Goal: Task Accomplishment & Management: Manage account settings

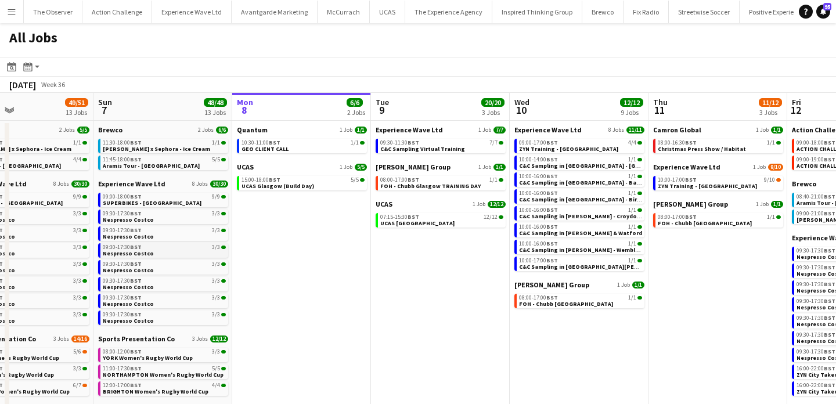
scroll to position [0, 312]
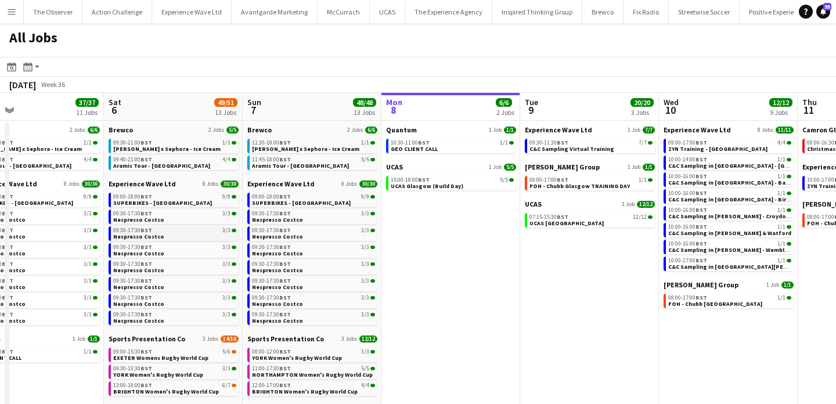
click at [173, 236] on link "09:30-17:30 BST 3/3 Nespresso Costco" at bounding box center [174, 232] width 123 height 13
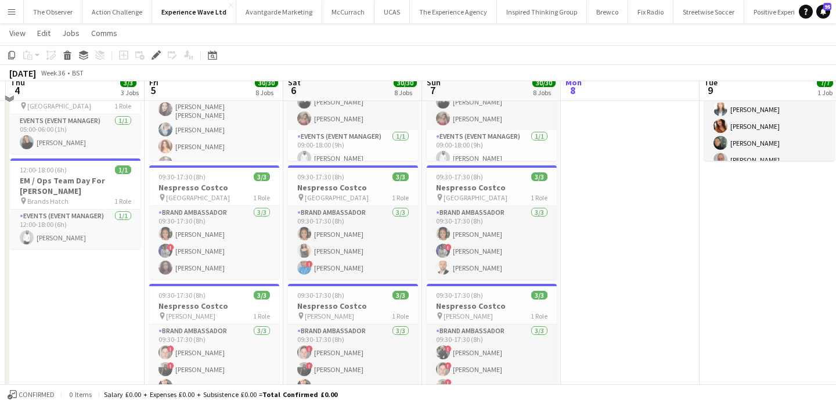
scroll to position [159, 0]
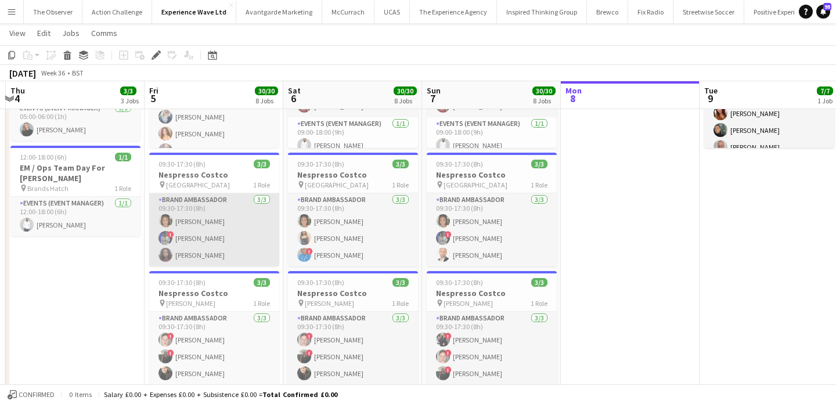
click at [255, 239] on app-card-role "Brand Ambassador 3/3 09:30-17:30 (8h) Makeda Bowen ! Aalia Nawaz Lydia Fapohunda" at bounding box center [214, 229] width 130 height 73
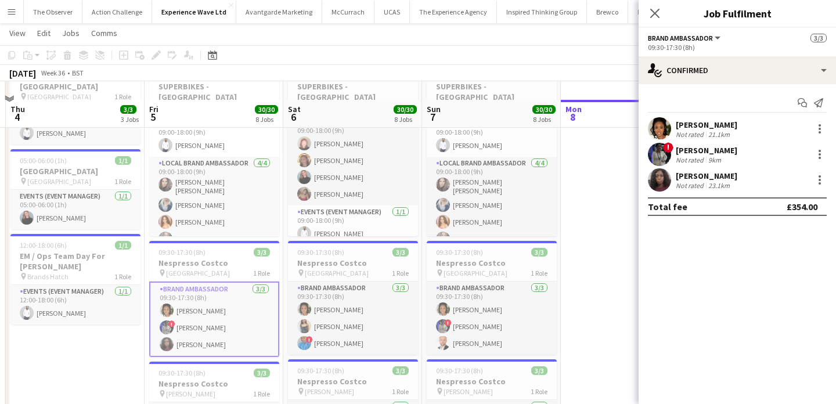
scroll to position [95, 0]
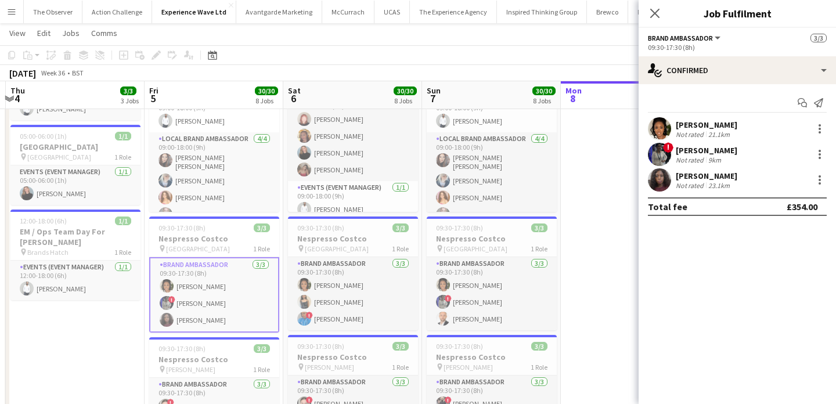
click at [273, 294] on app-card-role "Brand Ambassador 3/3 09:30-17:30 (8h) Makeda Bowen ! Aalia Nawaz Lydia Fapohunda" at bounding box center [214, 294] width 130 height 75
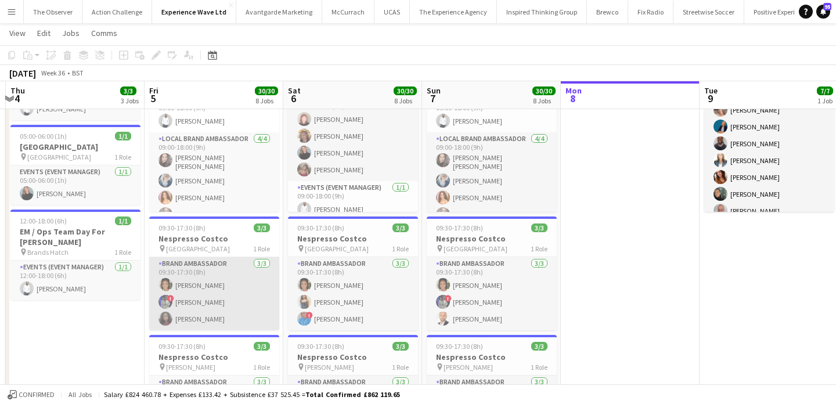
click at [273, 294] on app-card-role "Brand Ambassador 3/3 09:30-17:30 (8h) Makeda Bowen ! Aalia Nawaz Lydia Fapohunda" at bounding box center [214, 293] width 130 height 73
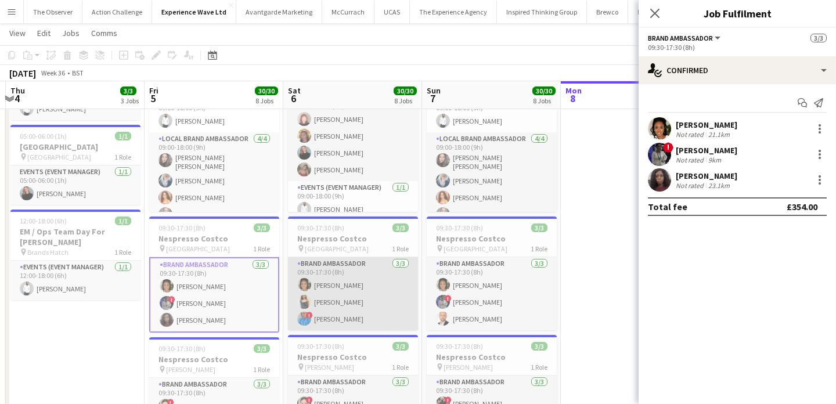
click at [355, 304] on app-card-role "Brand Ambassador 3/3 09:30-17:30 (8h) Makeda Bowen Durga Sanaka ! Elaine Brazier" at bounding box center [353, 293] width 130 height 73
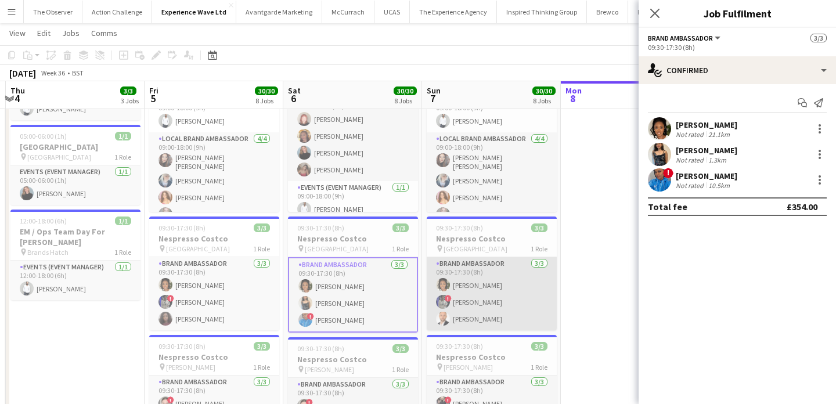
click at [488, 309] on app-card-role "Brand Ambassador 3/3 09:30-17:30 (8h) Makeda Bowen ! Aalia Nawaz Artjom Vlassov" at bounding box center [492, 293] width 130 height 73
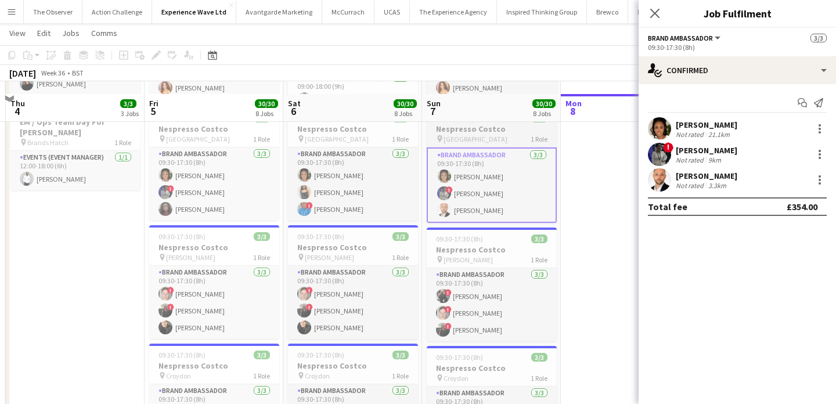
scroll to position [224, 0]
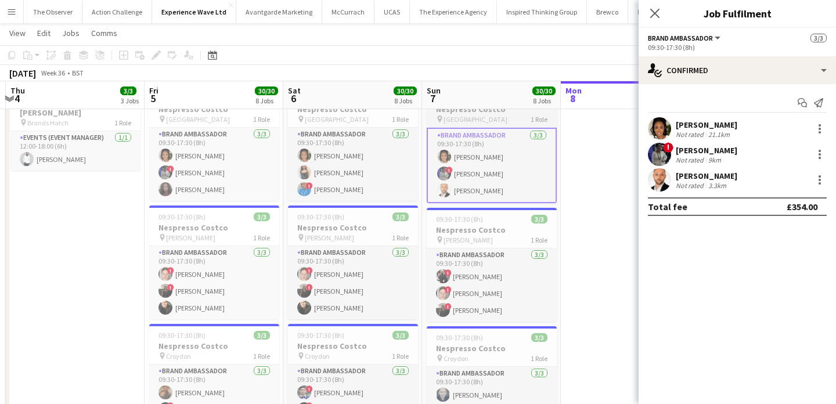
click at [488, 309] on app-card-role "Brand Ambassador 3/3 09:30-17:30 (8h) ! Lynda Kremer ! Millie Johnston ! Aaliya…" at bounding box center [492, 285] width 130 height 73
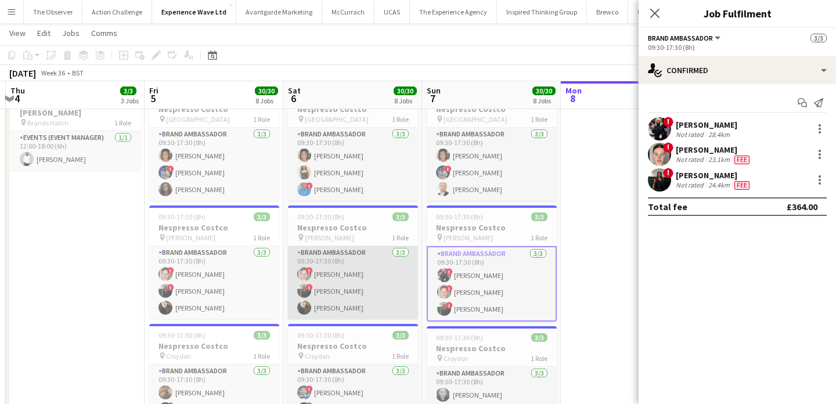
click at [370, 283] on app-card-role "Brand Ambassador 3/3 09:30-17:30 (8h) ! Millie Johnston ! Aaliyah Braithwaite A…" at bounding box center [353, 282] width 130 height 73
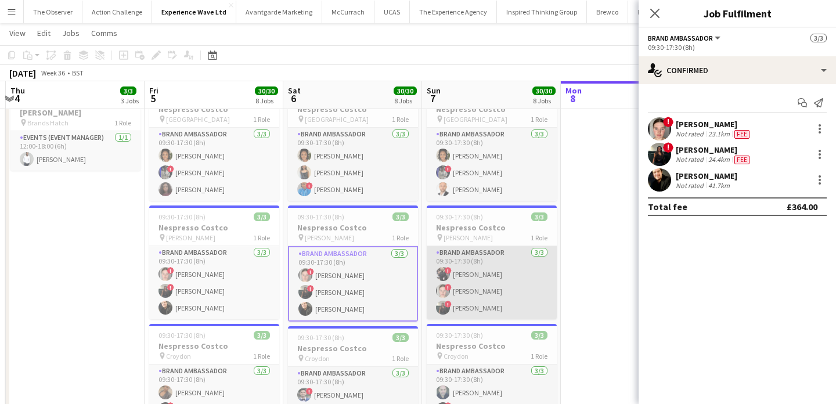
click at [491, 289] on app-card-role "Brand Ambassador 3/3 09:30-17:30 (8h) ! Lynda Kremer ! Millie Johnston ! Aaliya…" at bounding box center [492, 282] width 130 height 73
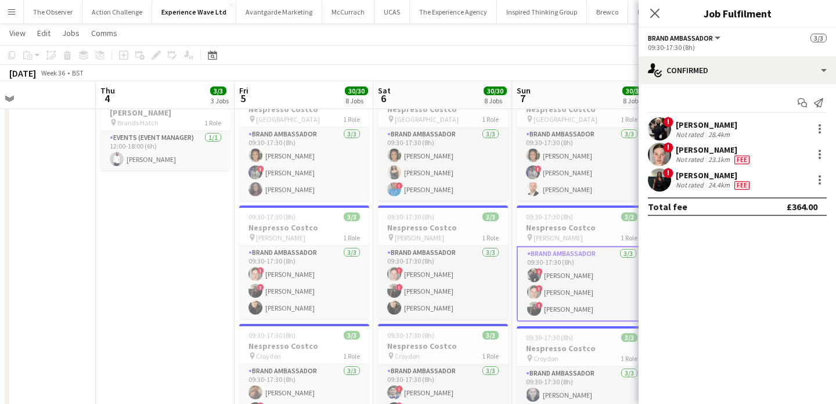
scroll to position [0, 335]
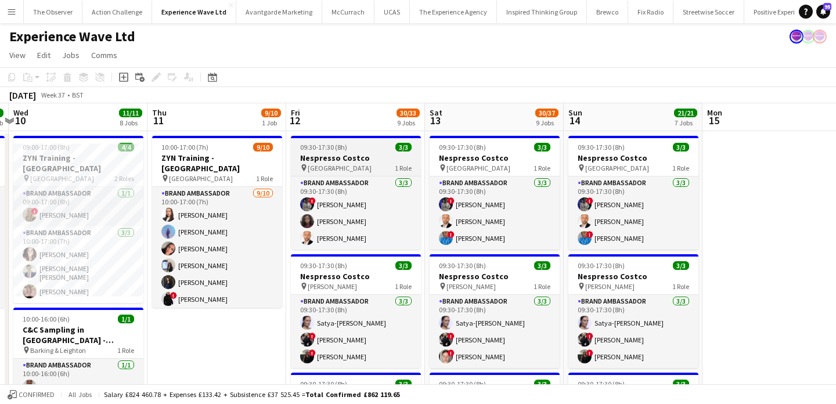
scroll to position [0, 557]
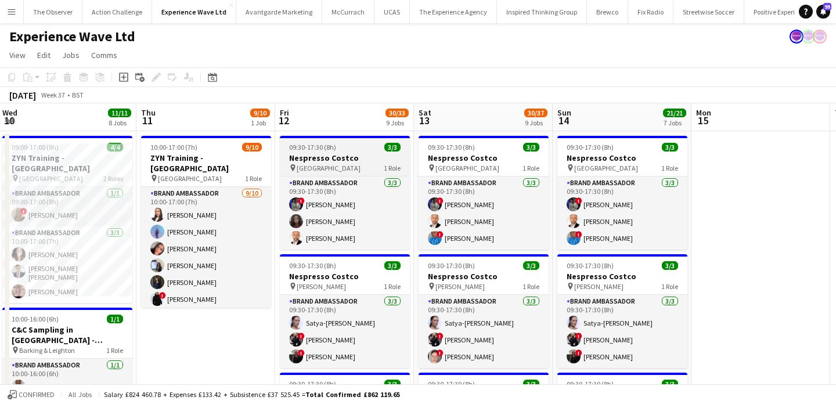
click at [359, 172] on div "pin Birmingham 1 Role" at bounding box center [345, 167] width 130 height 9
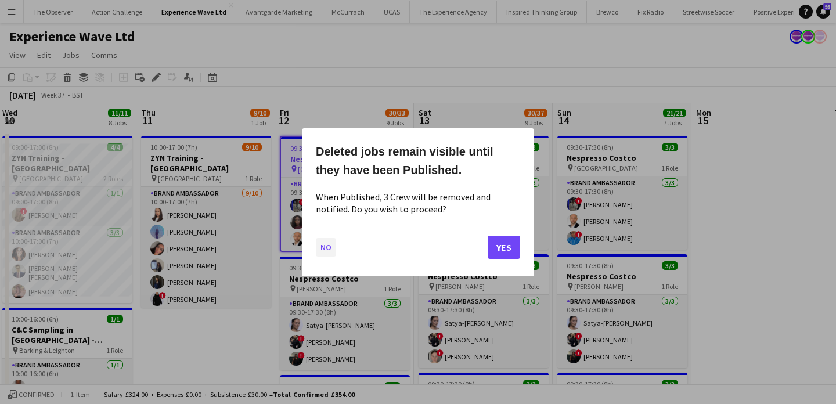
click at [323, 244] on button "No" at bounding box center [326, 246] width 20 height 19
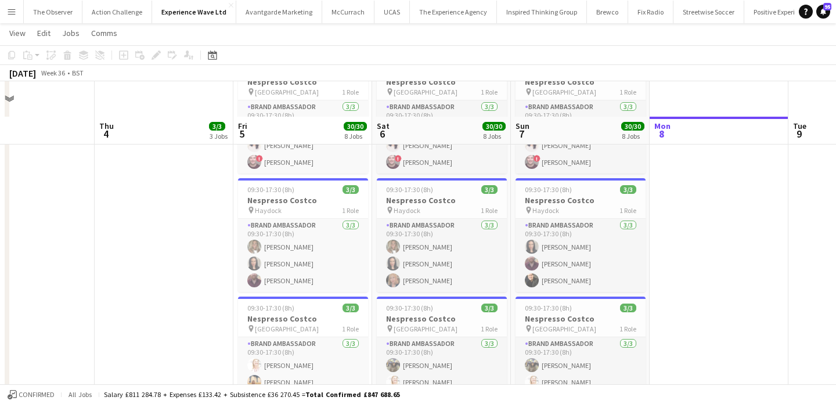
scroll to position [642, 0]
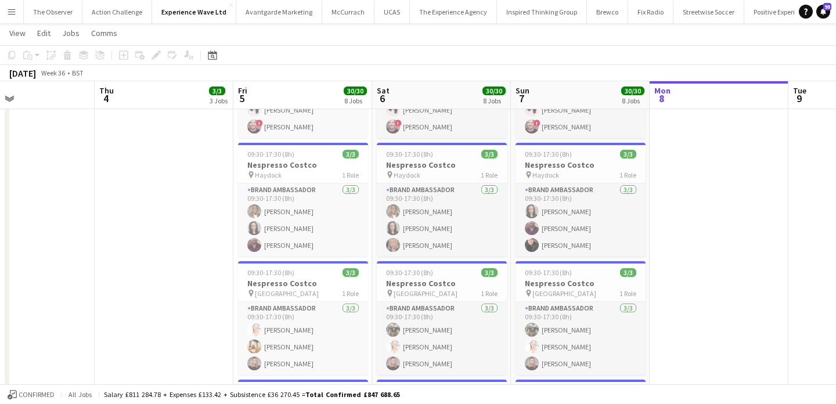
click at [15, 9] on app-icon "Menu" at bounding box center [11, 11] width 9 height 9
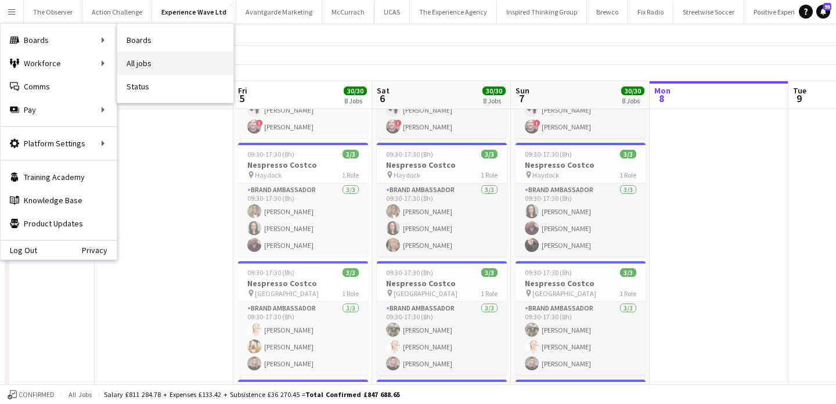
click at [156, 62] on link "All jobs" at bounding box center [175, 63] width 116 height 23
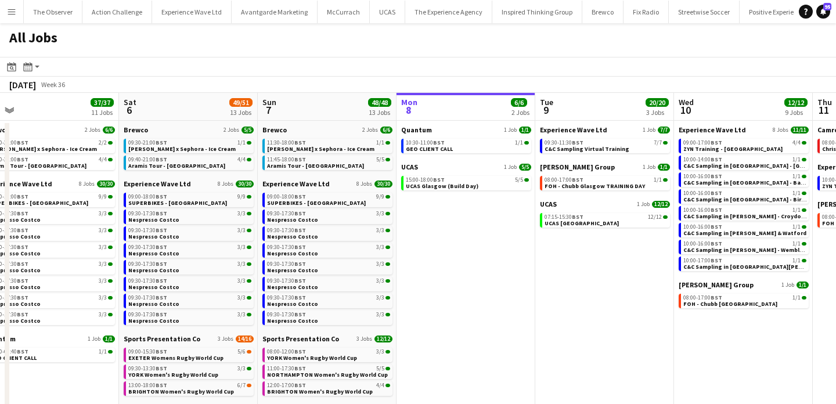
scroll to position [0, 294]
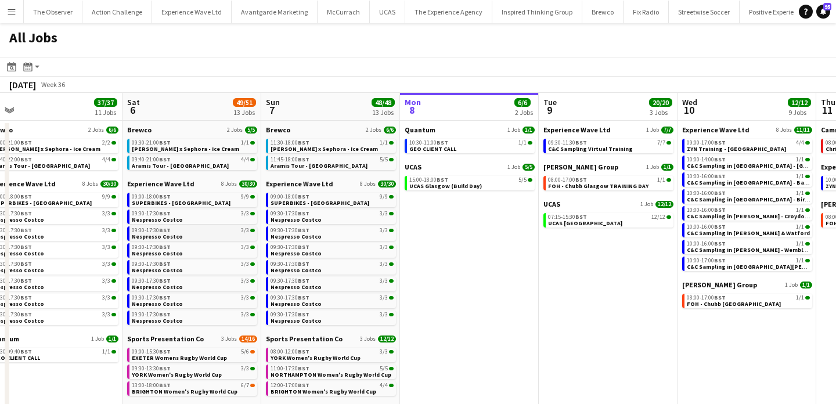
click at [202, 233] on link "09:30-17:30 BST 3/3 Nespresso Costco" at bounding box center [193, 232] width 123 height 13
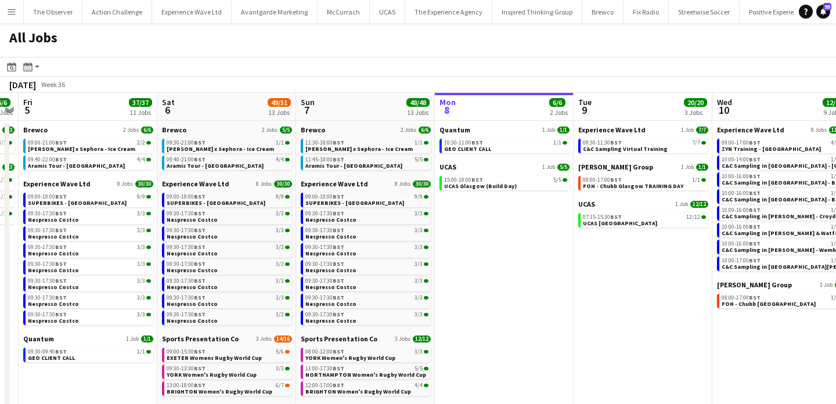
scroll to position [0, 256]
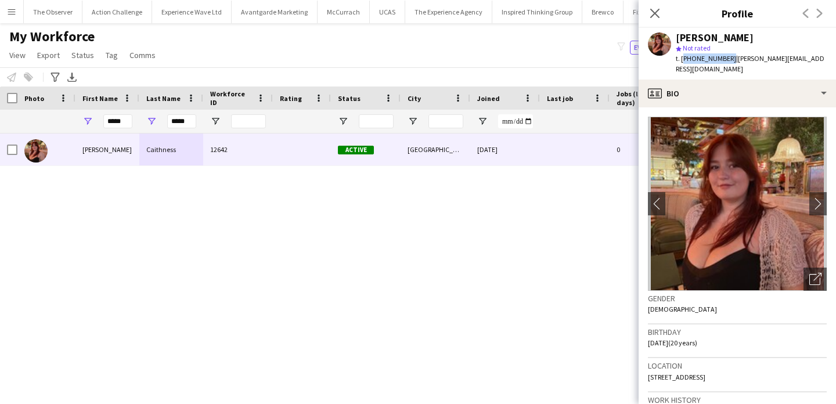
click at [10, 11] on app-icon "Menu" at bounding box center [11, 11] width 9 height 9
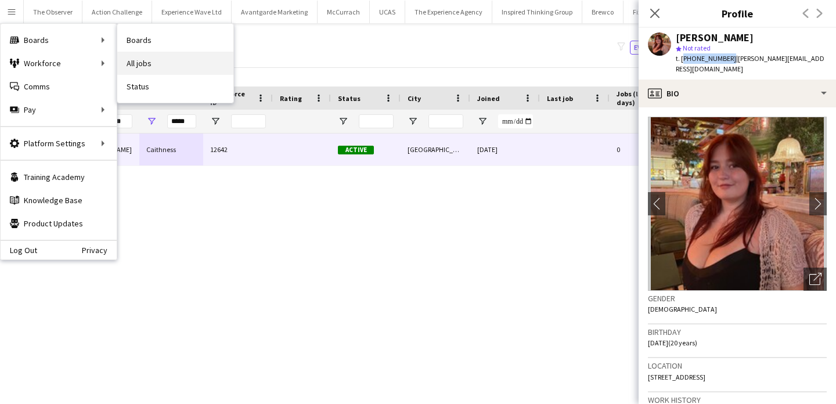
click at [139, 66] on link "All jobs" at bounding box center [175, 63] width 116 height 23
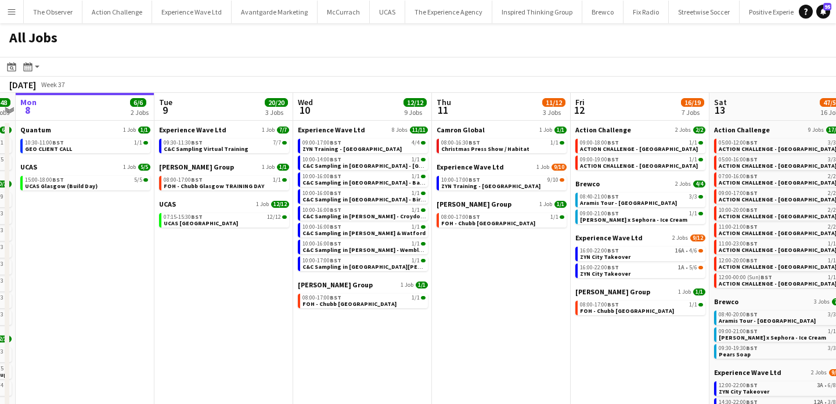
scroll to position [0, 283]
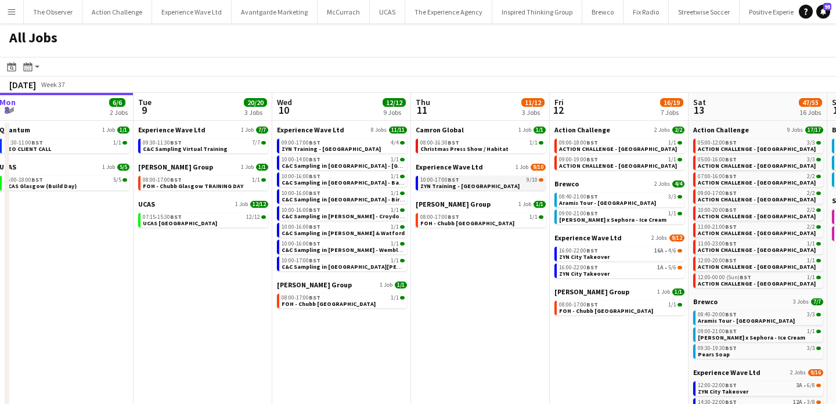
click at [483, 188] on span "ZYN Training - [GEOGRAPHIC_DATA]" at bounding box center [469, 186] width 99 height 8
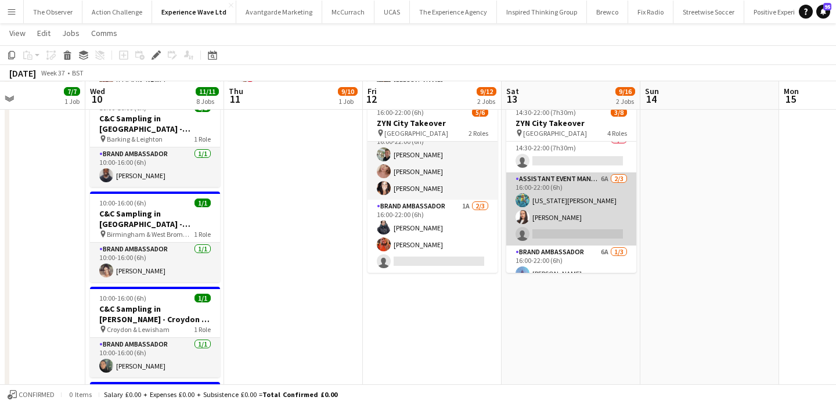
scroll to position [94, 0]
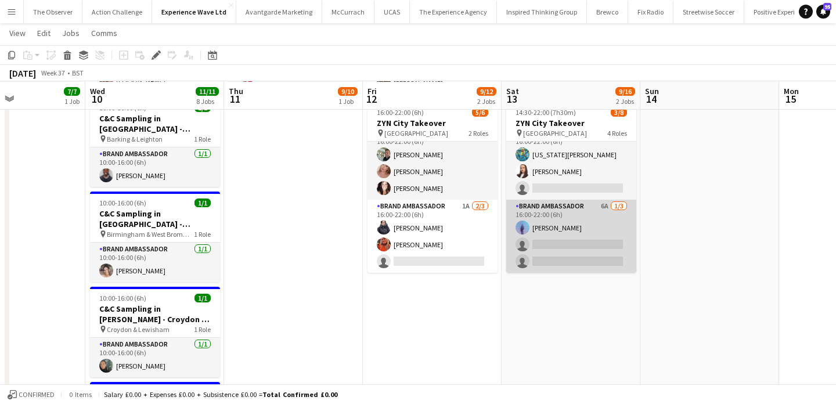
click at [585, 233] on app-card-role "Brand Ambassador 6A 1/3 16:00-22:00 (6h) Raquel Lee single-neutral-actions sing…" at bounding box center [571, 236] width 130 height 73
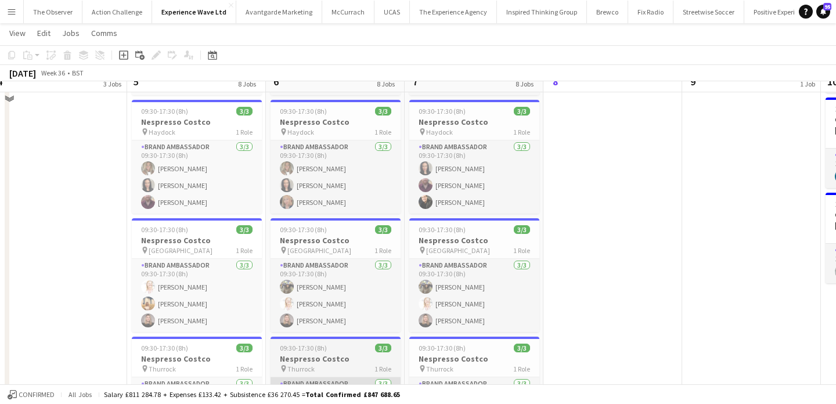
scroll to position [705, 0]
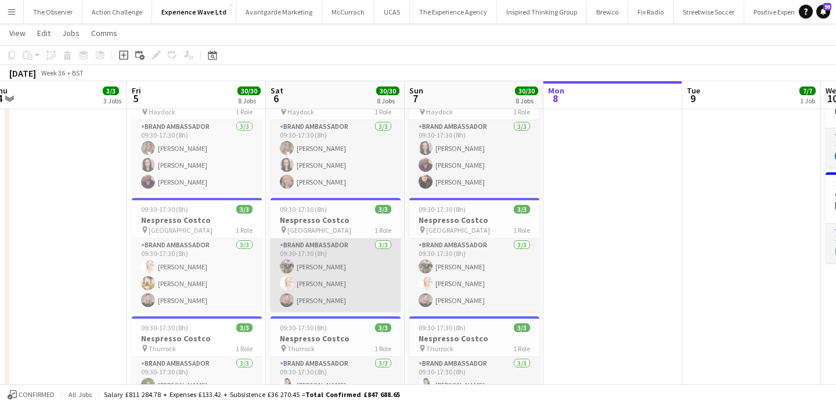
click at [348, 278] on app-card-role "Brand Ambassador 3/3 09:30-17:30 (8h) Arti Amar Karen Salvin Ashleigh-Sue Moore" at bounding box center [336, 275] width 130 height 73
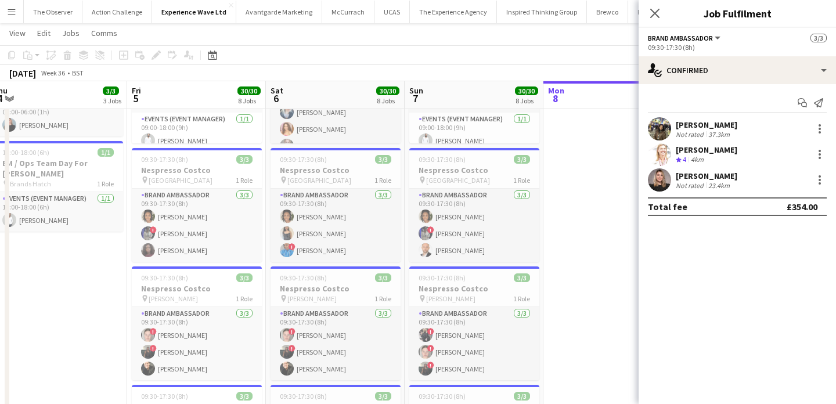
scroll to position [21, 0]
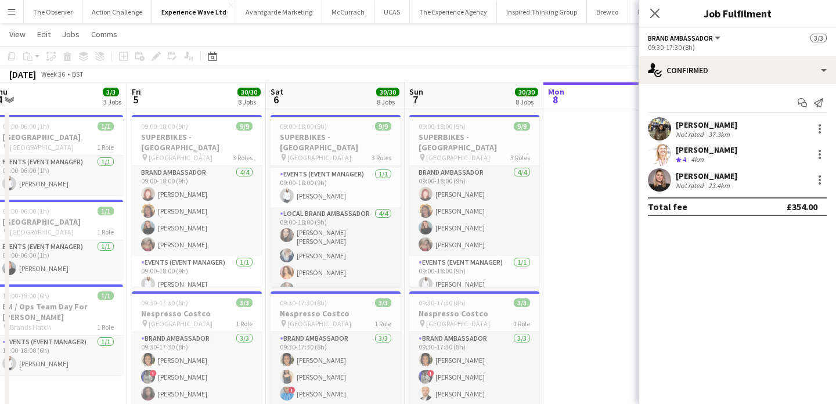
click at [8, 19] on button "Menu" at bounding box center [11, 11] width 23 height 23
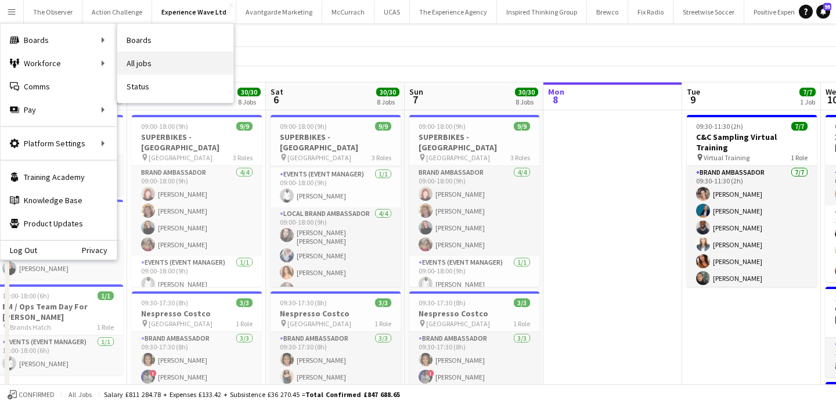
click at [189, 56] on link "All jobs" at bounding box center [175, 63] width 116 height 23
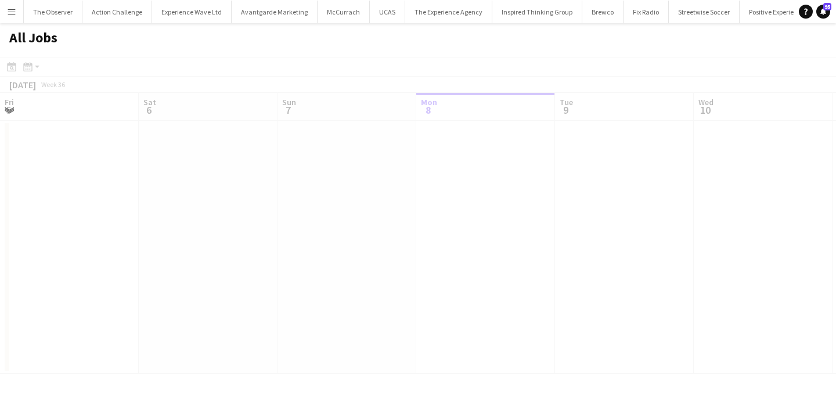
scroll to position [0, 278]
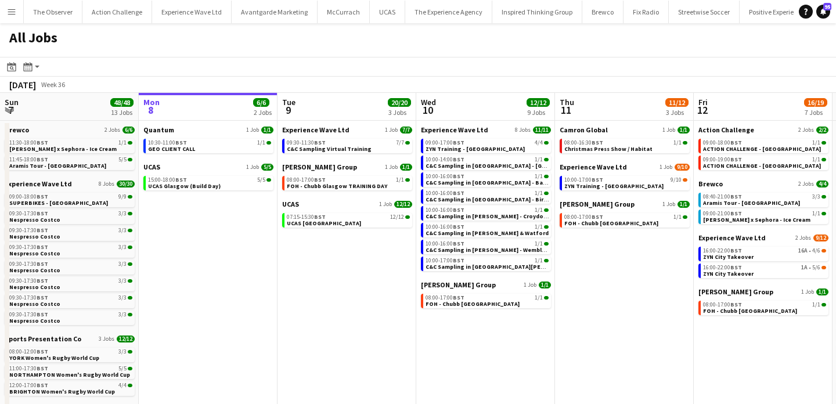
click at [13, 12] on app-icon "Menu" at bounding box center [11, 11] width 9 height 9
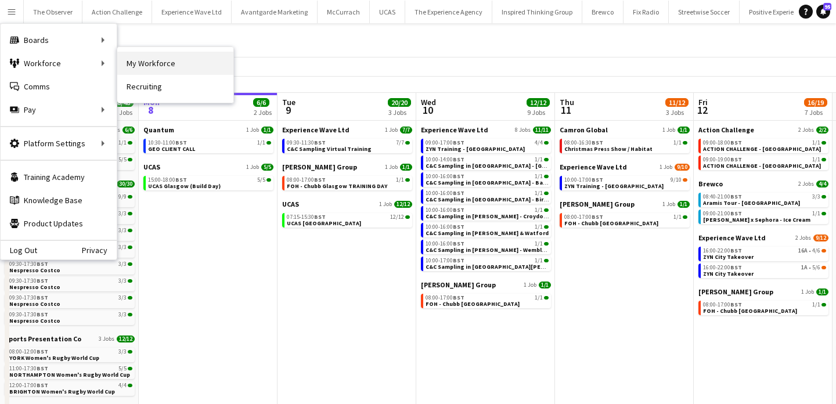
click at [132, 62] on link "My Workforce" at bounding box center [175, 63] width 116 height 23
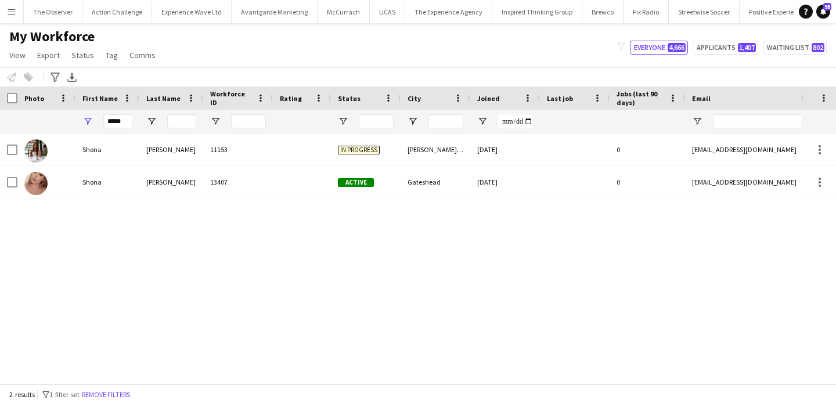
click at [132, 396] on button "Remove filters" at bounding box center [106, 394] width 53 height 13
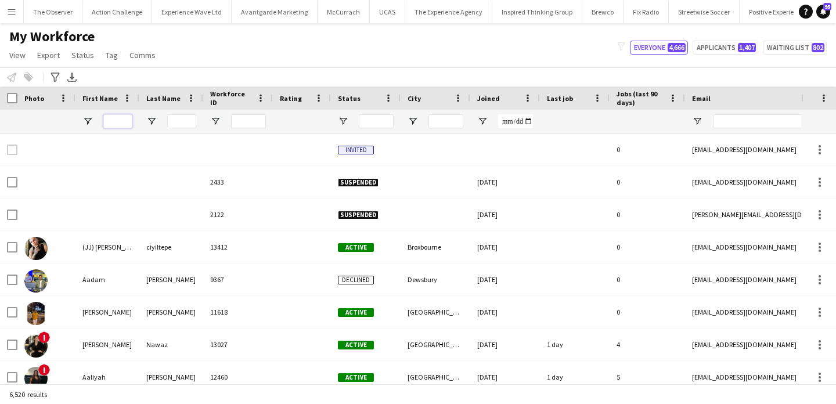
click at [115, 122] on input "First Name Filter Input" at bounding box center [117, 121] width 29 height 14
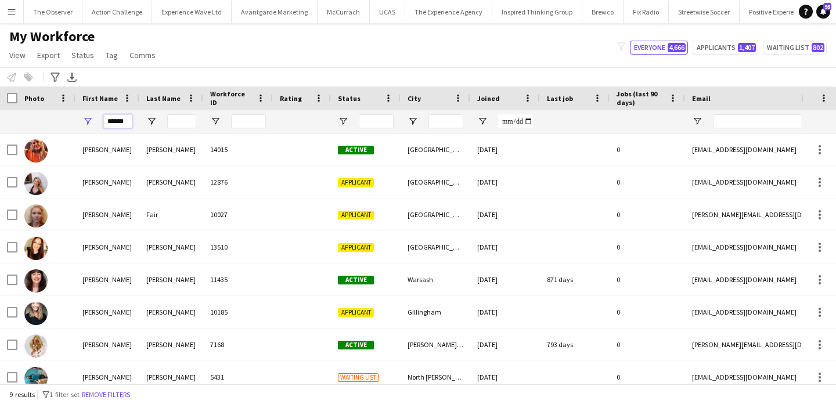
type input "******"
click at [177, 121] on input "Last Name Filter Input" at bounding box center [181, 121] width 29 height 14
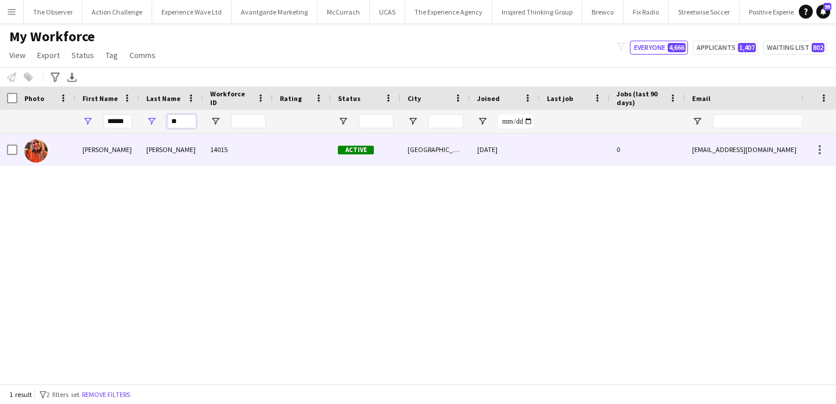
type input "**"
click at [182, 151] on div "Anderson" at bounding box center [171, 150] width 64 height 32
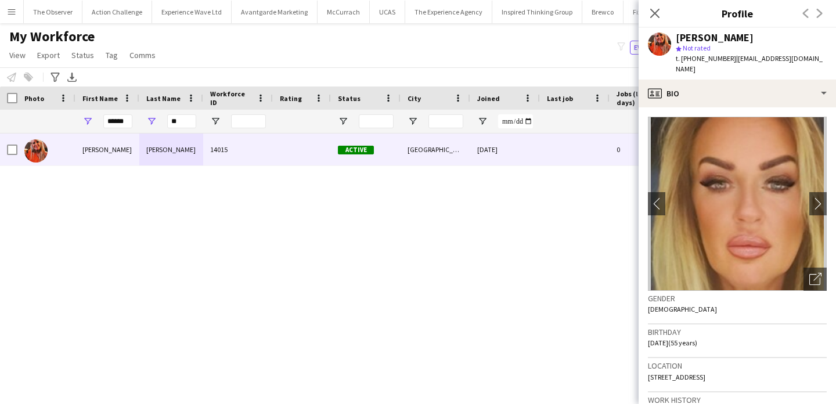
click at [690, 57] on span "t. +4407717743517" at bounding box center [706, 58] width 60 height 9
drag, startPoint x: 690, startPoint y: 57, endPoint x: 682, endPoint y: 57, distance: 7.5
click at [682, 57] on span "t. +4407717743517" at bounding box center [706, 58] width 60 height 9
copy span "+4407717743517"
click at [8, 7] on app-icon "Menu" at bounding box center [11, 11] width 9 height 9
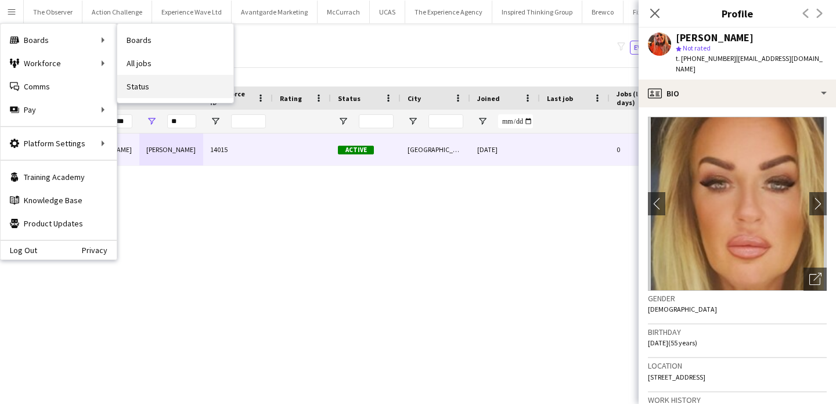
click at [173, 75] on link "Status" at bounding box center [175, 86] width 116 height 23
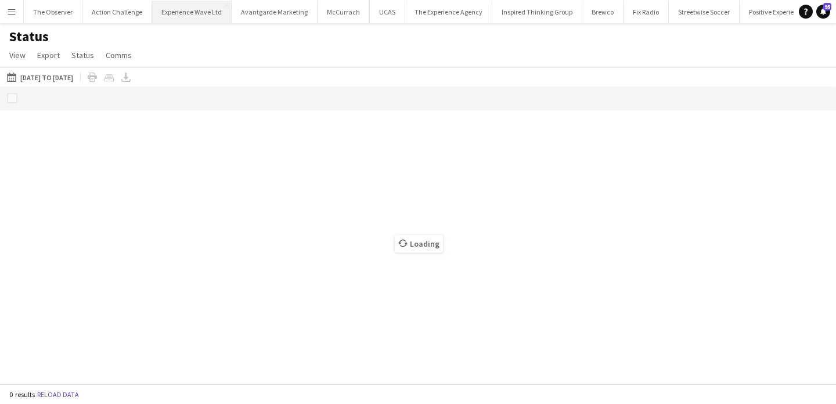
click at [183, 15] on button "Experience Wave Ltd Close" at bounding box center [192, 12] width 80 height 23
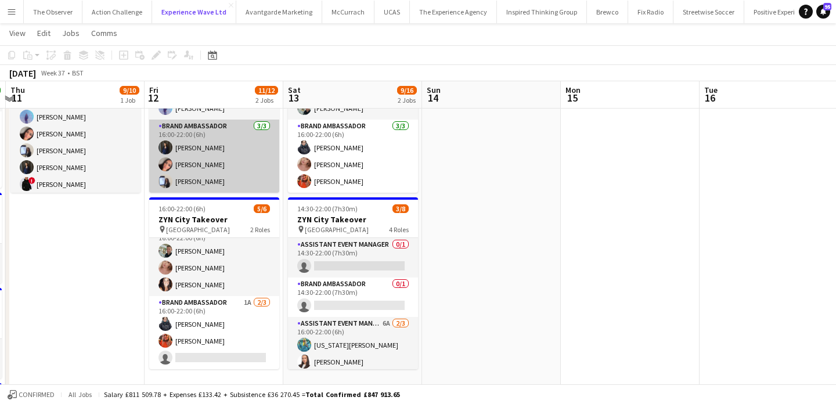
scroll to position [115, 0]
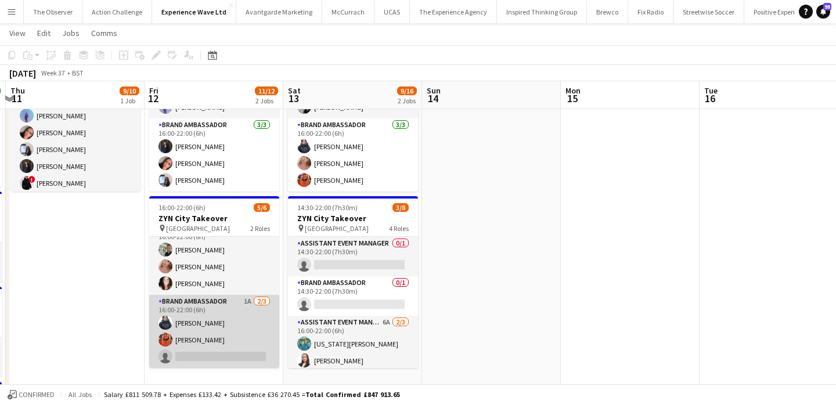
click at [233, 366] on app-card-role "Brand Ambassador 1A [DATE] 16:00-22:00 (6h) [PERSON_NAME] [PERSON_NAME] single-…" at bounding box center [214, 331] width 130 height 73
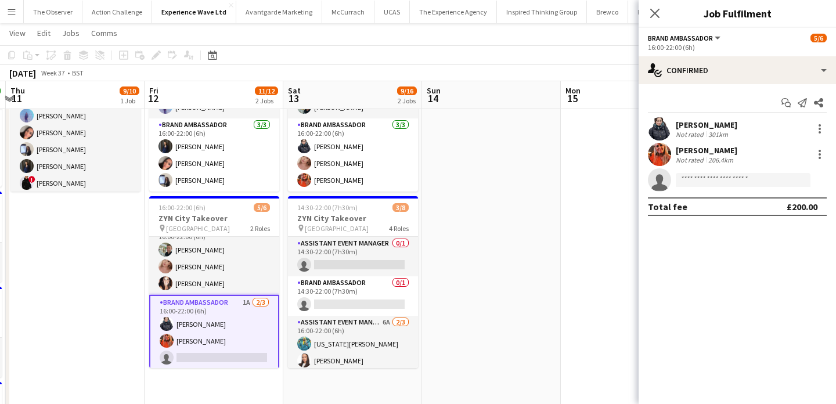
click at [760, 172] on app-invite-slot "single-neutral-actions" at bounding box center [737, 179] width 197 height 23
click at [760, 181] on input at bounding box center [743, 180] width 135 height 14
paste input "**********"
click at [682, 178] on input "**********" at bounding box center [743, 180] width 135 height 14
drag, startPoint x: 773, startPoint y: 177, endPoint x: 712, endPoint y: 177, distance: 60.4
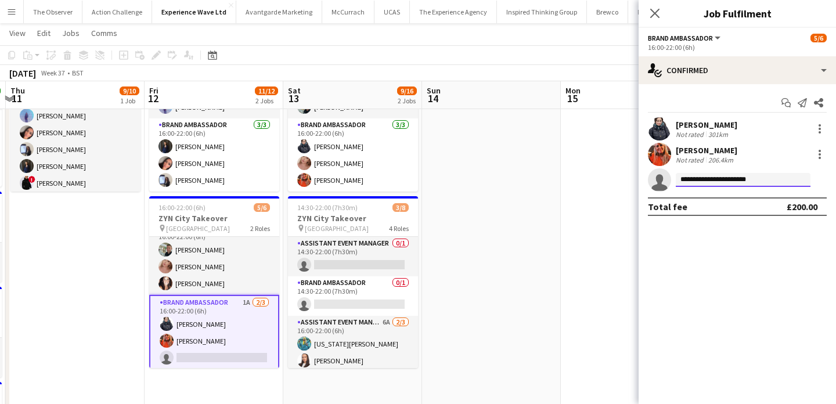
click at [712, 177] on input "**********" at bounding box center [743, 180] width 135 height 14
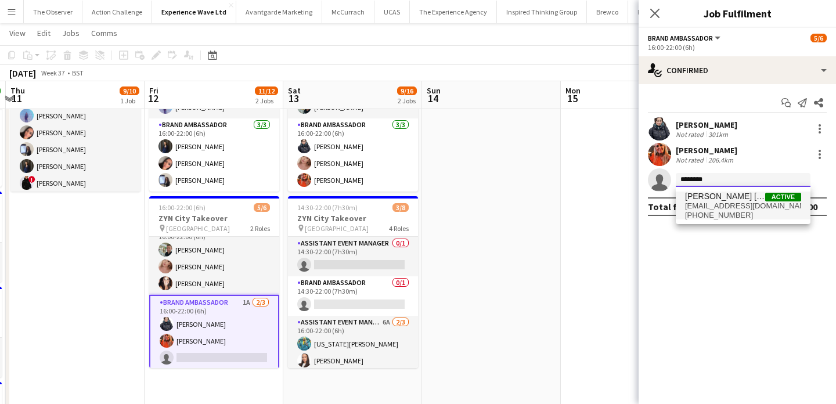
type input "********"
click at [715, 201] on span "[EMAIL_ADDRESS][DOMAIN_NAME]" at bounding box center [743, 205] width 116 height 9
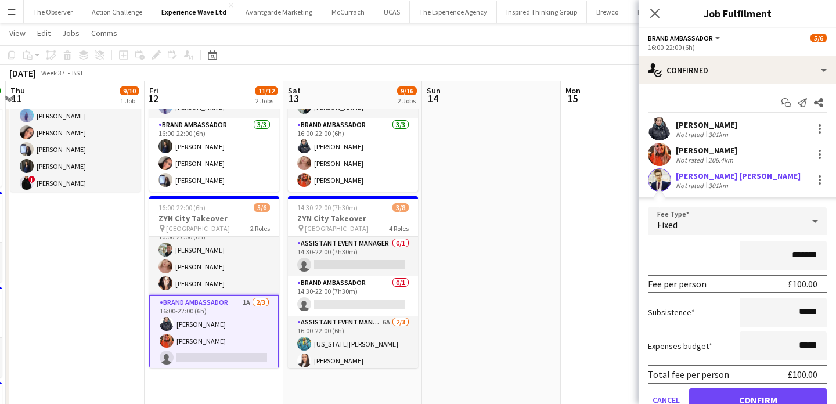
scroll to position [51, 0]
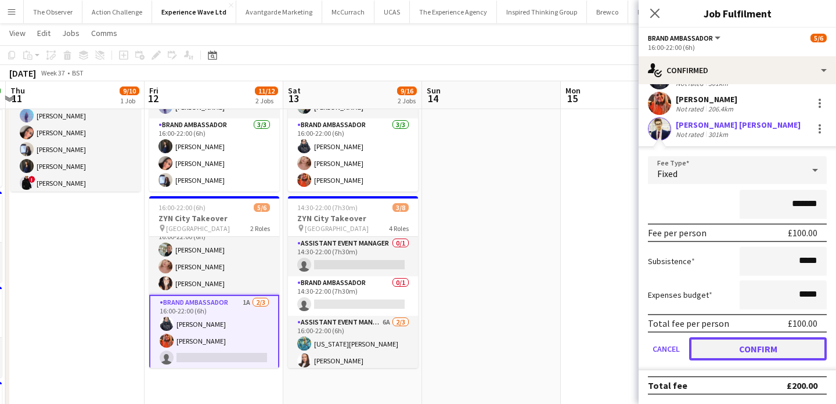
click at [743, 341] on button "Confirm" at bounding box center [758, 348] width 138 height 23
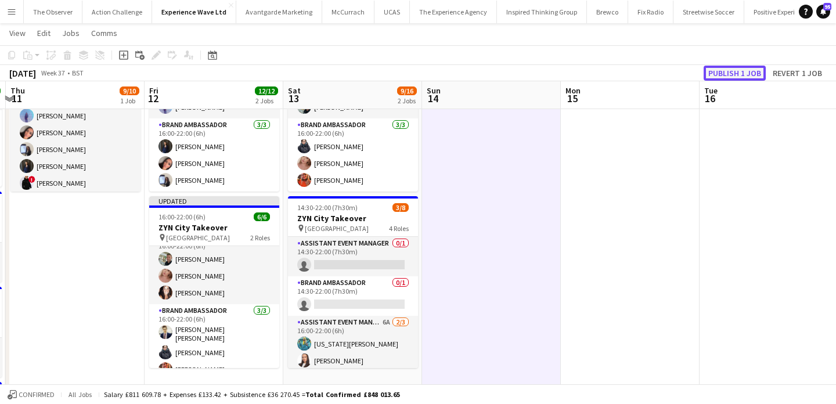
click at [726, 74] on button "Publish 1 job" at bounding box center [735, 73] width 62 height 15
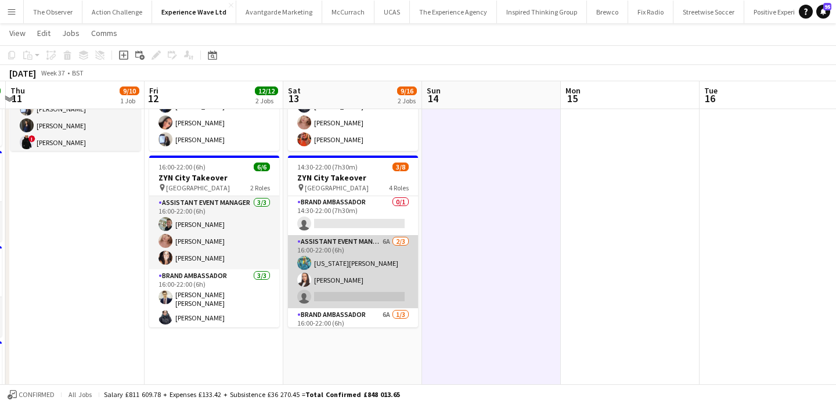
scroll to position [53, 0]
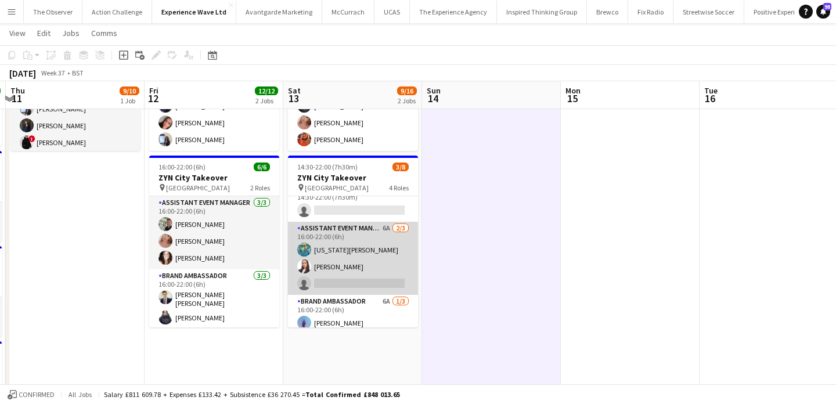
click at [344, 284] on app-card-role "Assistant Event Manager 6A 2/3 16:00-22:00 (6h) georgia komar Lillie Howes sing…" at bounding box center [353, 258] width 130 height 73
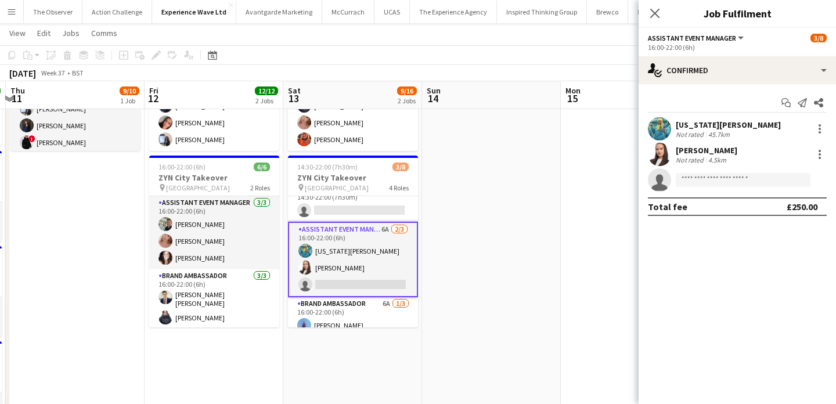
click at [737, 188] on app-invite-slot "single-neutral-actions" at bounding box center [737, 179] width 197 height 23
click at [734, 185] on input at bounding box center [743, 180] width 135 height 14
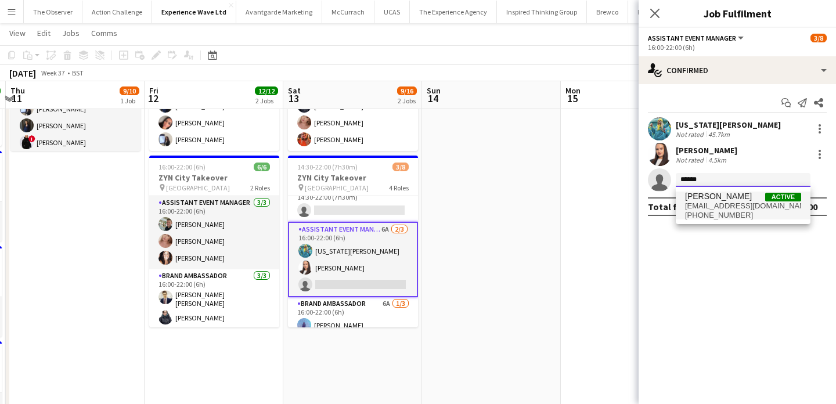
type input "******"
click at [733, 203] on span "lmtd.edtn.lndn@gmail.com" at bounding box center [743, 205] width 116 height 9
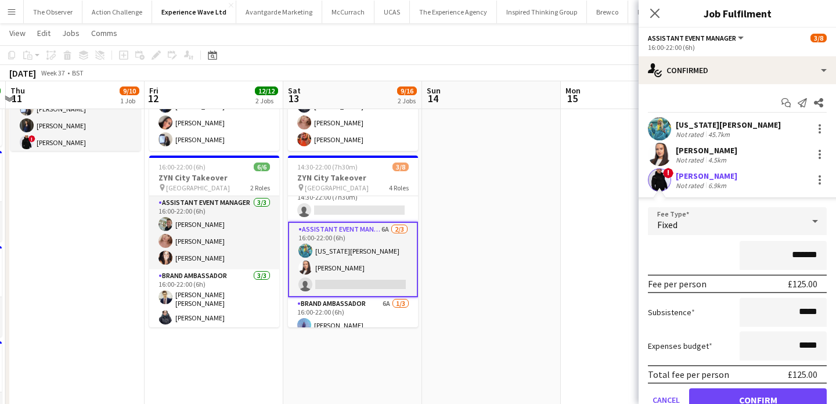
scroll to position [28, 0]
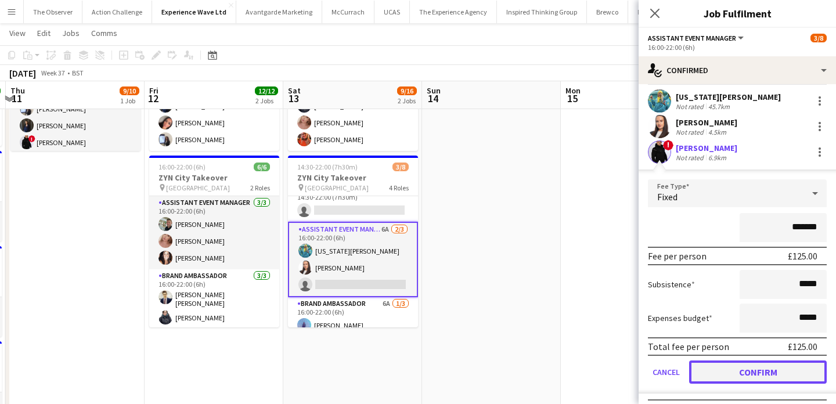
click at [770, 369] on button "Confirm" at bounding box center [758, 372] width 138 height 23
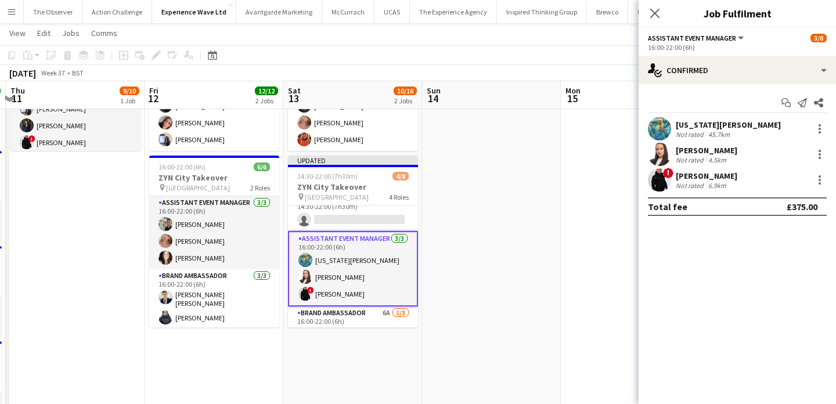
scroll to position [0, 0]
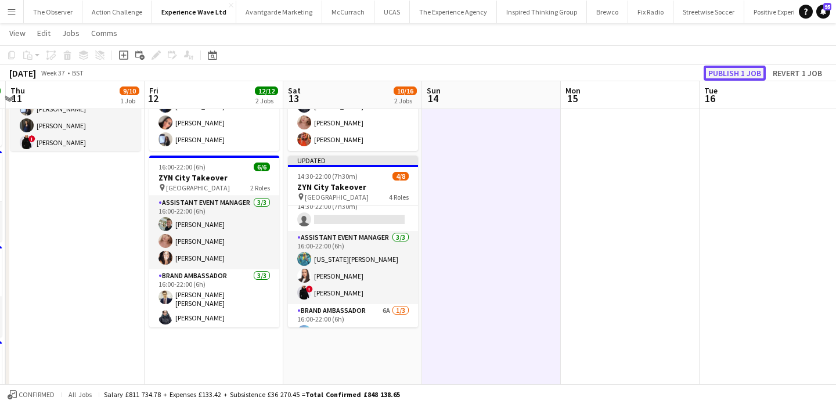
click at [742, 73] on button "Publish 1 job" at bounding box center [735, 73] width 62 height 15
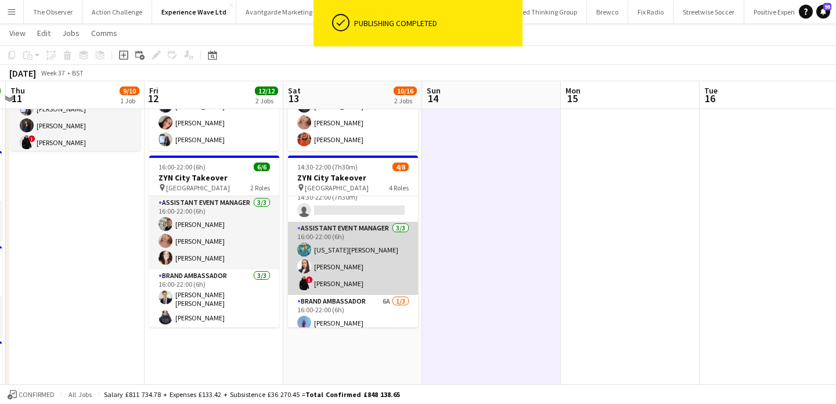
scroll to position [94, 0]
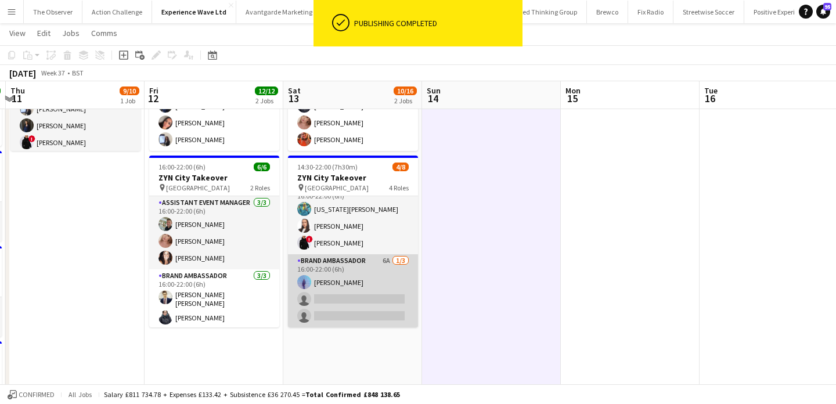
click at [394, 286] on app-card-role "Brand Ambassador 6A 1/3 16:00-22:00 (6h) Raquel Lee single-neutral-actions sing…" at bounding box center [353, 290] width 130 height 73
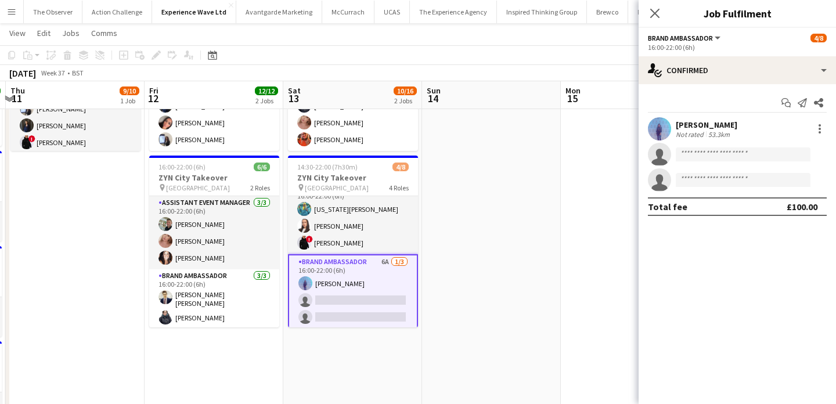
click at [724, 163] on app-invite-slot "single-neutral-actions" at bounding box center [737, 154] width 197 height 23
click at [718, 155] on input at bounding box center [743, 154] width 135 height 14
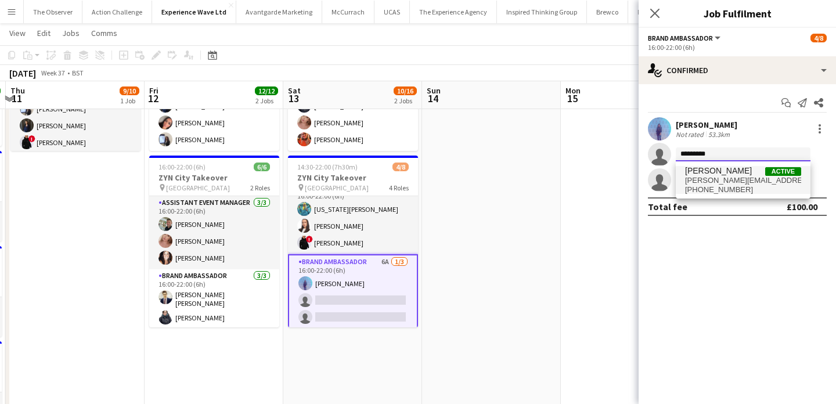
type input "*********"
click at [727, 175] on span "[PERSON_NAME]" at bounding box center [718, 171] width 67 height 10
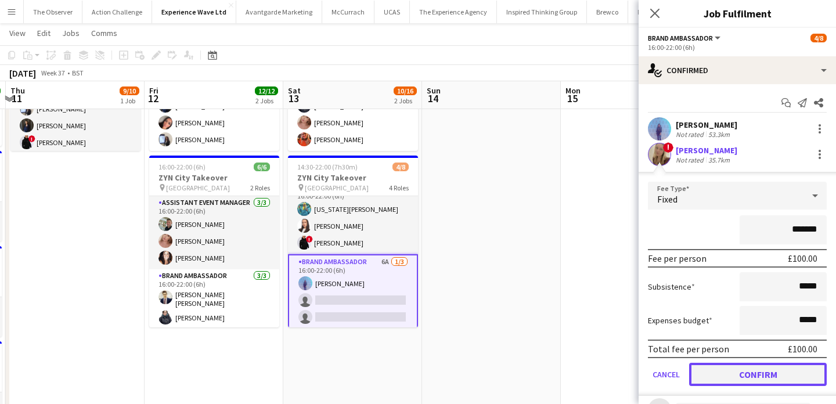
click at [783, 367] on button "Confirm" at bounding box center [758, 374] width 138 height 23
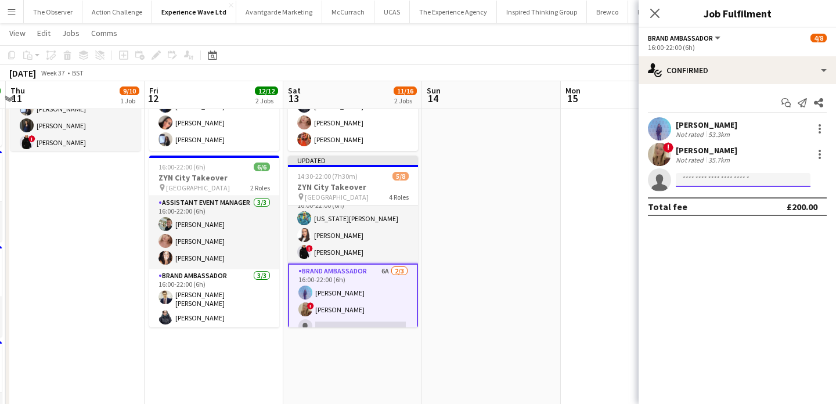
click at [735, 186] on input at bounding box center [743, 180] width 135 height 14
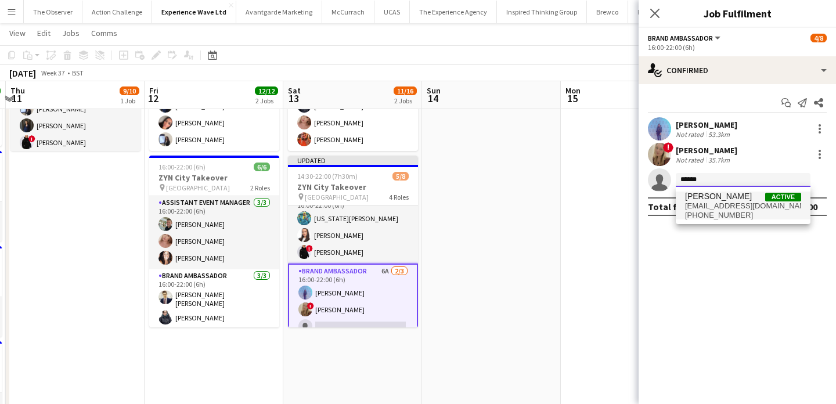
type input "*****"
click at [736, 205] on span "sannaakhmad@outlook.com" at bounding box center [743, 205] width 116 height 9
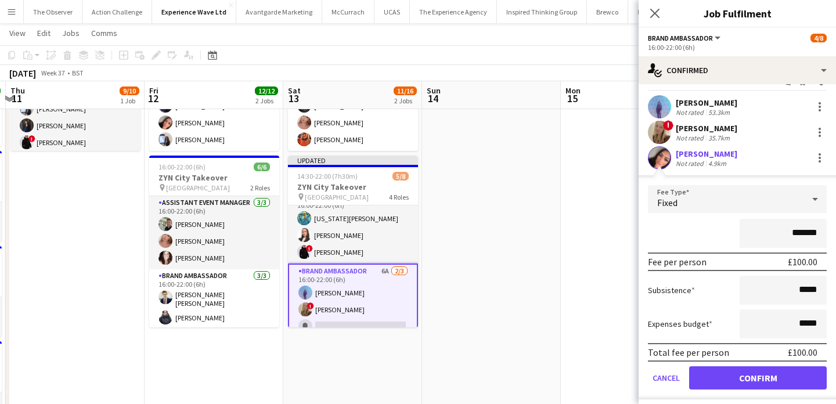
scroll to position [24, 0]
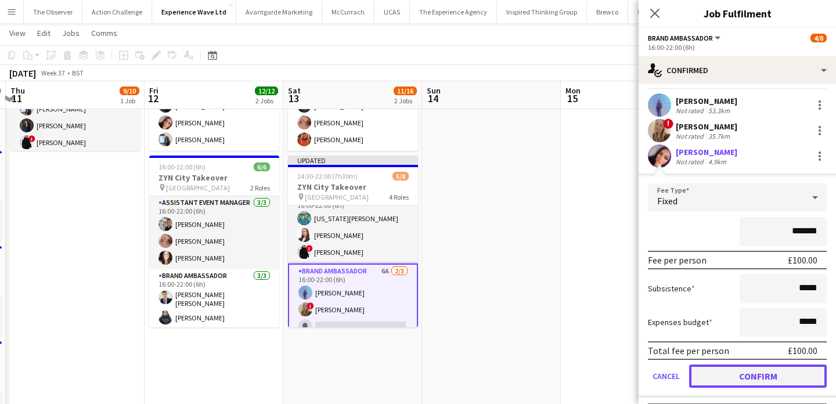
click at [764, 370] on button "Confirm" at bounding box center [758, 376] width 138 height 23
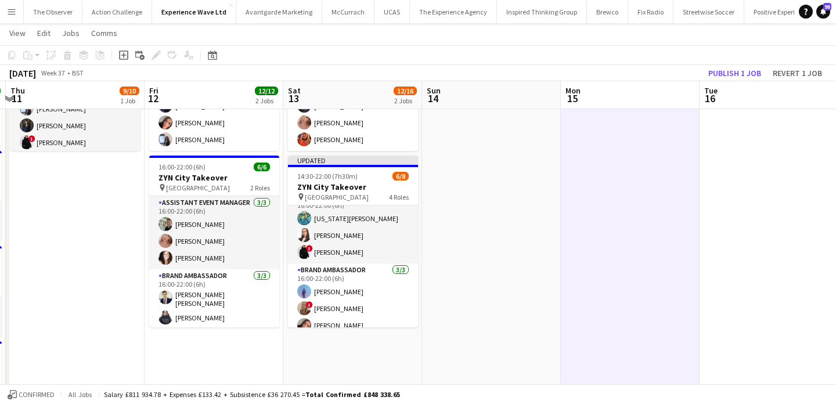
click at [775, 61] on app-toolbar "Copy Paste Paste Command V Paste with crew Command Shift V Paste linked Job Del…" at bounding box center [418, 55] width 836 height 20
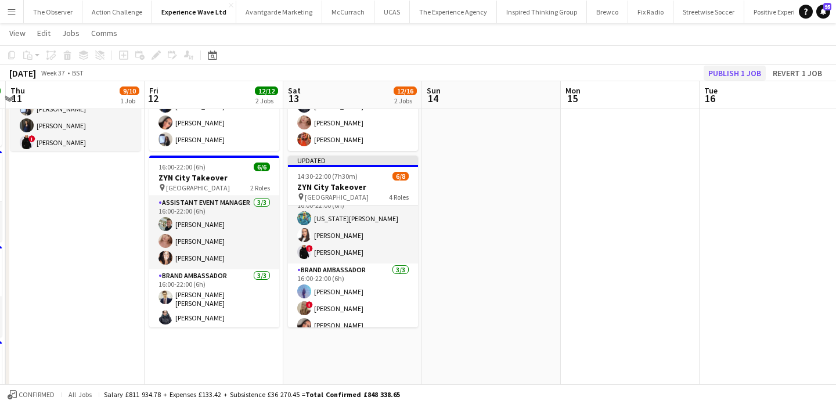
click at [737, 65] on div "September 2025 Week 37 • BST Publish 1 job Revert 1 job" at bounding box center [418, 73] width 836 height 16
click at [735, 68] on button "Publish 1 job" at bounding box center [735, 73] width 62 height 15
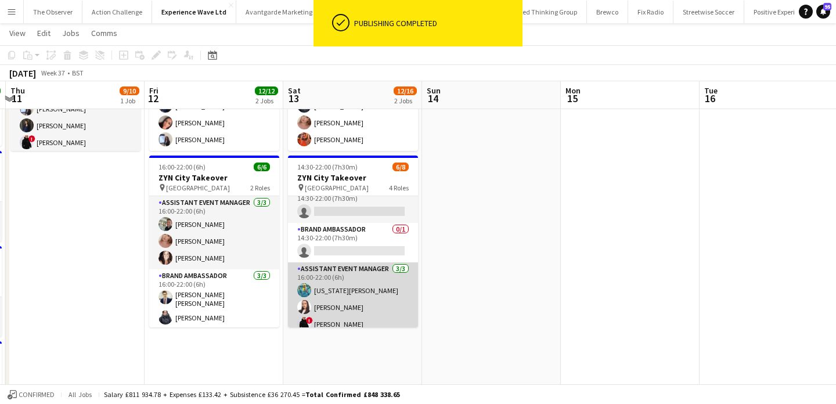
scroll to position [12, 0]
click at [380, 235] on app-card-role "Brand Ambassador 0/1 14:30-22:00 (7h30m) single-neutral-actions" at bounding box center [353, 243] width 130 height 39
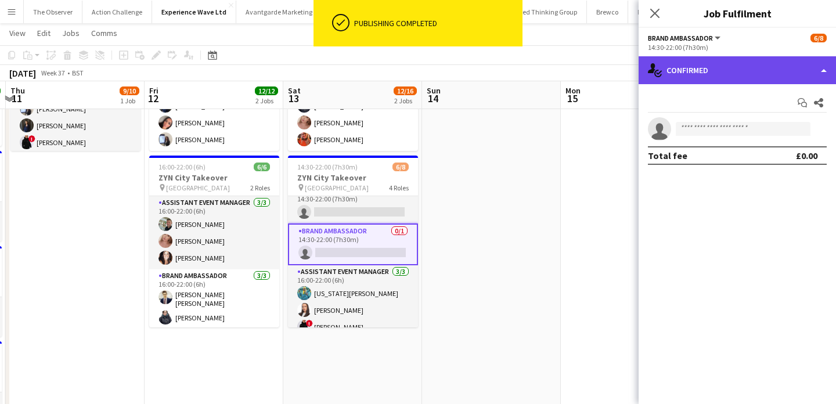
click at [798, 82] on div "single-neutral-actions-check-2 Confirmed" at bounding box center [737, 70] width 197 height 28
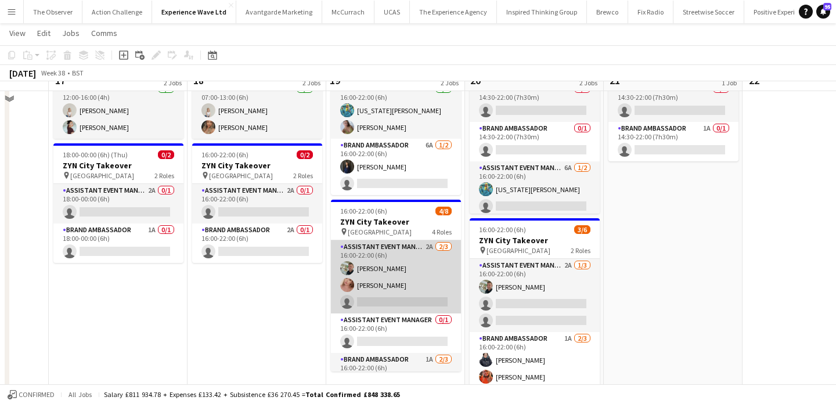
scroll to position [0, 0]
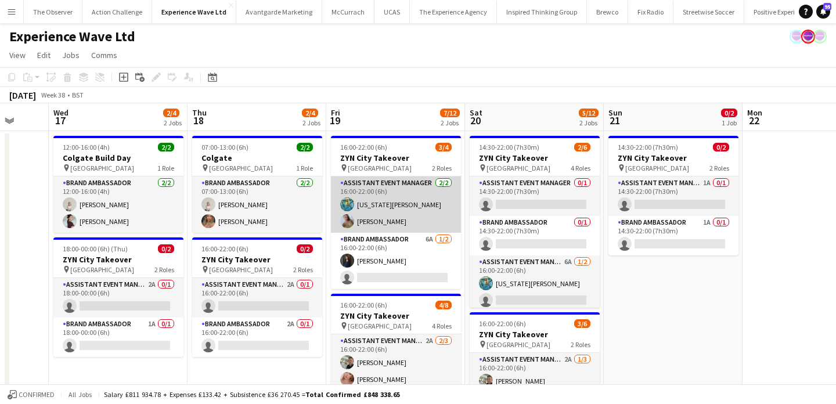
click at [400, 219] on app-card-role "Assistant Event Manager 2/2 16:00-22:00 (6h) georgia komar Bethany Clews" at bounding box center [396, 205] width 130 height 56
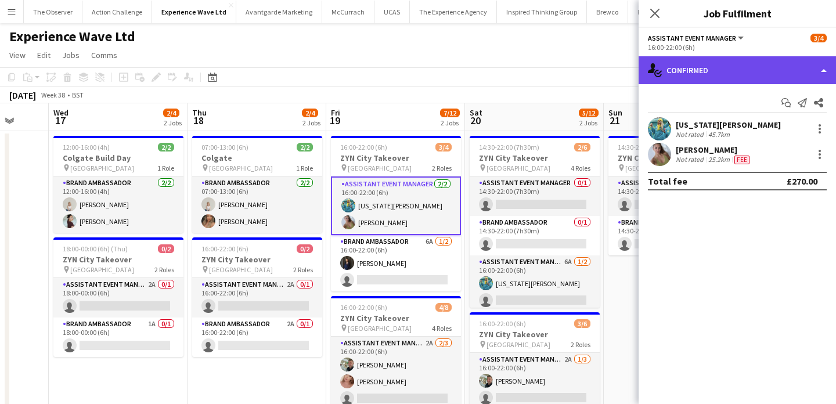
click at [730, 63] on div "single-neutral-actions-check-2 Confirmed" at bounding box center [737, 70] width 197 height 28
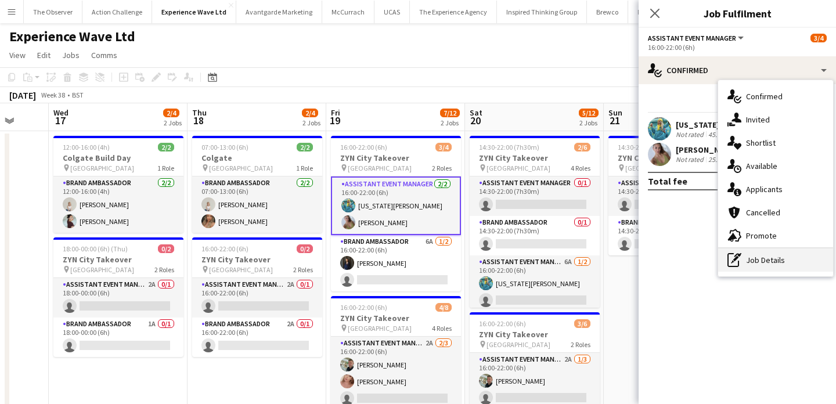
click at [779, 264] on div "pen-write Job Details" at bounding box center [775, 260] width 115 height 23
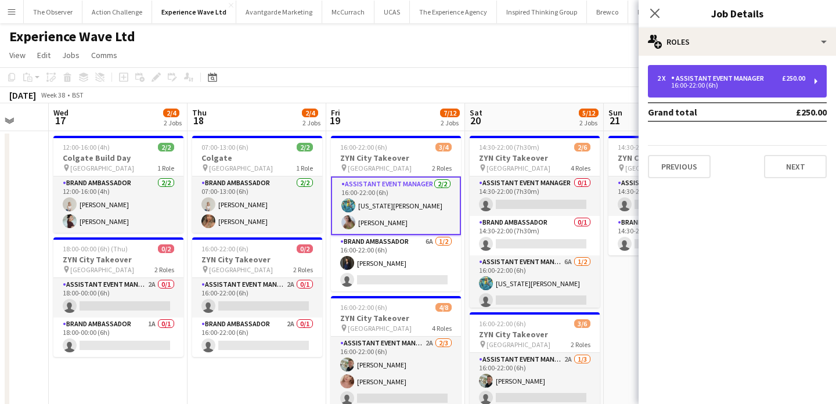
click at [724, 85] on div "16:00-22:00 (6h)" at bounding box center [731, 85] width 148 height 6
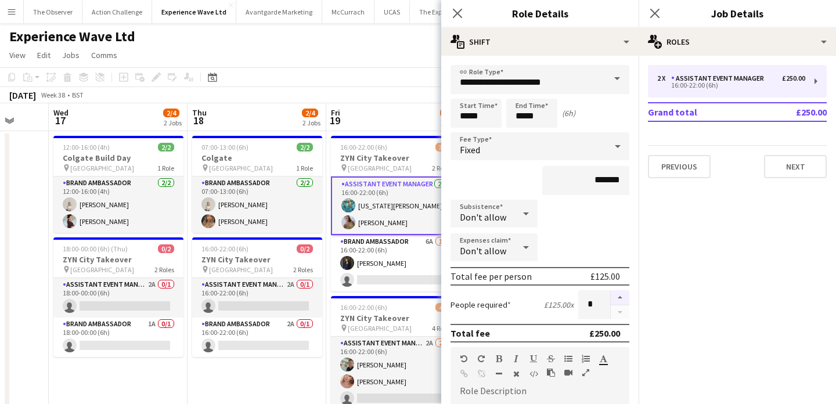
click at [617, 294] on button "button" at bounding box center [620, 297] width 19 height 15
type input "*"
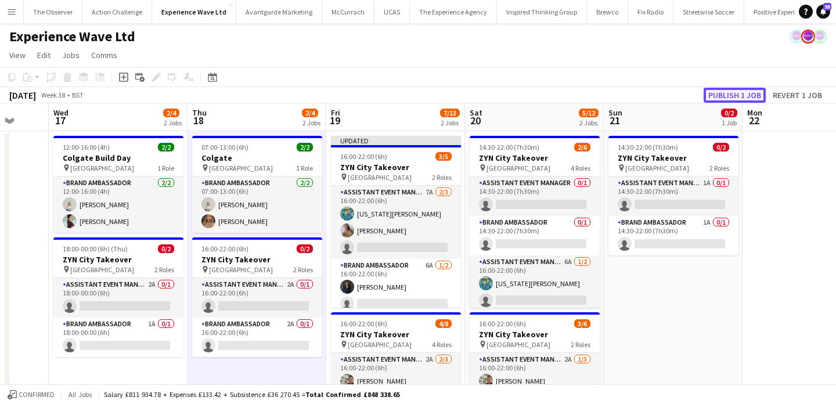
click at [735, 90] on button "Publish 1 job" at bounding box center [735, 95] width 62 height 15
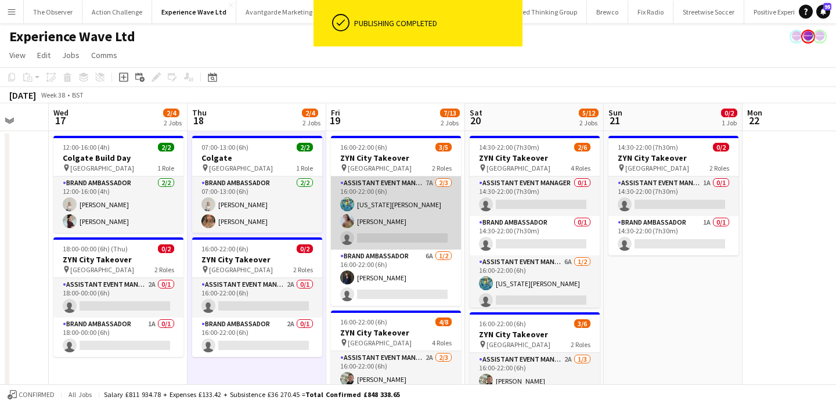
click at [392, 237] on app-card-role "Assistant Event Manager 7A 2/3 16:00-22:00 (6h) georgia komar Bethany Clews sin…" at bounding box center [396, 213] width 130 height 73
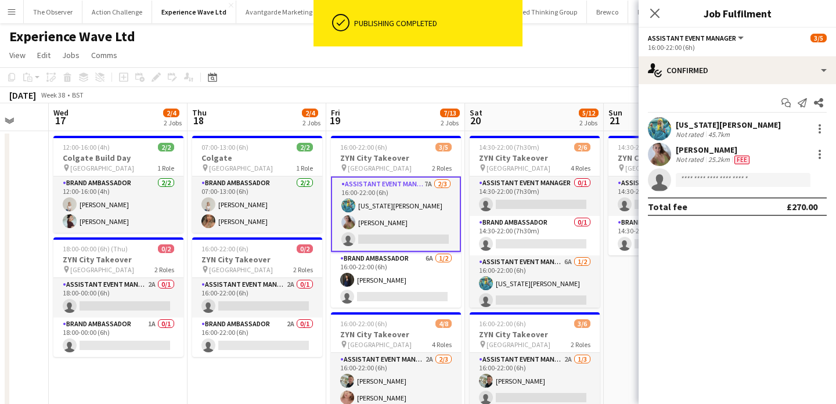
click at [707, 168] on app-invite-slot "single-neutral-actions" at bounding box center [737, 179] width 197 height 23
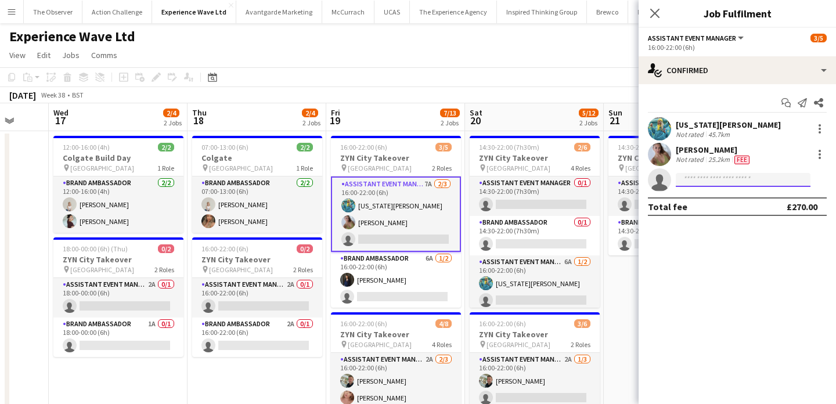
click at [707, 183] on input at bounding box center [743, 180] width 135 height 14
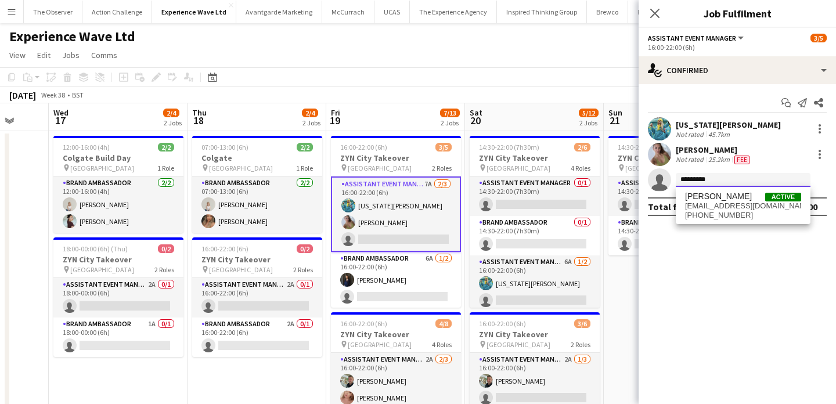
type input "*********"
click at [710, 207] on span "lmtd.edtn.lndn@gmail.com" at bounding box center [743, 205] width 116 height 9
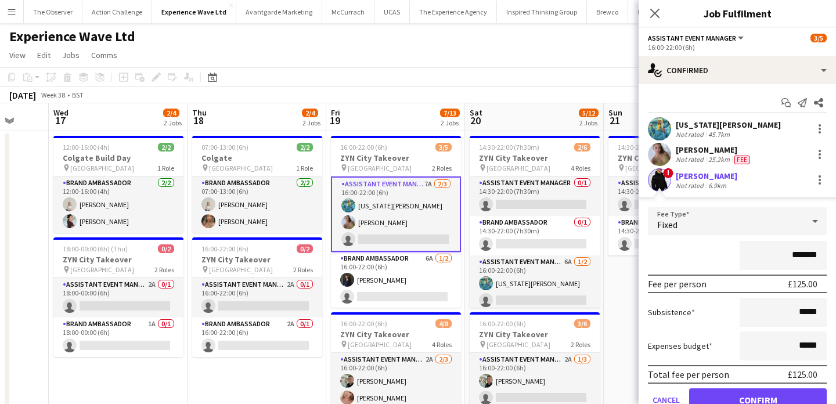
scroll to position [51, 0]
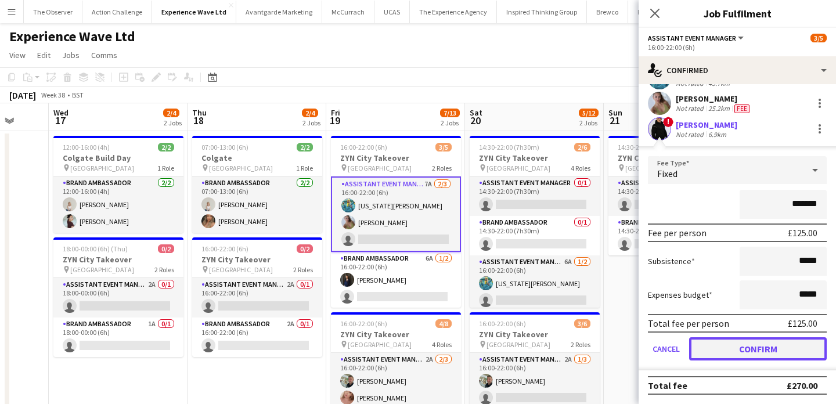
click at [755, 348] on button "Confirm" at bounding box center [758, 348] width 138 height 23
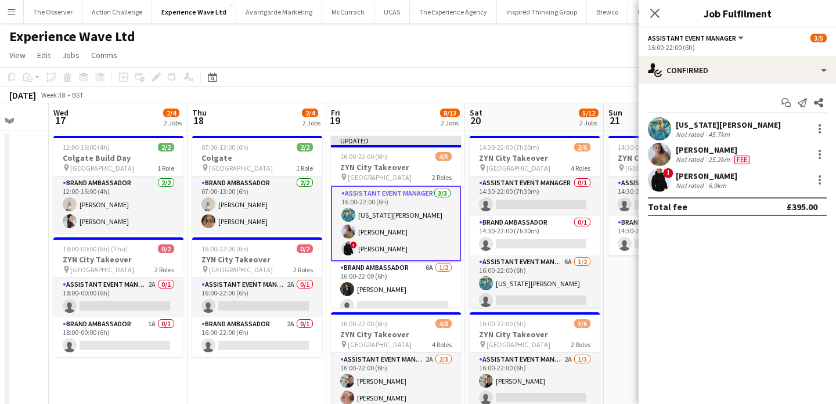
scroll to position [0, 0]
click at [552, 111] on app-board-header-date "Sat 20 5/12 2 Jobs" at bounding box center [534, 117] width 139 height 28
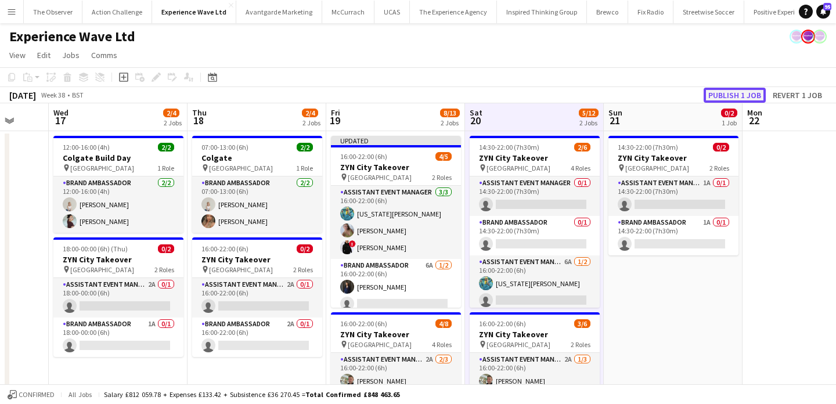
click at [745, 91] on button "Publish 1 job" at bounding box center [735, 95] width 62 height 15
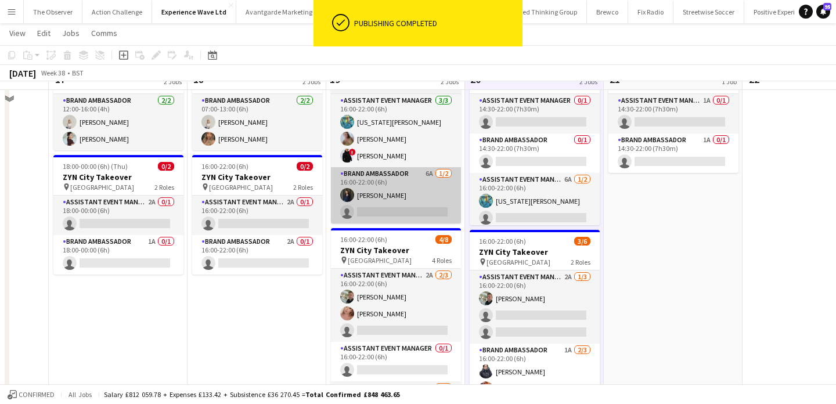
scroll to position [62, 0]
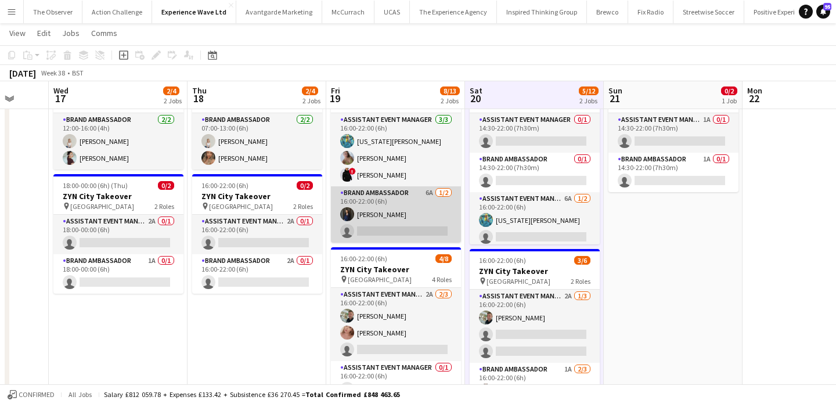
click at [424, 232] on app-card-role "Brand Ambassador 6A 1/2 16:00-22:00 (6h) Liene Gulbe single-neutral-actions" at bounding box center [396, 214] width 130 height 56
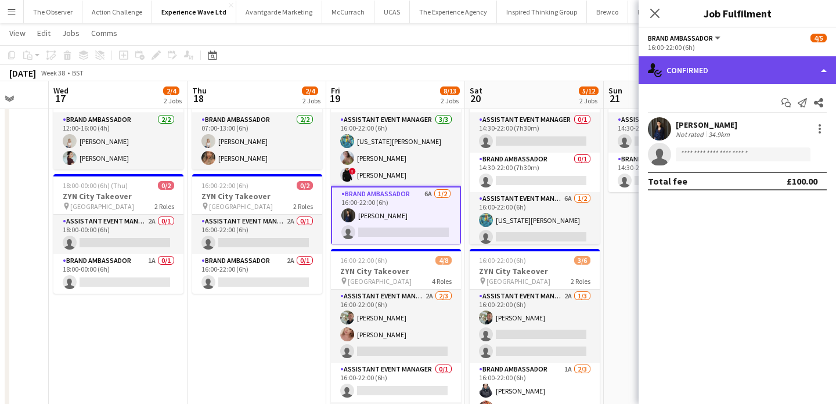
click at [760, 69] on div "single-neutral-actions-check-2 Confirmed" at bounding box center [737, 70] width 197 height 28
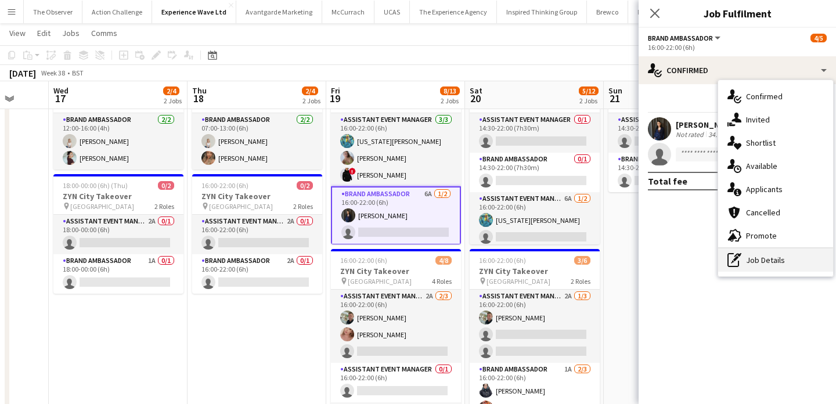
click at [790, 259] on div "pen-write Job Details" at bounding box center [775, 260] width 115 height 23
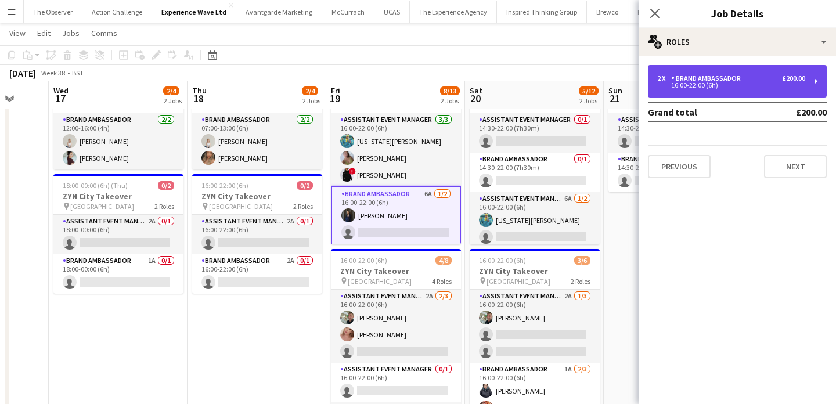
click at [786, 82] on div "£200.00" at bounding box center [793, 78] width 23 height 8
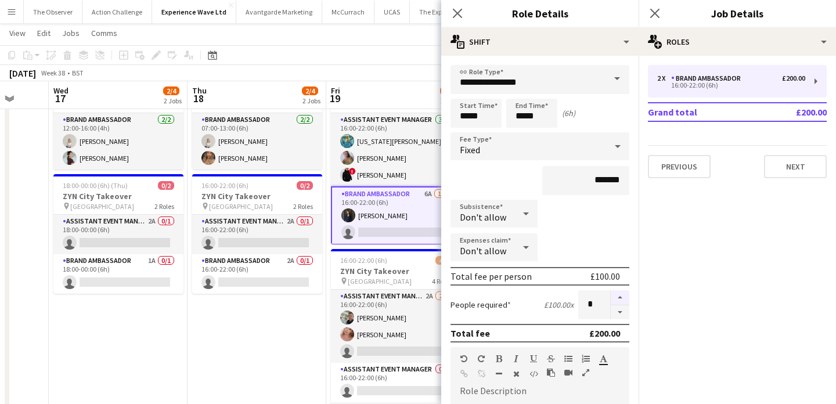
click at [617, 301] on button "button" at bounding box center [620, 297] width 19 height 15
type input "*"
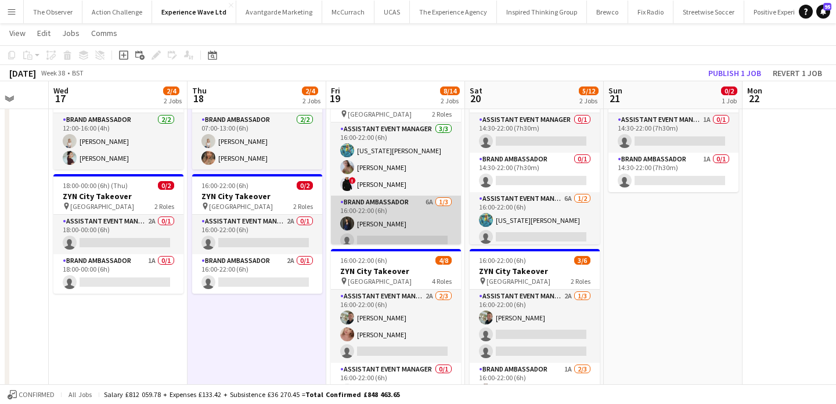
scroll to position [24, 0]
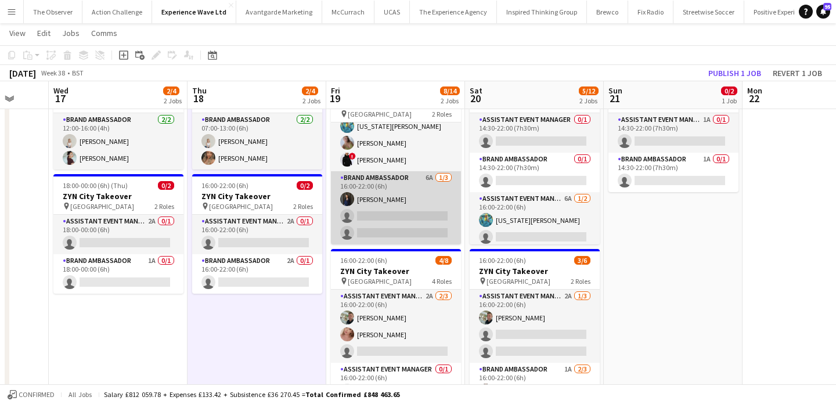
click at [394, 210] on app-card-role "Brand Ambassador 6A 1/3 16:00-22:00 (6h) Liene Gulbe single-neutral-actions sin…" at bounding box center [396, 207] width 130 height 73
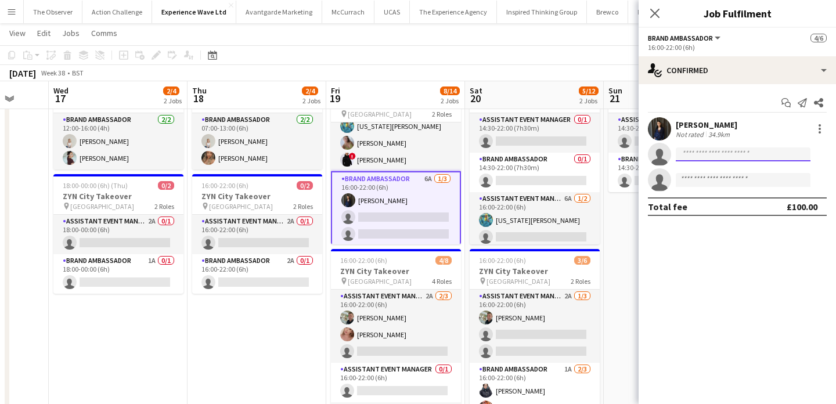
click at [753, 157] on input at bounding box center [743, 154] width 135 height 14
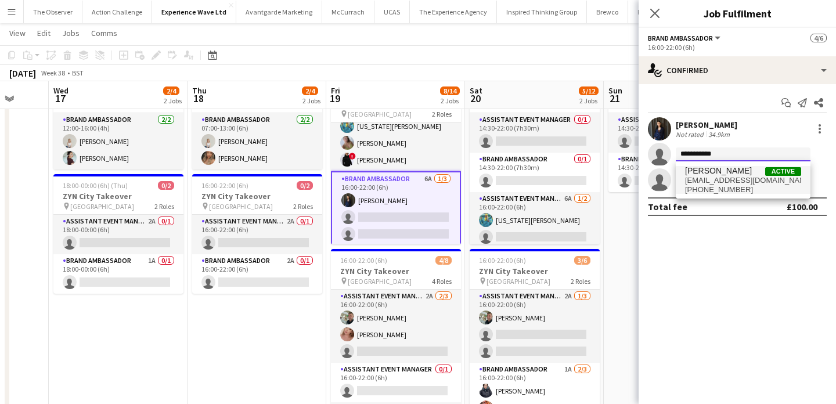
type input "**********"
click at [755, 185] on span "+447522566635" at bounding box center [743, 189] width 116 height 9
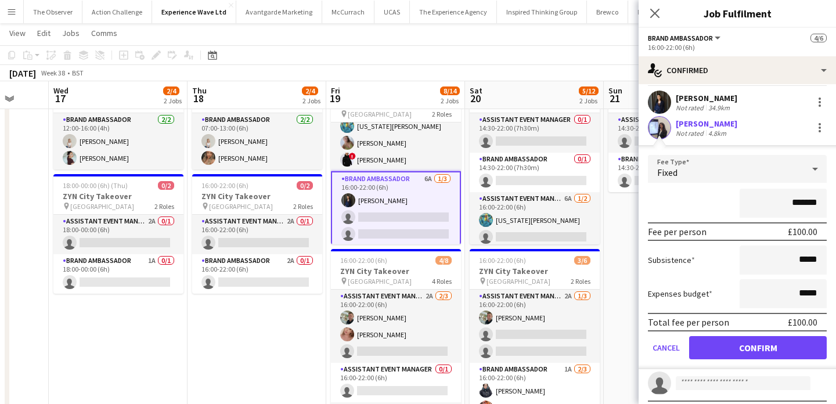
scroll to position [47, 0]
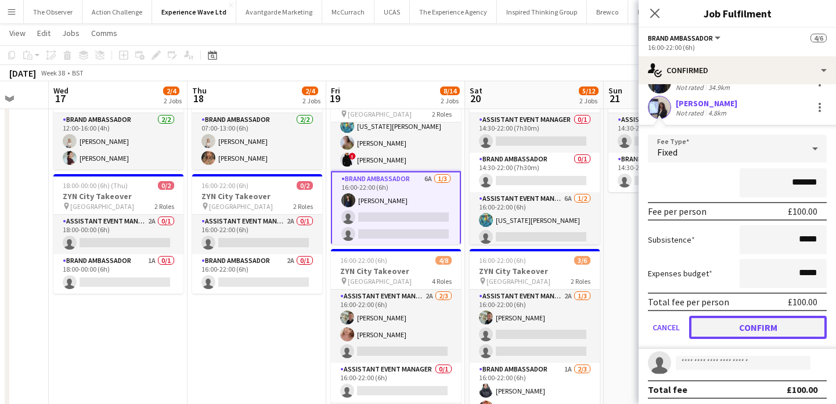
click at [777, 330] on button "Confirm" at bounding box center [758, 327] width 138 height 23
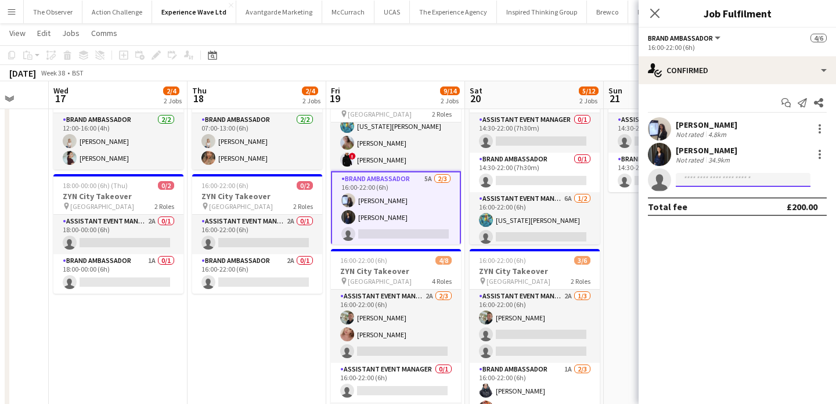
click at [701, 180] on input at bounding box center [743, 180] width 135 height 14
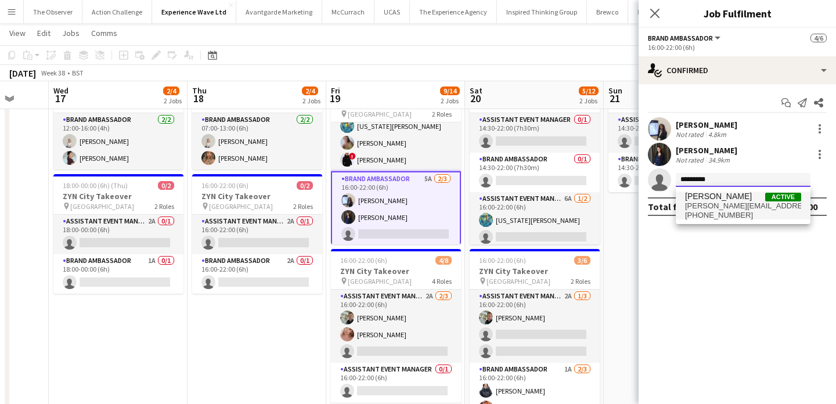
type input "*********"
click at [708, 198] on span "[PERSON_NAME]" at bounding box center [718, 197] width 67 height 10
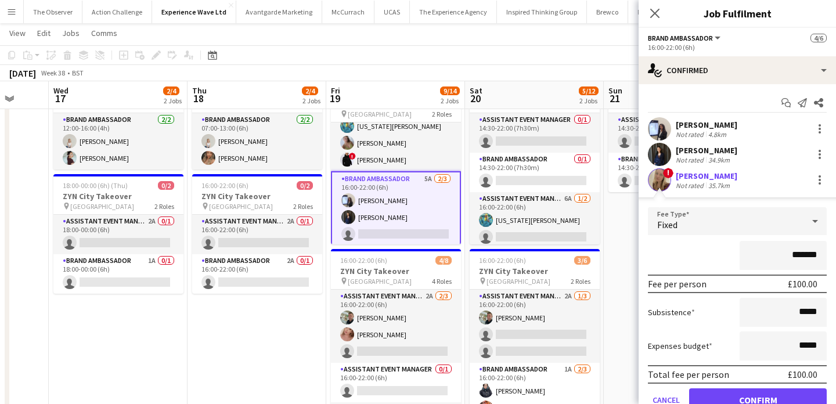
scroll to position [51, 0]
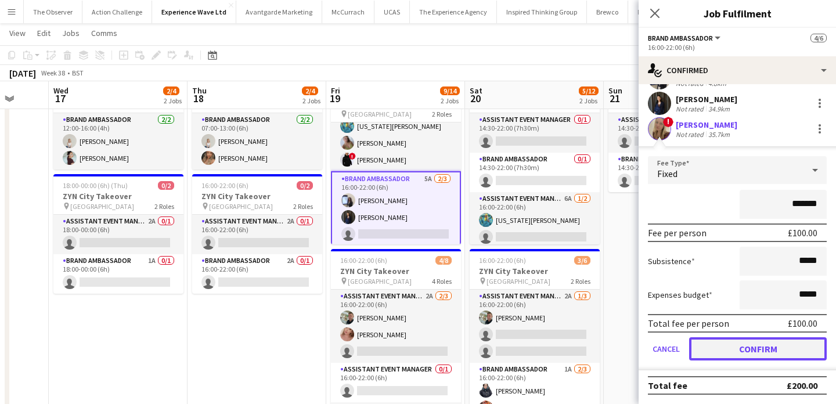
click at [753, 344] on button "Confirm" at bounding box center [758, 348] width 138 height 23
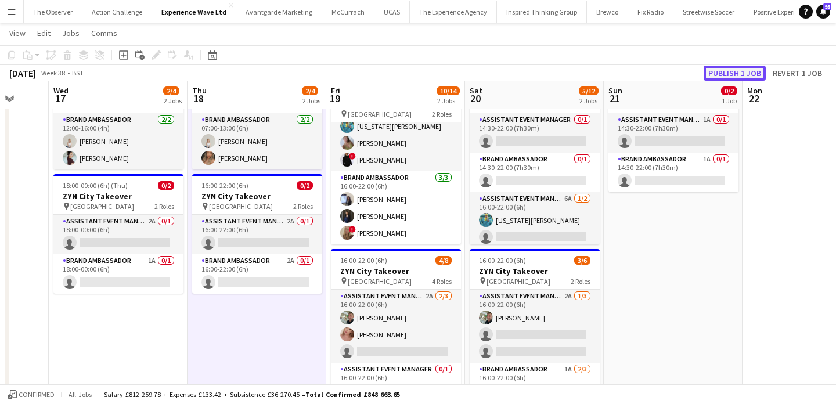
click at [735, 77] on button "Publish 1 job" at bounding box center [735, 73] width 62 height 15
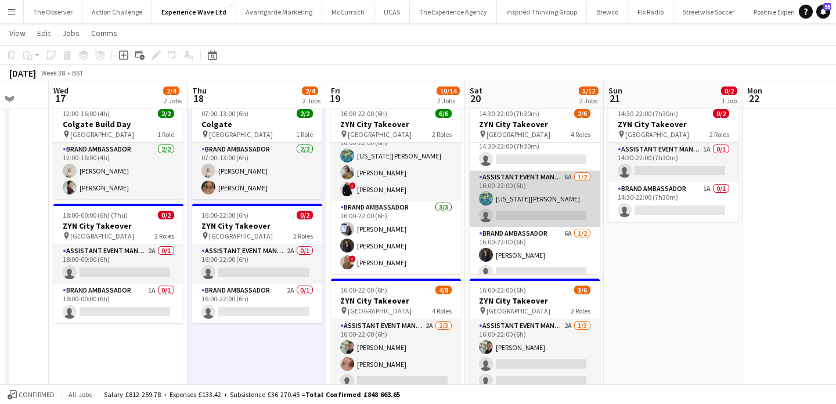
scroll to position [60, 0]
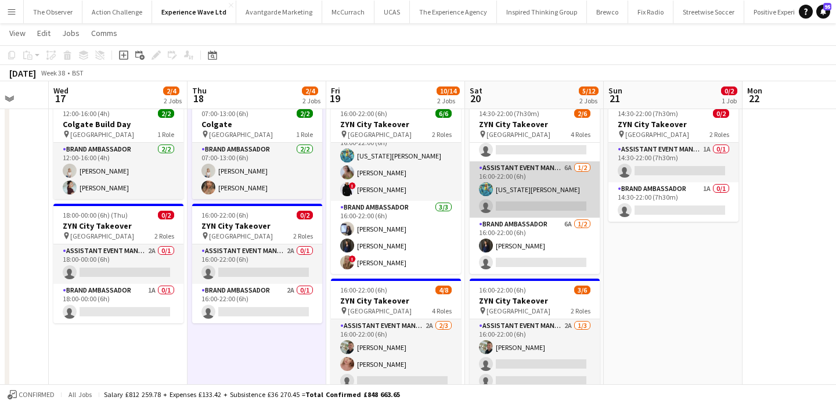
click at [566, 190] on app-card-role "Assistant Event Manager 6A 1/2 16:00-22:00 (6h) georgia komar single-neutral-ac…" at bounding box center [535, 189] width 130 height 56
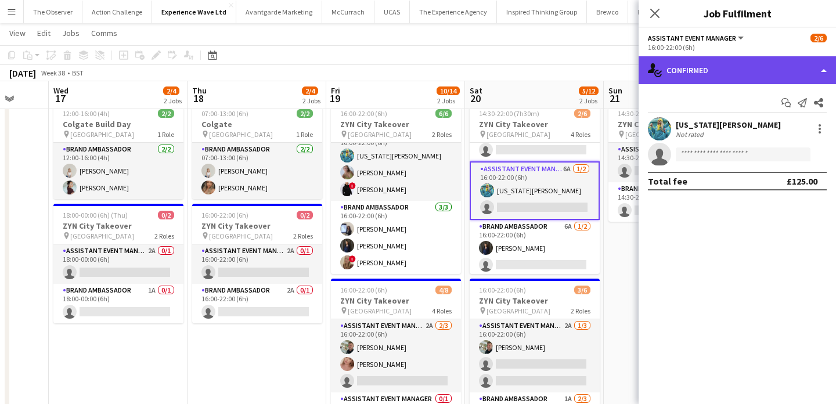
click at [758, 77] on div "single-neutral-actions-check-2 Confirmed" at bounding box center [737, 70] width 197 height 28
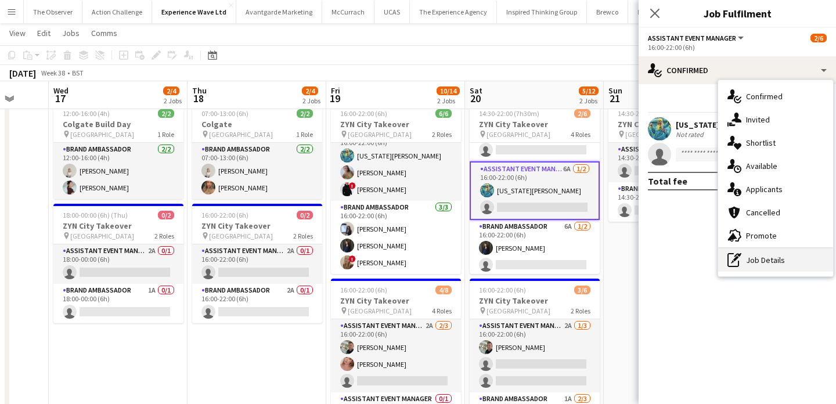
click at [791, 261] on div "pen-write Job Details" at bounding box center [775, 260] width 115 height 23
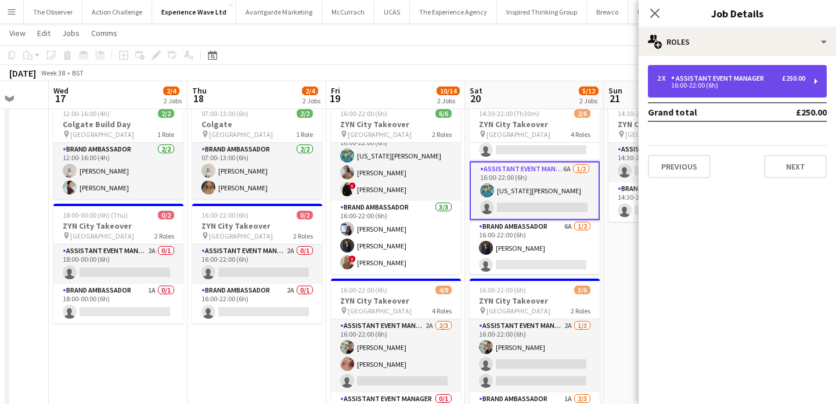
click at [741, 75] on div "Assistant Event Manager" at bounding box center [720, 78] width 98 height 8
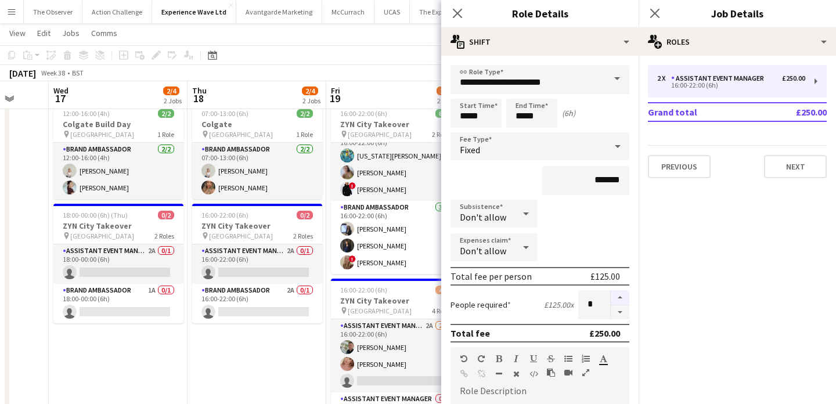
click at [616, 296] on button "button" at bounding box center [620, 297] width 19 height 15
type input "*"
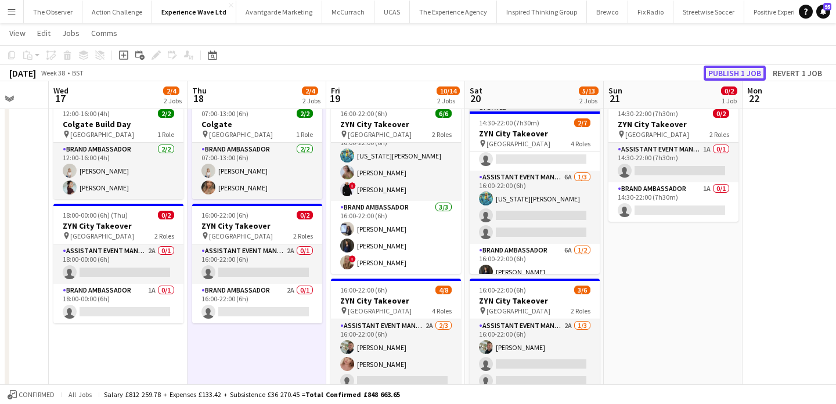
click at [710, 72] on button "Publish 1 job" at bounding box center [735, 73] width 62 height 15
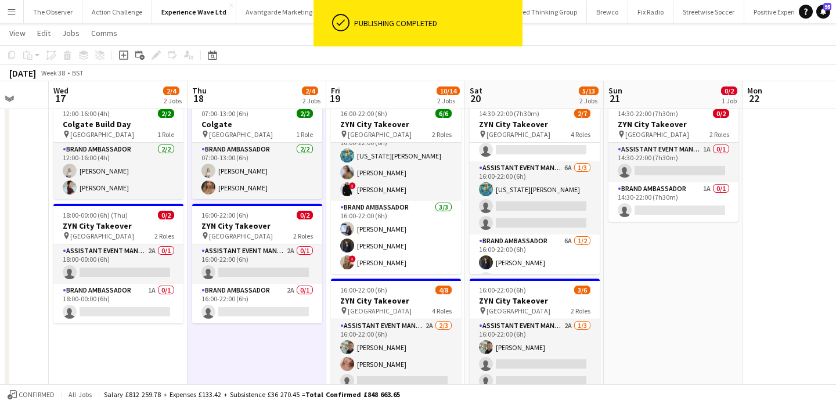
click at [548, 211] on app-card-role "Assistant Event Manager 6A 1/3 16:00-22:00 (6h) georgia komar single-neutral-ac…" at bounding box center [535, 197] width 130 height 73
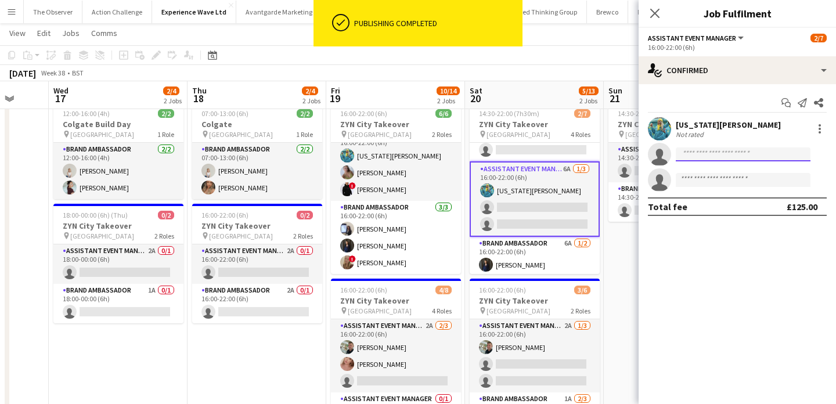
click at [716, 157] on input at bounding box center [743, 154] width 135 height 14
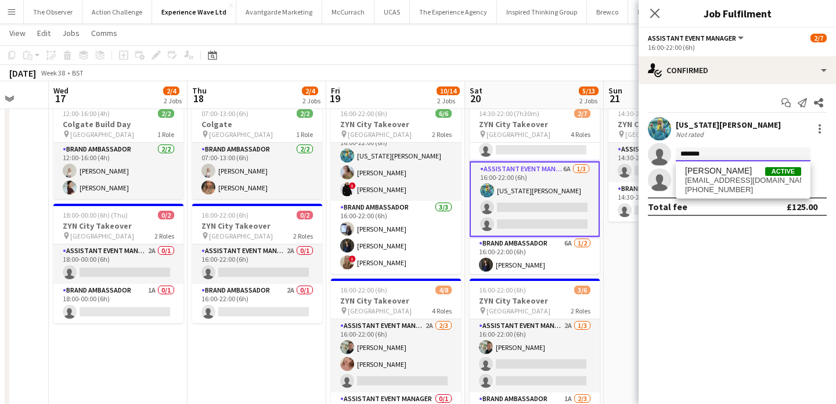
type input "*******"
click at [714, 187] on span "+447395827729" at bounding box center [743, 189] width 116 height 9
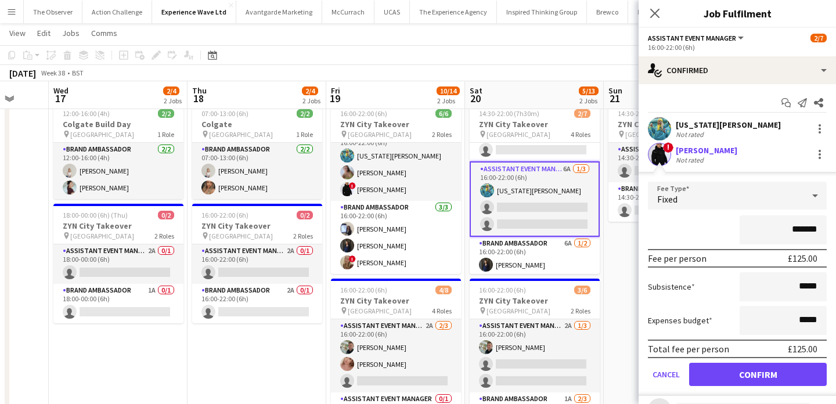
scroll to position [17, 0]
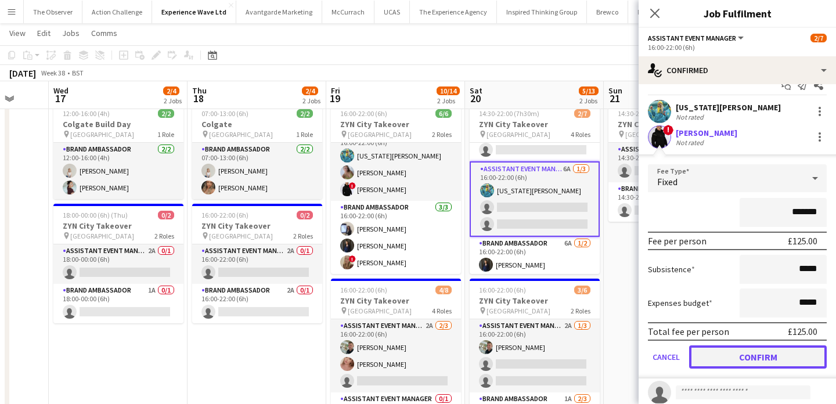
click at [764, 348] on button "Confirm" at bounding box center [758, 356] width 138 height 23
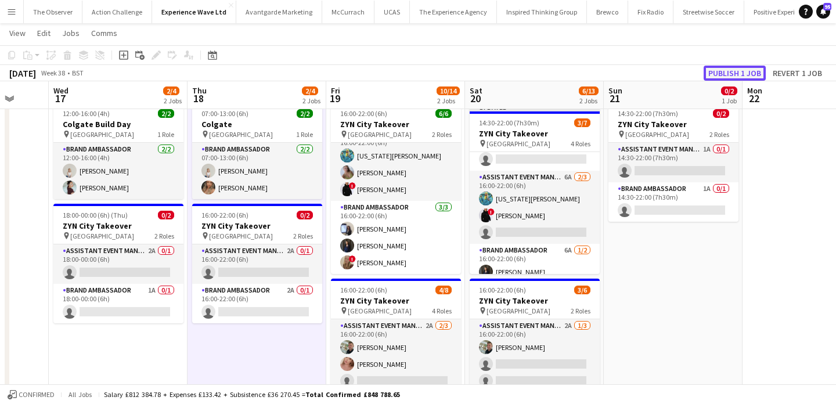
click at [736, 73] on button "Publish 1 job" at bounding box center [735, 73] width 62 height 15
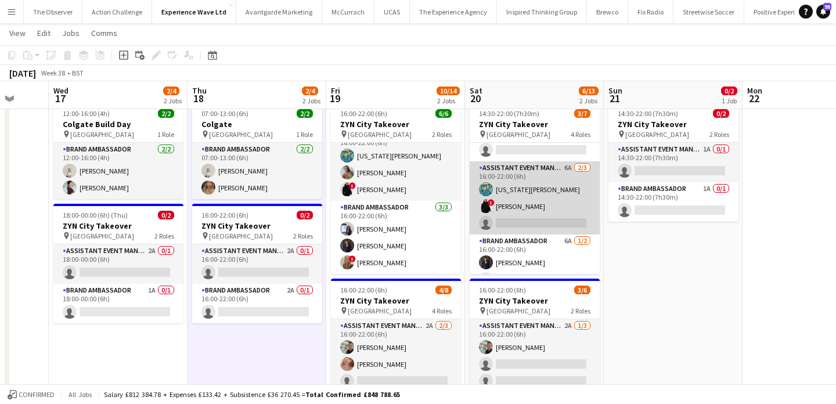
click at [555, 219] on app-card-role "Assistant Event Manager 6A 2/3 16:00-22:00 (6h) georgia komar ! Ian Facer singl…" at bounding box center [535, 197] width 130 height 73
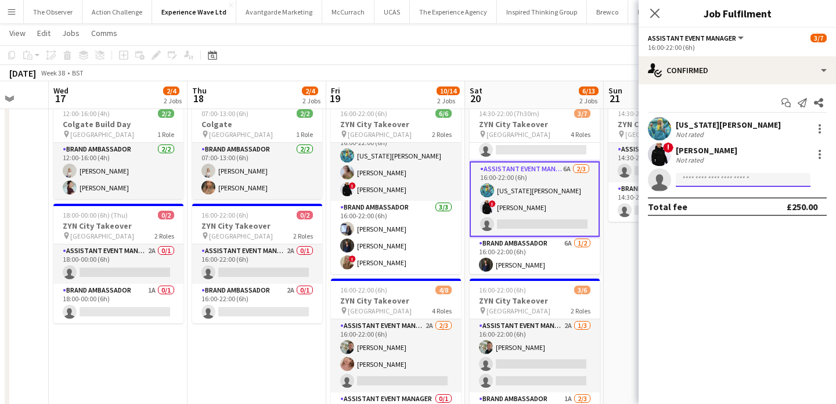
click at [715, 177] on input at bounding box center [743, 180] width 135 height 14
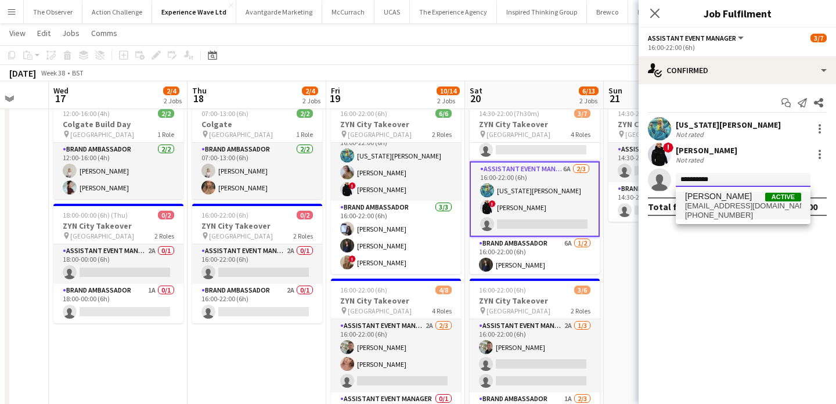
type input "**********"
click at [717, 198] on span "Lillie Howes" at bounding box center [718, 197] width 67 height 10
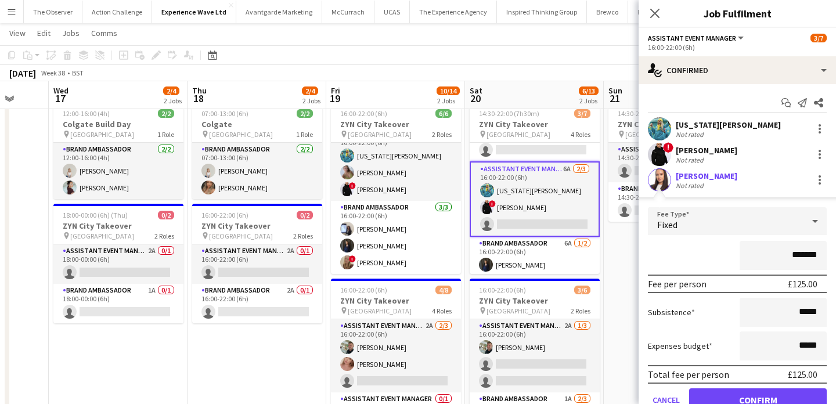
scroll to position [51, 0]
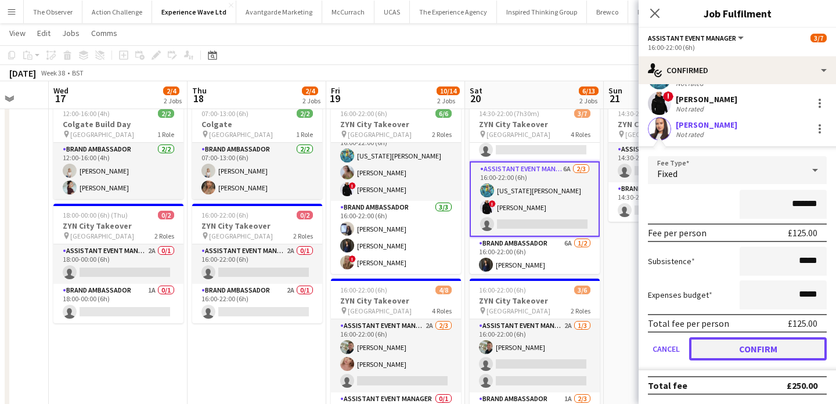
click at [780, 343] on button "Confirm" at bounding box center [758, 348] width 138 height 23
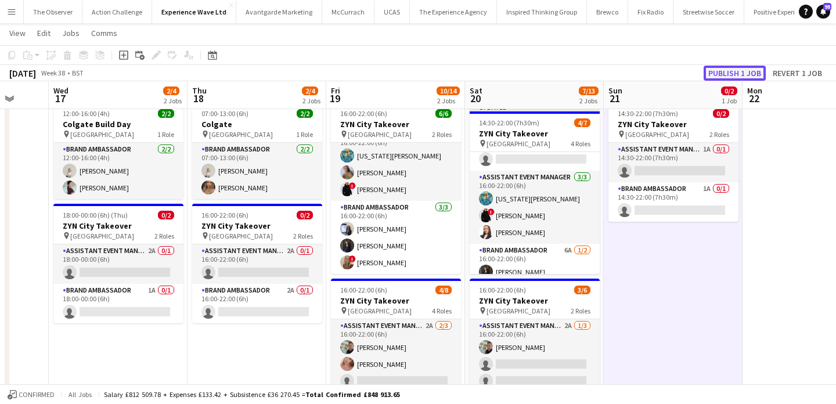
click at [735, 77] on button "Publish 1 job" at bounding box center [735, 73] width 62 height 15
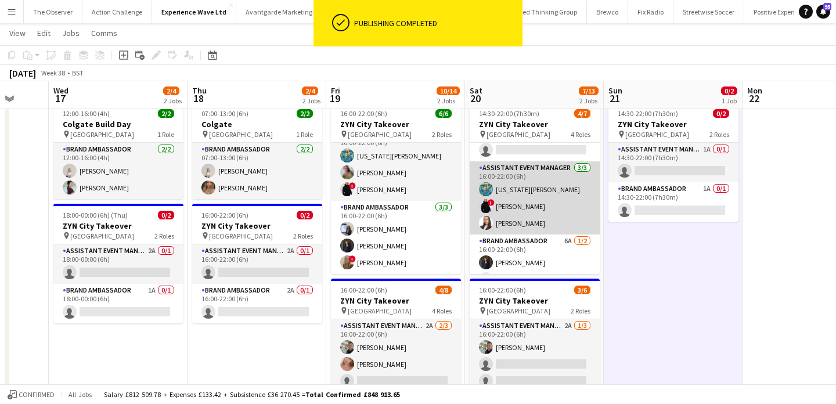
scroll to position [77, 0]
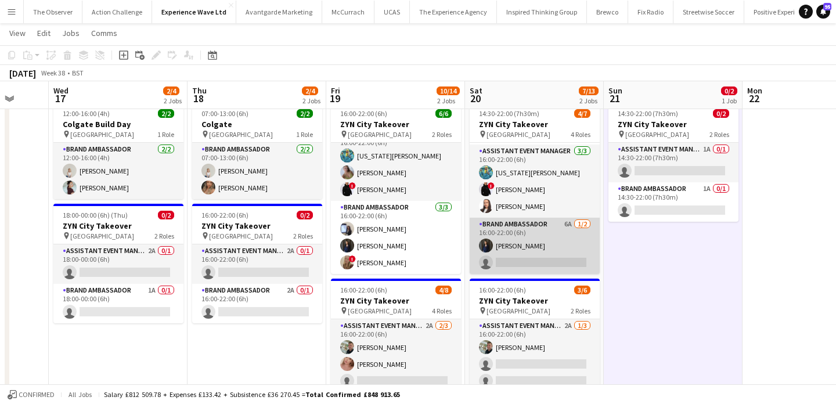
click at [534, 250] on app-card-role "Brand Ambassador 6A 1/2 16:00-22:00 (6h) Liene Gulbe single-neutral-actions" at bounding box center [535, 246] width 130 height 56
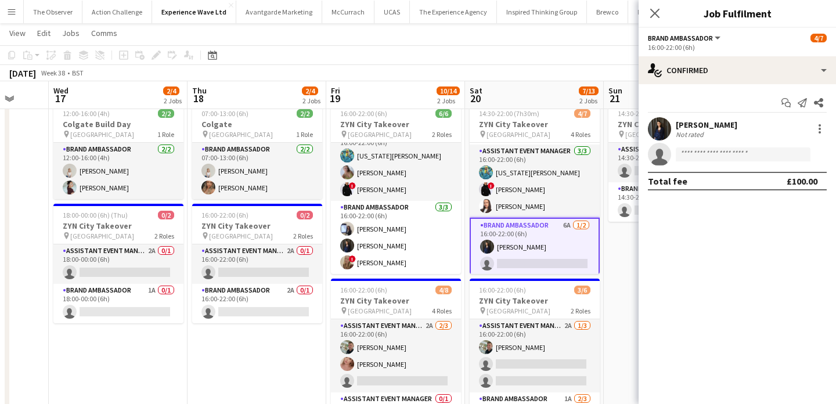
scroll to position [80, 0]
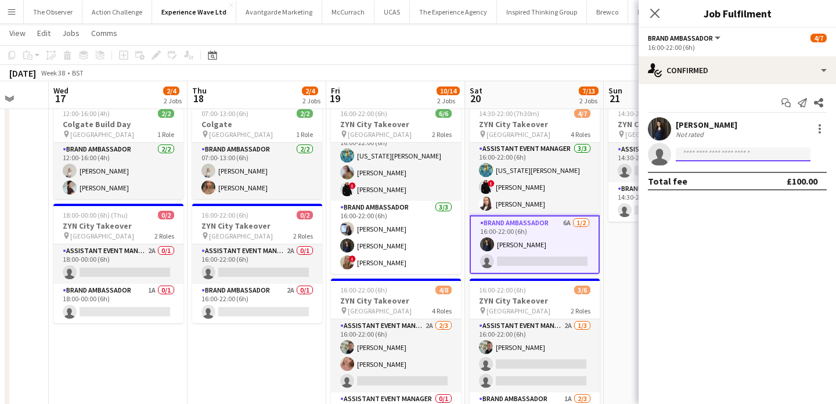
click at [693, 153] on input at bounding box center [743, 154] width 135 height 14
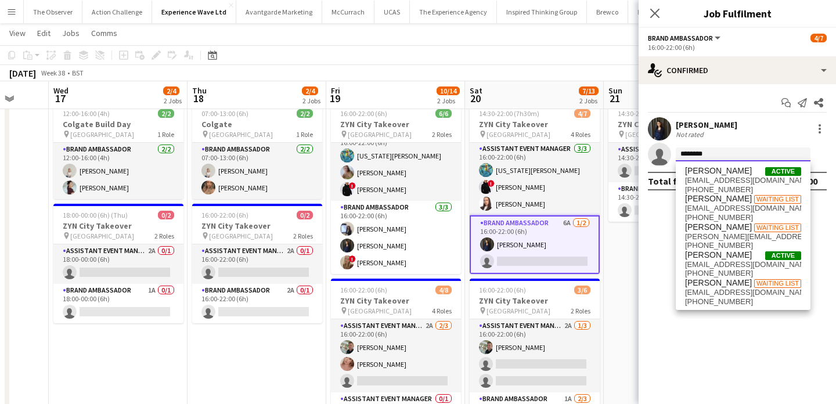
click at [715, 156] on input "*******" at bounding box center [743, 154] width 135 height 14
paste input "*********"
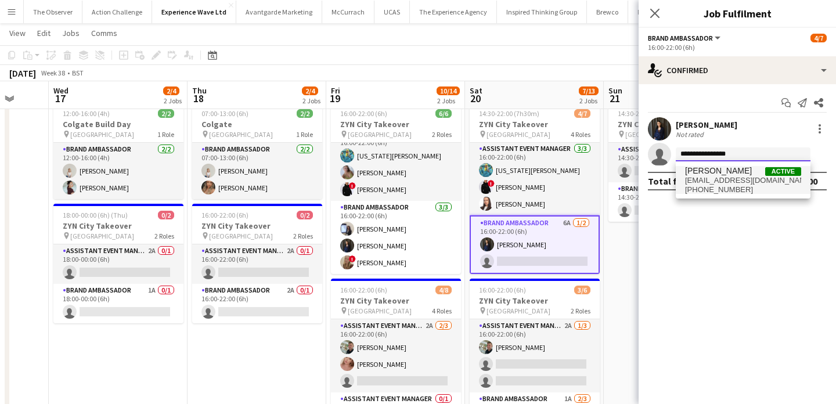
type input "**********"
click at [722, 182] on span "[EMAIL_ADDRESS][DOMAIN_NAME]" at bounding box center [743, 180] width 116 height 9
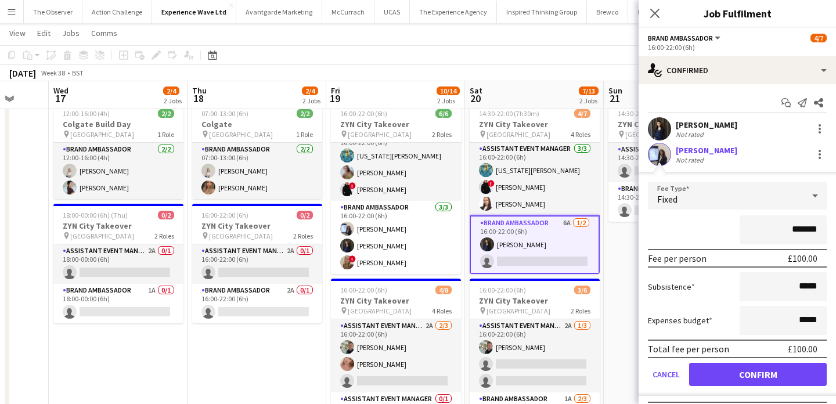
scroll to position [24, 0]
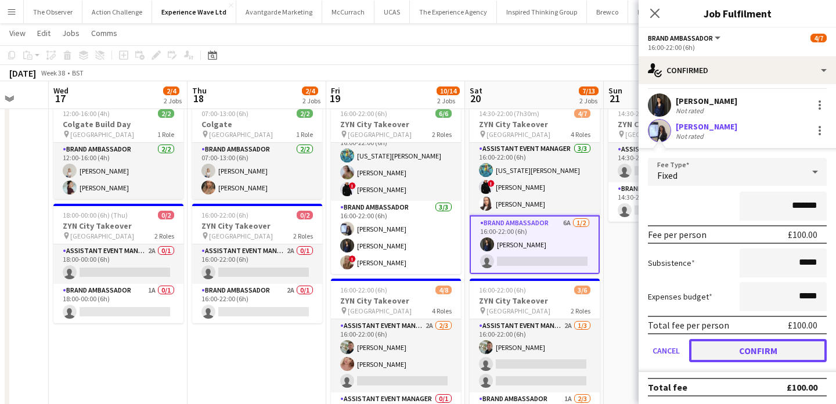
click at [755, 355] on button "Confirm" at bounding box center [758, 350] width 138 height 23
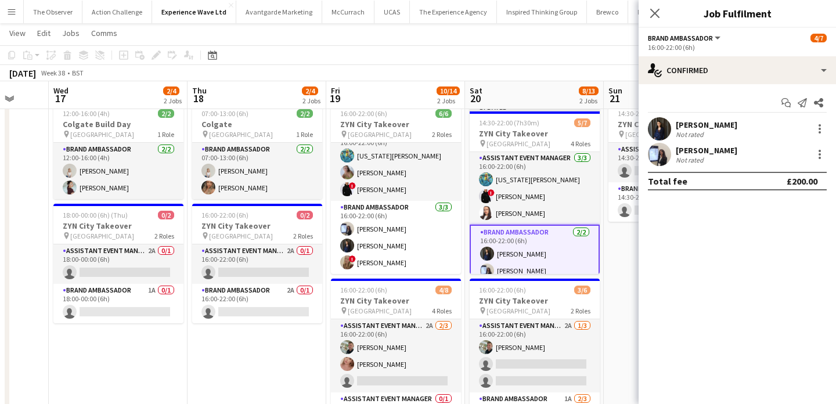
scroll to position [0, 0]
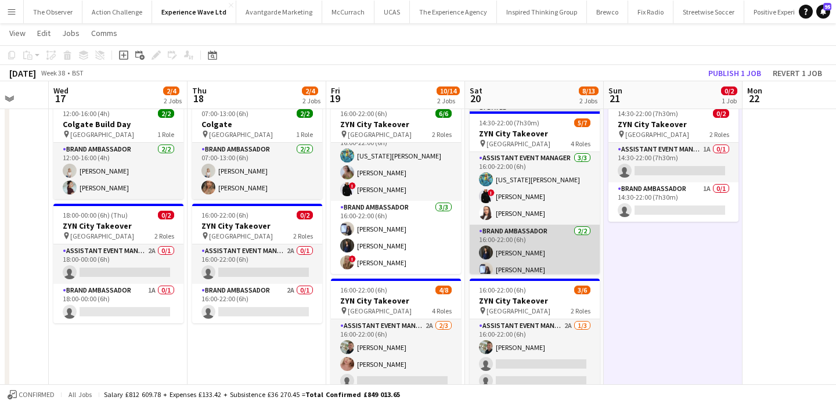
click at [570, 261] on app-card-role "Brand Ambassador 2/2 16:00-22:00 (6h) Liene Gulbe Jessica Robinson" at bounding box center [535, 253] width 130 height 56
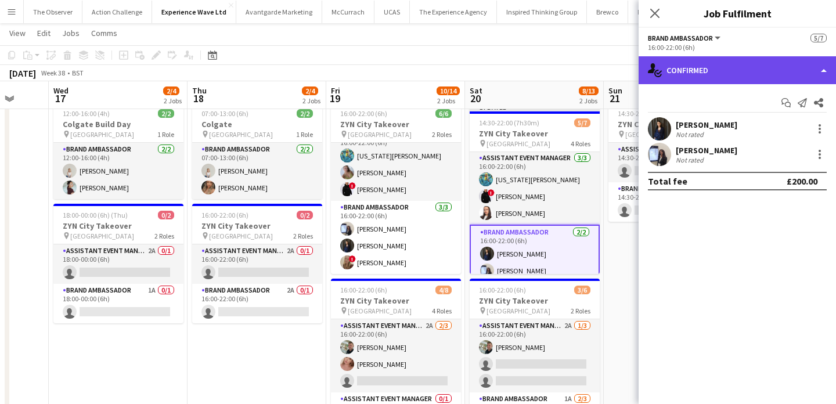
click at [768, 75] on div "single-neutral-actions-check-2 Confirmed" at bounding box center [737, 70] width 197 height 28
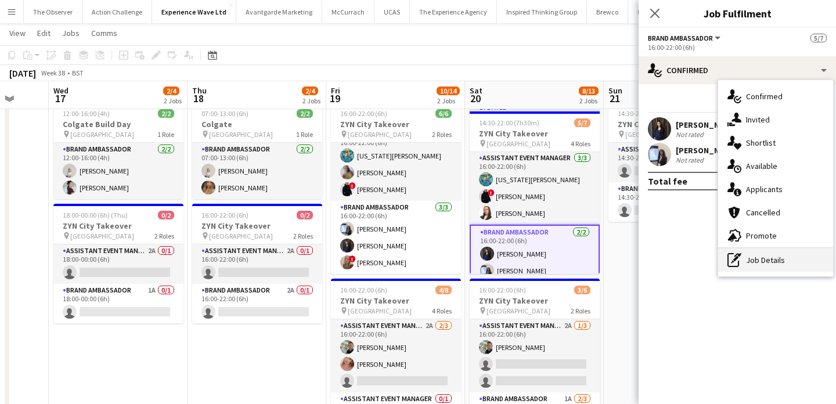
click at [784, 263] on div "pen-write Job Details" at bounding box center [775, 260] width 115 height 23
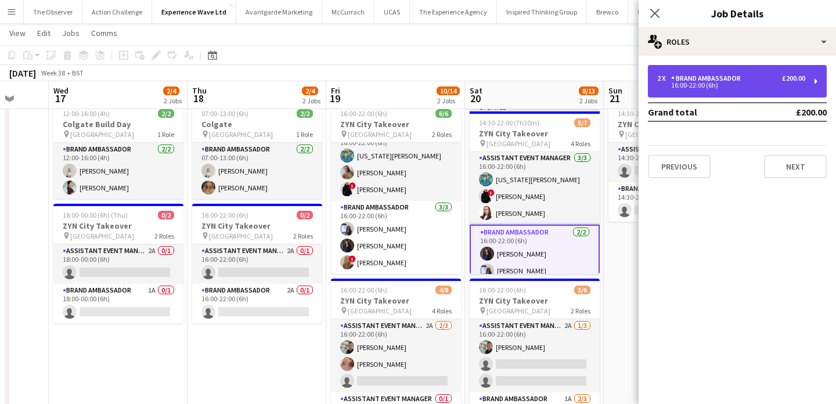
click at [762, 87] on div "16:00-22:00 (6h)" at bounding box center [731, 85] width 148 height 6
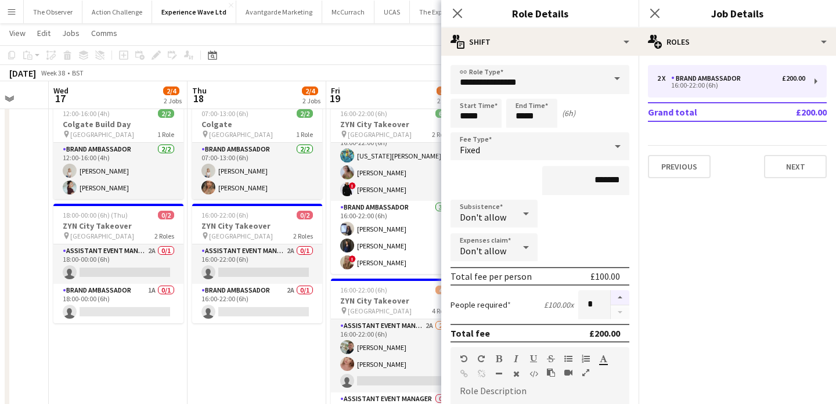
click at [622, 299] on button "button" at bounding box center [620, 297] width 19 height 15
type input "*"
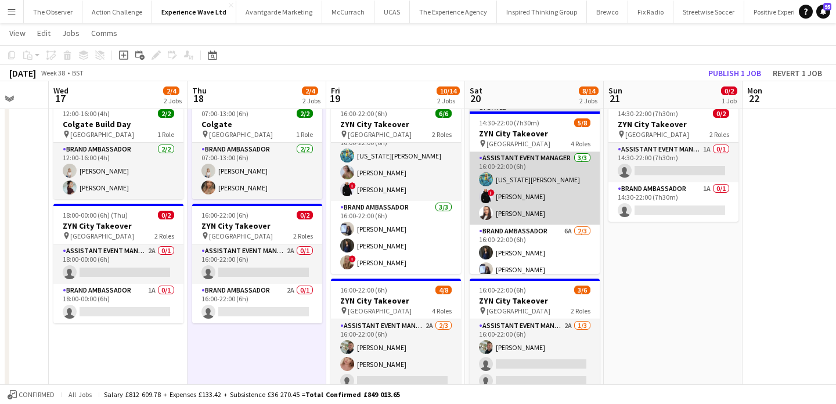
scroll to position [103, 0]
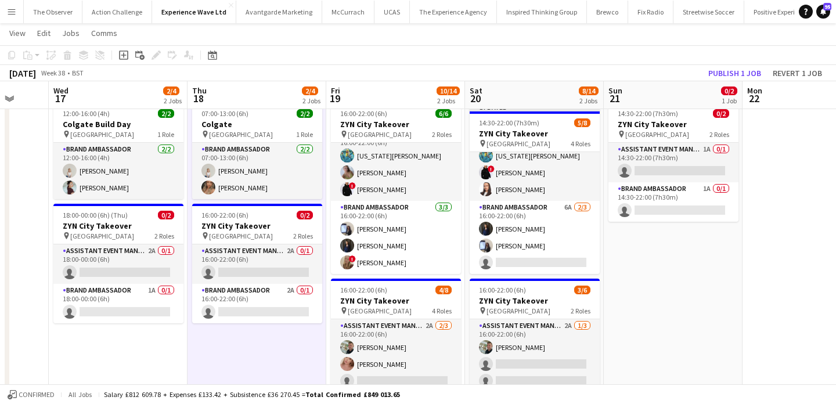
click at [735, 81] on div "September 2025 Week 38 • BST Publish 1 job Revert 1 job" at bounding box center [418, 73] width 836 height 16
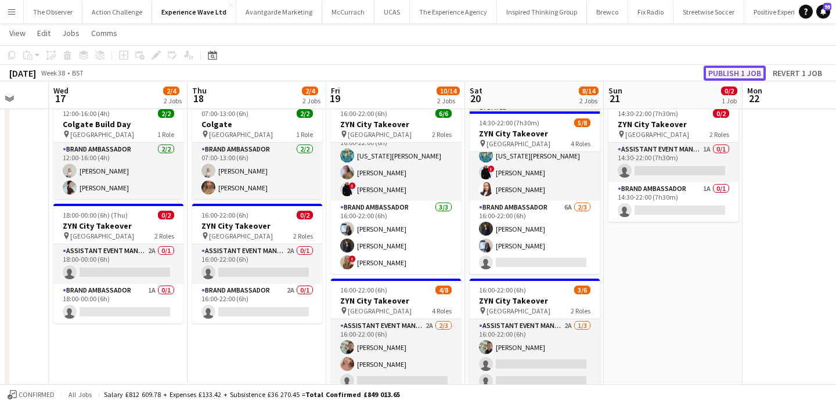
click at [734, 73] on button "Publish 1 job" at bounding box center [735, 73] width 62 height 15
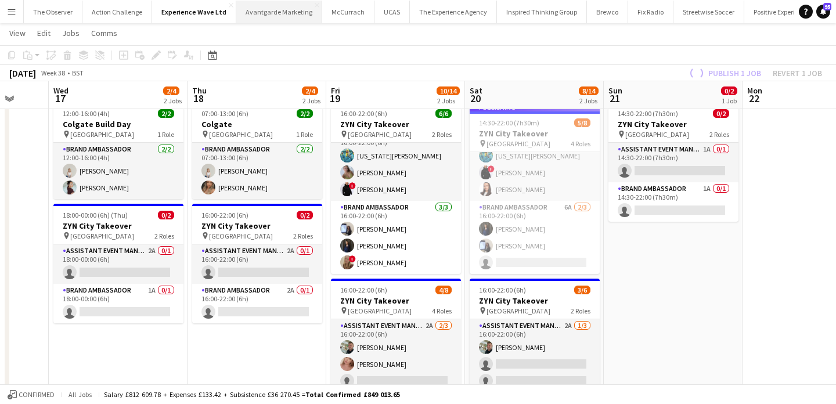
scroll to position [94, 0]
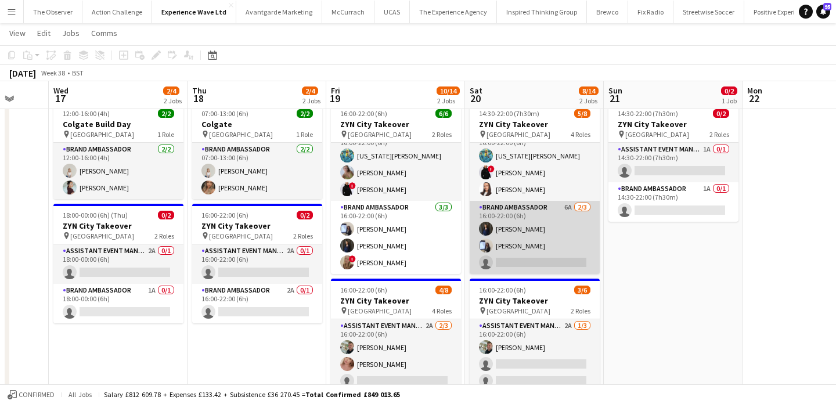
click at [562, 258] on app-card-role "Brand Ambassador 6A 2/3 16:00-22:00 (6h) Liene Gulbe Jessica Robinson single-ne…" at bounding box center [535, 237] width 130 height 73
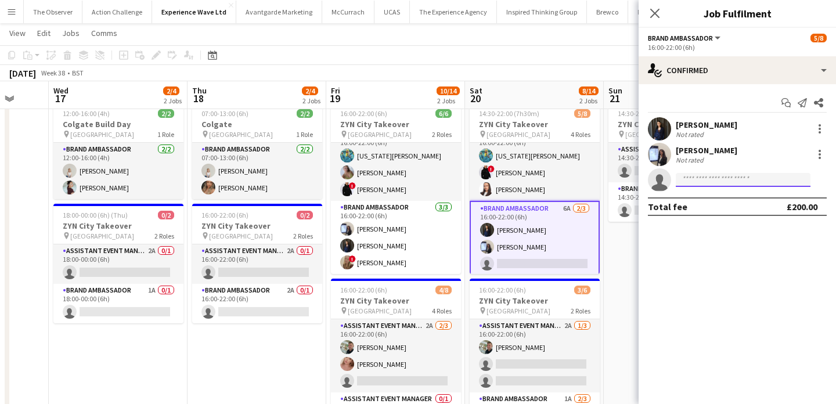
click at [762, 179] on input at bounding box center [743, 180] width 135 height 14
type input "*******"
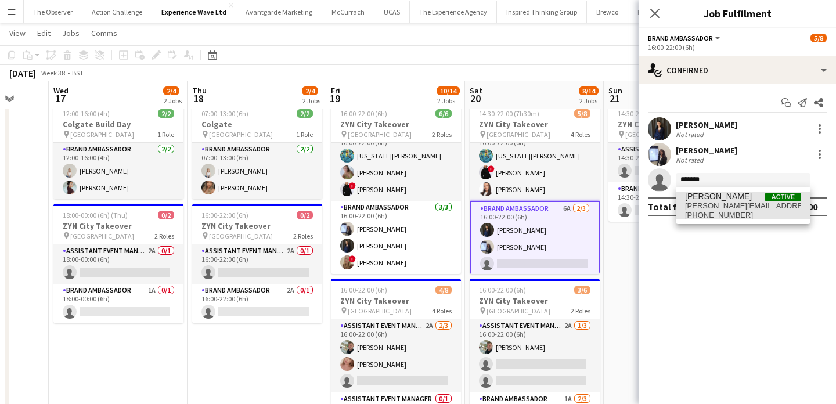
click at [758, 207] on span "jane.graley@hotmail.co.uk" at bounding box center [743, 205] width 116 height 9
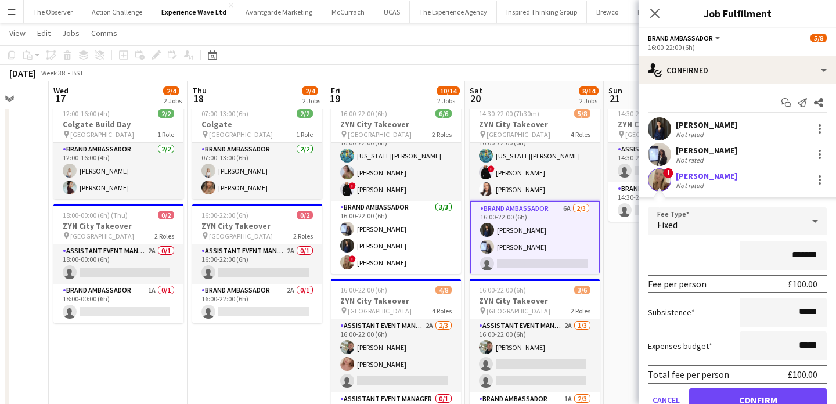
scroll to position [51, 0]
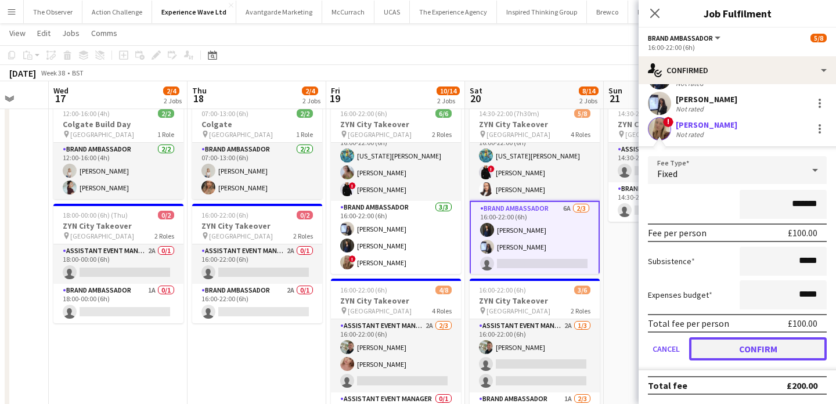
click at [791, 345] on button "Confirm" at bounding box center [758, 348] width 138 height 23
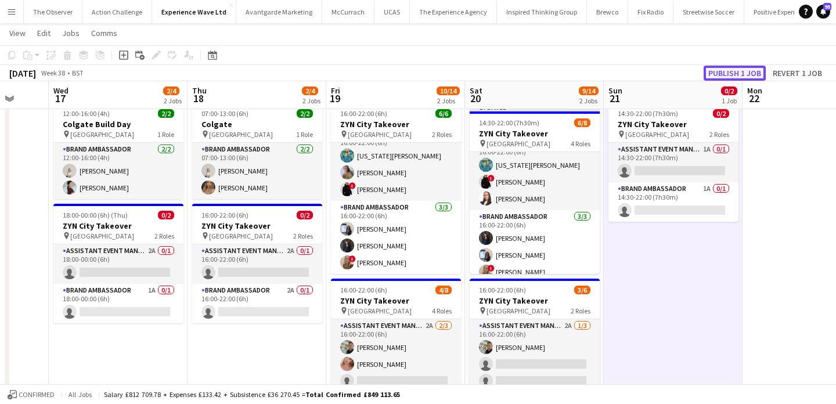
click at [746, 70] on button "Publish 1 job" at bounding box center [735, 73] width 62 height 15
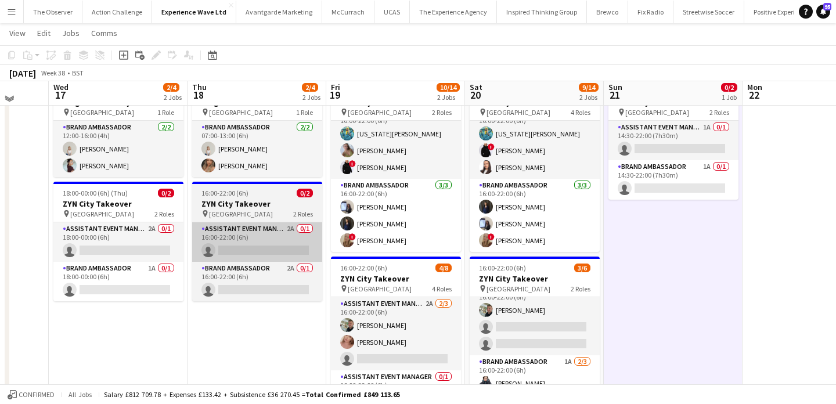
scroll to position [51, 0]
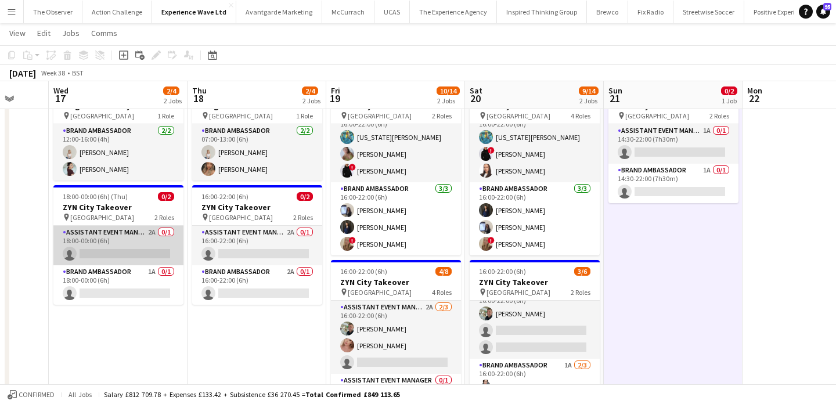
click at [129, 226] on app-card-role "Assistant Event Manager 2A 0/1 18:00-00:00 (6h) single-neutral-actions" at bounding box center [118, 245] width 130 height 39
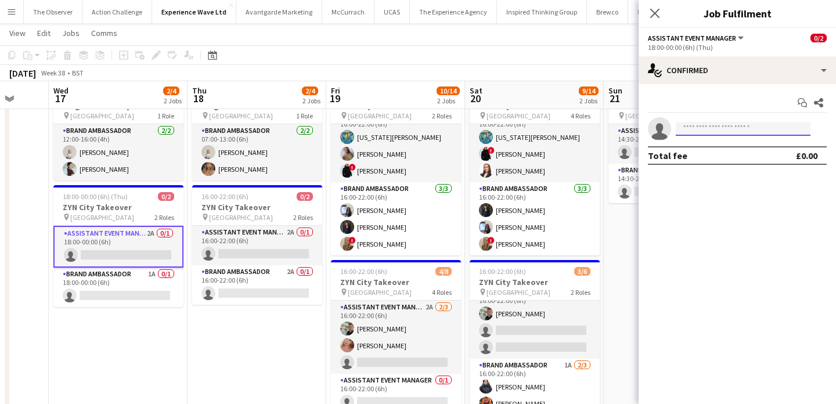
click at [710, 132] on input at bounding box center [743, 129] width 135 height 14
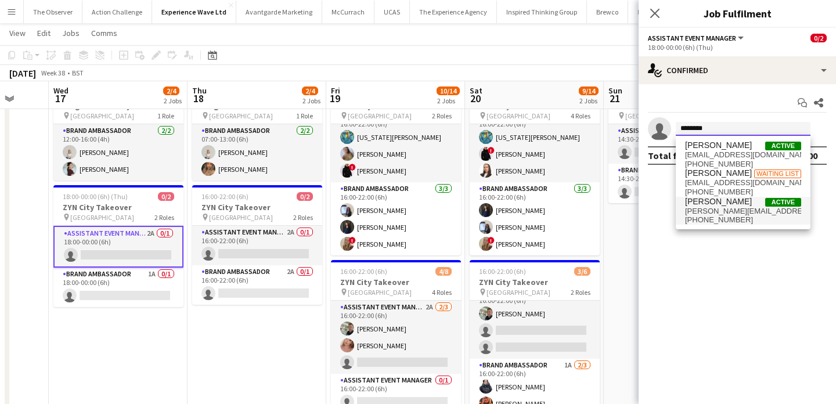
type input "********"
click at [717, 213] on span "kellymariexx@hotmail.com" at bounding box center [743, 211] width 116 height 9
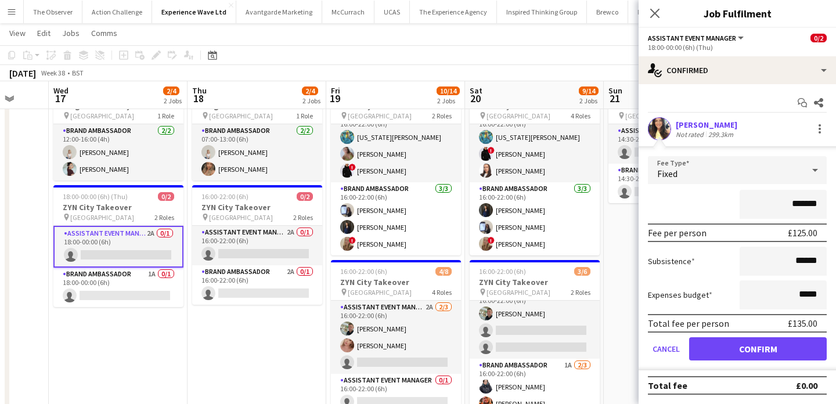
scroll to position [53, 0]
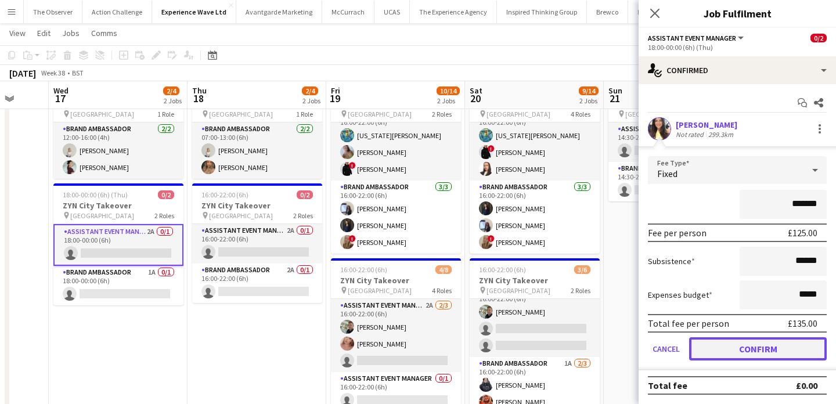
click at [774, 345] on button "Confirm" at bounding box center [758, 348] width 138 height 23
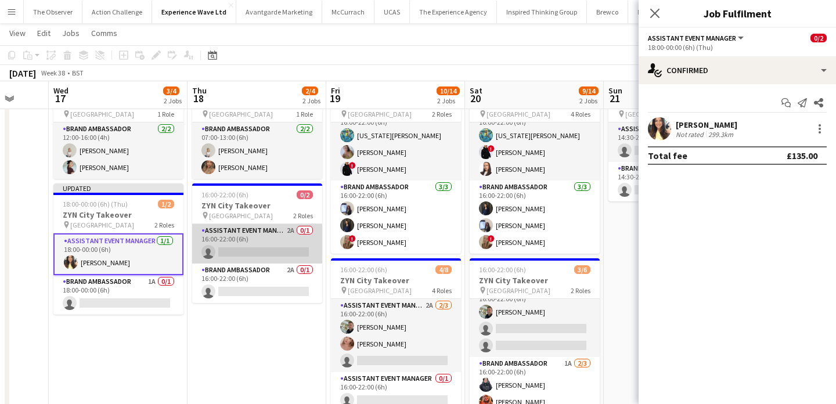
click at [246, 256] on app-card-role "Assistant Event Manager 2A 0/1 16:00-22:00 (6h) single-neutral-actions" at bounding box center [257, 243] width 130 height 39
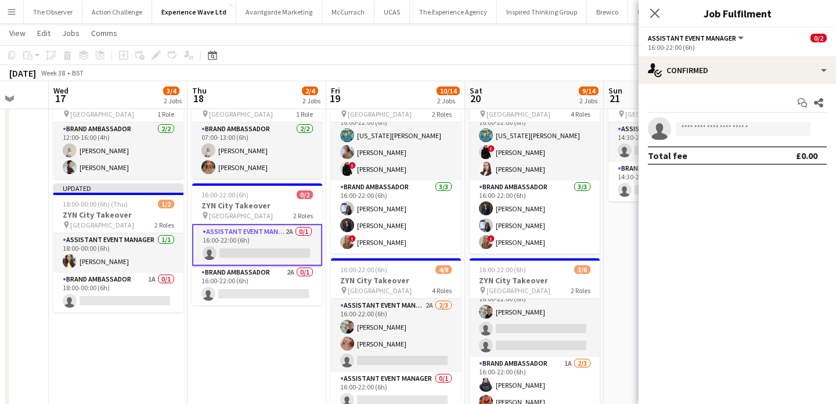
click at [707, 120] on app-invite-slot "single-neutral-actions" at bounding box center [737, 128] width 197 height 23
click at [708, 129] on input at bounding box center [743, 129] width 135 height 14
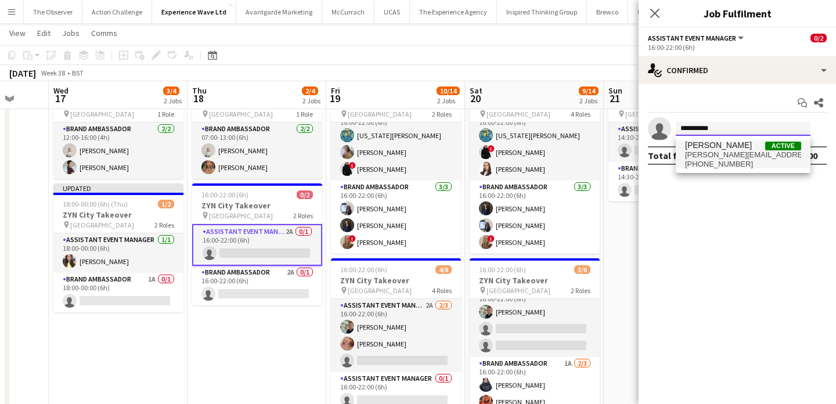
type input "**********"
click at [708, 164] on span "+447585491181" at bounding box center [743, 164] width 116 height 9
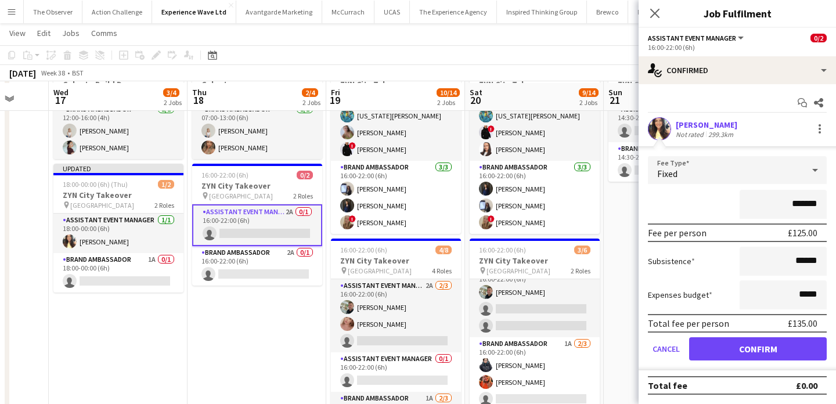
scroll to position [74, 0]
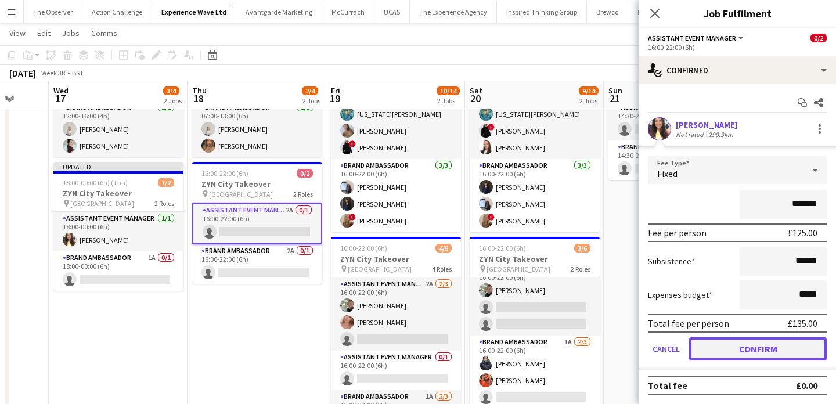
click at [764, 343] on button "Confirm" at bounding box center [758, 348] width 138 height 23
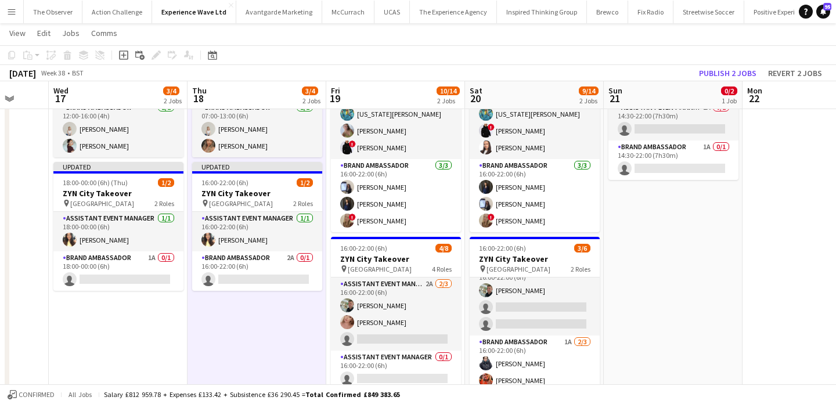
click at [726, 63] on app-toolbar "Copy Paste Paste Command V Paste with crew Command Shift V Paste linked Job Del…" at bounding box center [418, 55] width 836 height 20
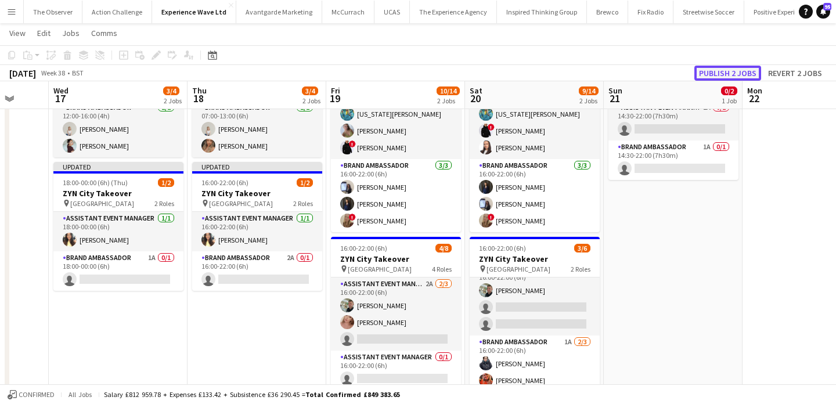
click at [726, 67] on button "Publish 2 jobs" at bounding box center [727, 73] width 67 height 15
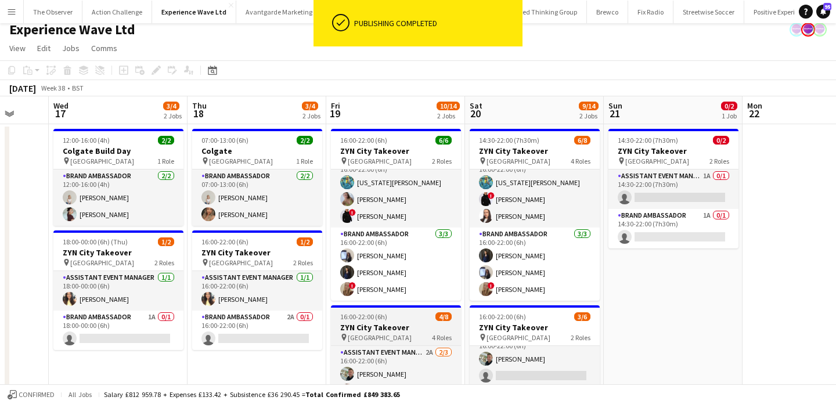
scroll to position [5, 0]
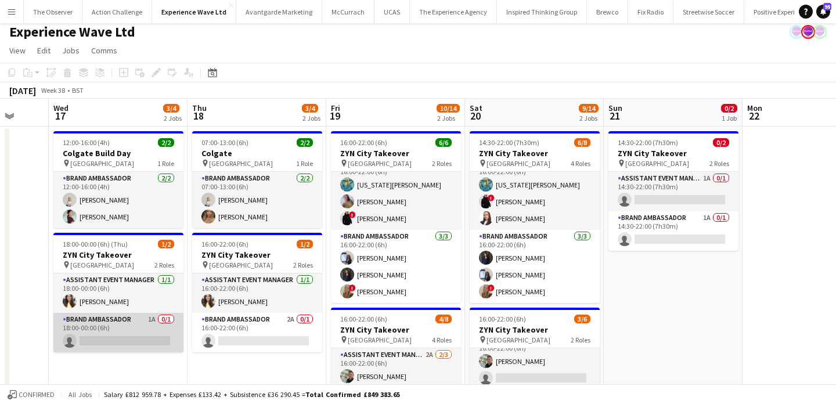
click at [129, 337] on app-card-role "Brand Ambassador 1A 0/1 18:00-00:00 (6h) single-neutral-actions" at bounding box center [118, 332] width 130 height 39
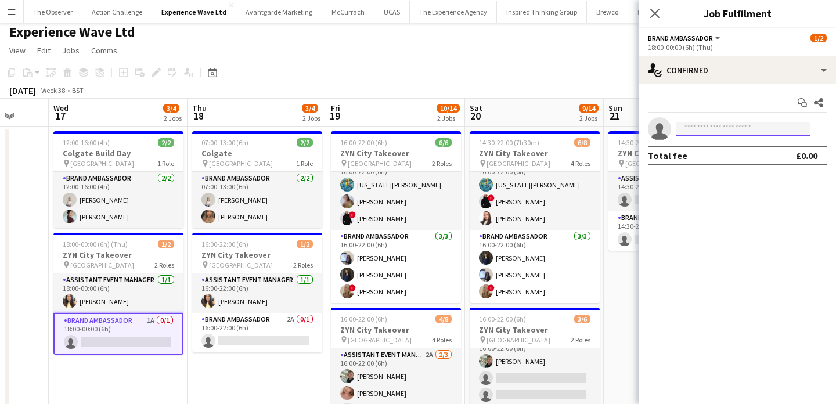
click at [735, 134] on input at bounding box center [743, 129] width 135 height 14
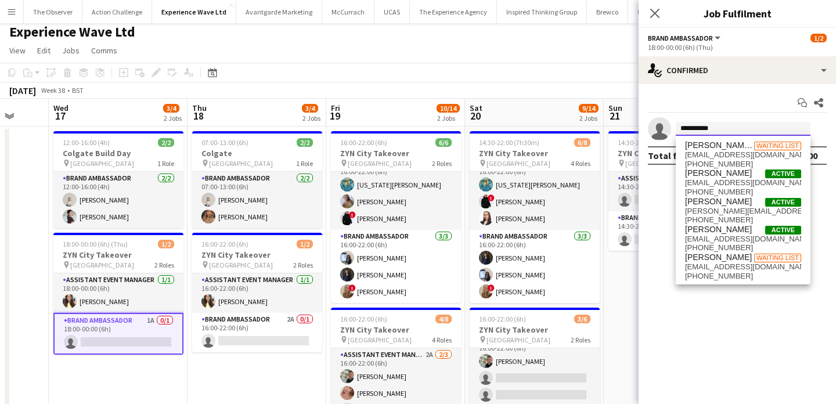
click at [728, 129] on input "*********" at bounding box center [743, 129] width 135 height 14
paste input "*******"
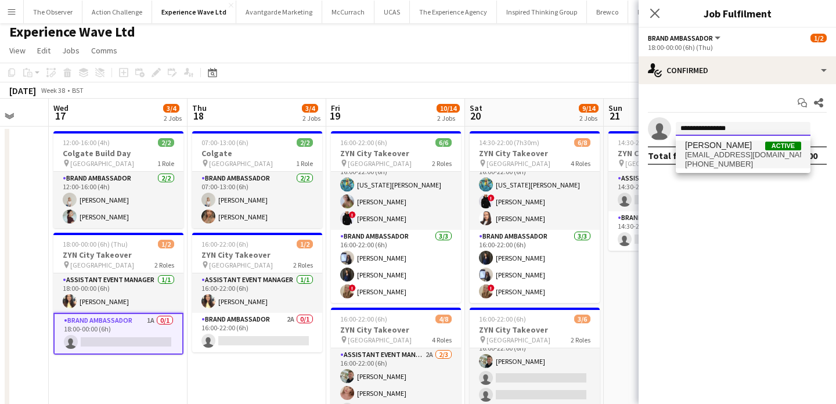
type input "**********"
click at [729, 152] on span "s_hipkin@hotmail.co.uk" at bounding box center [743, 154] width 116 height 9
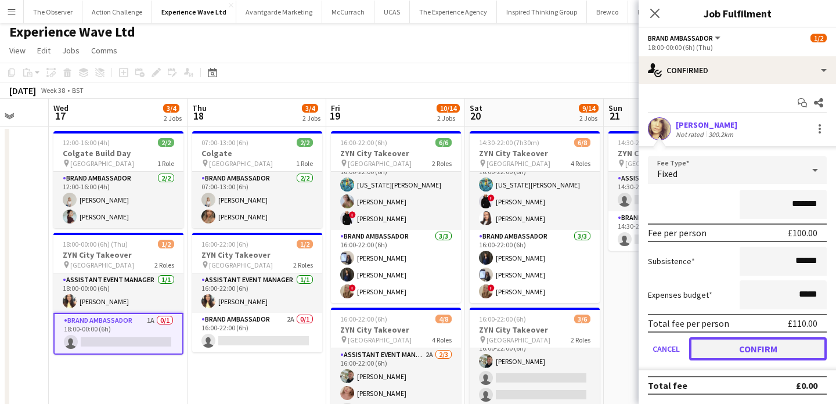
click at [774, 346] on button "Confirm" at bounding box center [758, 348] width 138 height 23
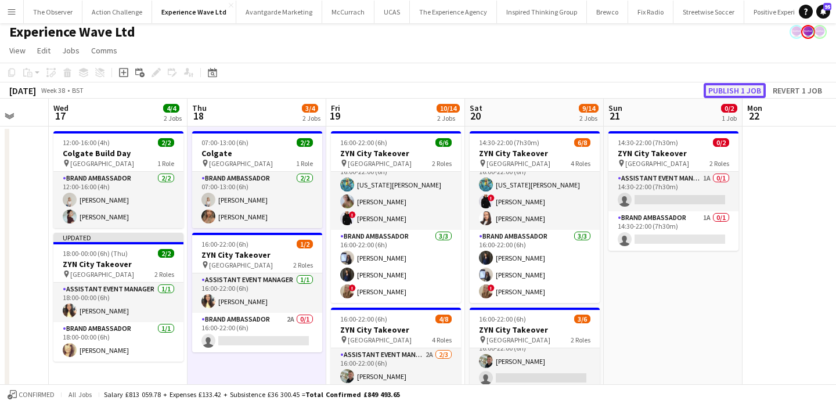
click at [716, 93] on button "Publish 1 job" at bounding box center [735, 90] width 62 height 15
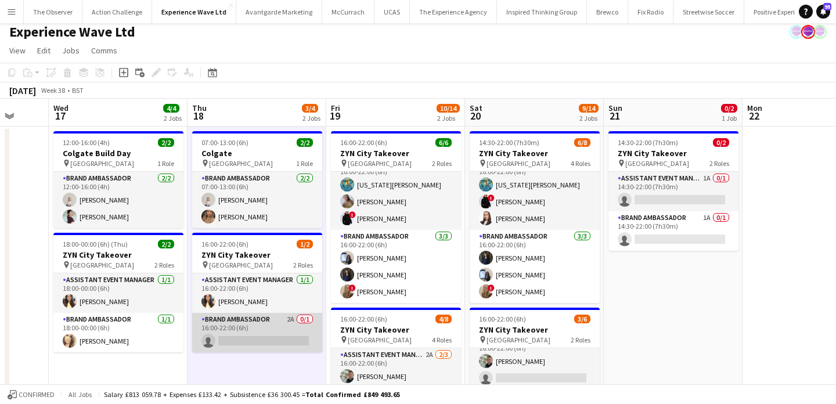
click at [273, 318] on app-card-role "Brand Ambassador 2A 0/1 16:00-22:00 (6h) single-neutral-actions" at bounding box center [257, 332] width 130 height 39
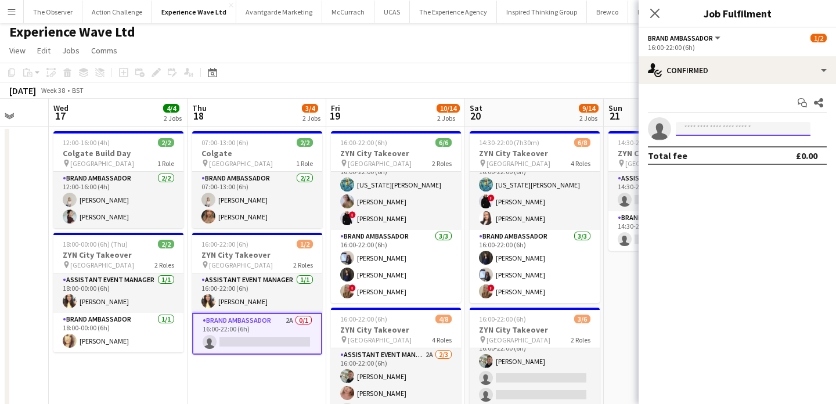
click at [724, 131] on input at bounding box center [743, 129] width 135 height 14
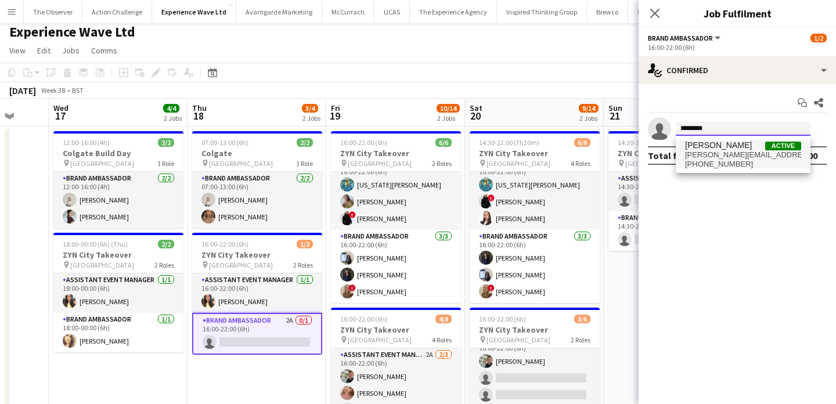
type input "********"
click at [726, 168] on span "[PHONE_NUMBER]" at bounding box center [743, 164] width 116 height 9
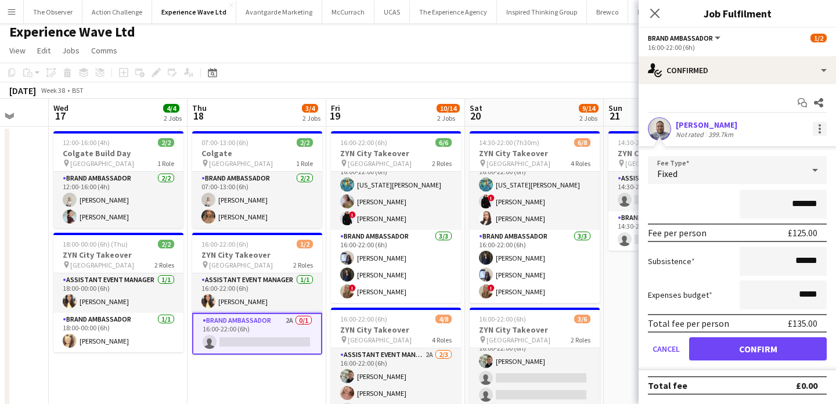
click at [822, 128] on div at bounding box center [820, 129] width 14 height 14
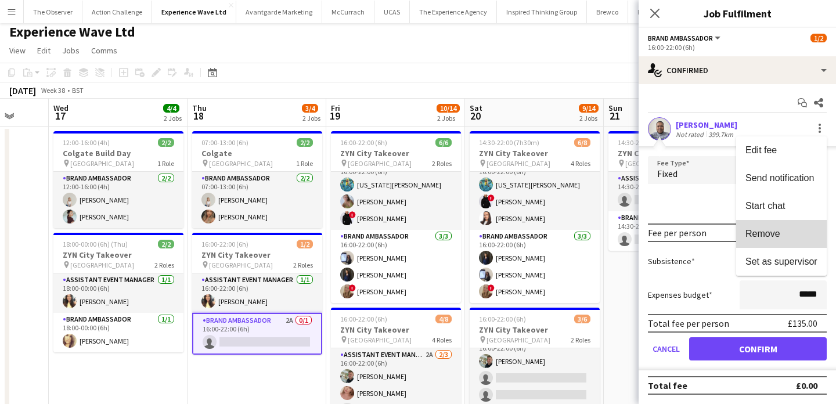
click at [791, 232] on span "Remove" at bounding box center [782, 234] width 72 height 10
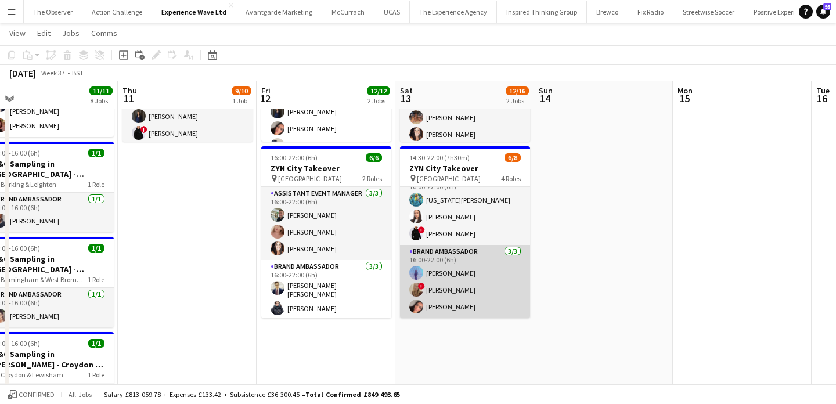
scroll to position [0, 299]
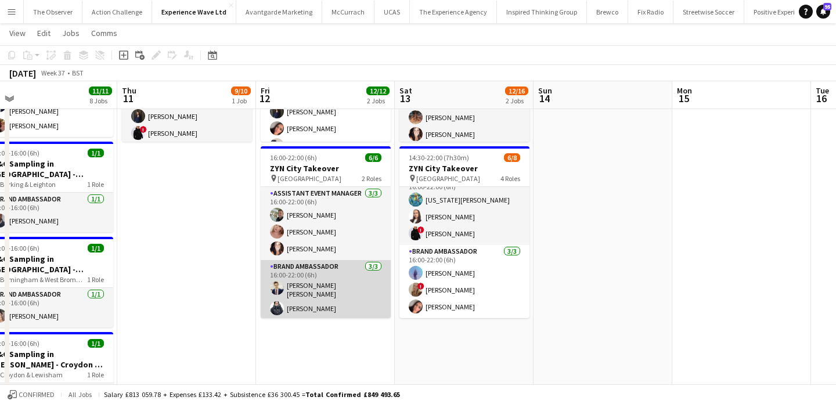
click at [370, 291] on app-card-role "Brand Ambassador 3/3 16:00-22:00 (6h) Mohamad Khairul Mohamad Ali Adlina Othman…" at bounding box center [326, 298] width 130 height 77
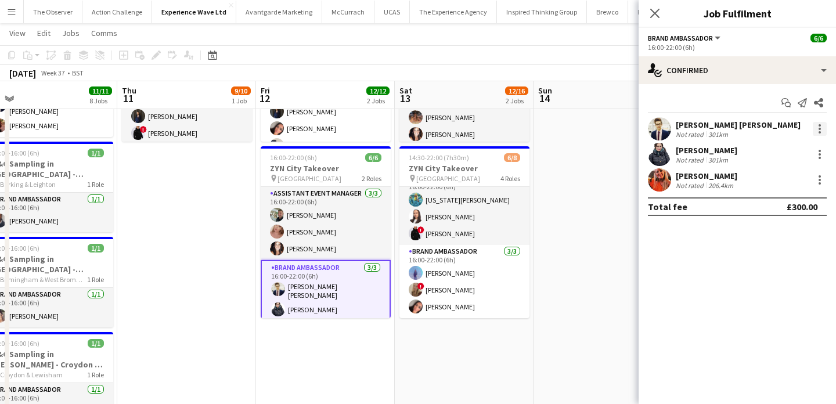
click at [824, 133] on div at bounding box center [820, 129] width 14 height 14
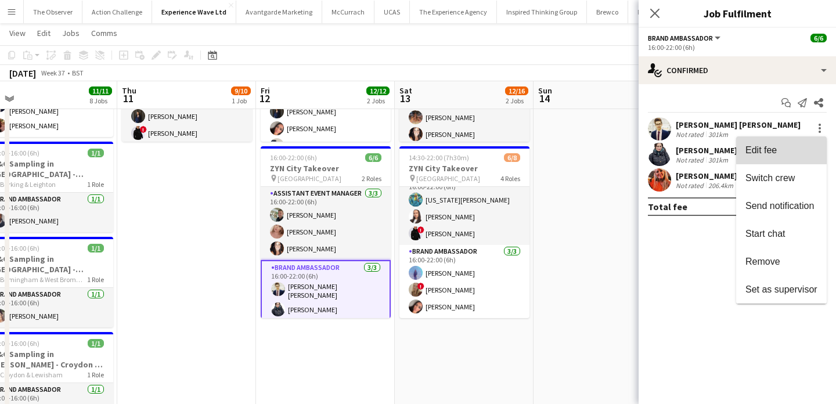
click at [816, 147] on span "Edit fee" at bounding box center [782, 150] width 72 height 10
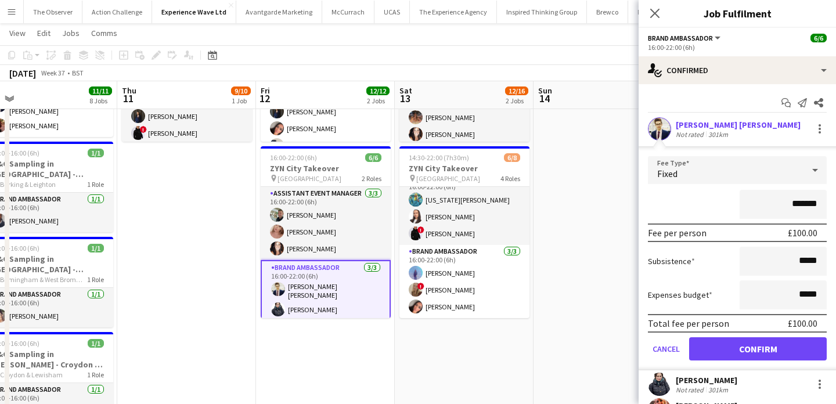
click at [723, 120] on div "[PERSON_NAME] [PERSON_NAME]" at bounding box center [738, 125] width 125 height 10
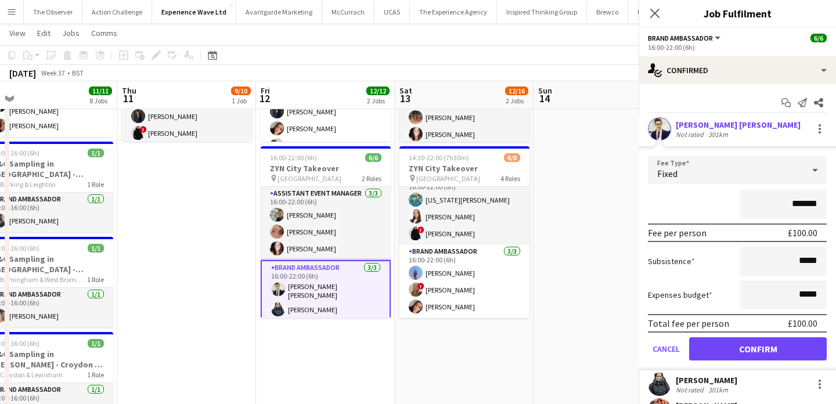
click at [659, 123] on app-user-avatar at bounding box center [659, 128] width 23 height 23
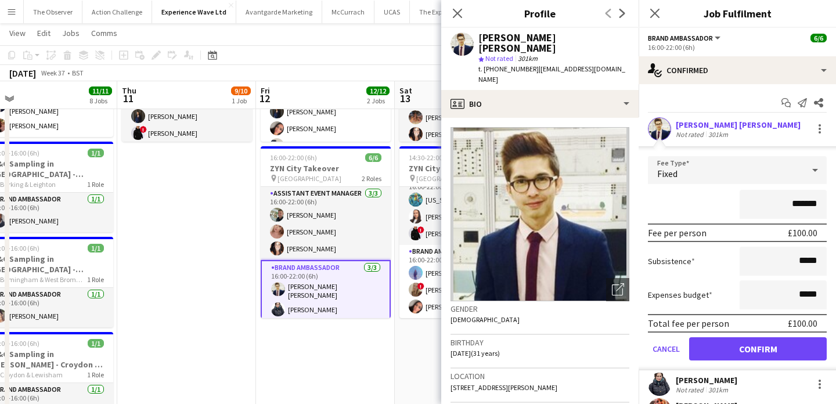
click at [544, 64] on span "| mohdkhairul93@yahoo.com" at bounding box center [551, 73] width 147 height 19
drag, startPoint x: 544, startPoint y: 55, endPoint x: 604, endPoint y: 59, distance: 60.0
click at [604, 64] on span "| mohdkhairul93@yahoo.com" at bounding box center [551, 73] width 147 height 19
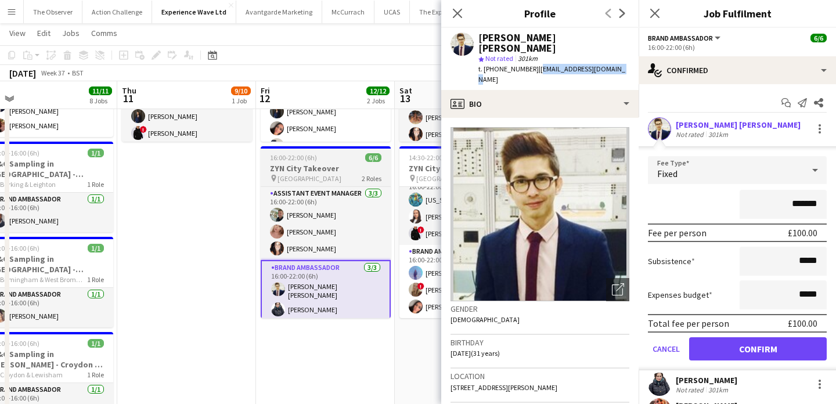
copy span "mohdkhairul93@yahoo.com"
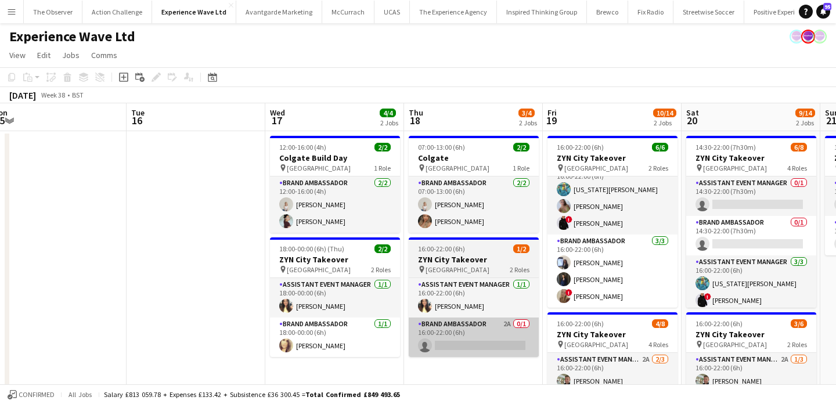
scroll to position [0, 513]
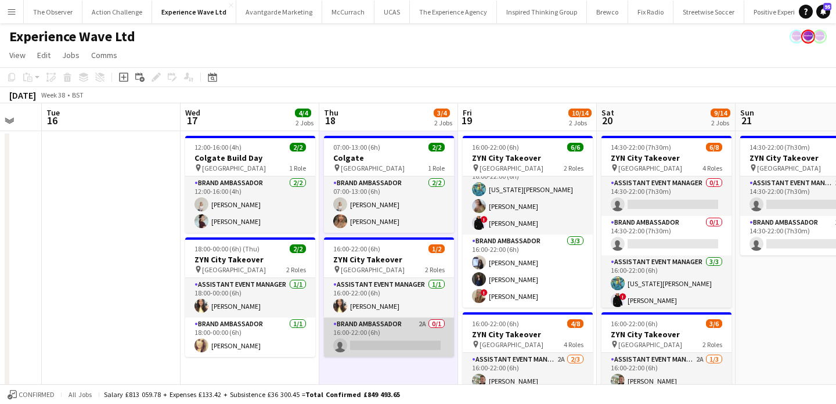
click at [440, 351] on app-card-role "Brand Ambassador 2A 0/1 16:00-22:00 (6h) single-neutral-actions" at bounding box center [389, 337] width 130 height 39
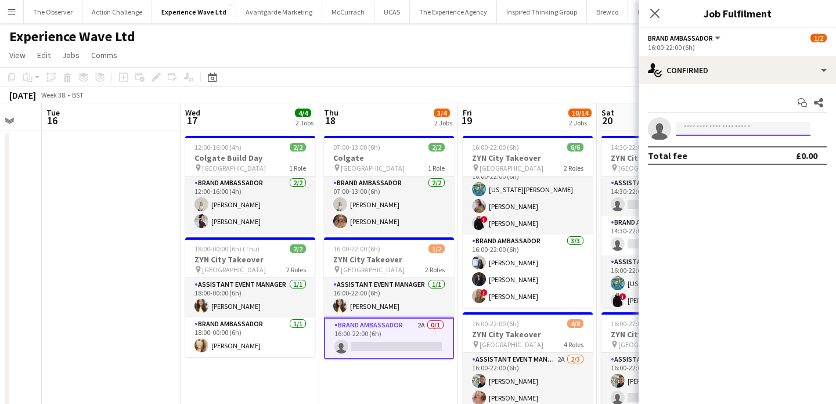
click at [765, 132] on input at bounding box center [743, 129] width 135 height 14
paste input "**********"
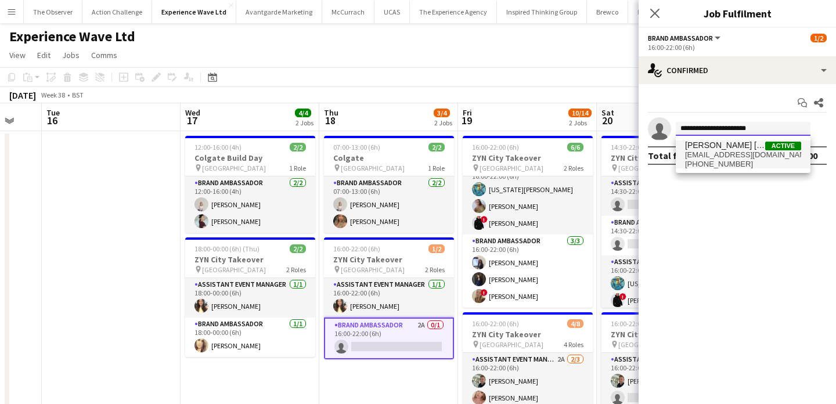
type input "**********"
click at [755, 155] on span "mohdkhairul93@yahoo.com" at bounding box center [743, 154] width 116 height 9
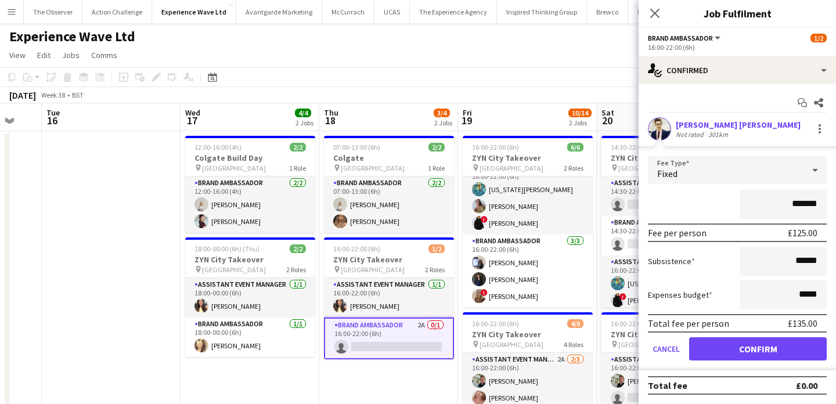
scroll to position [16, 0]
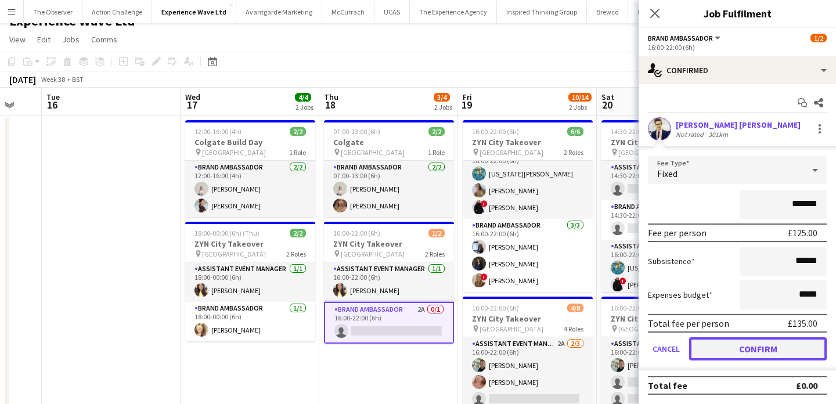
click at [769, 343] on button "Confirm" at bounding box center [758, 348] width 138 height 23
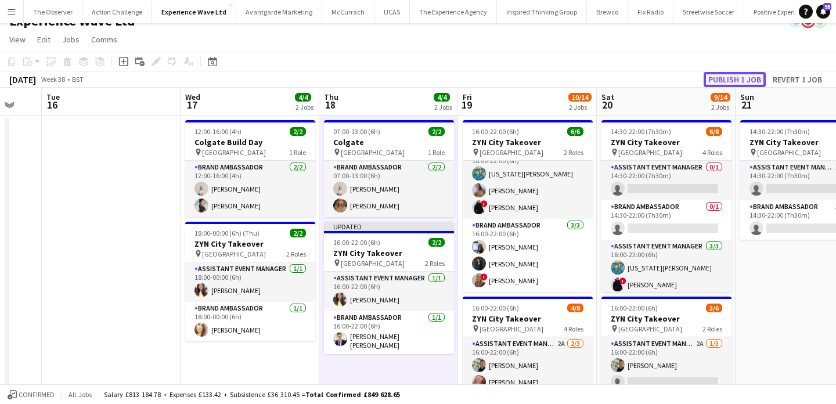
click at [736, 75] on button "Publish 1 job" at bounding box center [735, 79] width 62 height 15
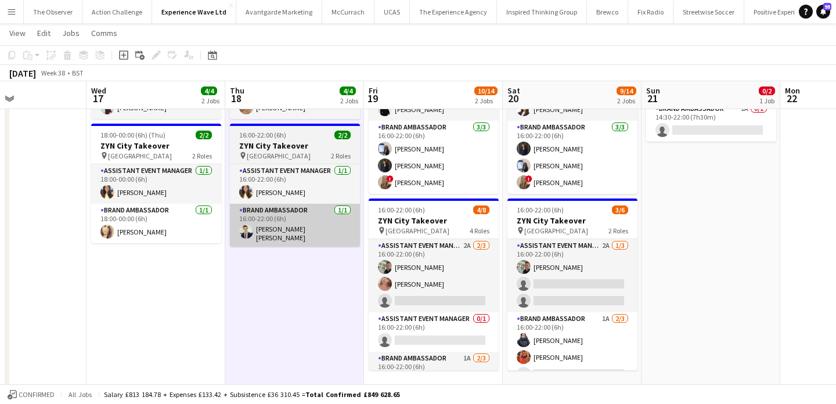
scroll to position [0, 333]
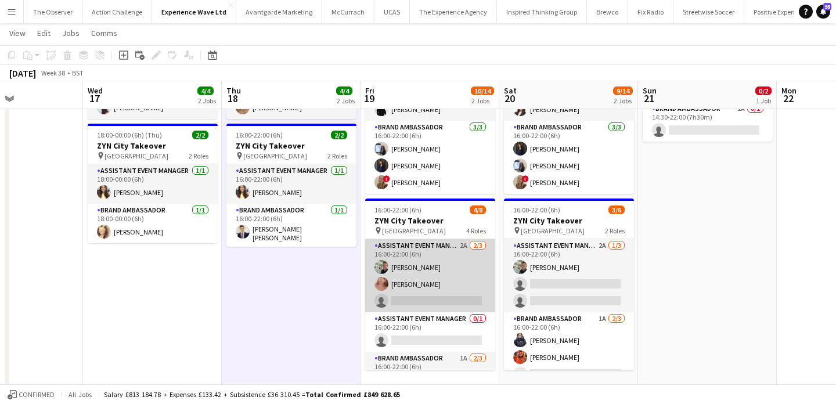
click at [453, 301] on app-card-role "Assistant Event Manager 2A 2/3 16:00-22:00 (6h) Paul McDonald Shona Harkin sing…" at bounding box center [430, 275] width 130 height 73
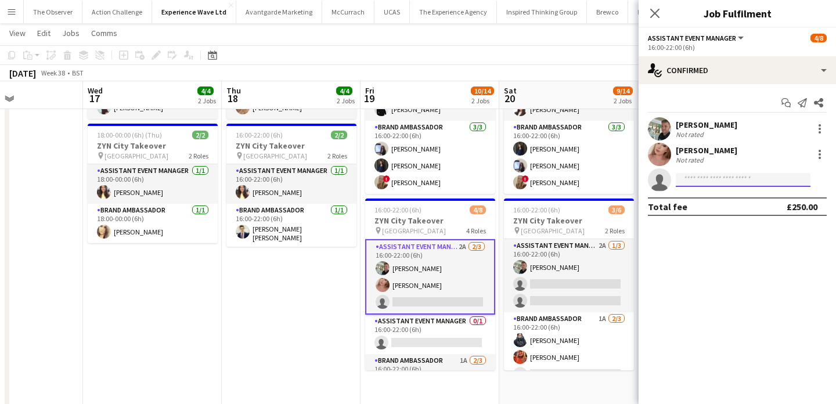
click at [723, 181] on input at bounding box center [743, 180] width 135 height 14
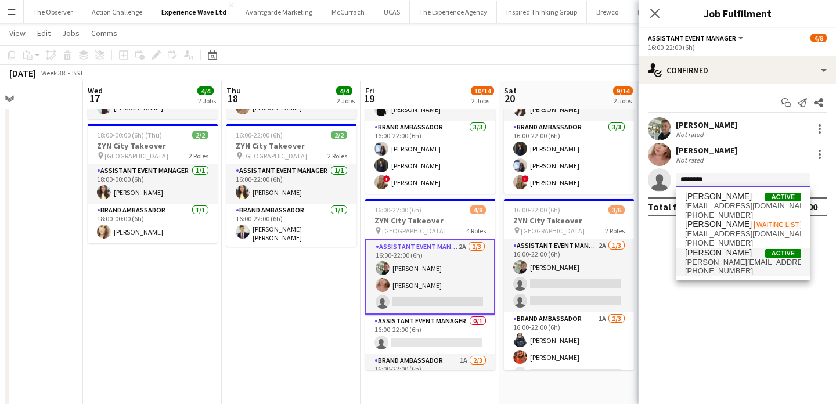
type input "********"
click at [729, 266] on span "kellymariexx@hotmail.com" at bounding box center [743, 262] width 116 height 9
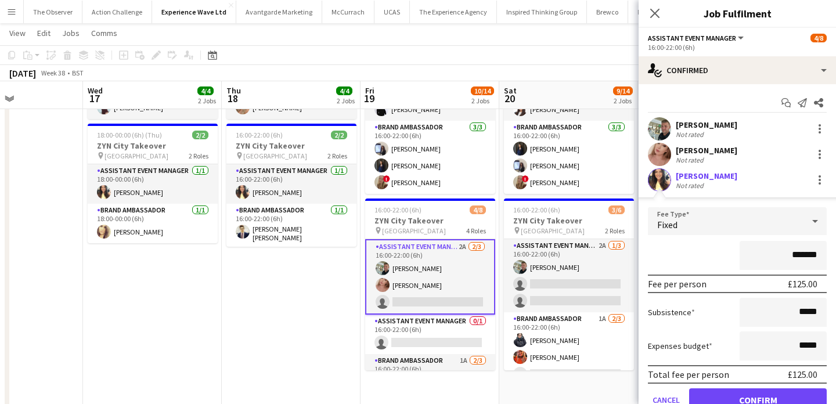
scroll to position [40, 0]
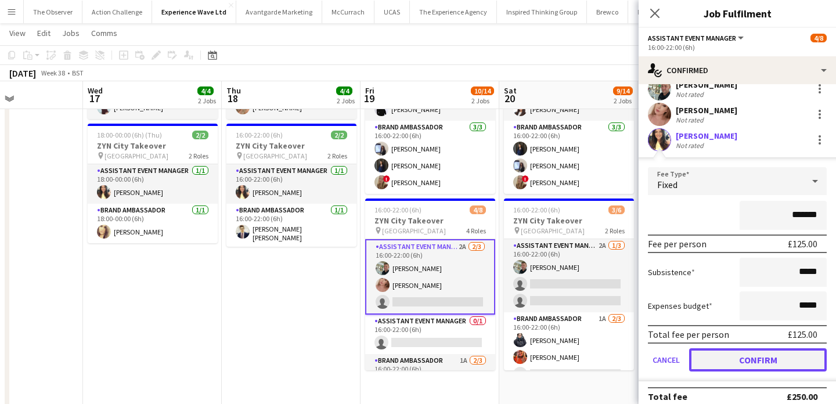
click at [758, 350] on button "Confirm" at bounding box center [758, 359] width 138 height 23
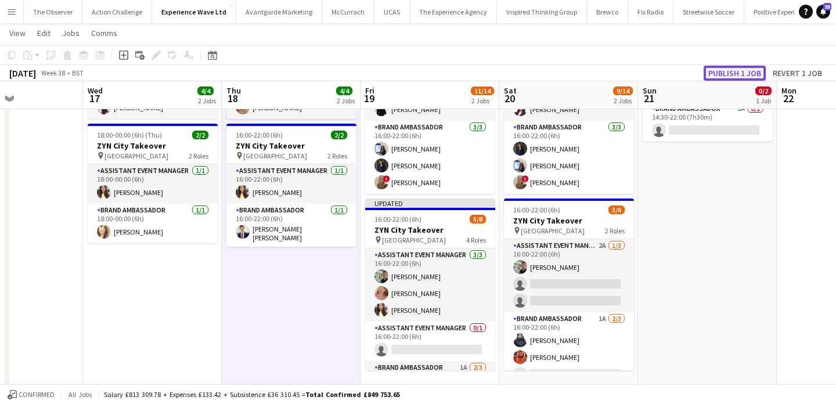
click at [751, 73] on button "Publish 1 job" at bounding box center [735, 73] width 62 height 15
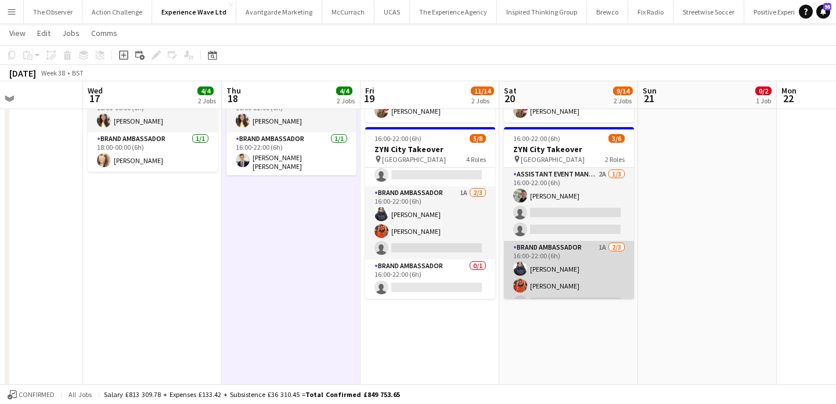
scroll to position [15, 0]
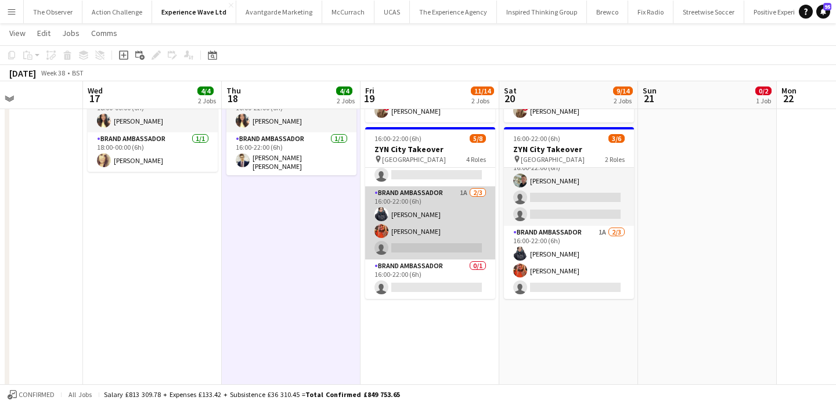
click at [440, 250] on app-card-role "Brand Ambassador 1A 2/3 16:00-22:00 (6h) Adlina Othman Alison Anderson single-n…" at bounding box center [430, 222] width 130 height 73
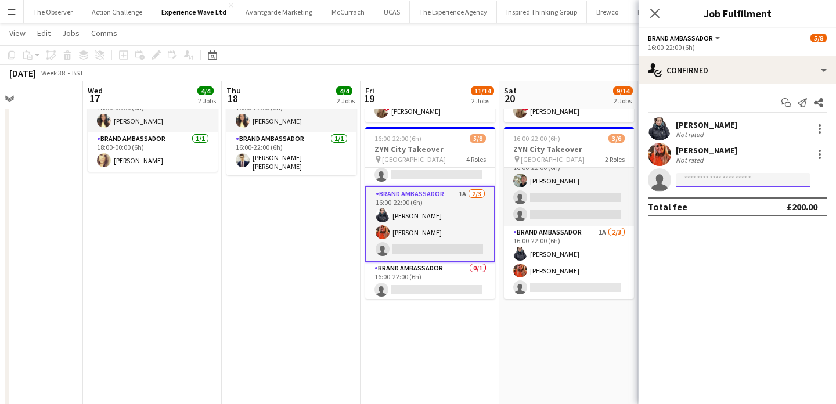
click at [720, 175] on input at bounding box center [743, 180] width 135 height 14
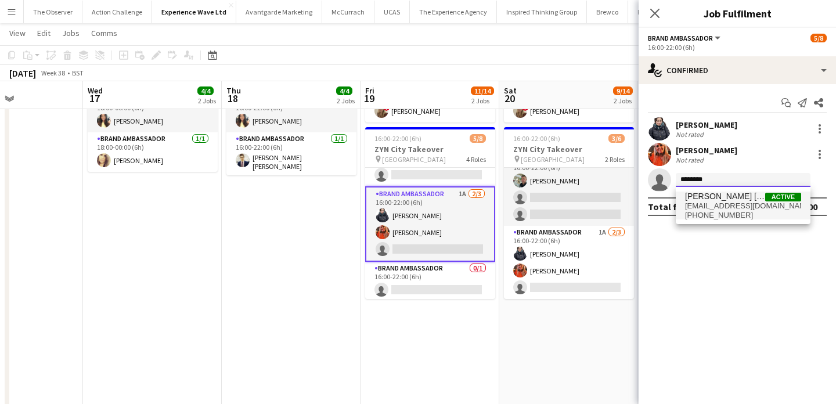
type input "*******"
click at [718, 203] on span "mohdkhairul93@yahoo.com" at bounding box center [743, 205] width 116 height 9
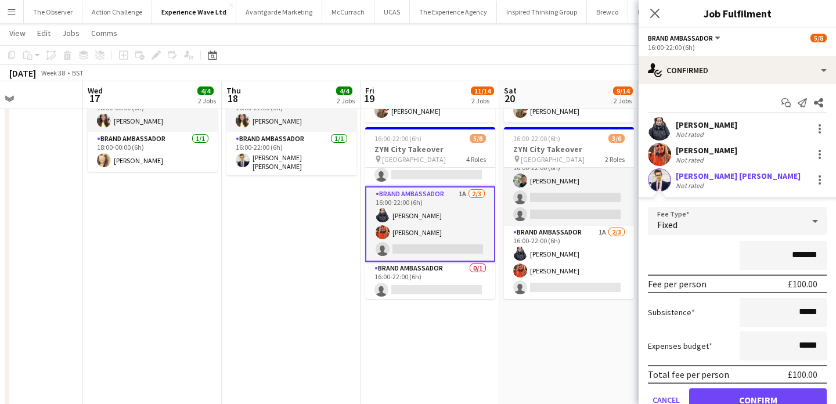
scroll to position [47, 0]
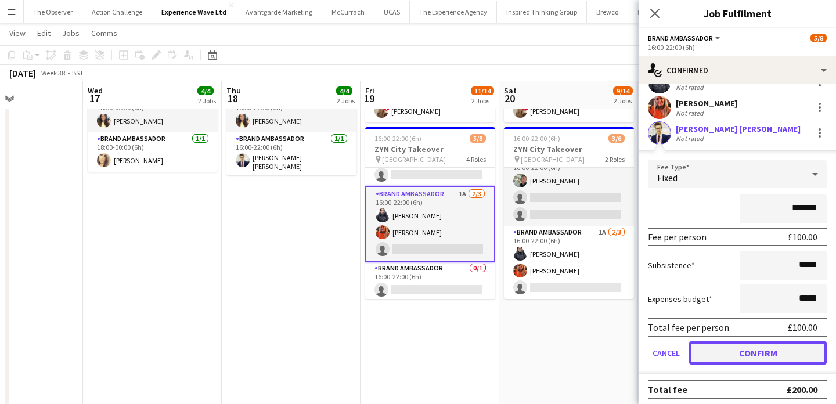
click at [757, 355] on button "Confirm" at bounding box center [758, 352] width 138 height 23
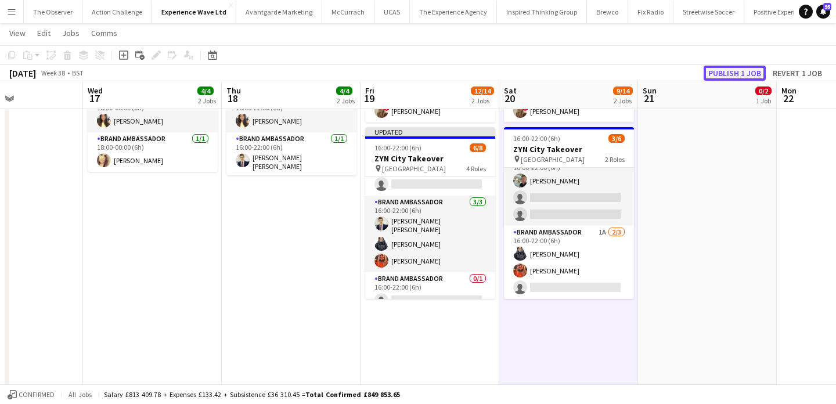
click at [728, 71] on button "Publish 1 job" at bounding box center [735, 73] width 62 height 15
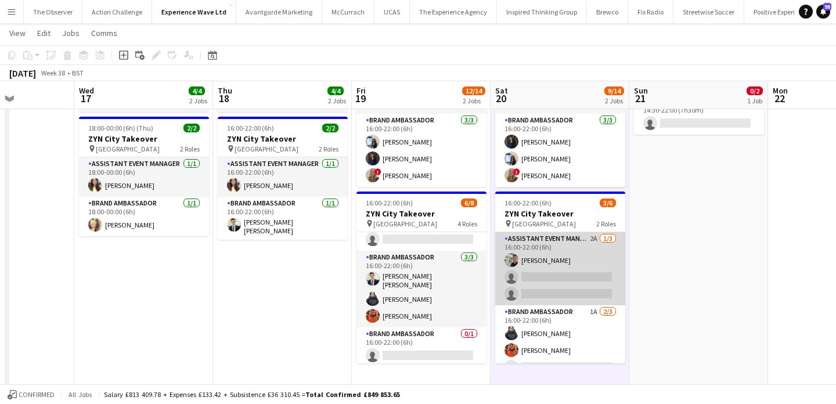
scroll to position [15, 0]
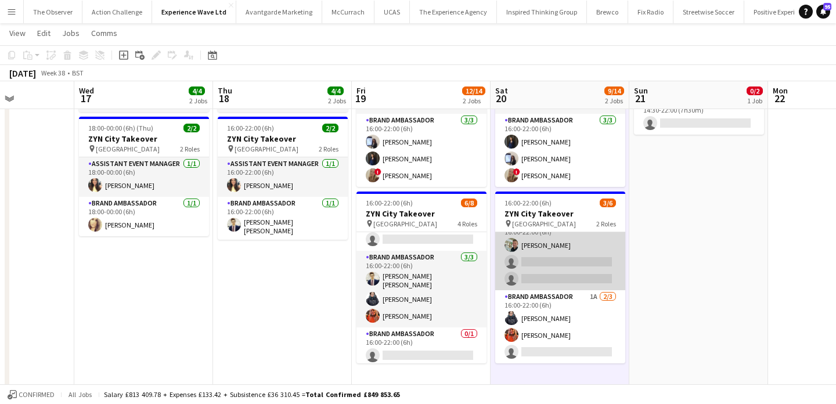
click at [522, 255] on app-card-role "Assistant Event Manager 2A 1/3 16:00-22:00 (6h) Paul McDonald single-neutral-ac…" at bounding box center [560, 253] width 130 height 73
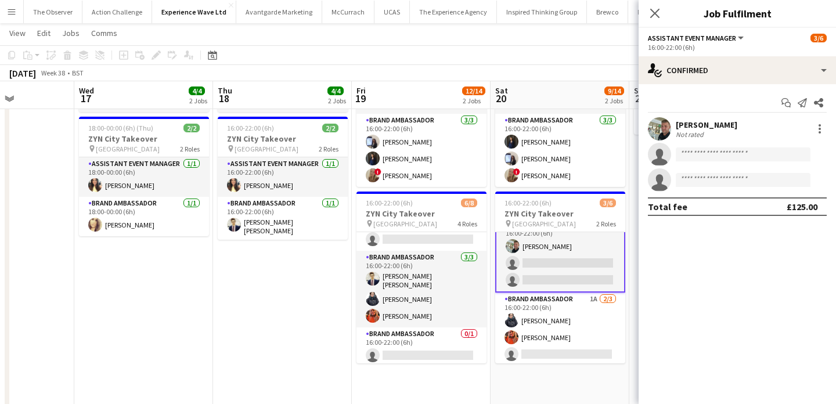
scroll to position [16, 0]
click at [731, 154] on input at bounding box center [743, 154] width 135 height 14
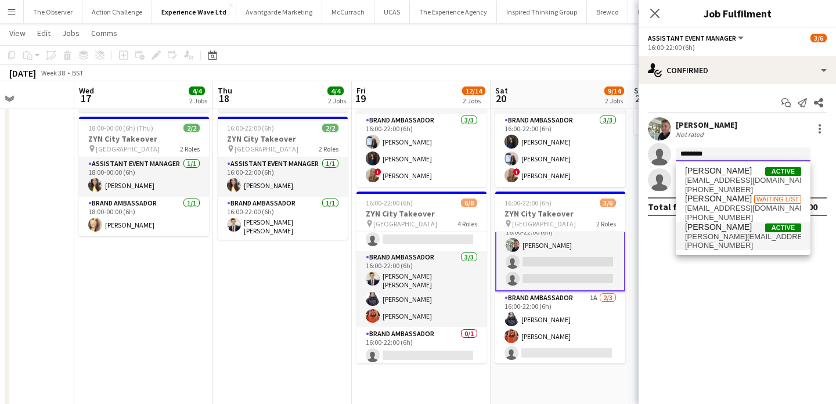
type input "********"
click at [739, 240] on span "kellymariexx@hotmail.com" at bounding box center [743, 236] width 116 height 9
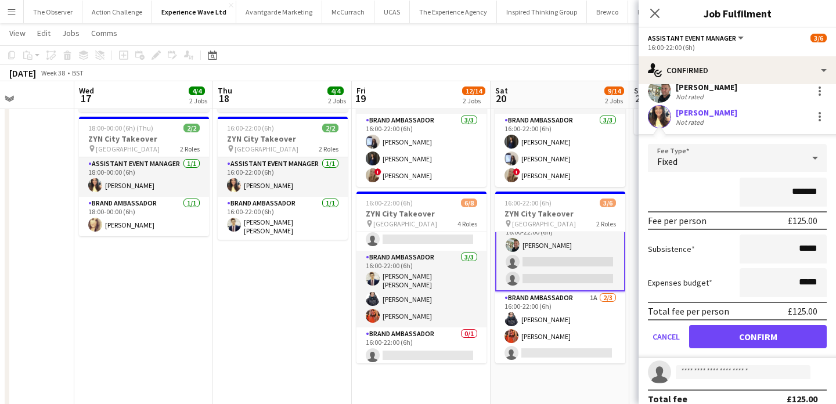
scroll to position [35, 0]
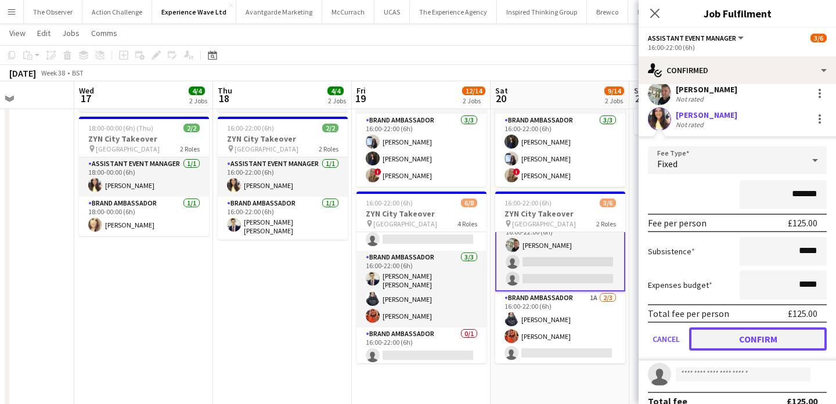
click at [771, 327] on button "Confirm" at bounding box center [758, 338] width 138 height 23
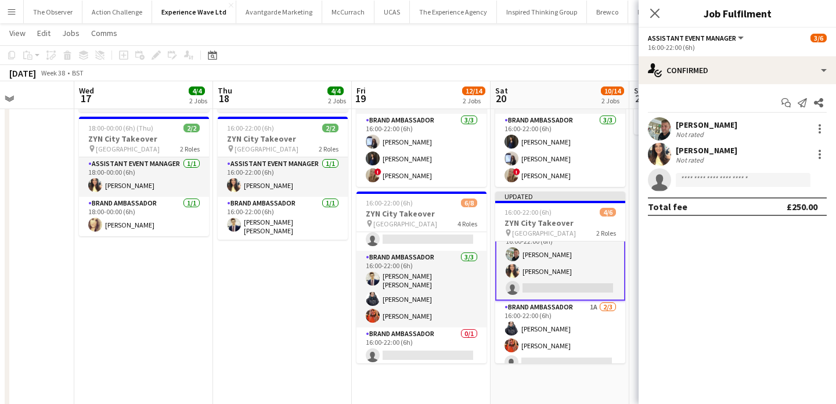
scroll to position [0, 0]
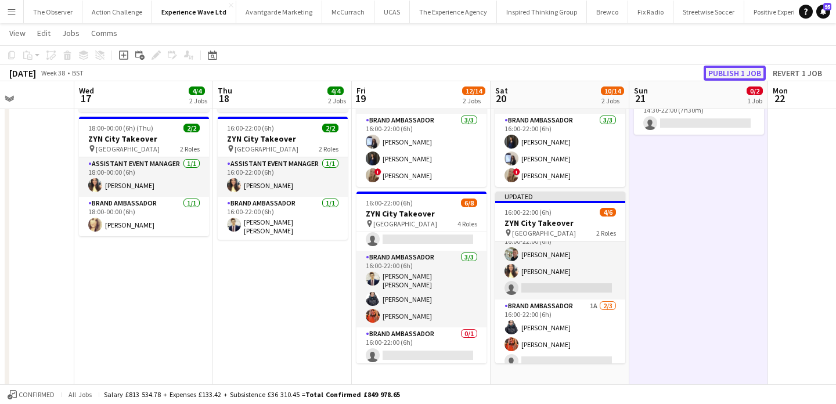
click at [733, 70] on button "Publish 1 job" at bounding box center [735, 73] width 62 height 15
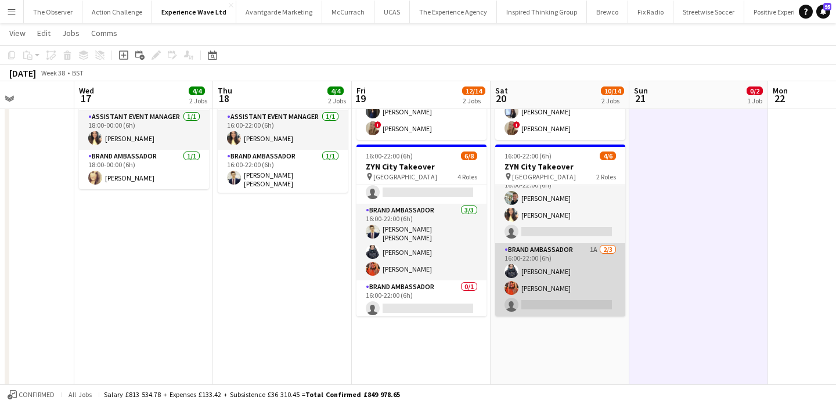
click at [577, 297] on app-card-role "Brand Ambassador 1A 2/3 16:00-22:00 (6h) Adlina Othman Alison Anderson single-n…" at bounding box center [560, 279] width 130 height 73
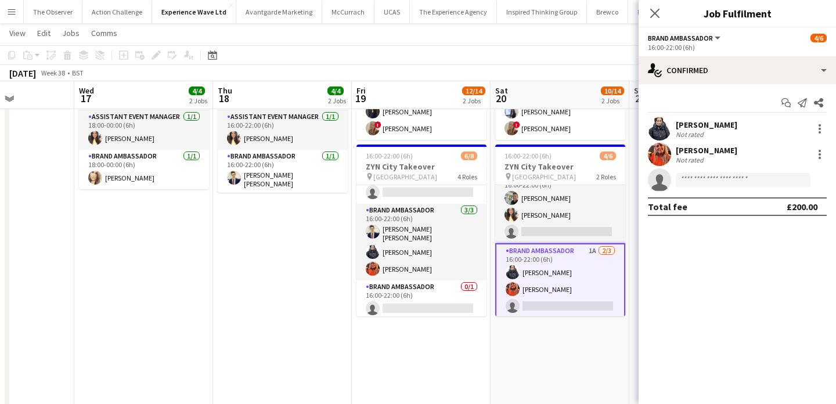
click at [725, 191] on app-invite-slot "single-neutral-actions" at bounding box center [737, 179] width 197 height 23
click at [718, 177] on input at bounding box center [743, 180] width 135 height 14
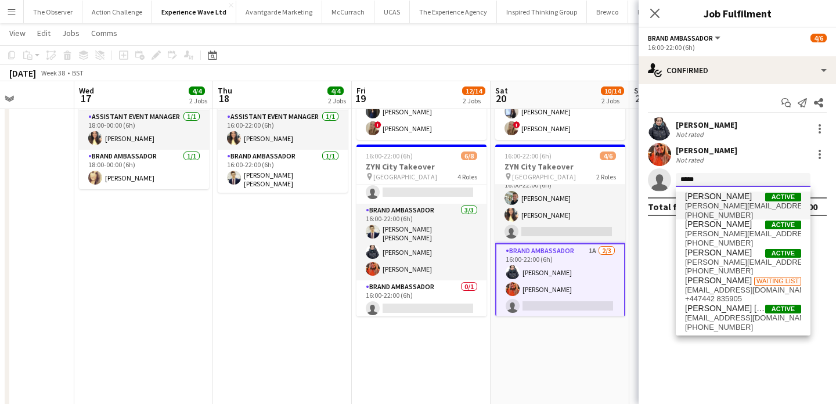
type input "*****"
click at [737, 205] on span "mohammod.ali@hotmail.co.uk" at bounding box center [743, 205] width 116 height 9
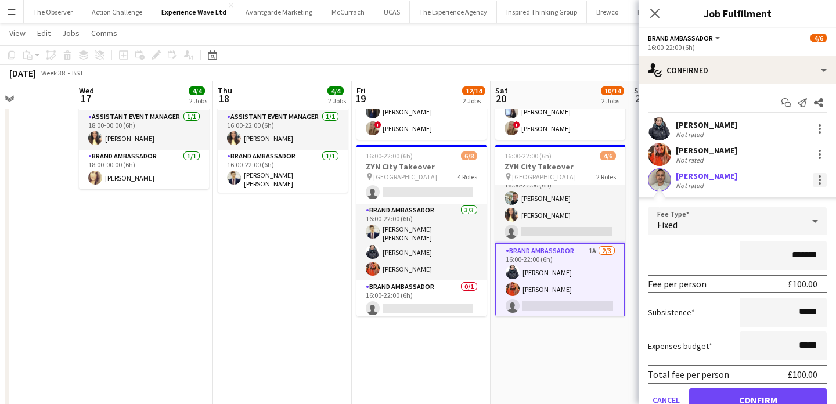
click at [819, 183] on div at bounding box center [820, 183] width 2 height 2
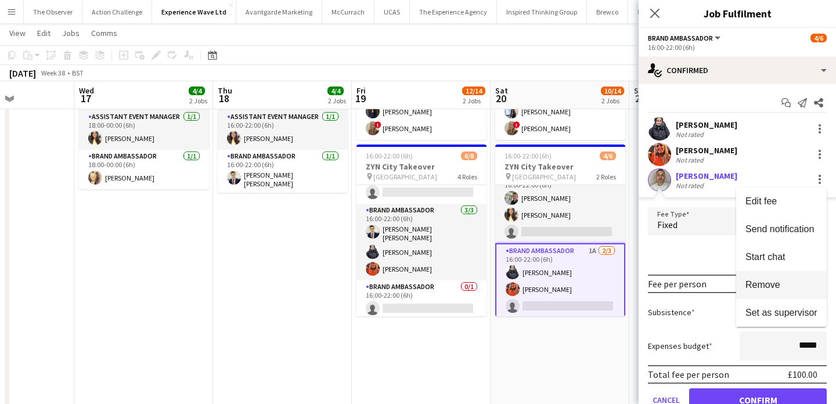
click at [814, 276] on button "Remove" at bounding box center [781, 285] width 91 height 28
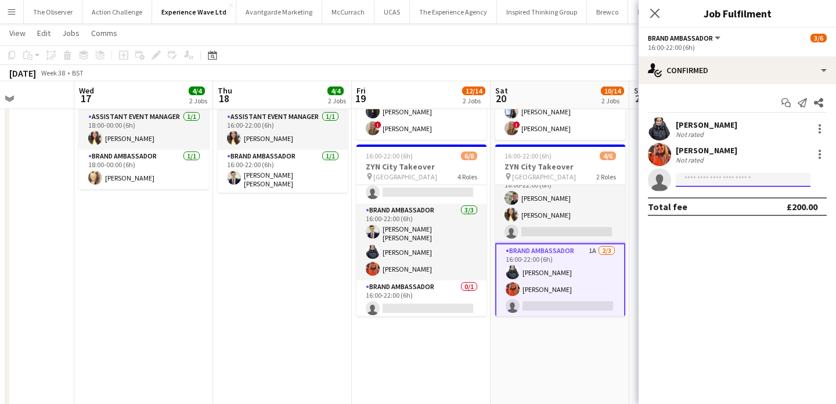
click at [732, 174] on input at bounding box center [743, 180] width 135 height 14
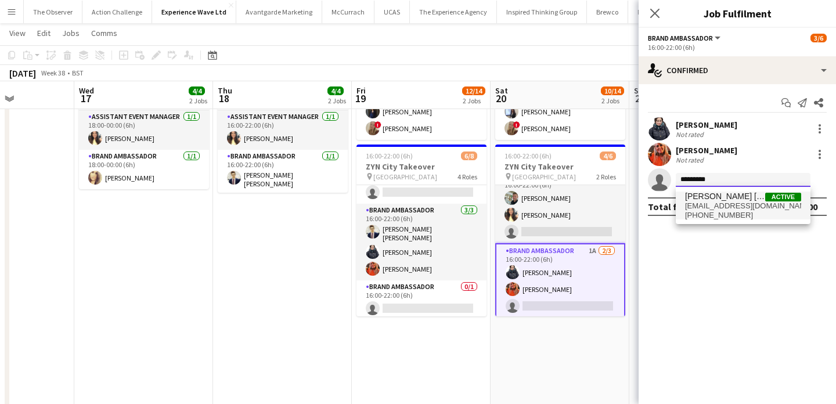
type input "*********"
click at [730, 197] on span "Mohamad Khairul Mohamad Ali" at bounding box center [725, 197] width 80 height 10
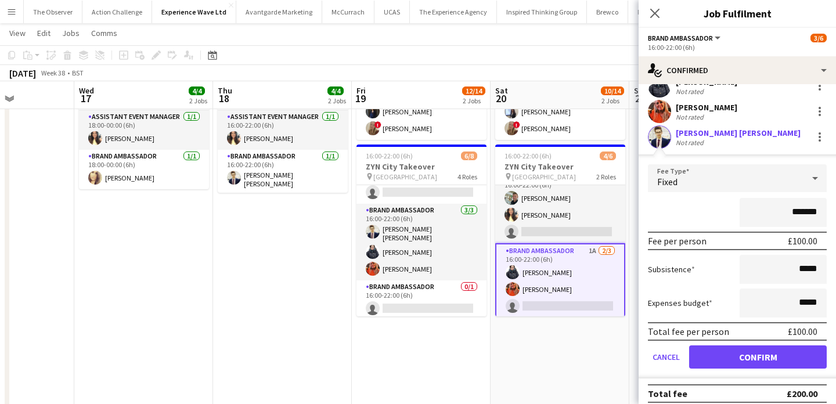
scroll to position [44, 0]
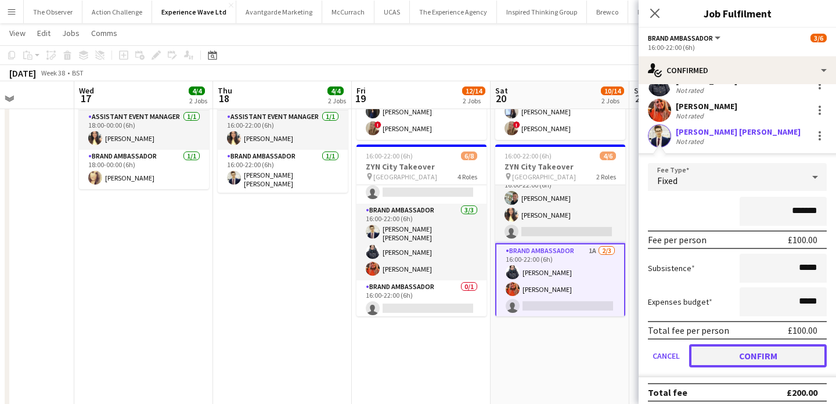
click at [769, 351] on button "Confirm" at bounding box center [758, 355] width 138 height 23
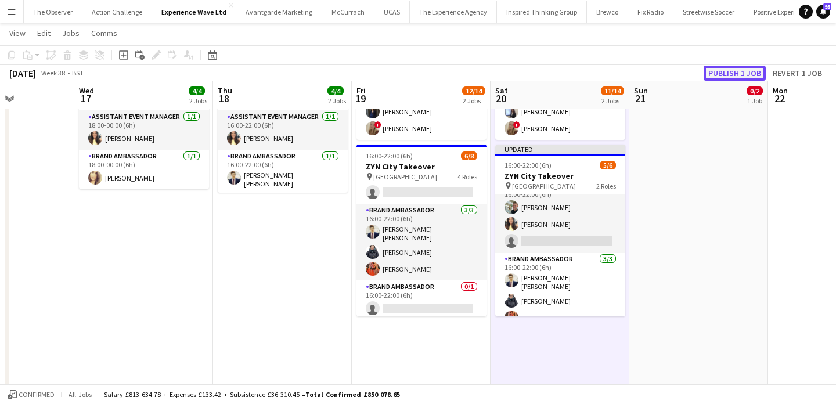
click at [728, 77] on button "Publish 1 job" at bounding box center [735, 73] width 62 height 15
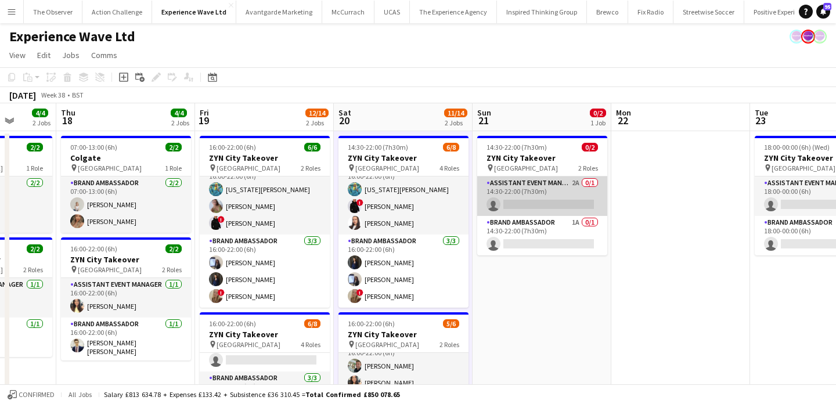
scroll to position [0, 537]
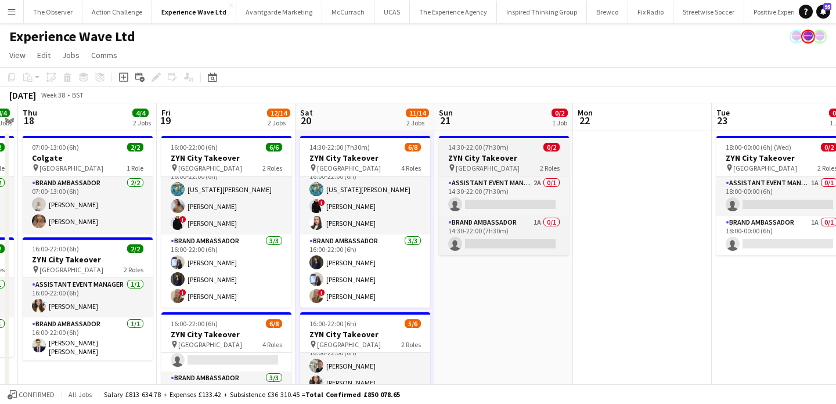
click at [498, 154] on h3 "ZYN City Takeover" at bounding box center [504, 158] width 130 height 10
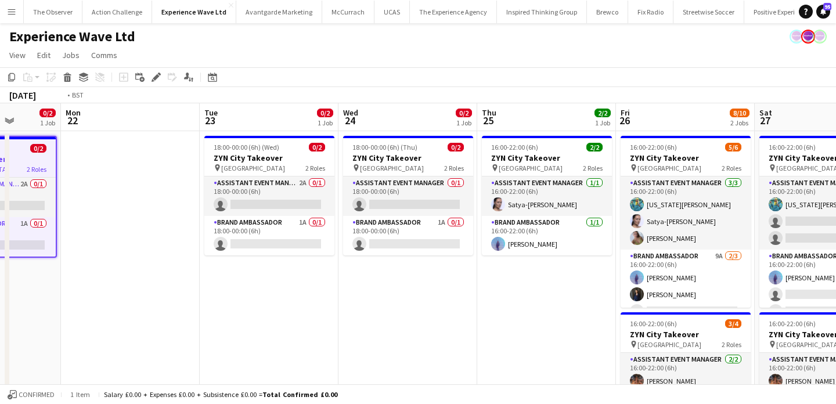
scroll to position [0, 560]
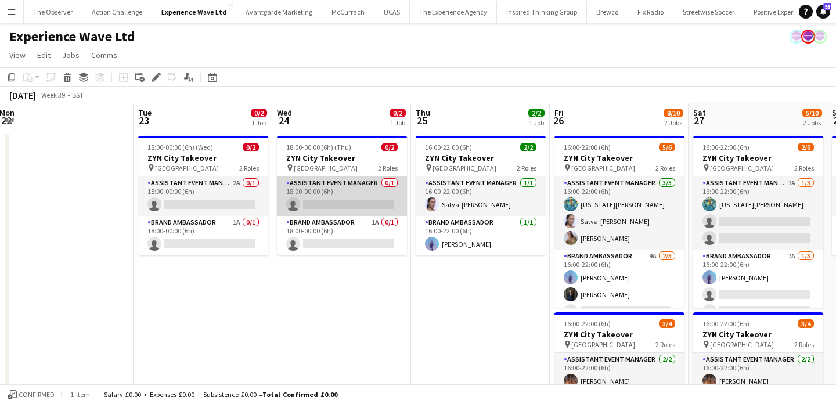
click at [354, 193] on app-card-role "Assistant Event Manager 0/1 18:00-00:00 (6h) single-neutral-actions" at bounding box center [342, 196] width 130 height 39
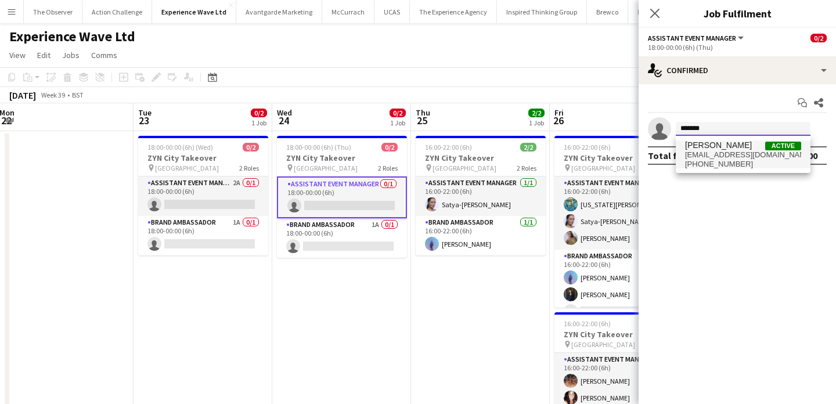
type input "*******"
click at [718, 161] on span "+447823577807" at bounding box center [743, 164] width 116 height 9
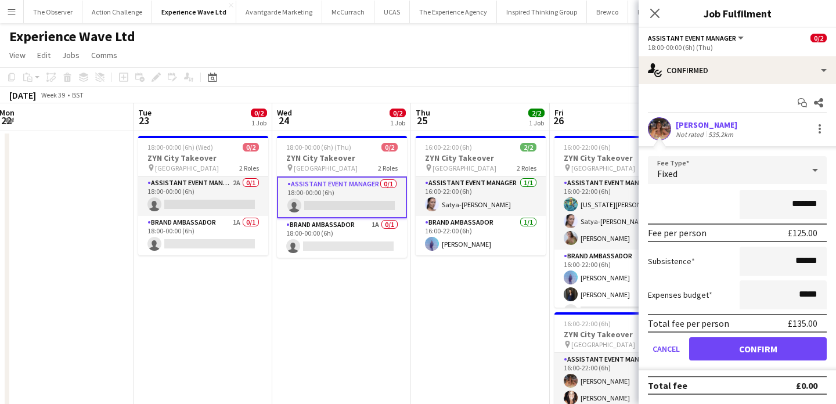
scroll to position [42, 0]
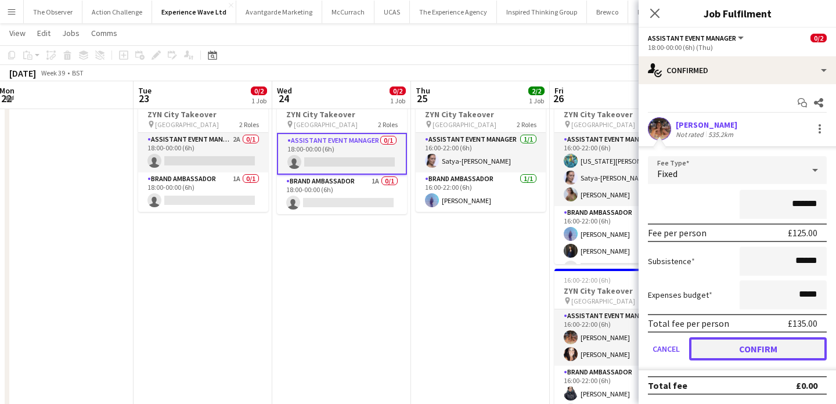
click at [766, 356] on button "Confirm" at bounding box center [758, 348] width 138 height 23
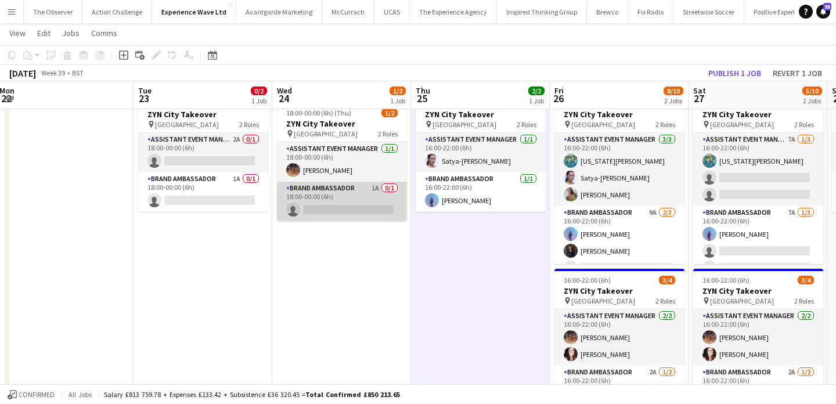
click at [376, 205] on app-card-role "Brand Ambassador 1A 0/1 18:00-00:00 (6h) single-neutral-actions" at bounding box center [342, 201] width 130 height 39
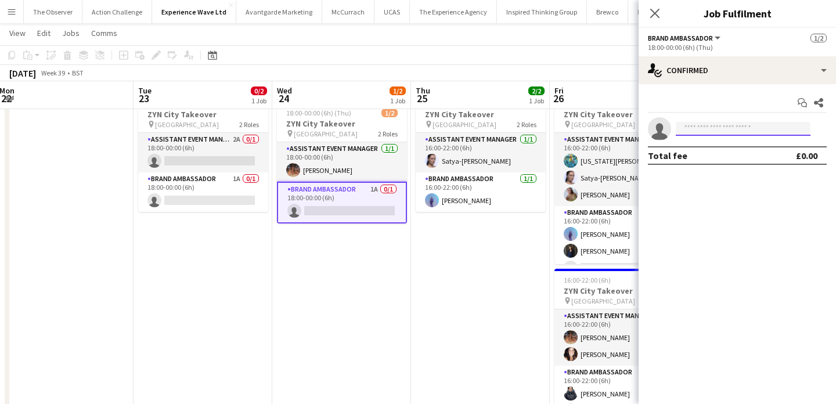
click at [761, 125] on input at bounding box center [743, 129] width 135 height 14
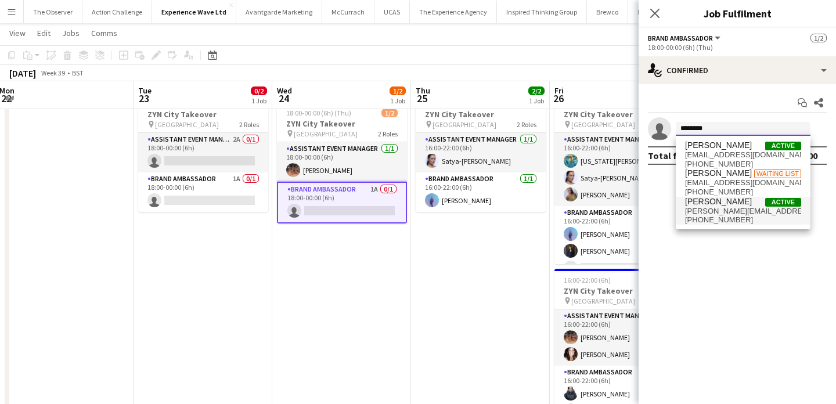
type input "********"
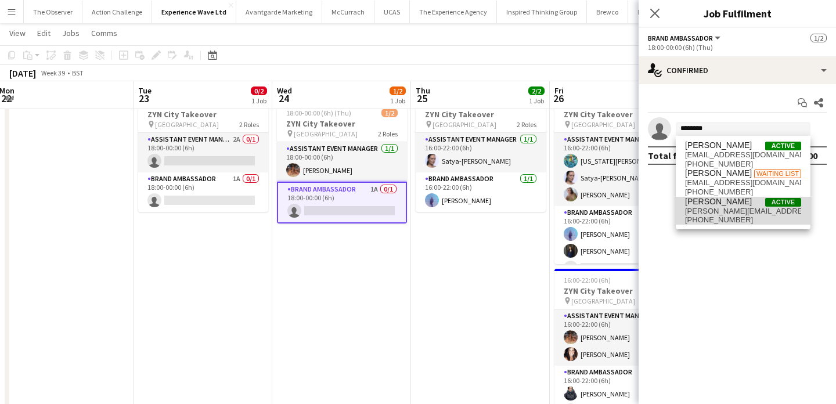
click at [761, 213] on span "kellymariexx@hotmail.com" at bounding box center [743, 211] width 116 height 9
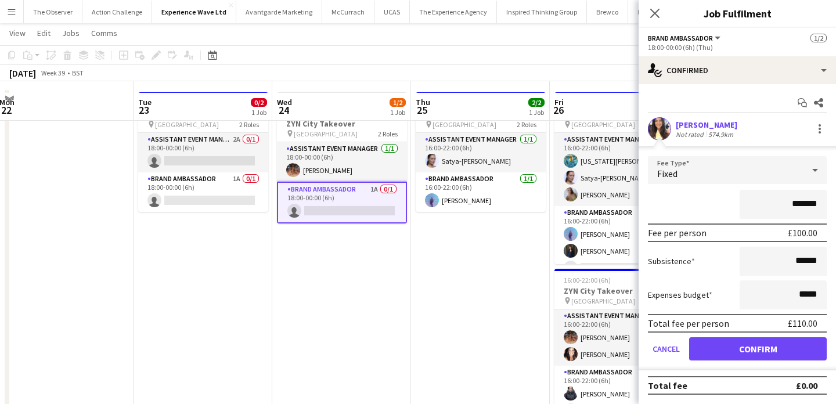
scroll to position [58, 0]
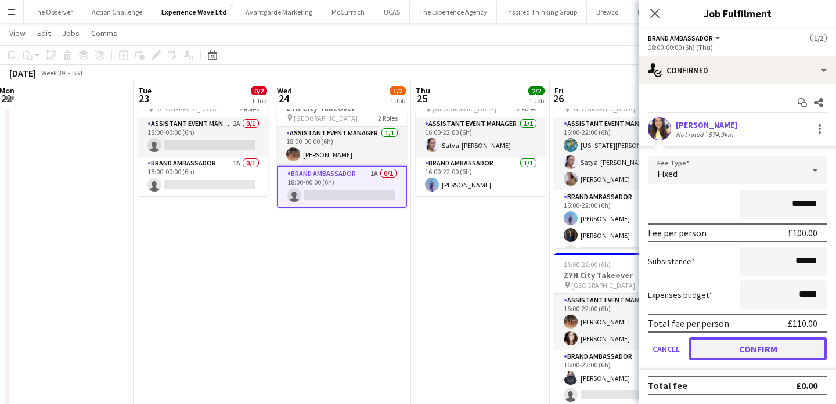
click at [775, 341] on button "Confirm" at bounding box center [758, 348] width 138 height 23
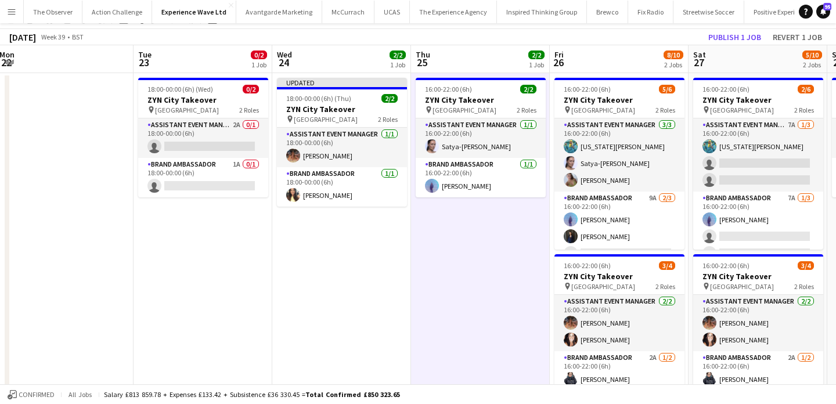
scroll to position [0, 0]
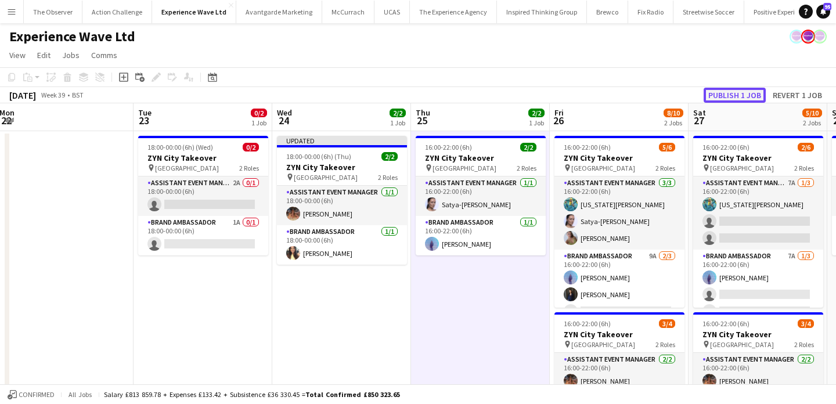
click at [754, 89] on button "Publish 1 job" at bounding box center [735, 95] width 62 height 15
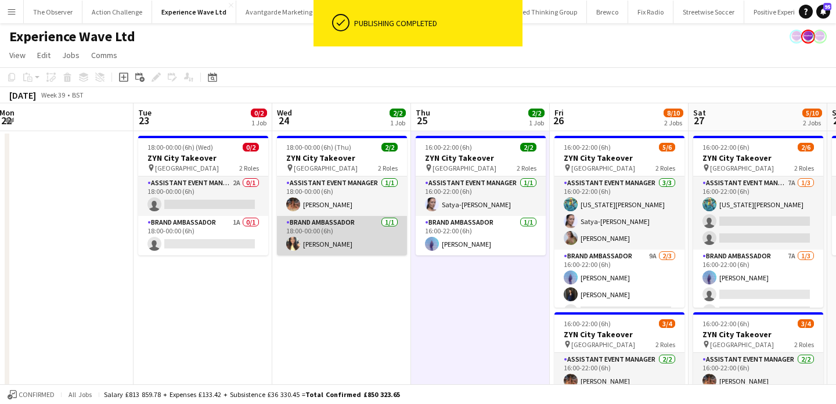
click at [376, 243] on app-card-role "Brand Ambassador 1/1 18:00-00:00 (6h) Kelly Patterson" at bounding box center [342, 235] width 130 height 39
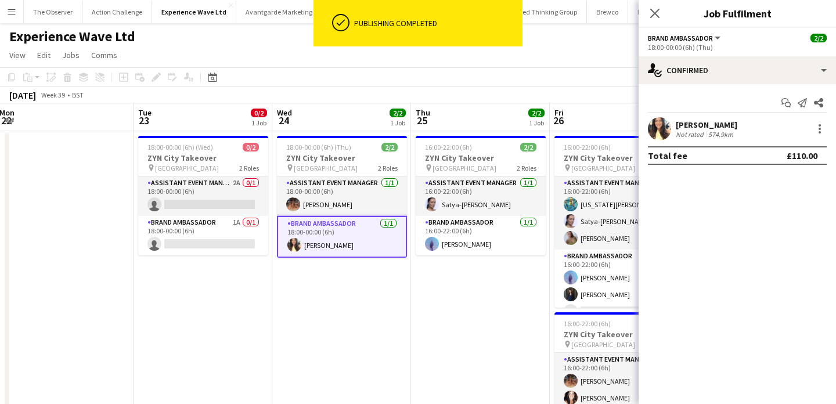
click at [667, 129] on app-user-avatar at bounding box center [659, 128] width 23 height 23
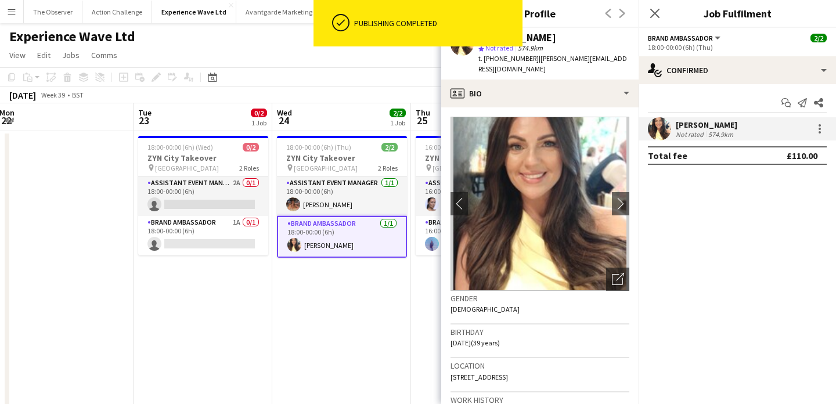
scroll to position [11, 0]
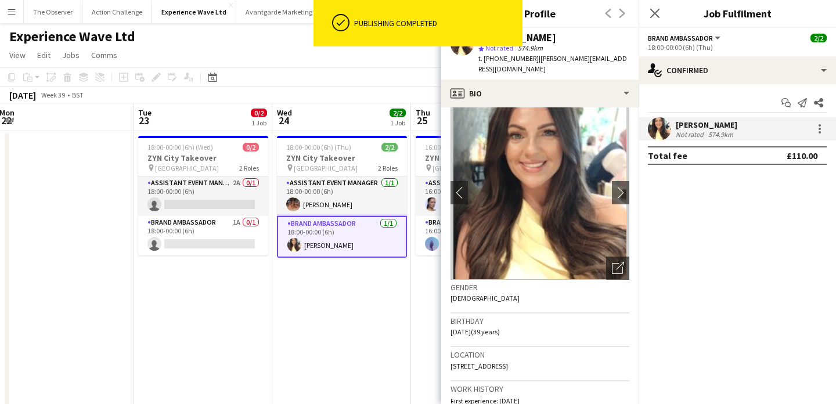
click at [508, 362] on span "39 Wellesley Drive, Blyth, NE243UZ" at bounding box center [479, 366] width 57 height 9
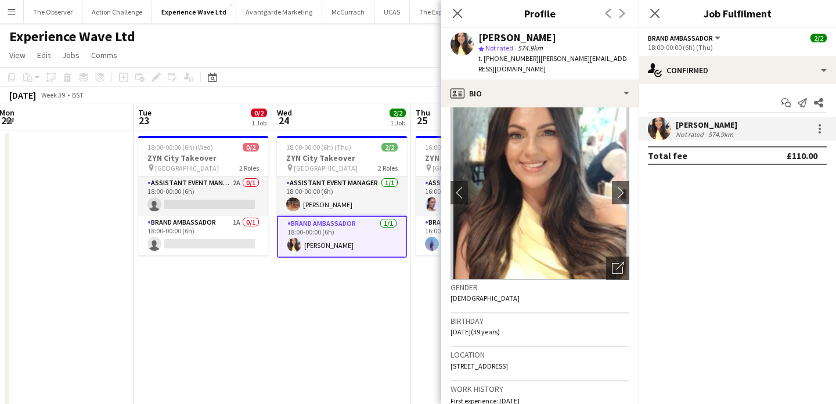
click at [508, 362] on span "39 Wellesley Drive, Blyth, NE243UZ" at bounding box center [479, 366] width 57 height 9
copy span "NE243UZ"
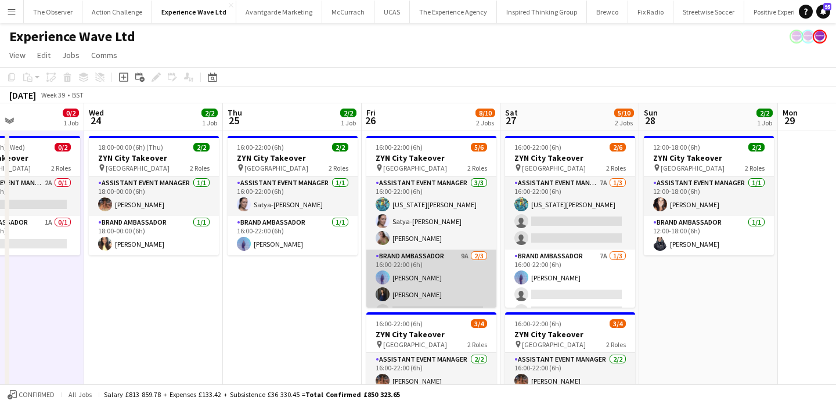
scroll to position [15, 0]
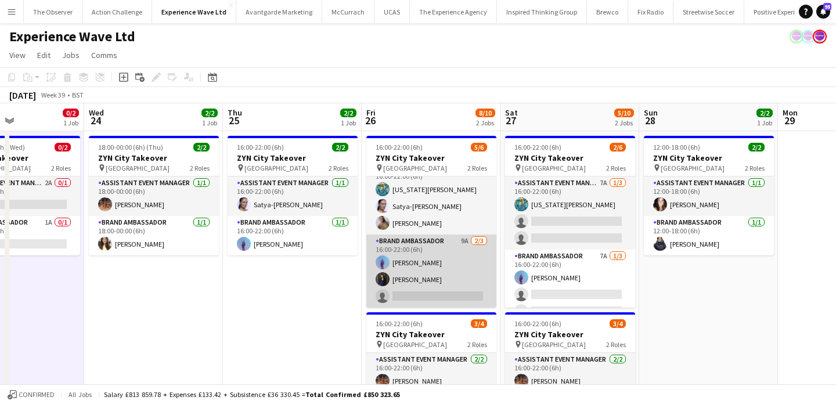
click at [445, 293] on app-card-role "Brand Ambassador 9A 2/3 16:00-22:00 (6h) Raquel Lee Liene Gulbe single-neutral-…" at bounding box center [431, 271] width 130 height 73
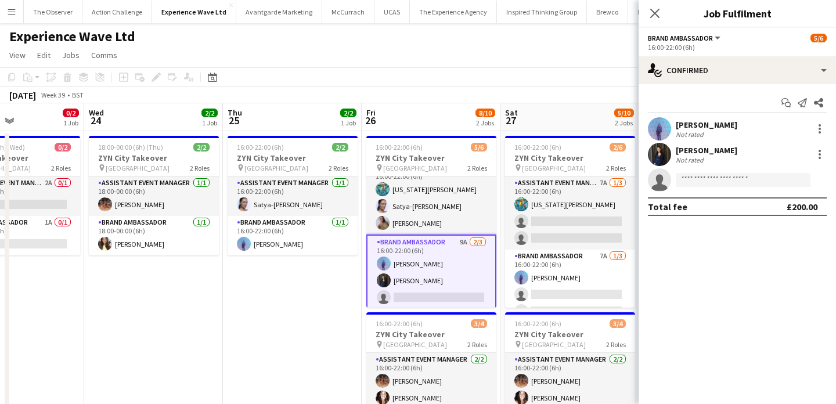
click at [683, 187] on app-invite-slot "single-neutral-actions" at bounding box center [737, 179] width 197 height 23
click at [687, 183] on input at bounding box center [743, 180] width 135 height 14
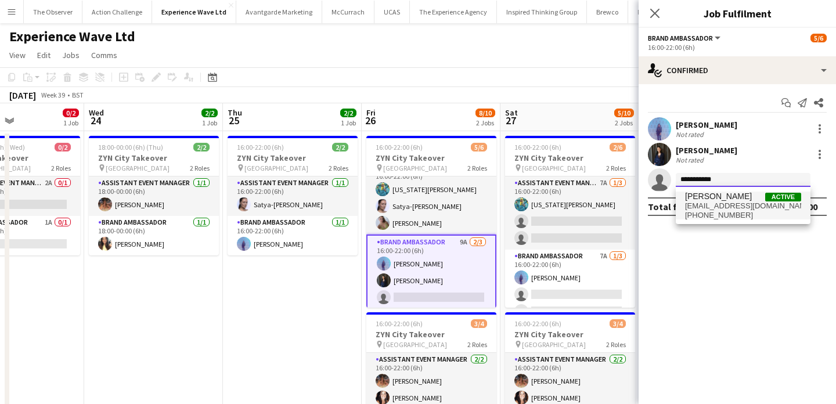
type input "**********"
click at [711, 201] on span "jessrobinson1811@hotmail.co.uk" at bounding box center [743, 205] width 116 height 9
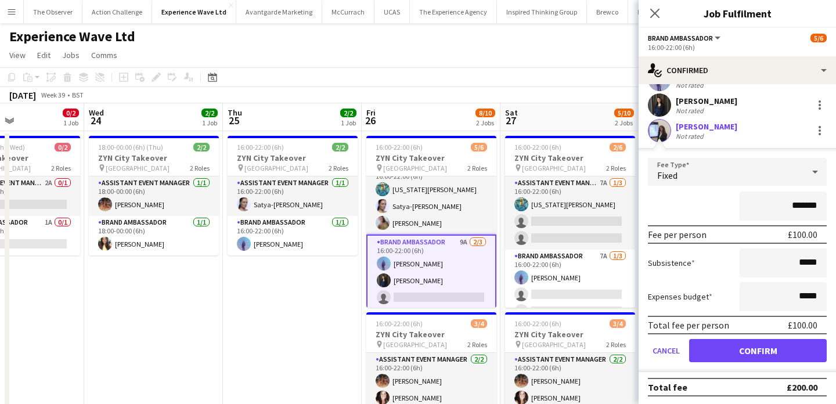
scroll to position [51, 0]
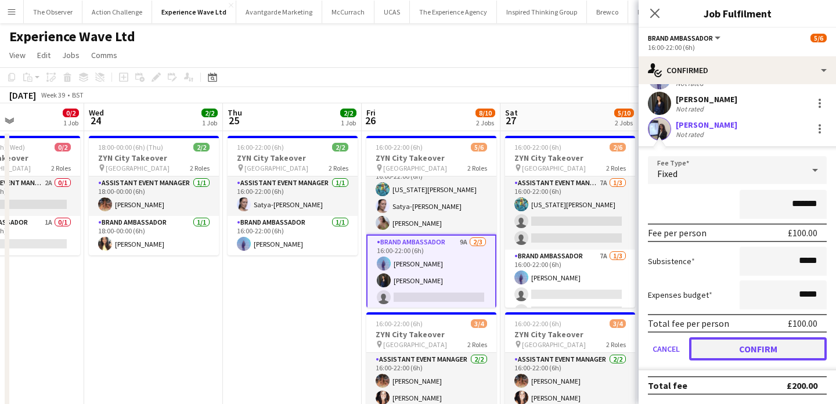
click at [761, 348] on button "Confirm" at bounding box center [758, 348] width 138 height 23
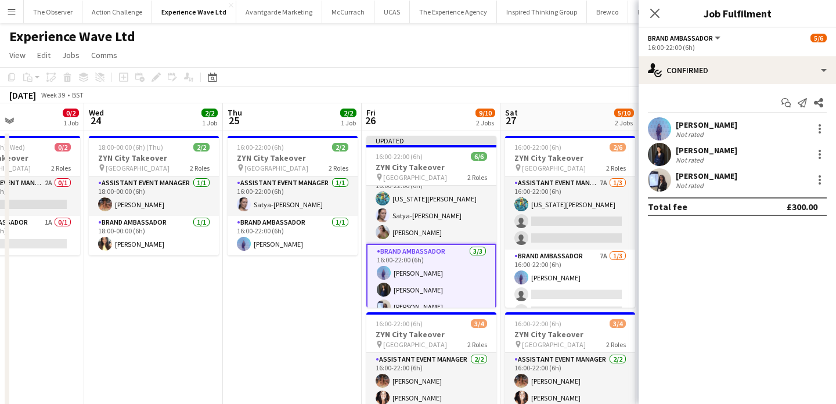
scroll to position [0, 0]
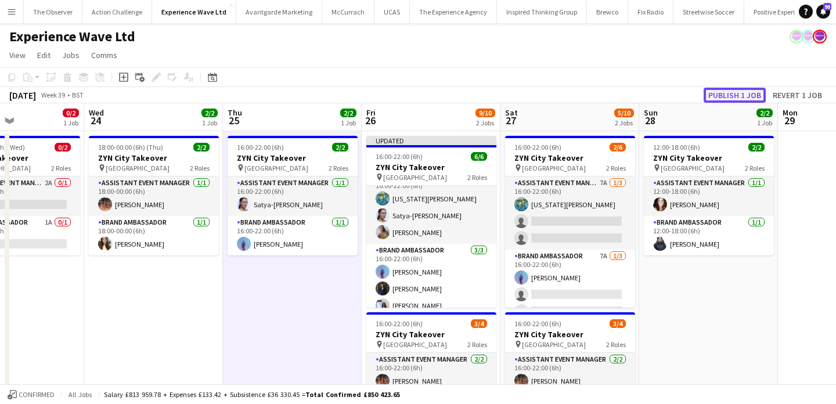
click at [723, 96] on button "Publish 1 job" at bounding box center [735, 95] width 62 height 15
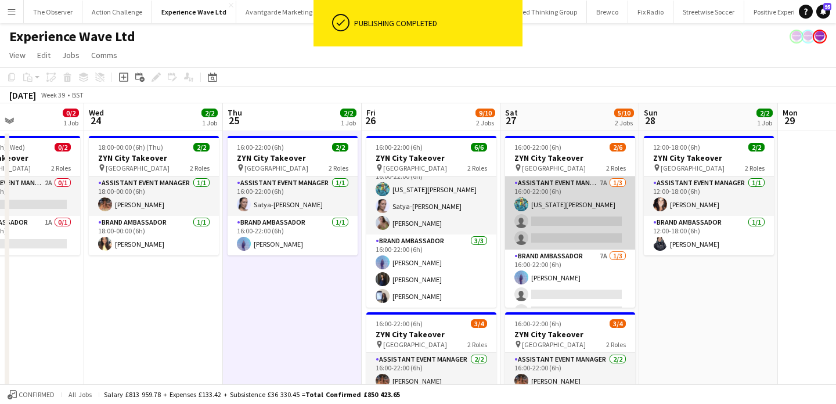
scroll to position [15, 0]
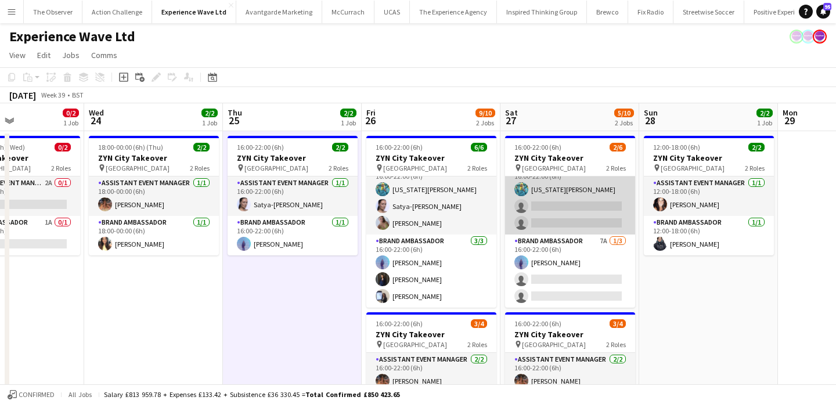
click at [584, 202] on app-card-role "Assistant Event Manager 7A 1/3 16:00-22:00 (6h) georgia komar single-neutral-ac…" at bounding box center [570, 197] width 130 height 73
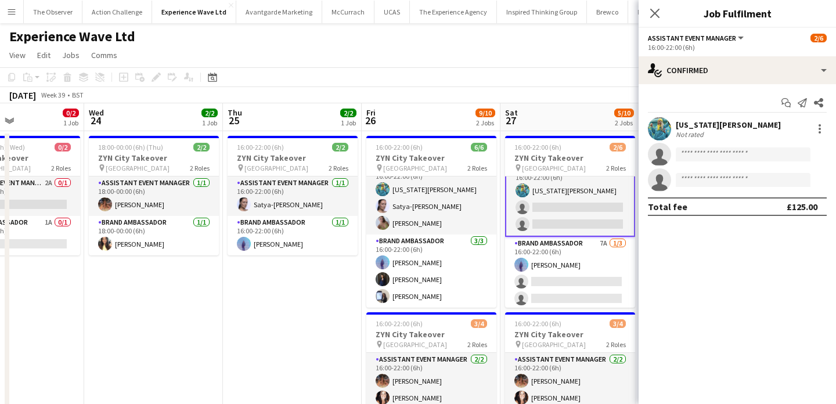
scroll to position [16, 0]
click at [726, 149] on input at bounding box center [743, 154] width 135 height 14
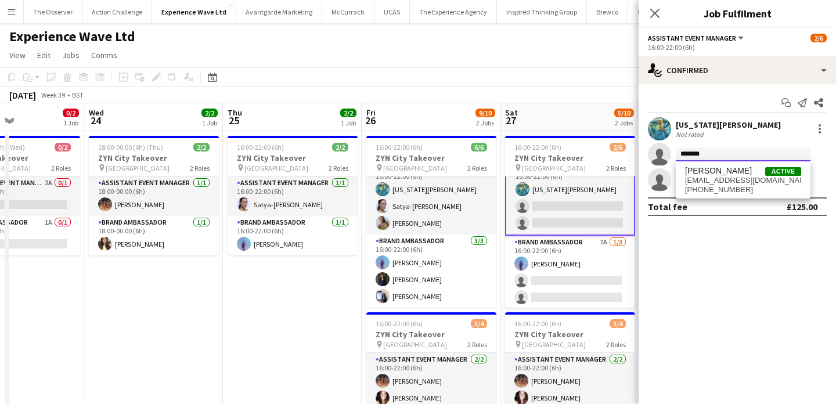
type input "*******"
click at [726, 185] on span "+447395827729" at bounding box center [743, 189] width 116 height 9
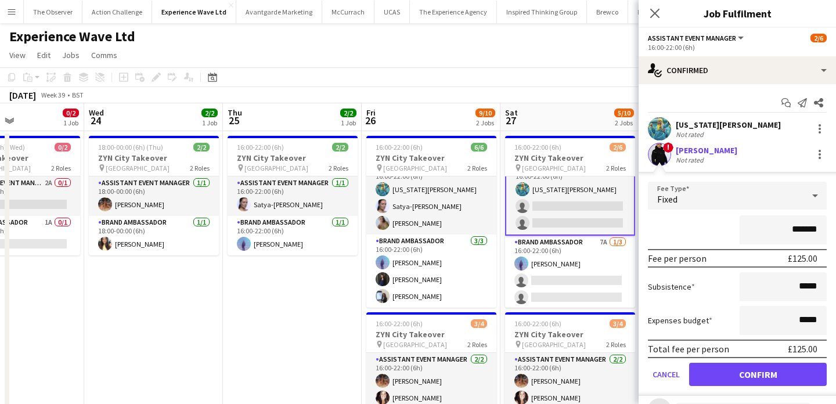
scroll to position [34, 0]
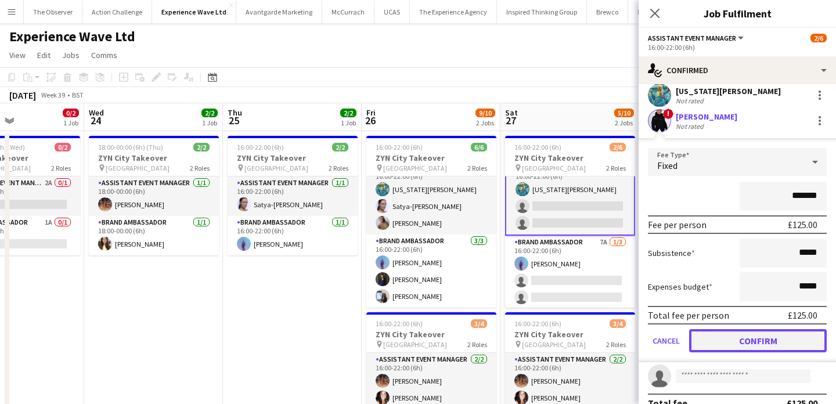
click at [765, 335] on button "Confirm" at bounding box center [758, 340] width 138 height 23
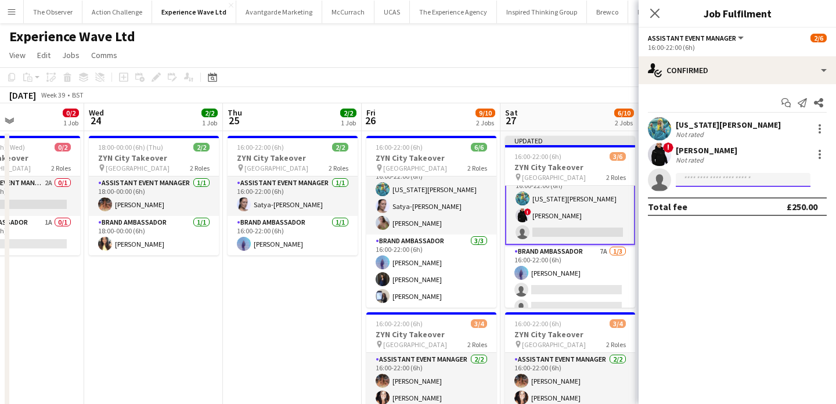
click at [751, 185] on input at bounding box center [743, 180] width 135 height 14
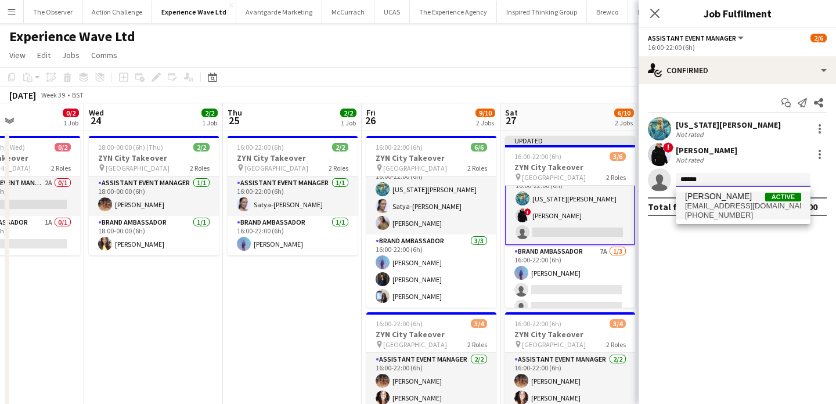
type input "******"
click at [754, 196] on span "Lillie Howes Active" at bounding box center [743, 197] width 116 height 10
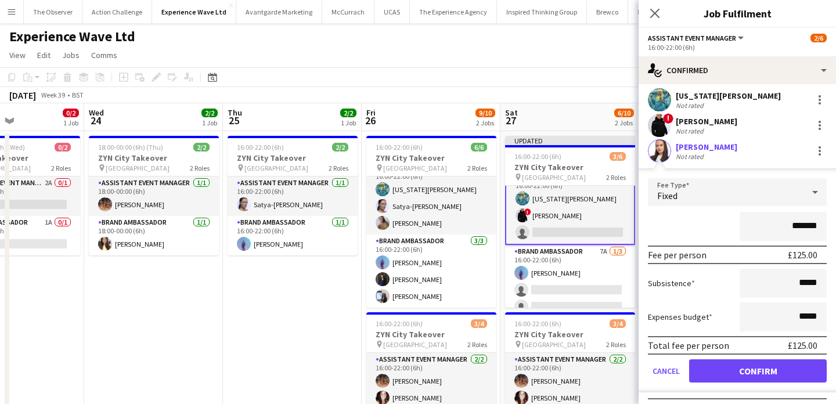
scroll to position [51, 0]
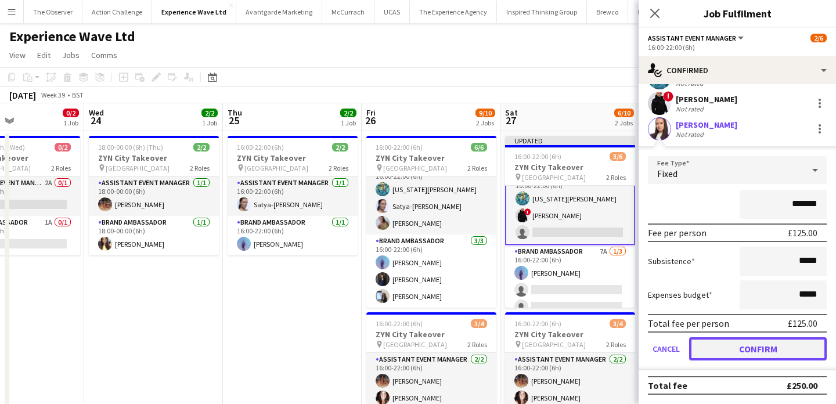
click at [769, 349] on button "Confirm" at bounding box center [758, 348] width 138 height 23
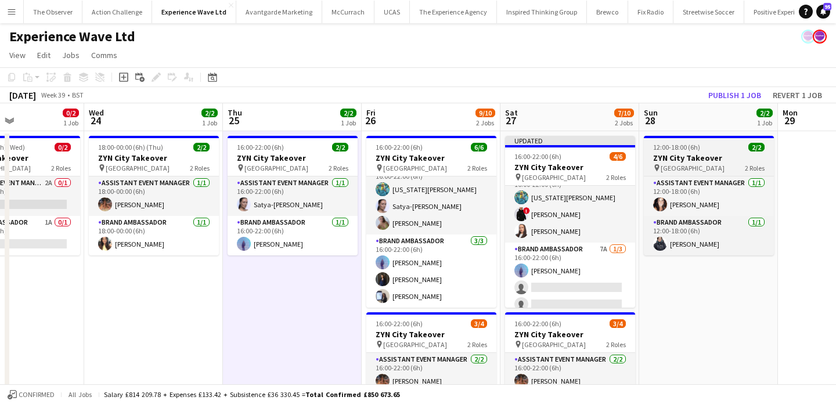
scroll to position [15, 0]
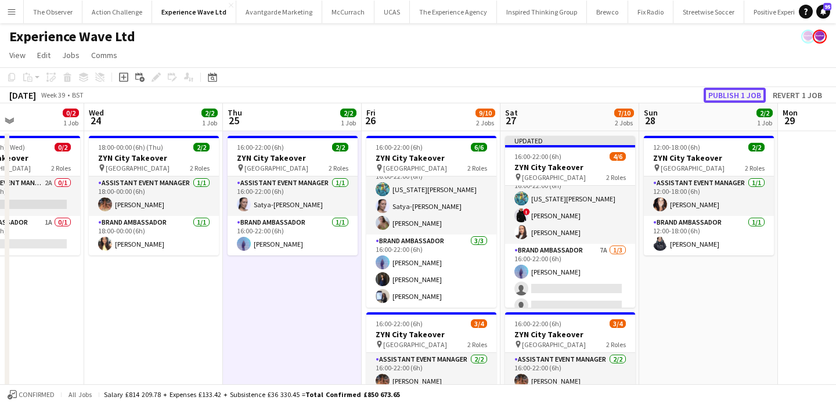
click at [719, 94] on button "Publish 1 job" at bounding box center [735, 95] width 62 height 15
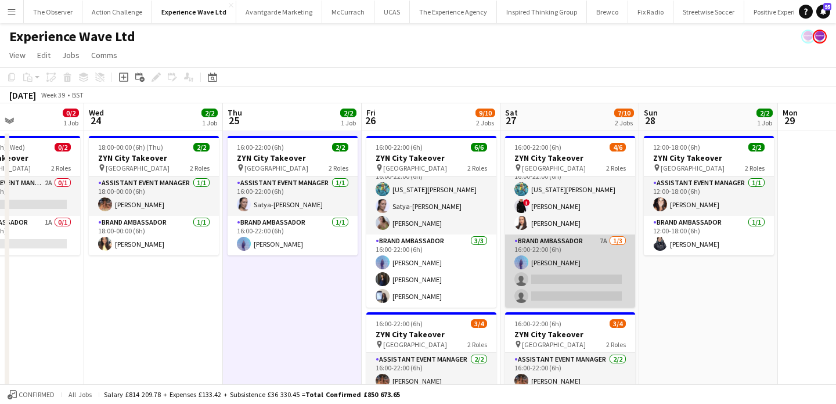
click at [575, 273] on app-card-role "Brand Ambassador 7A 1/3 16:00-22:00 (6h) Raquel Lee single-neutral-actions sing…" at bounding box center [570, 271] width 130 height 73
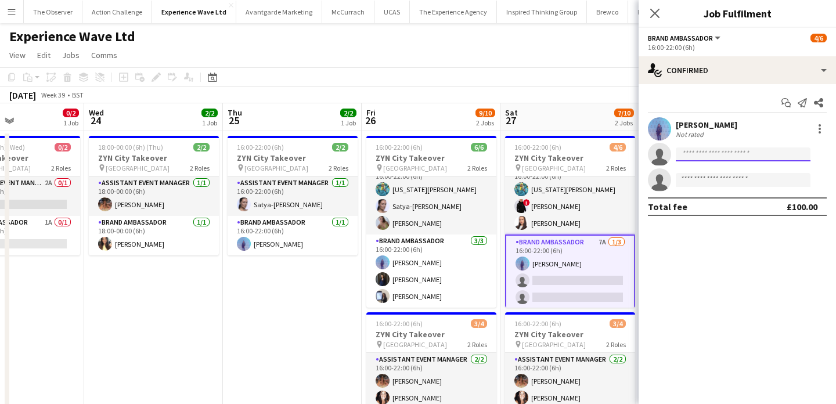
click at [729, 153] on input at bounding box center [743, 154] width 135 height 14
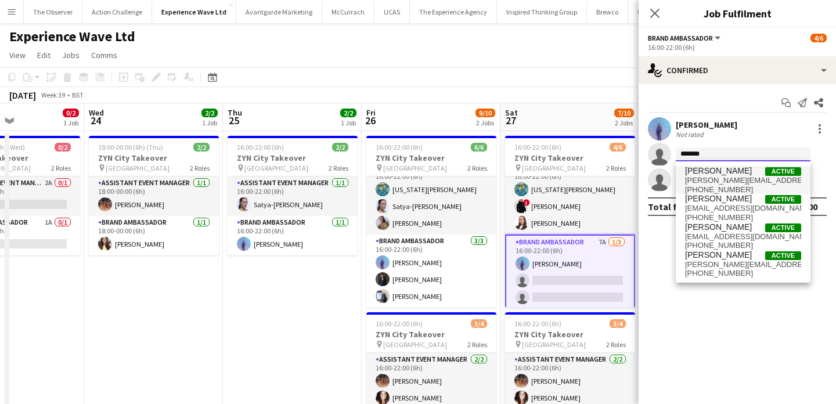
type input "*******"
click at [735, 172] on span "Jane Graley Active" at bounding box center [743, 171] width 116 height 10
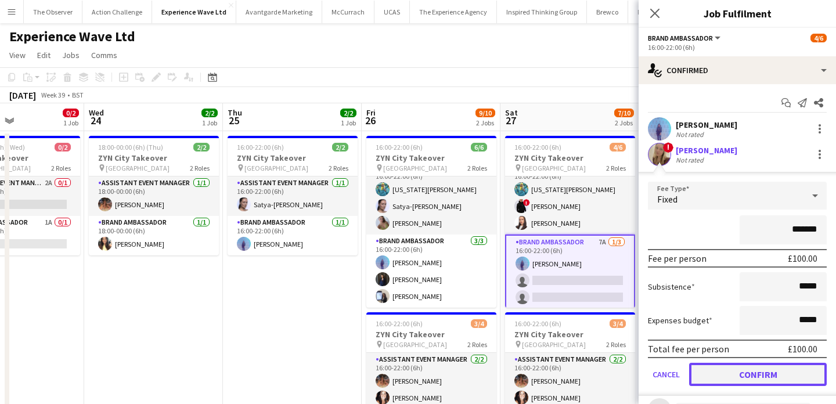
click at [765, 366] on button "Confirm" at bounding box center [758, 374] width 138 height 23
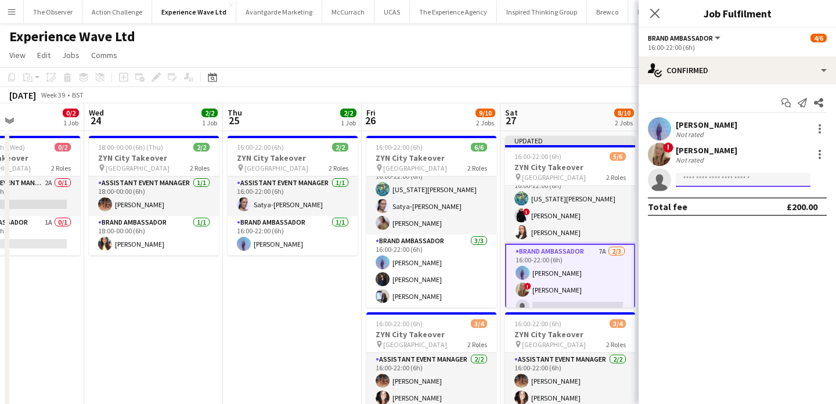
click at [732, 178] on input at bounding box center [743, 180] width 135 height 14
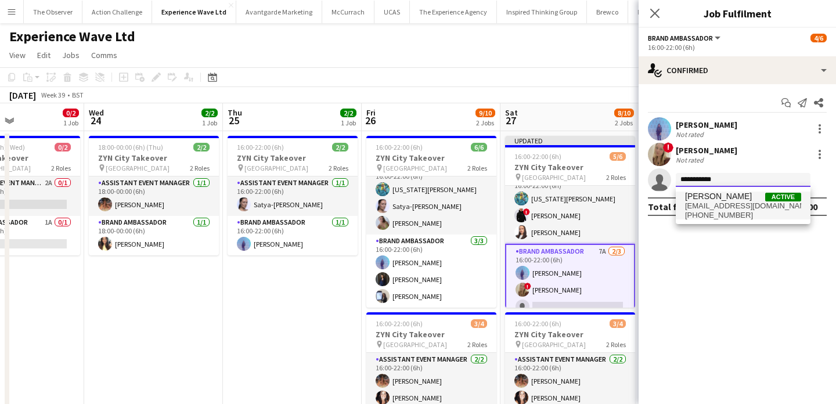
type input "**********"
click at [732, 192] on span "Jessica Robinson" at bounding box center [718, 197] width 67 height 10
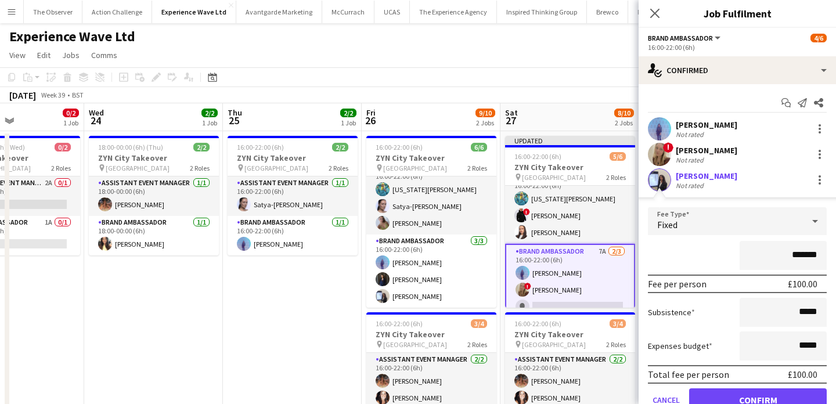
scroll to position [51, 0]
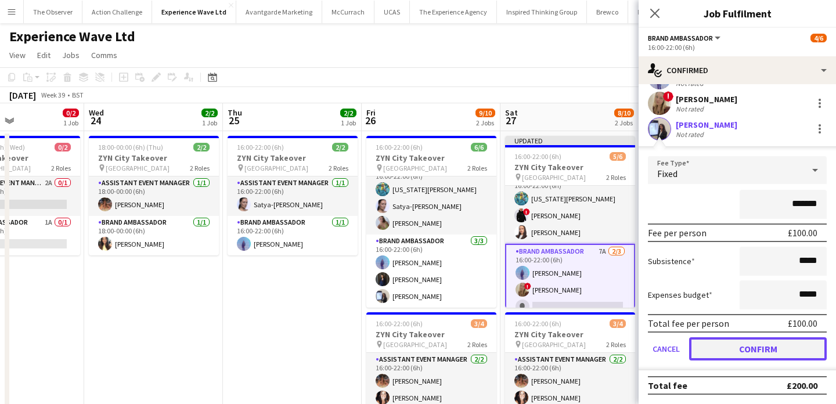
click at [769, 345] on button "Confirm" at bounding box center [758, 348] width 138 height 23
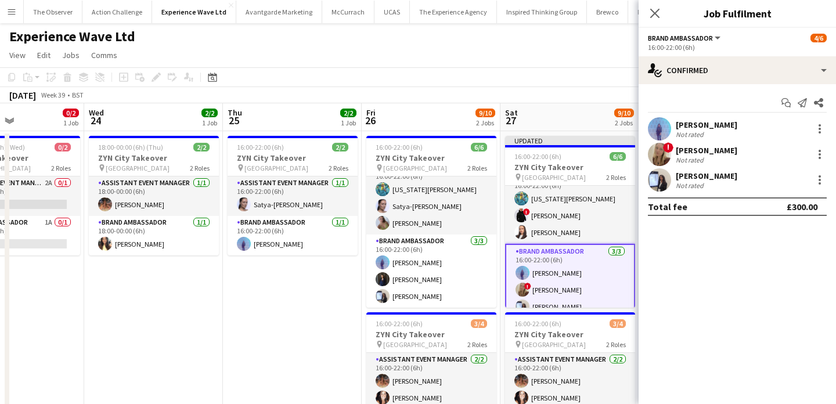
scroll to position [0, 0]
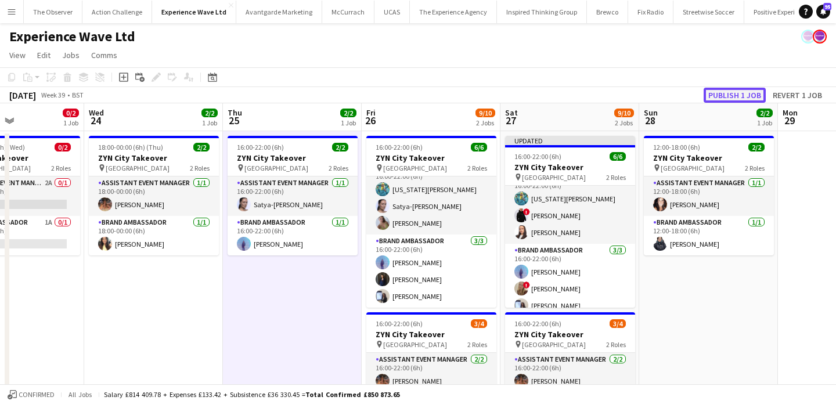
click at [719, 95] on button "Publish 1 job" at bounding box center [735, 95] width 62 height 15
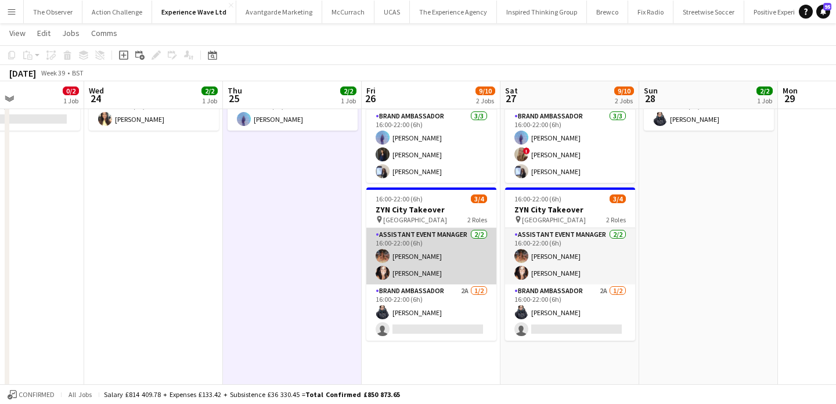
scroll to position [121, 0]
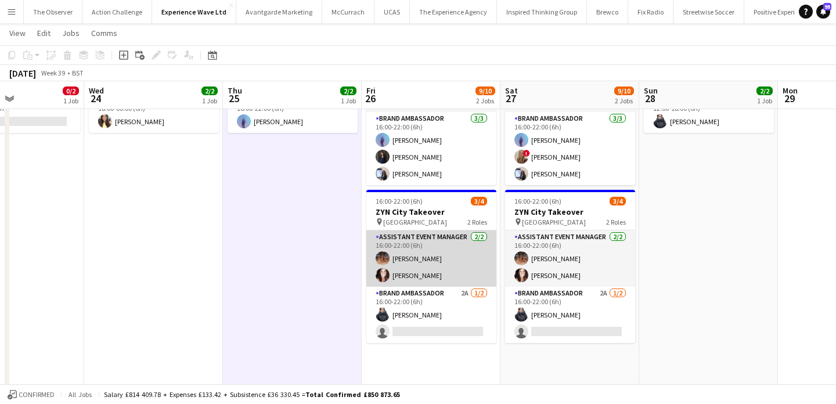
click at [464, 271] on app-card-role "Assistant Event Manager 2/2 16:00-22:00 (6h) Emma Mcangus Lisa Matthews" at bounding box center [431, 259] width 130 height 56
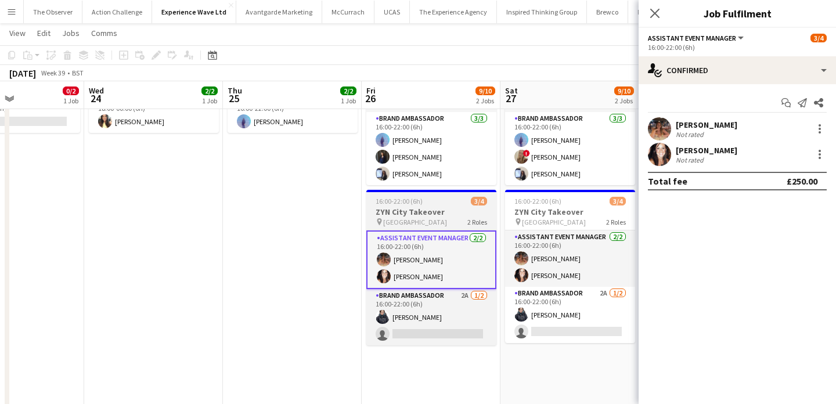
click at [486, 218] on span "2 Roles" at bounding box center [477, 222] width 20 height 9
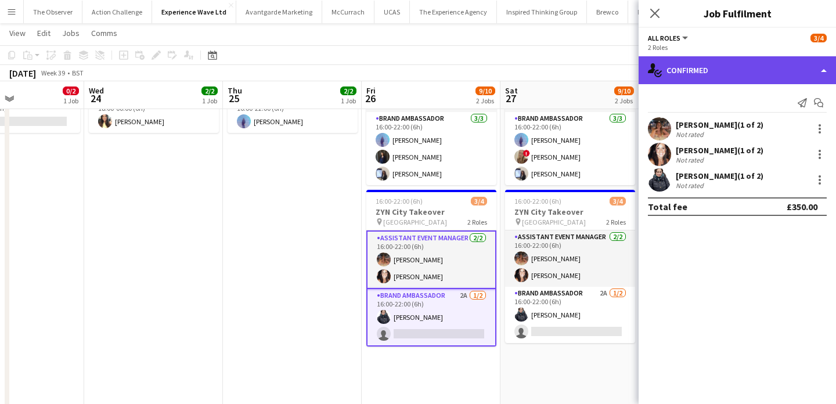
click at [743, 70] on div "single-neutral-actions-check-2 Confirmed" at bounding box center [737, 70] width 197 height 28
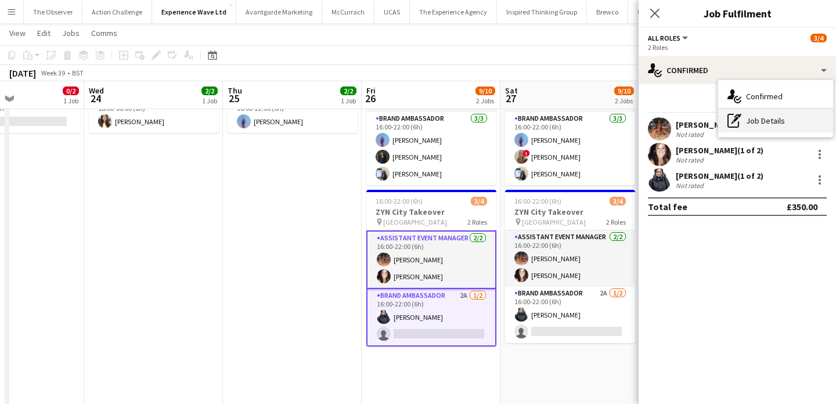
click at [762, 122] on div "pen-write Job Details" at bounding box center [775, 120] width 115 height 23
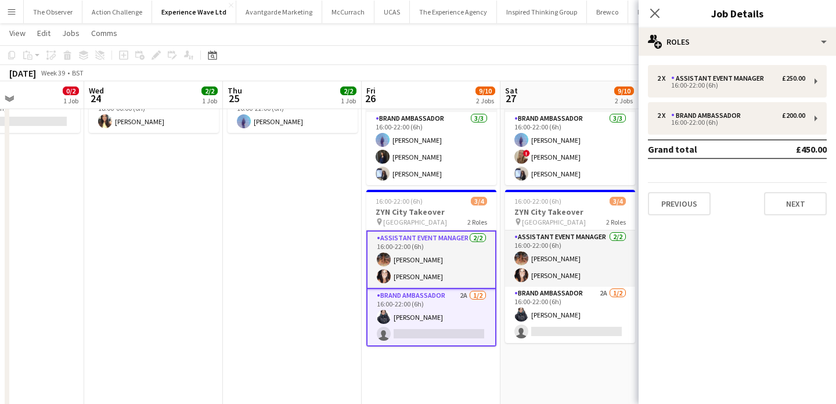
click at [723, 99] on div "2 x Assistant Event Manager £250.00 16:00-22:00 (6h) 2 x Brand Ambassador £200.…" at bounding box center [737, 140] width 197 height 150
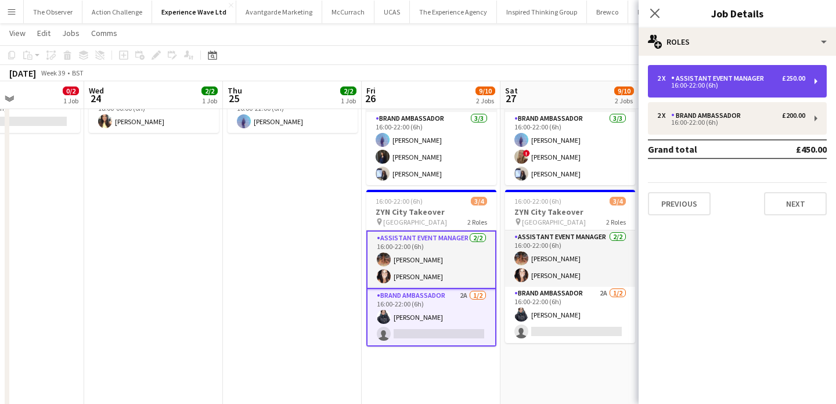
click at [724, 84] on div "16:00-22:00 (6h)" at bounding box center [731, 85] width 148 height 6
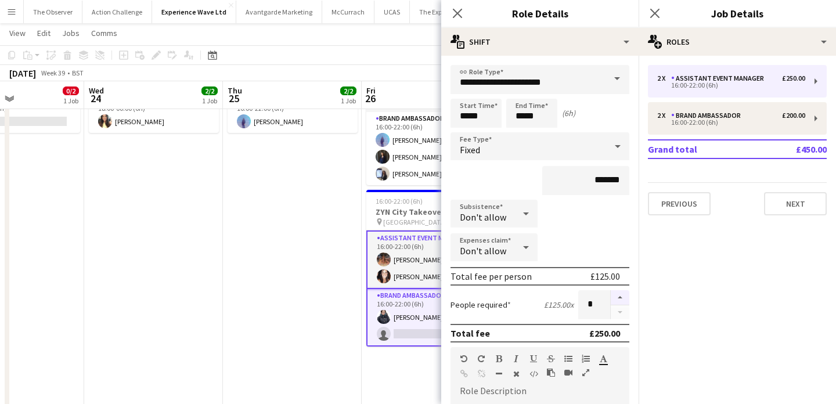
click at [617, 291] on button "button" at bounding box center [620, 297] width 19 height 15
type input "*"
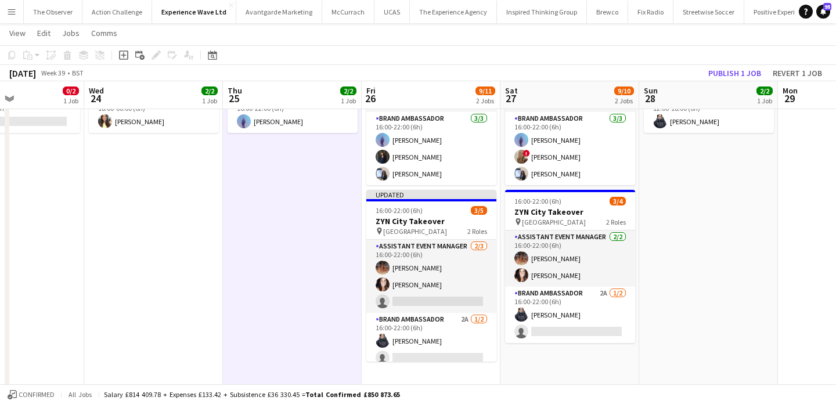
scroll to position [8, 0]
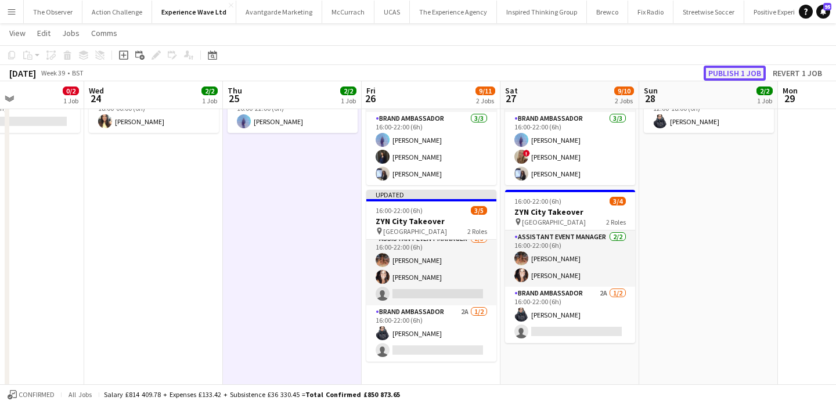
click at [723, 69] on button "Publish 1 job" at bounding box center [735, 73] width 62 height 15
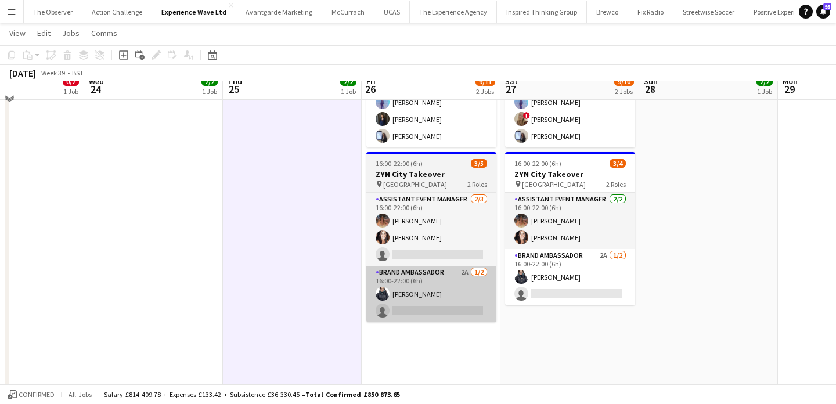
scroll to position [193, 0]
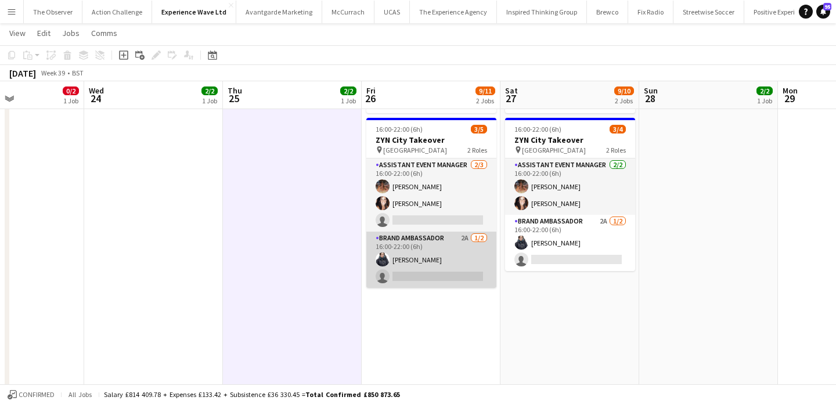
click at [442, 280] on app-card-role "Brand Ambassador 2A 1/2 16:00-22:00 (6h) Adlina Othman single-neutral-actions" at bounding box center [431, 260] width 130 height 56
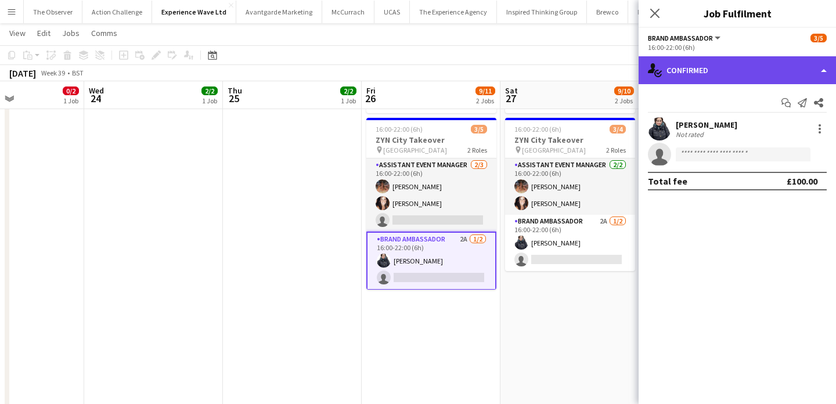
click at [774, 66] on div "single-neutral-actions-check-2 Confirmed" at bounding box center [737, 70] width 197 height 28
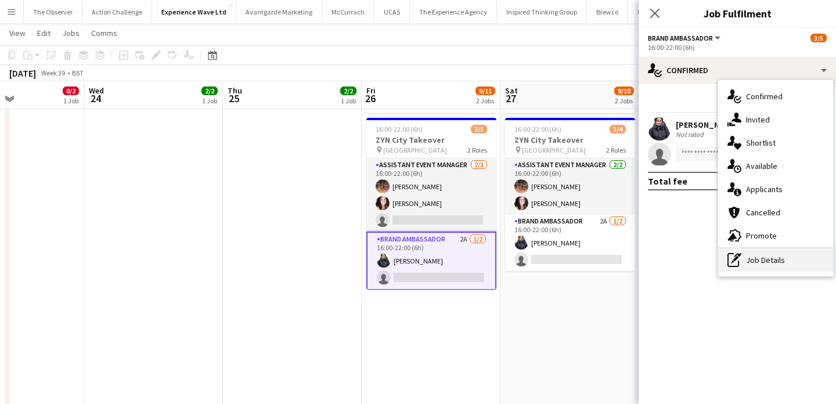
click at [791, 262] on div "pen-write Job Details" at bounding box center [775, 260] width 115 height 23
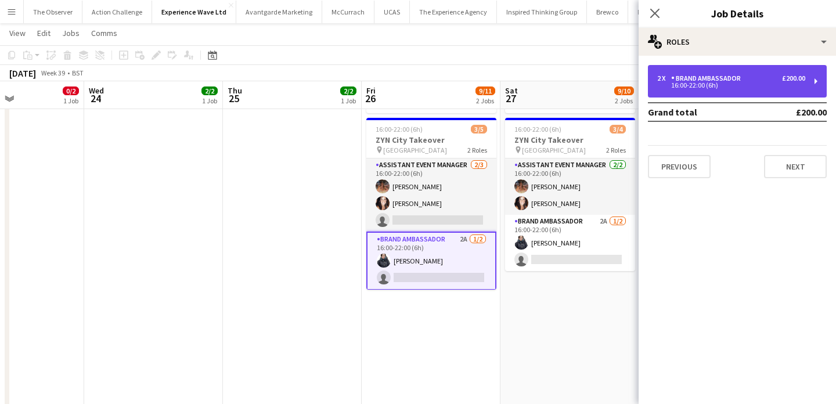
click at [765, 82] on div "16:00-22:00 (6h)" at bounding box center [731, 85] width 148 height 6
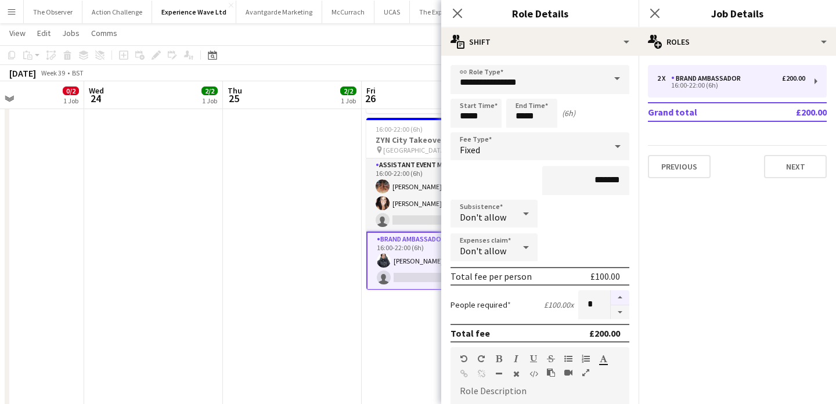
click at [613, 295] on button "button" at bounding box center [620, 297] width 19 height 15
type input "*"
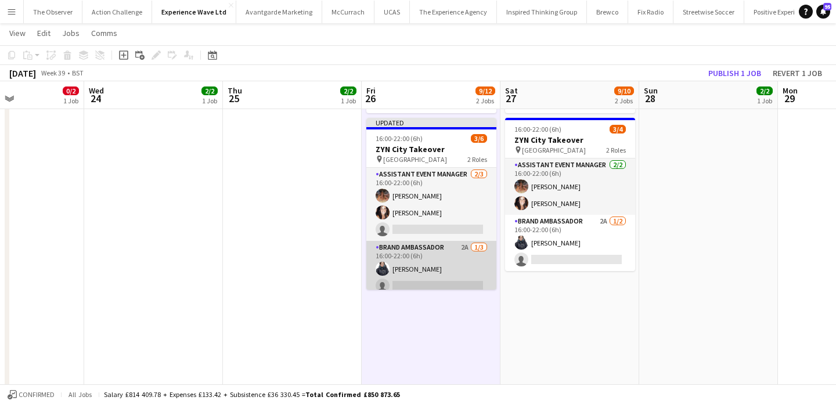
click at [424, 282] on app-card-role "Brand Ambassador 2A 1/3 16:00-22:00 (6h) Adlina Othman single-neutral-actions s…" at bounding box center [431, 277] width 130 height 73
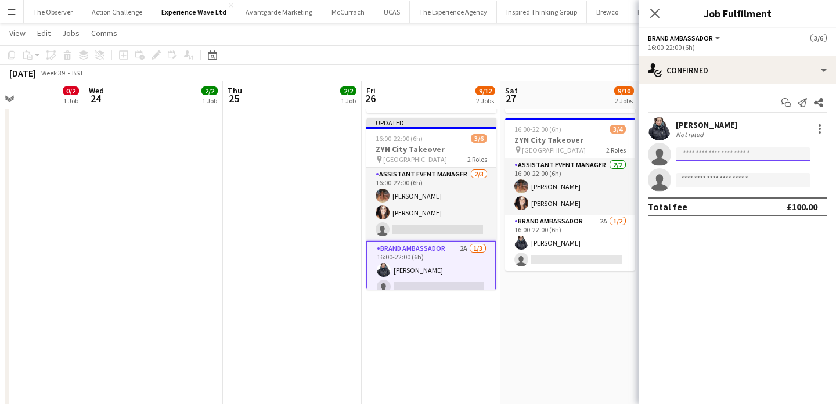
click at [759, 155] on input at bounding box center [743, 154] width 135 height 14
type input "*"
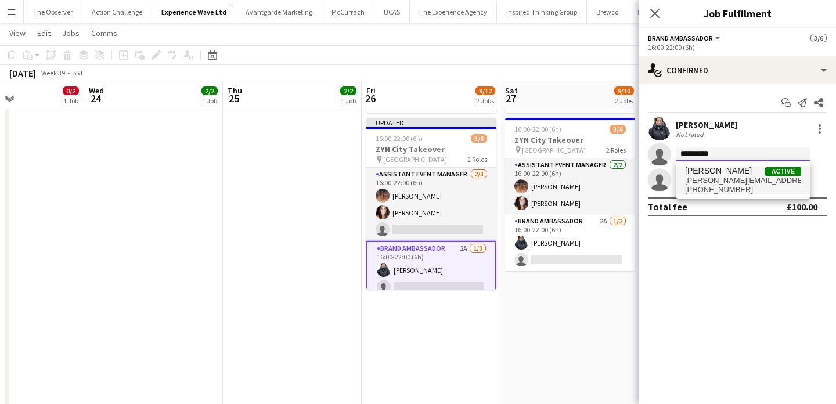
type input "**********"
click at [740, 186] on span "+447585491181" at bounding box center [743, 189] width 116 height 9
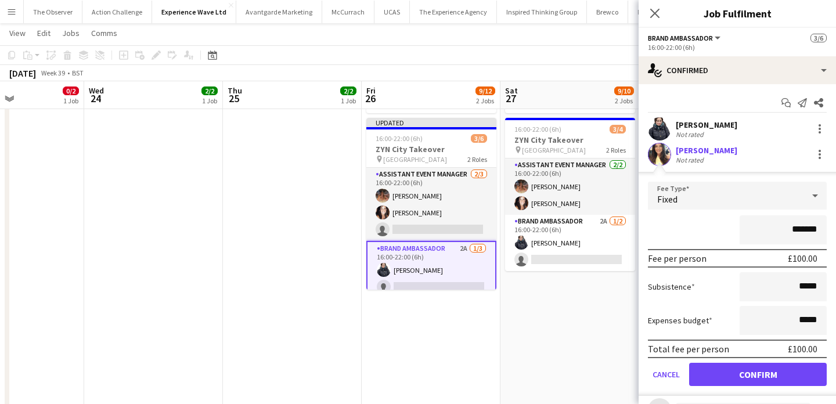
scroll to position [32, 0]
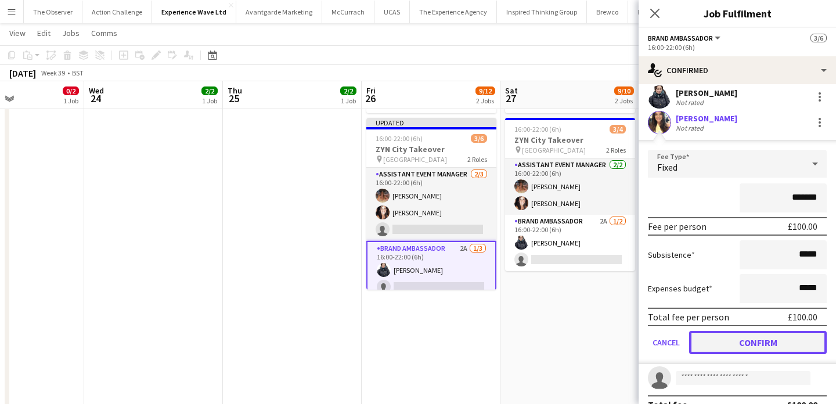
click at [753, 345] on button "Confirm" at bounding box center [758, 342] width 138 height 23
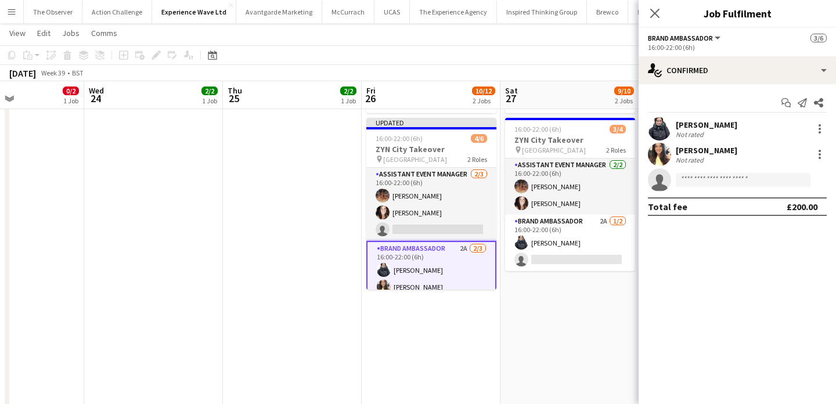
scroll to position [0, 0]
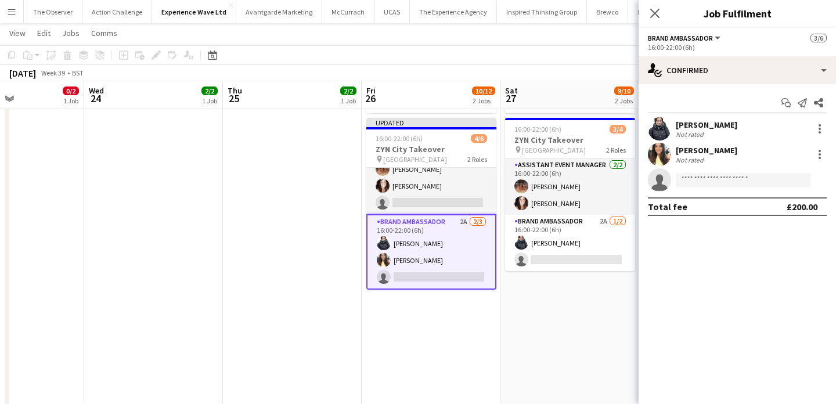
click at [448, 268] on app-card-role "Brand Ambassador 2A 2/3 16:00-22:00 (6h) Adlina Othman Kelly Patterson single-n…" at bounding box center [431, 251] width 130 height 75
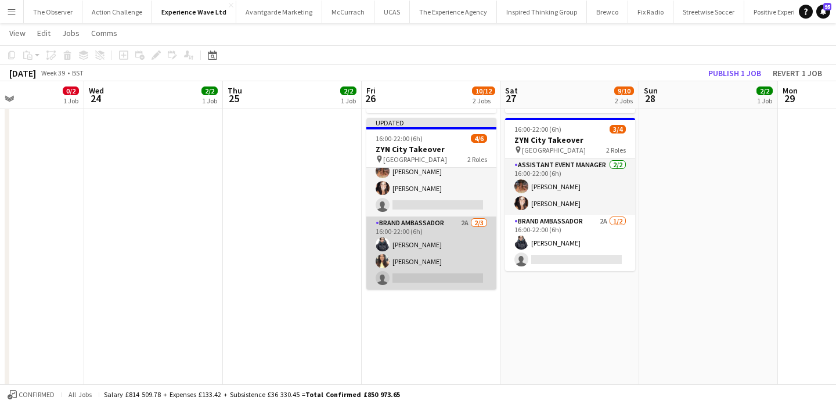
scroll to position [24, 0]
click at [447, 271] on app-card-role "Brand Ambassador 2A 2/3 16:00-22:00 (6h) Adlina Othman Kelly Patterson single-n…" at bounding box center [431, 253] width 130 height 73
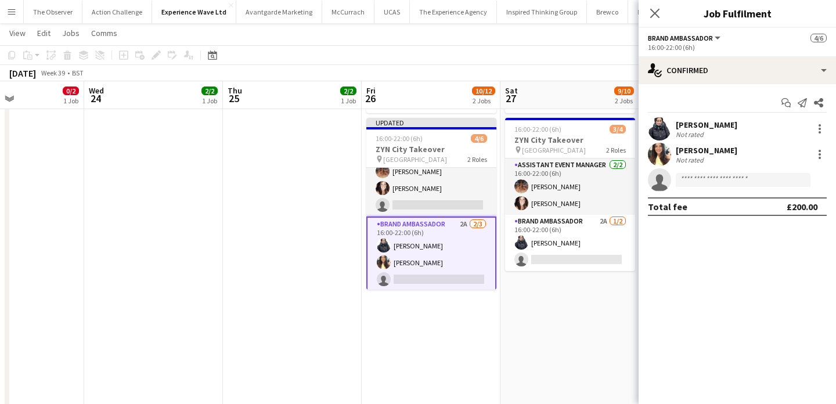
scroll to position [27, 0]
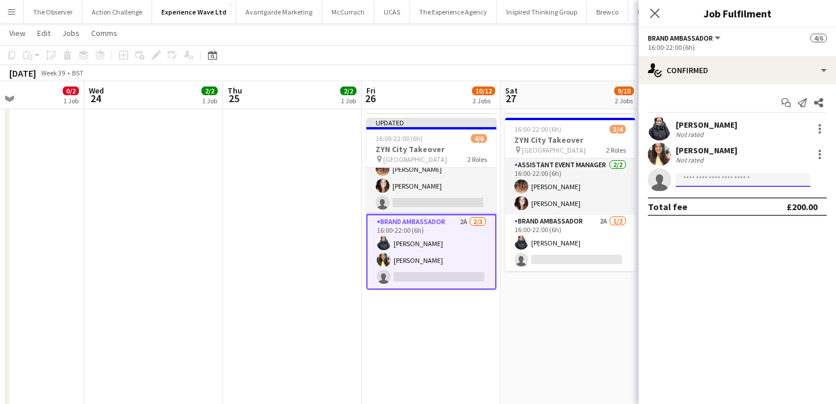
click at [732, 183] on input at bounding box center [743, 180] width 135 height 14
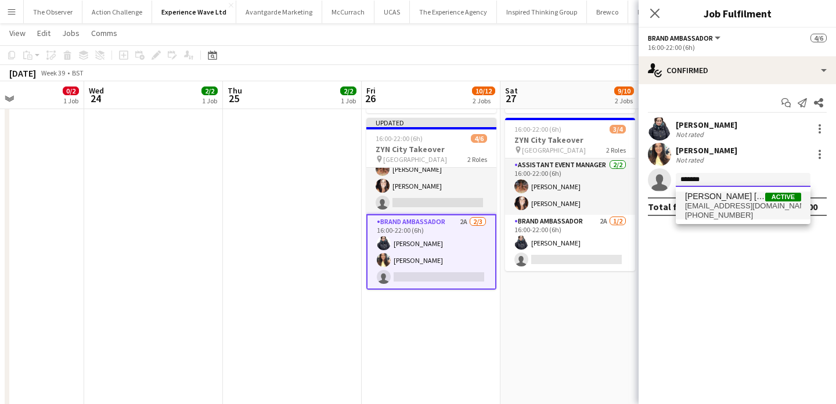
type input "*******"
click at [743, 203] on span "mohdkhairul93@yahoo.com" at bounding box center [743, 205] width 116 height 9
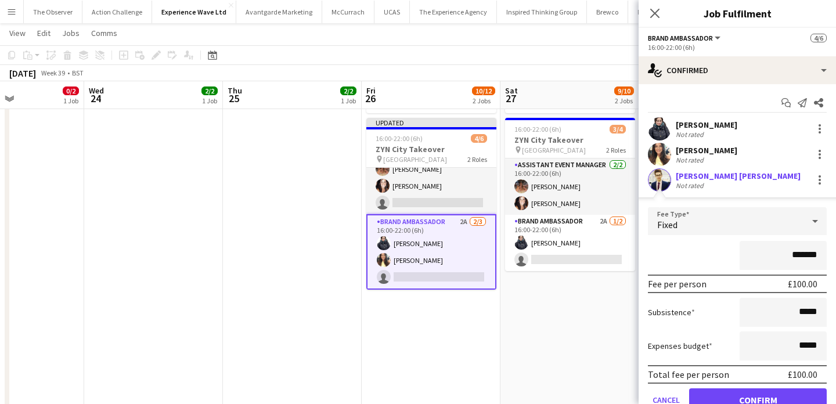
scroll to position [30, 0]
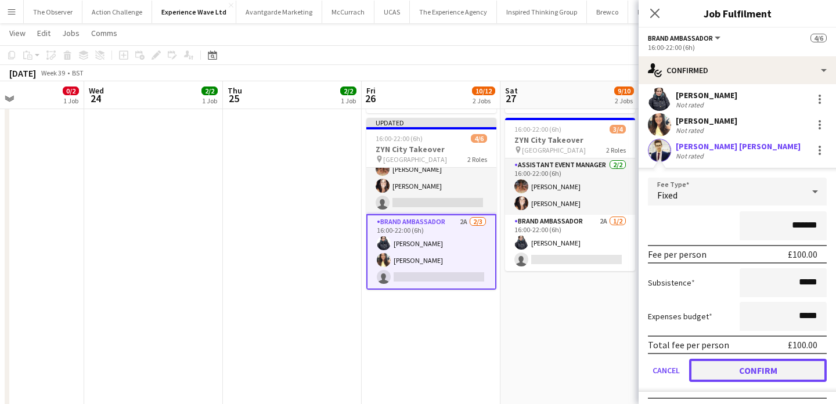
click at [773, 361] on button "Confirm" at bounding box center [758, 370] width 138 height 23
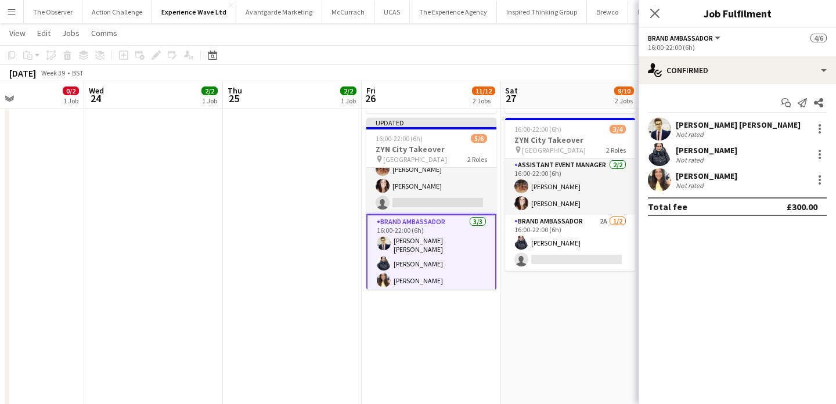
scroll to position [0, 0]
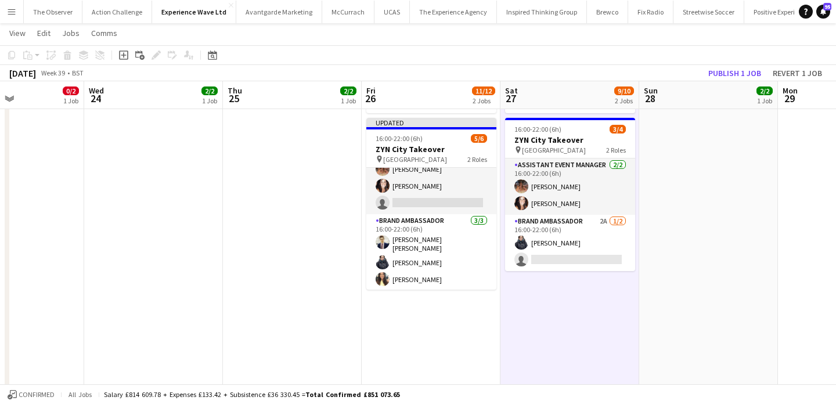
scroll to position [24, 0]
click at [720, 75] on button "Publish 1 job" at bounding box center [735, 73] width 62 height 15
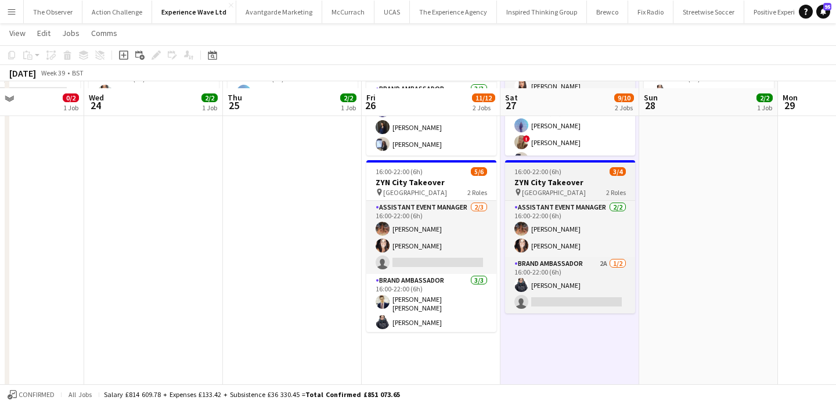
scroll to position [159, 0]
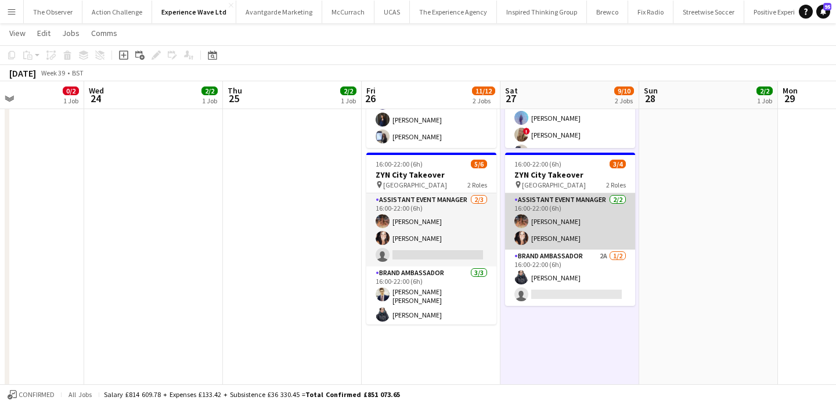
click at [573, 243] on app-card-role "Assistant Event Manager 2/2 16:00-22:00 (6h) Emma Mcangus Lisa Matthews" at bounding box center [570, 221] width 130 height 56
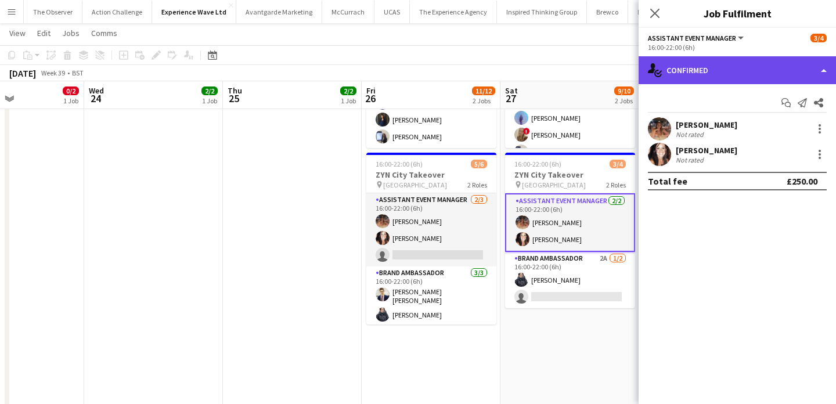
click at [796, 67] on div "single-neutral-actions-check-2 Confirmed" at bounding box center [737, 70] width 197 height 28
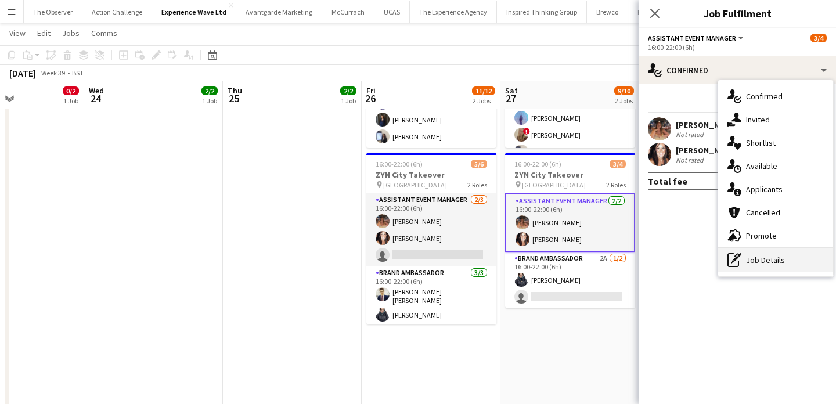
click at [796, 261] on div "pen-write Job Details" at bounding box center [775, 260] width 115 height 23
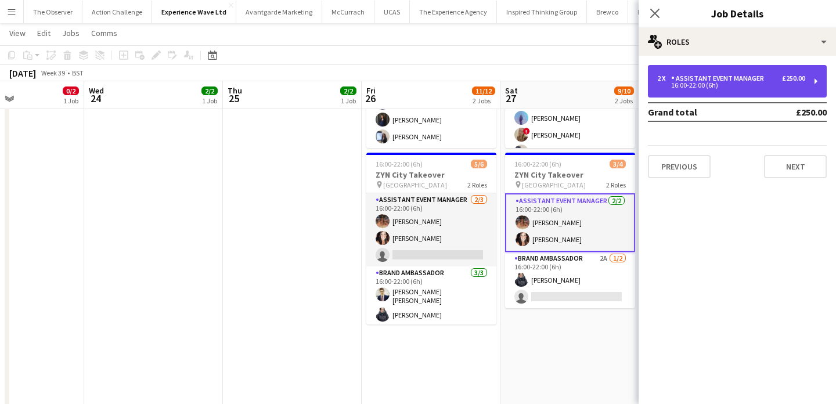
click at [750, 93] on div "2 x Assistant Event Manager £250.00 16:00-22:00 (6h)" at bounding box center [737, 81] width 179 height 33
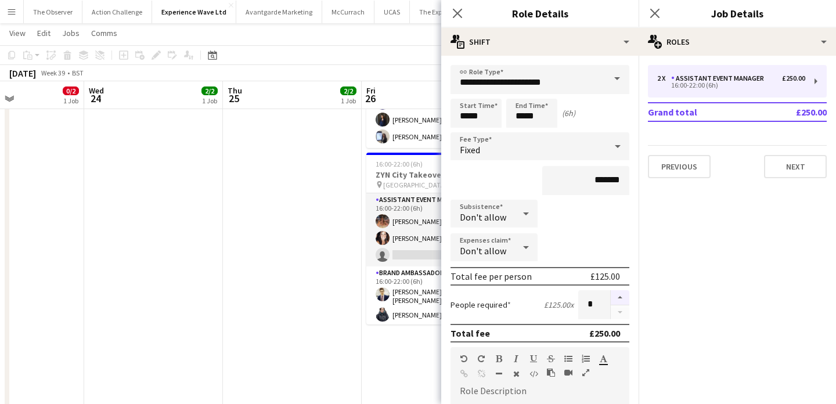
click at [615, 299] on button "button" at bounding box center [620, 297] width 19 height 15
type input "*"
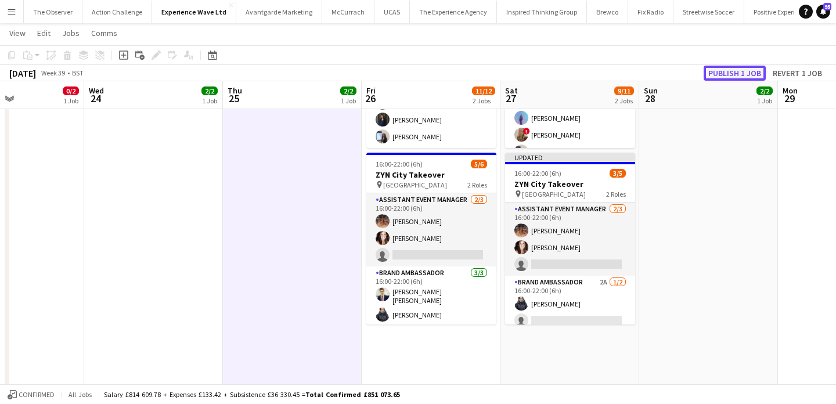
click at [741, 66] on button "Publish 1 job" at bounding box center [735, 73] width 62 height 15
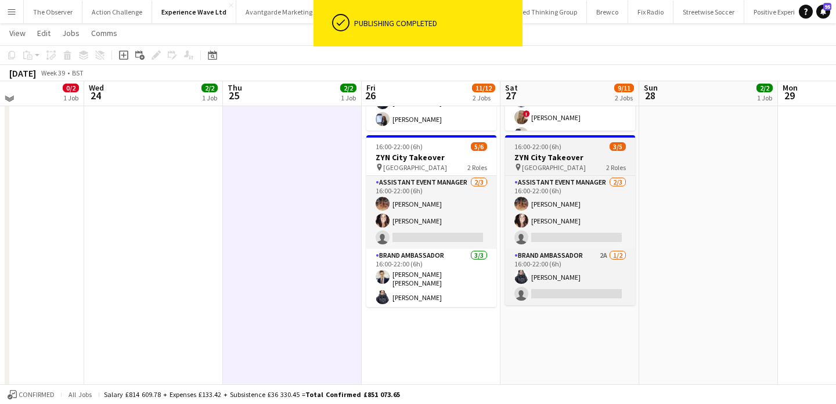
scroll to position [173, 0]
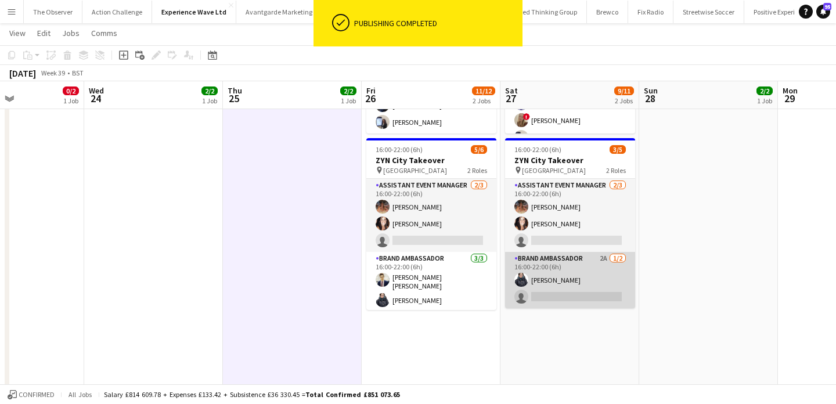
click at [566, 299] on app-card-role "Brand Ambassador 2A 1/2 16:00-22:00 (6h) Adlina Othman single-neutral-actions" at bounding box center [570, 280] width 130 height 56
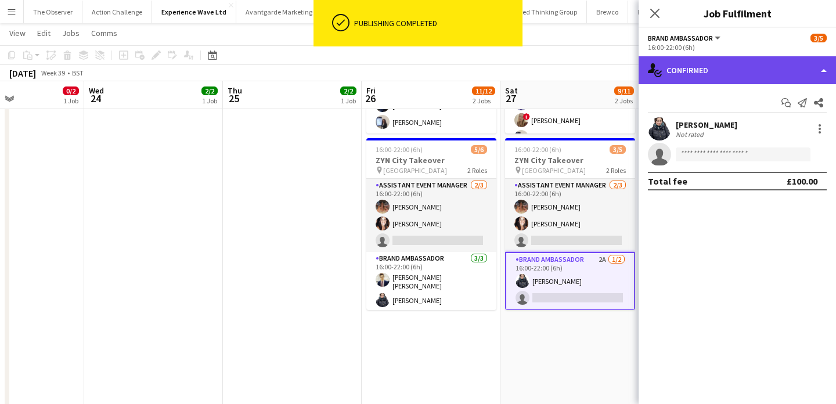
click at [726, 69] on div "single-neutral-actions-check-2 Confirmed" at bounding box center [737, 70] width 197 height 28
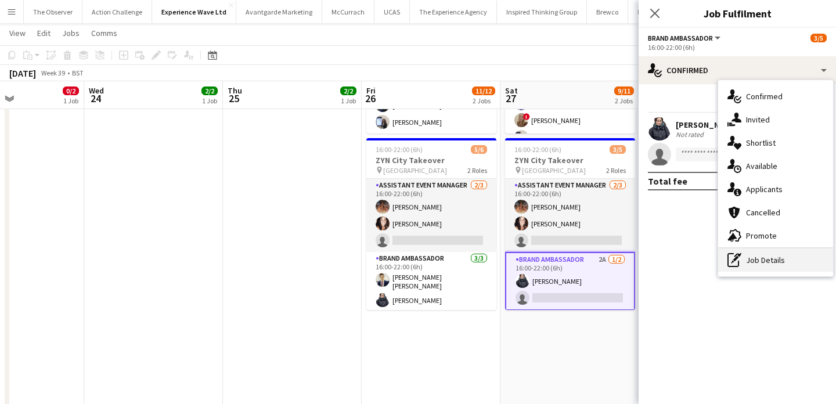
click at [757, 261] on div "pen-write Job Details" at bounding box center [775, 260] width 115 height 23
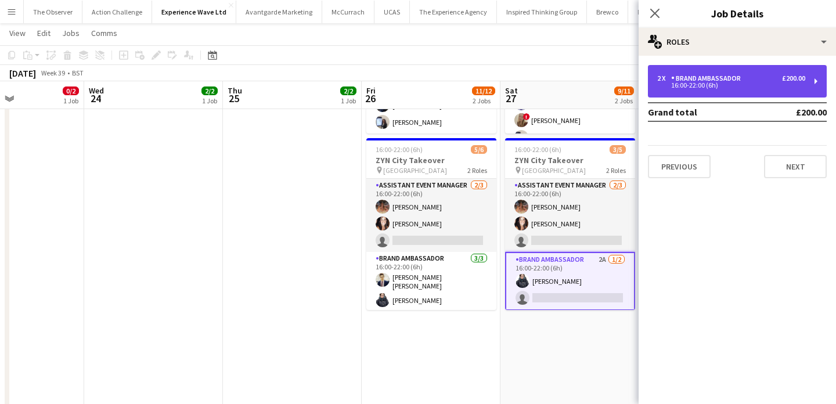
click at [789, 88] on div "16:00-22:00 (6h)" at bounding box center [731, 85] width 148 height 6
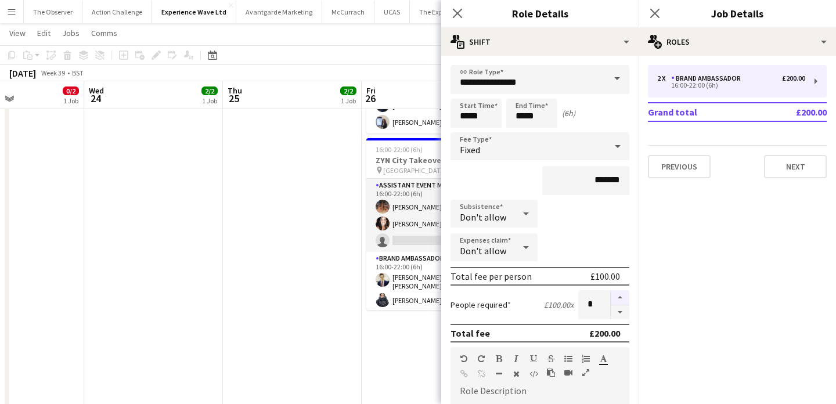
click at [620, 301] on button "button" at bounding box center [620, 297] width 19 height 15
type input "*"
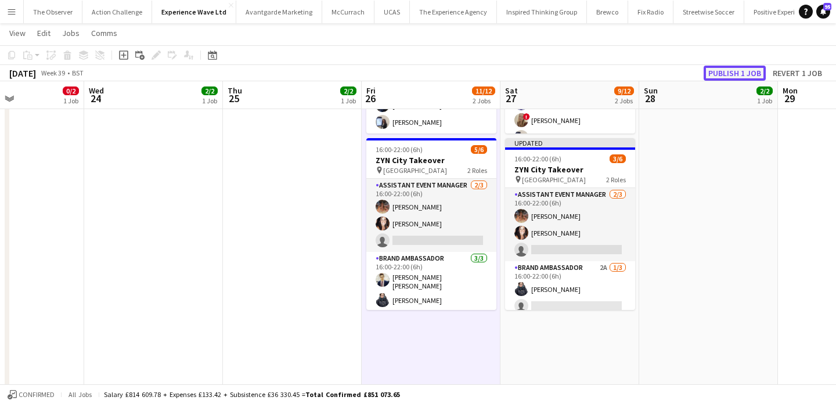
click at [715, 77] on button "Publish 1 job" at bounding box center [735, 73] width 62 height 15
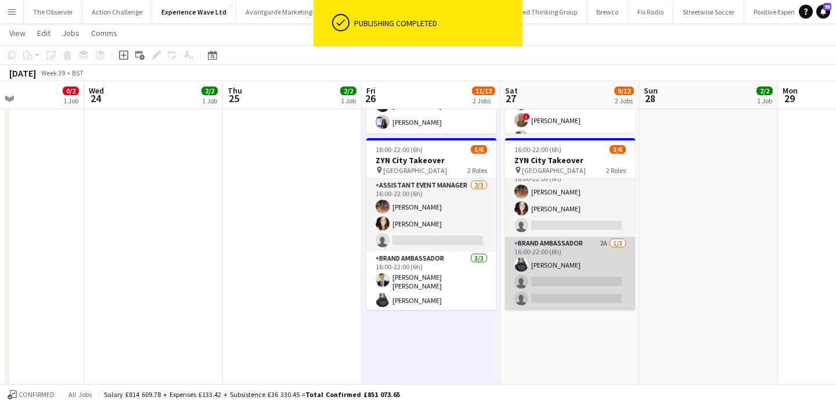
scroll to position [10, 0]
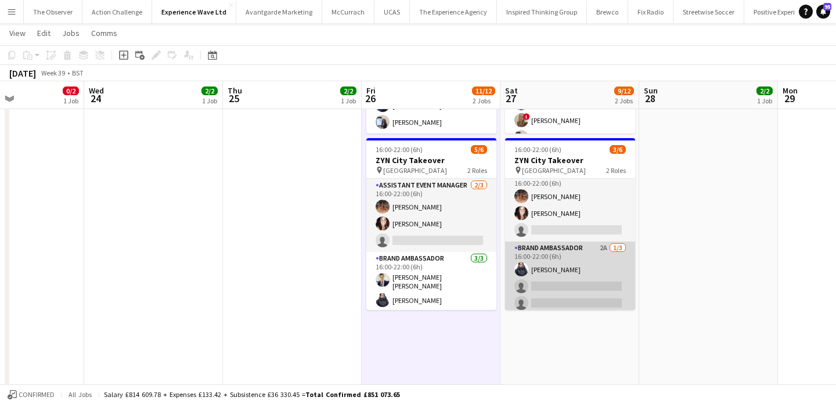
click at [588, 289] on app-card-role "Brand Ambassador 2A 1/3 16:00-22:00 (6h) Adlina Othman single-neutral-actions s…" at bounding box center [570, 278] width 130 height 73
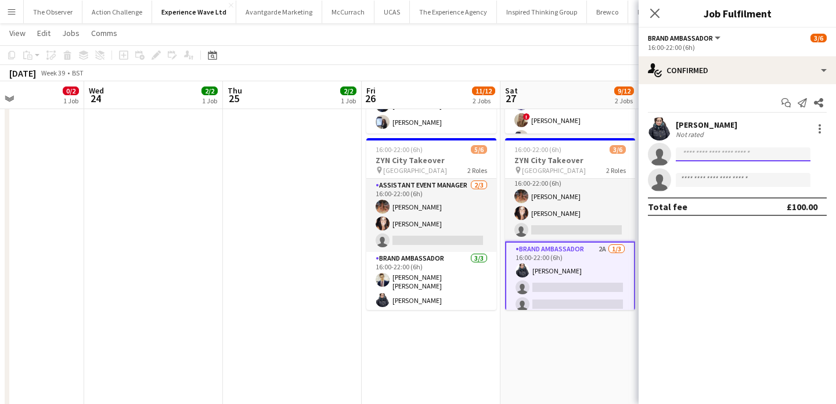
click at [724, 152] on input at bounding box center [743, 154] width 135 height 14
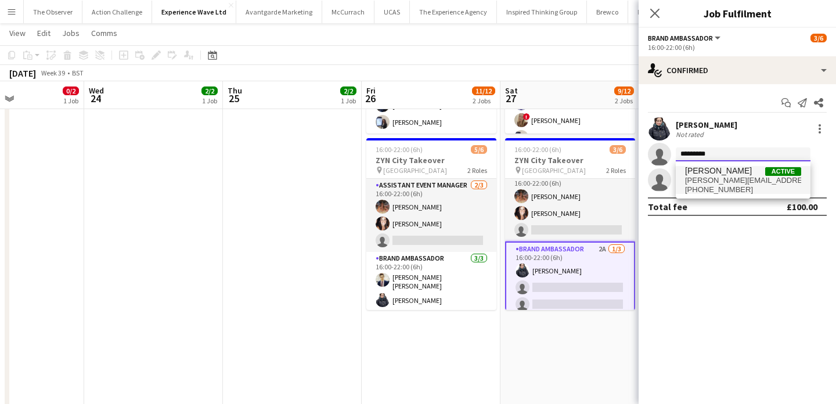
type input "*********"
click at [718, 173] on span "Kelly Patterson" at bounding box center [718, 171] width 67 height 10
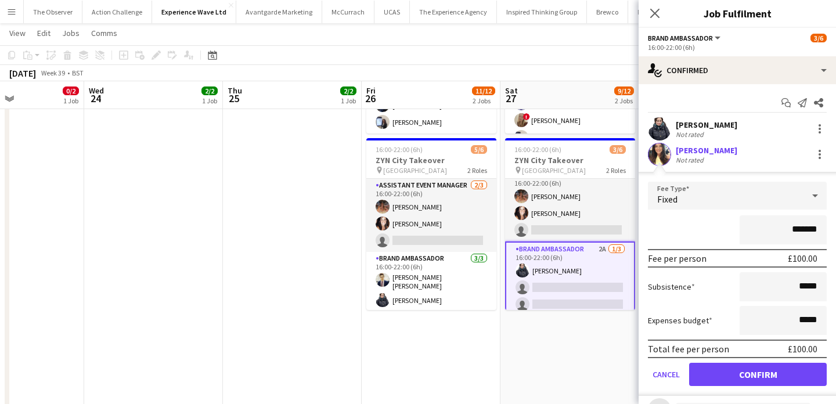
scroll to position [30, 0]
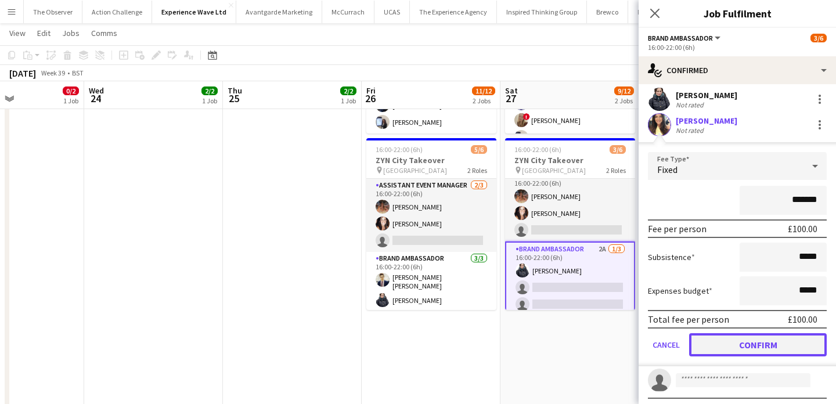
click at [748, 333] on button "Confirm" at bounding box center [758, 344] width 138 height 23
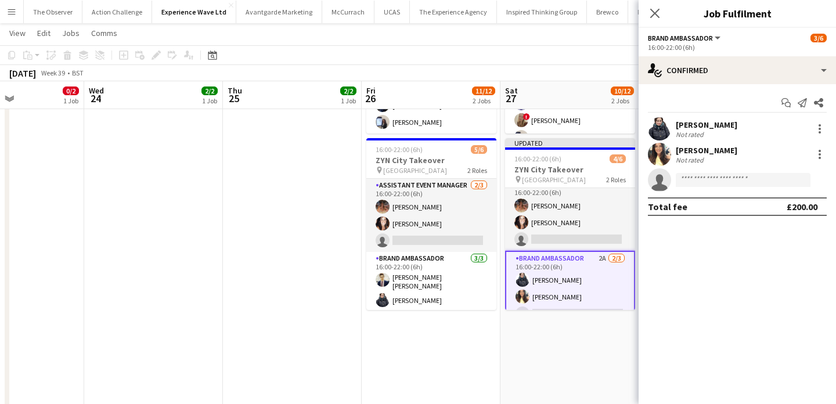
scroll to position [0, 0]
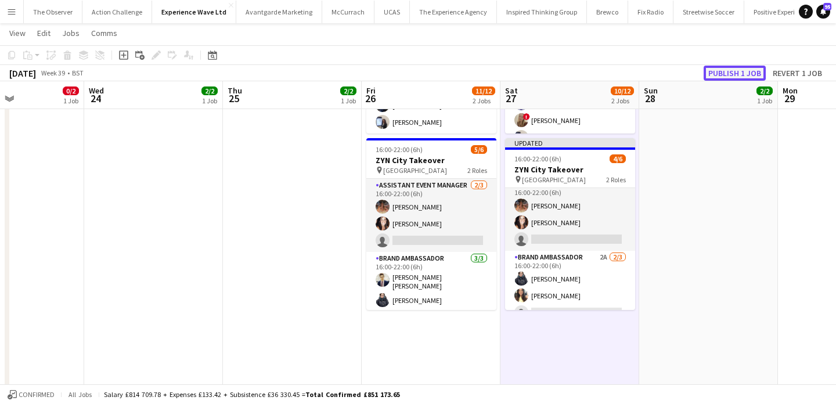
click at [728, 73] on button "Publish 1 job" at bounding box center [735, 73] width 62 height 15
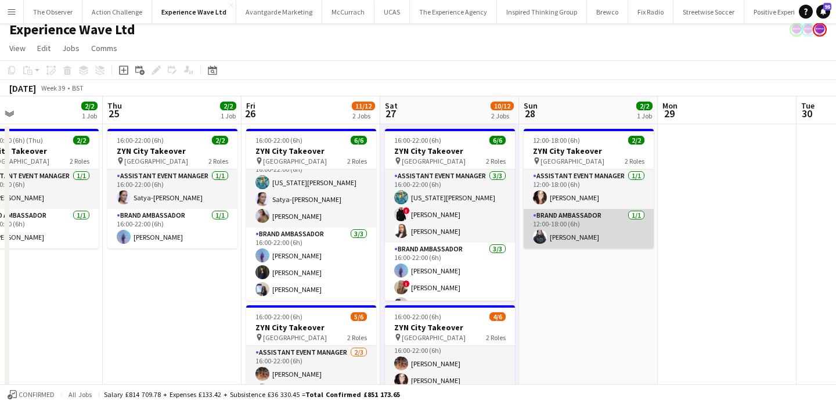
scroll to position [4, 0]
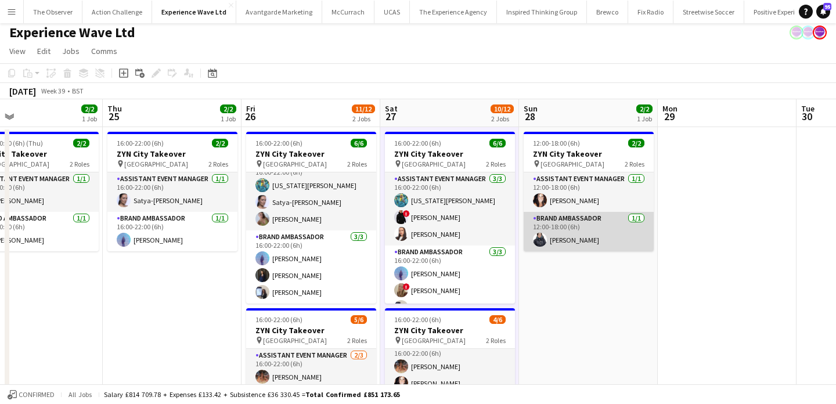
click at [591, 239] on app-card-role "Brand Ambassador 1/1 12:00-18:00 (6h) Adlina Othman" at bounding box center [589, 231] width 130 height 39
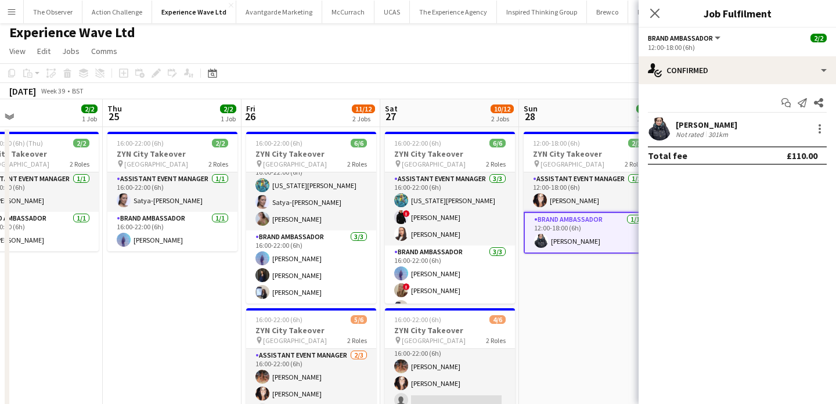
click at [718, 121] on div "Adlina Othman" at bounding box center [707, 125] width 62 height 10
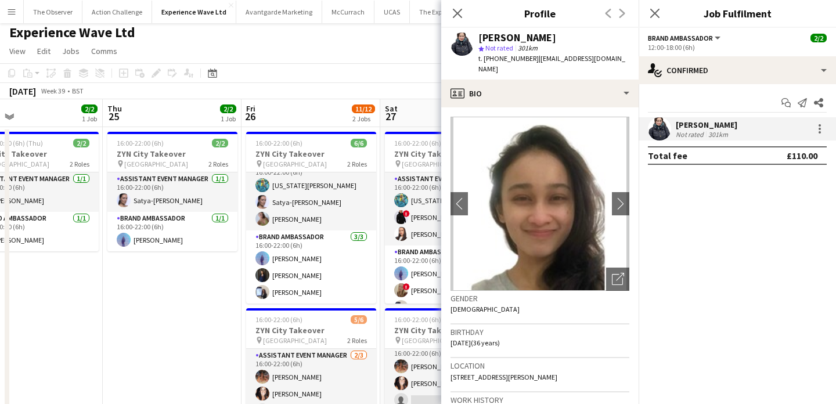
click at [530, 33] on div "Adlina Othman" at bounding box center [517, 38] width 78 height 10
drag, startPoint x: 529, startPoint y: 31, endPoint x: 484, endPoint y: 31, distance: 44.7
click at [485, 33] on div "Adlina Othman" at bounding box center [517, 38] width 78 height 10
click at [494, 36] on div "Adlina Othman" at bounding box center [517, 38] width 78 height 10
drag, startPoint x: 494, startPoint y: 36, endPoint x: 530, endPoint y: 34, distance: 35.5
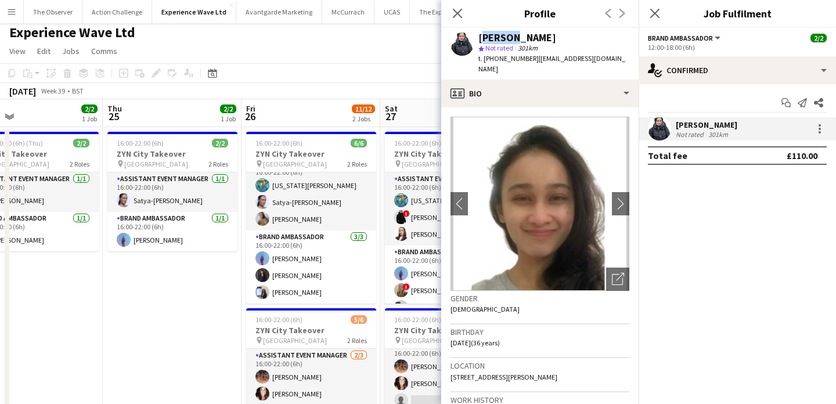
click at [530, 34] on div "Adlina Othman" at bounding box center [517, 38] width 78 height 10
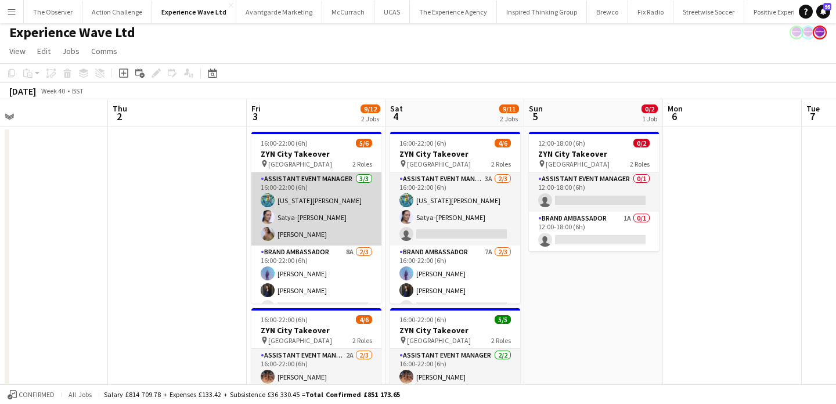
scroll to position [15, 0]
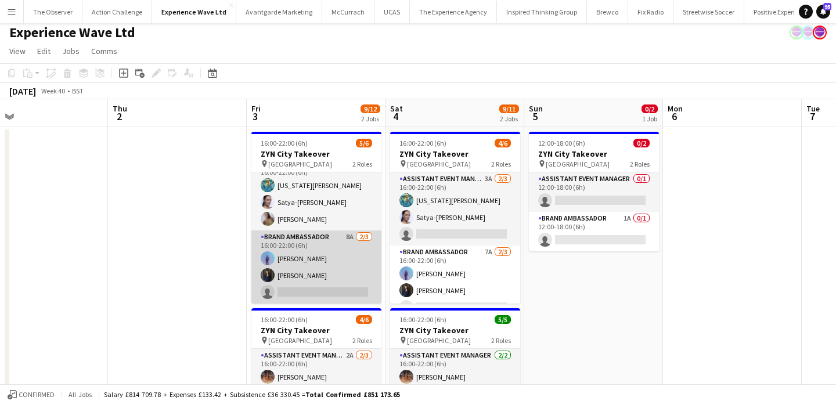
click at [305, 296] on app-card-role "Brand Ambassador 8A 2/3 16:00-22:00 (6h) Raquel Lee Liene Gulbe single-neutral-…" at bounding box center [316, 267] width 130 height 73
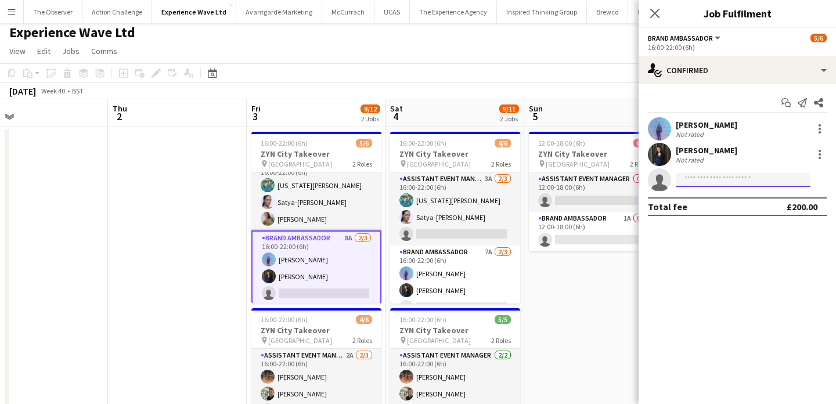
click at [701, 183] on input at bounding box center [743, 180] width 135 height 14
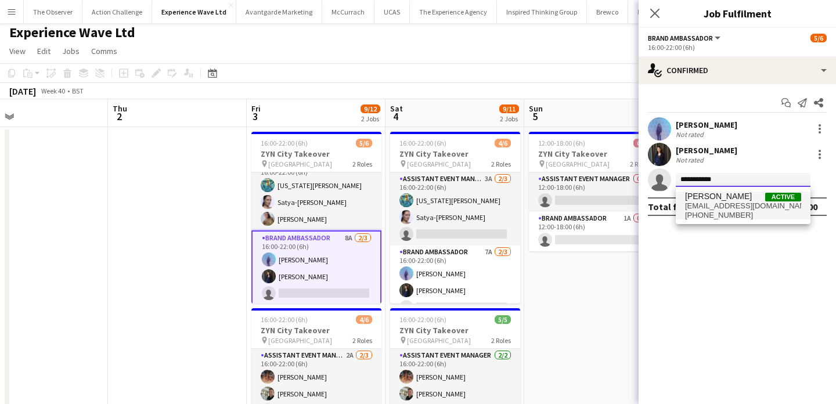
type input "**********"
click at [707, 209] on span "jessrobinson1811@hotmail.co.uk" at bounding box center [743, 205] width 116 height 9
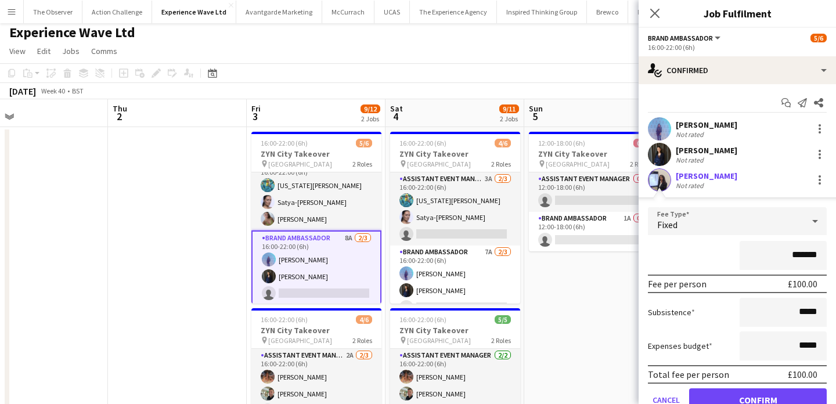
scroll to position [51, 0]
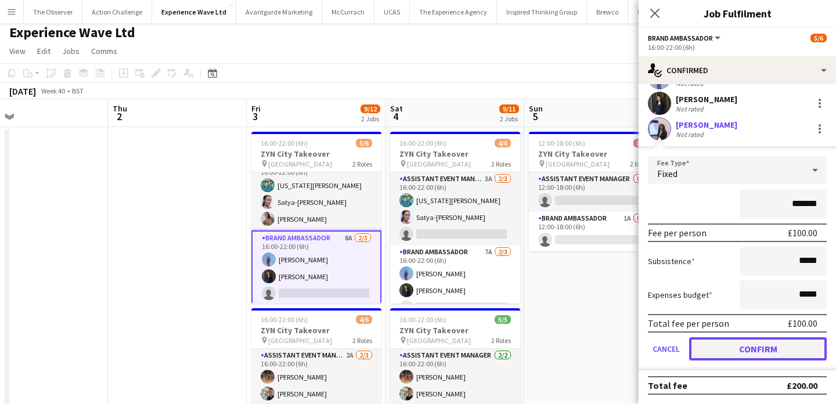
click at [772, 340] on button "Confirm" at bounding box center [758, 348] width 138 height 23
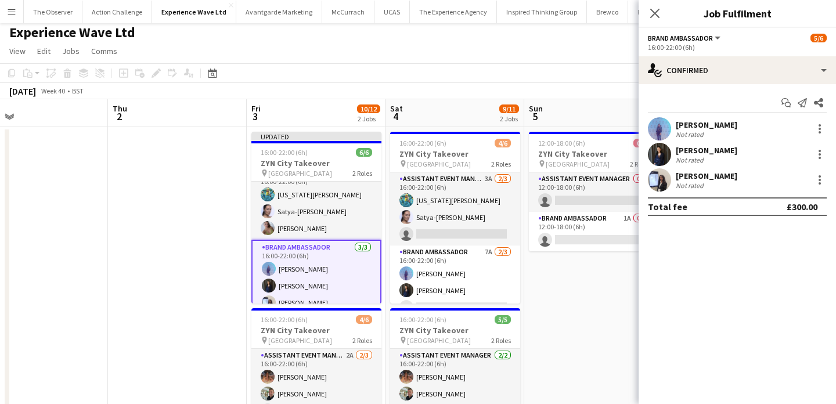
scroll to position [0, 0]
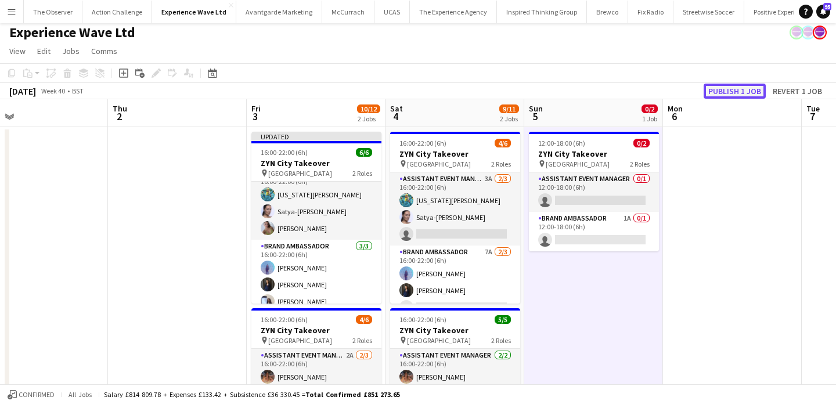
click at [753, 91] on button "Publish 1 job" at bounding box center [735, 91] width 62 height 15
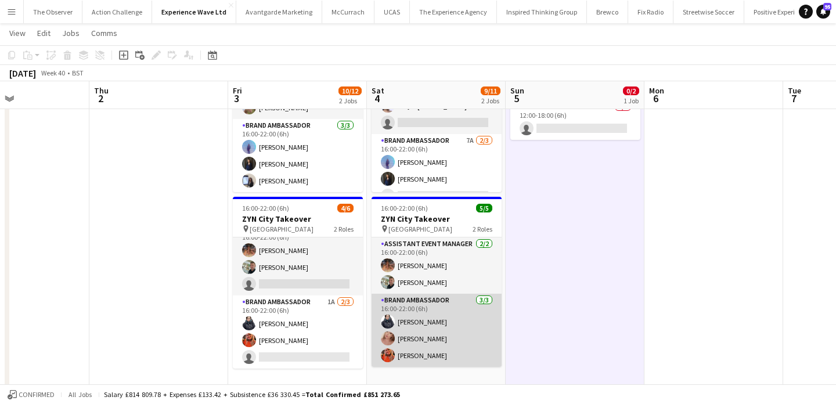
scroll to position [120, 0]
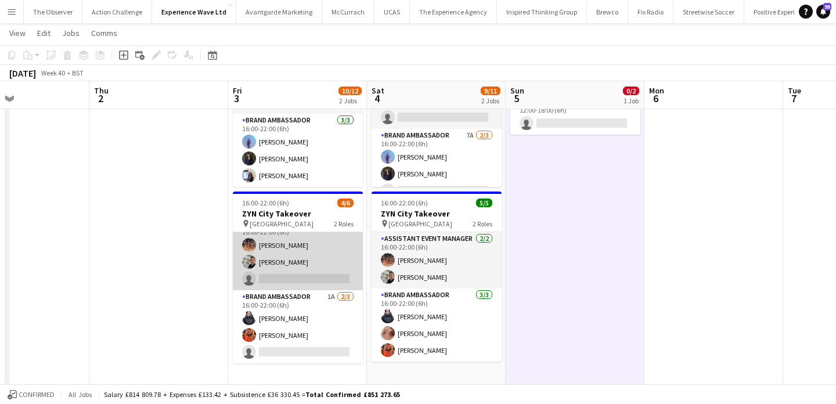
click at [304, 247] on app-card-role "Assistant Event Manager 2A 2/3 16:00-22:00 (6h) Emma Mcangus Paul McDonald sing…" at bounding box center [298, 253] width 130 height 73
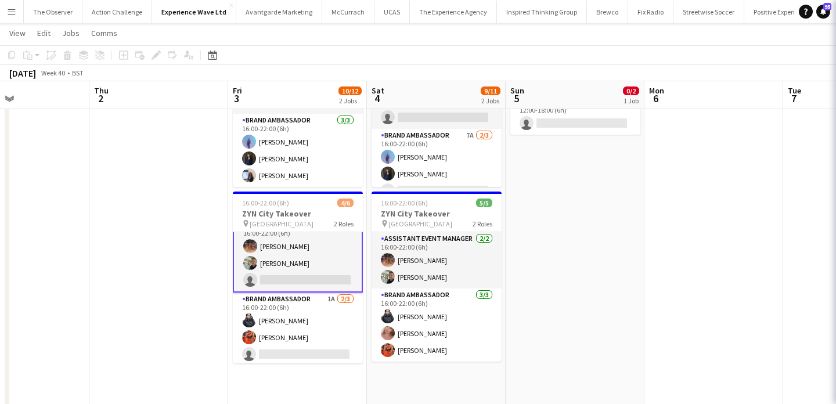
scroll to position [16, 0]
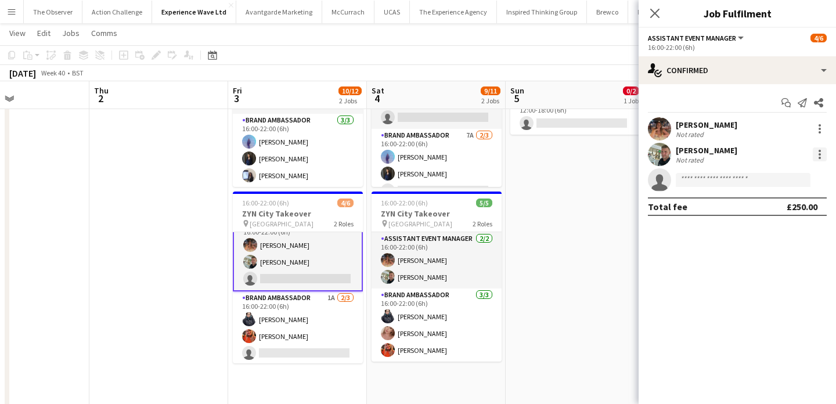
click at [816, 153] on div at bounding box center [820, 154] width 14 height 14
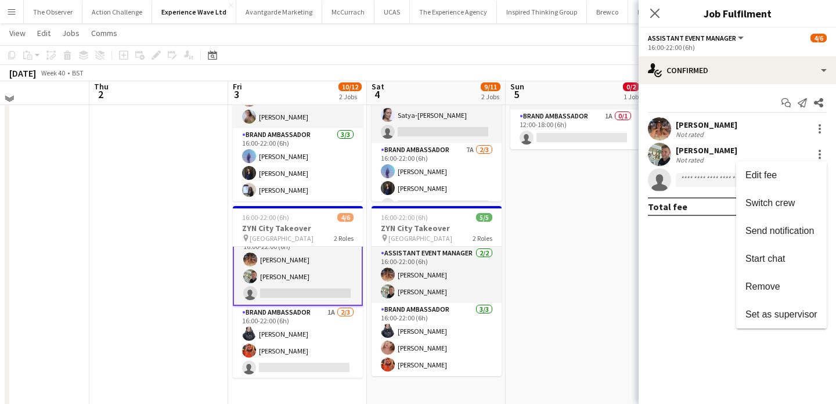
scroll to position [101, 0]
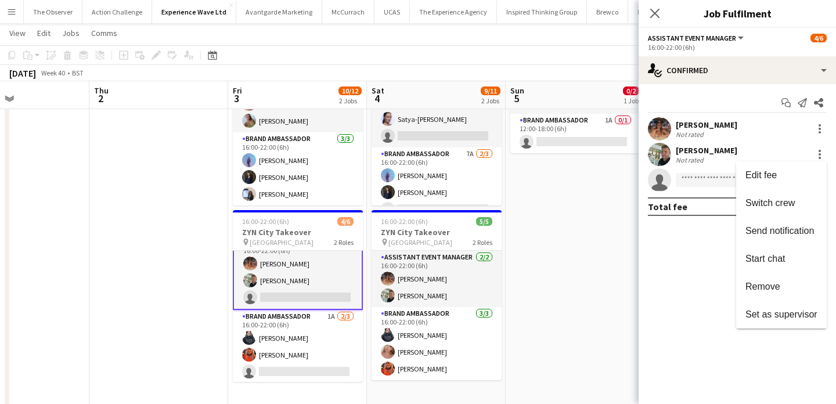
click at [327, 279] on div at bounding box center [418, 202] width 836 height 404
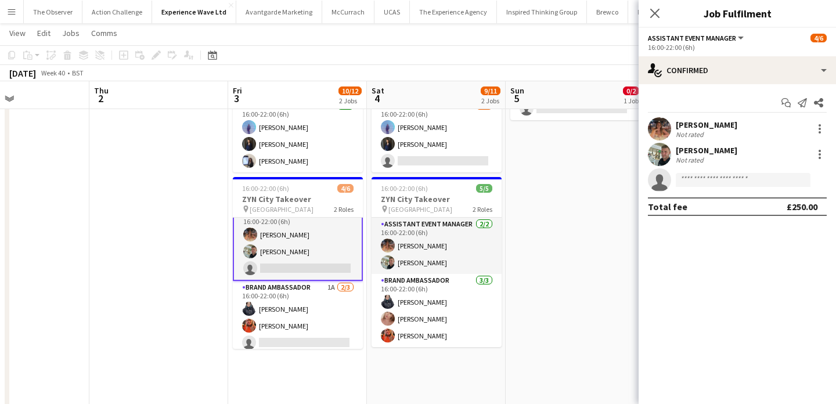
scroll to position [17, 0]
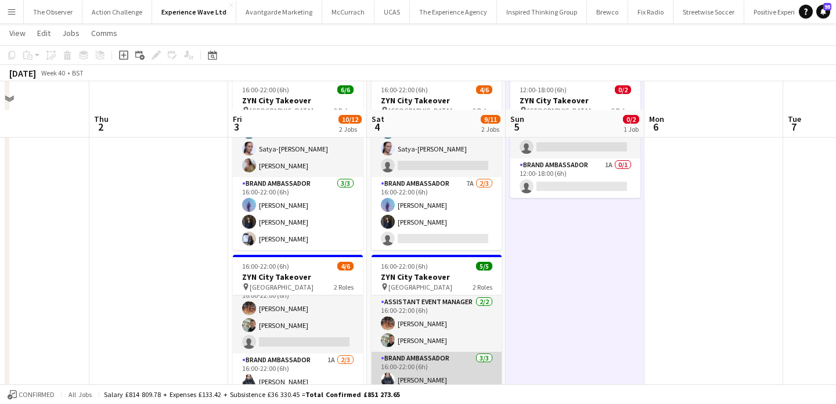
scroll to position [0, 0]
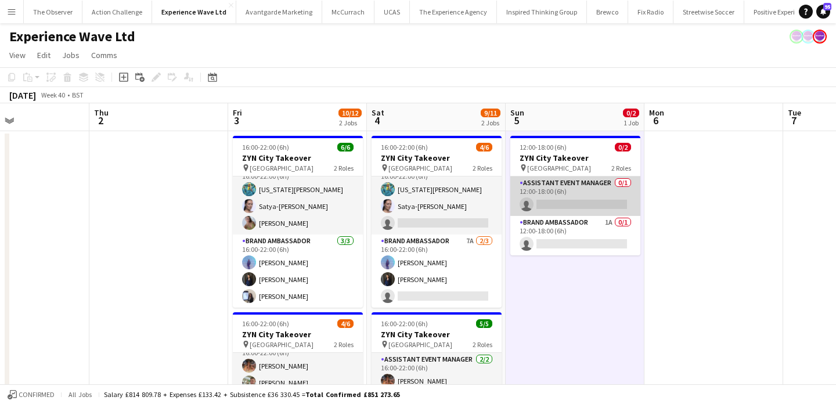
click at [586, 189] on app-card-role "Assistant Event Manager 0/1 12:00-18:00 (6h) single-neutral-actions" at bounding box center [575, 196] width 130 height 39
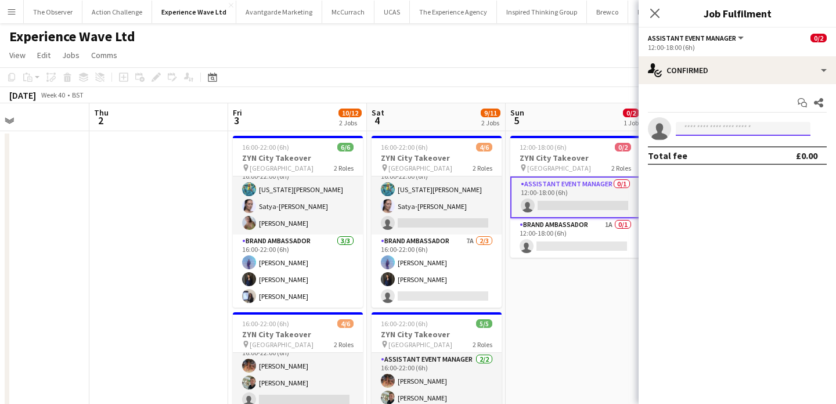
click at [762, 134] on input at bounding box center [743, 129] width 135 height 14
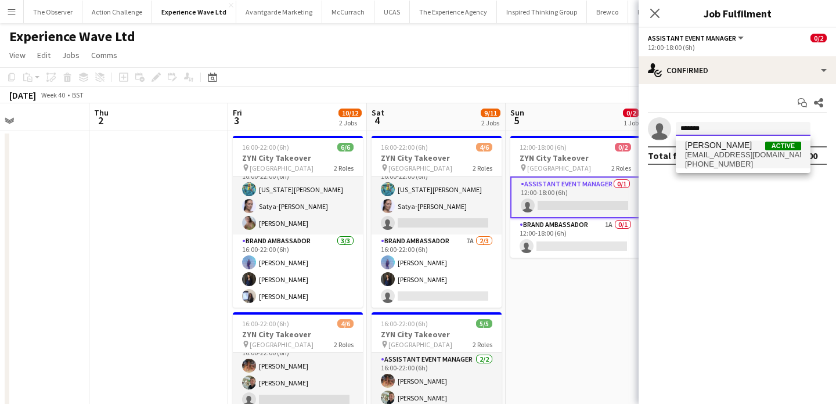
type input "*******"
click at [740, 157] on span "emmaloumc92@icloud.com" at bounding box center [743, 154] width 116 height 9
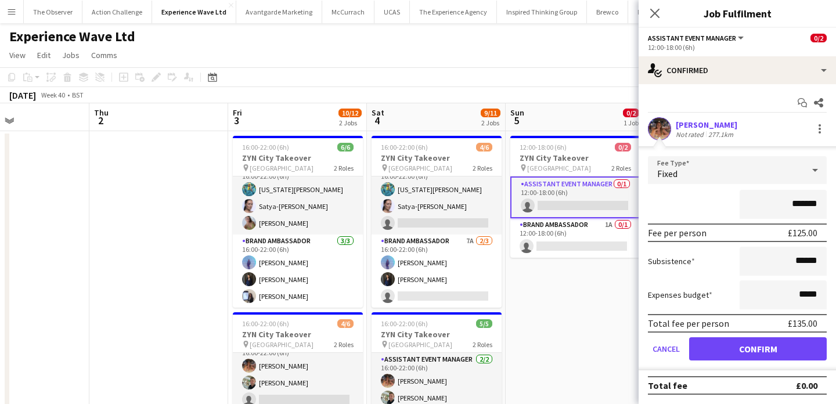
scroll to position [21, 0]
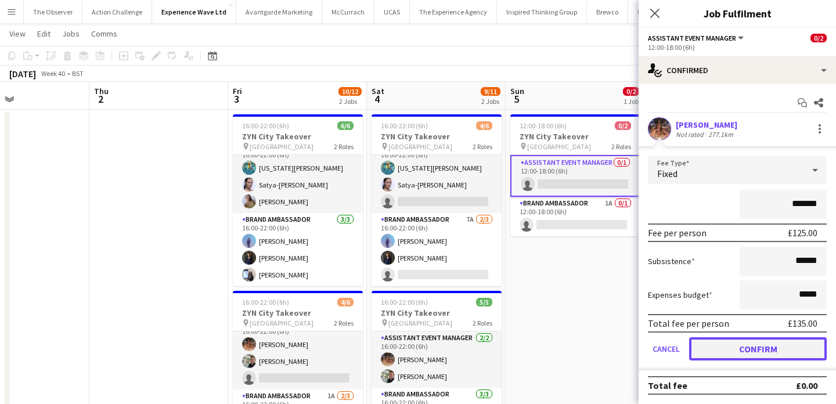
click at [772, 349] on button "Confirm" at bounding box center [758, 348] width 138 height 23
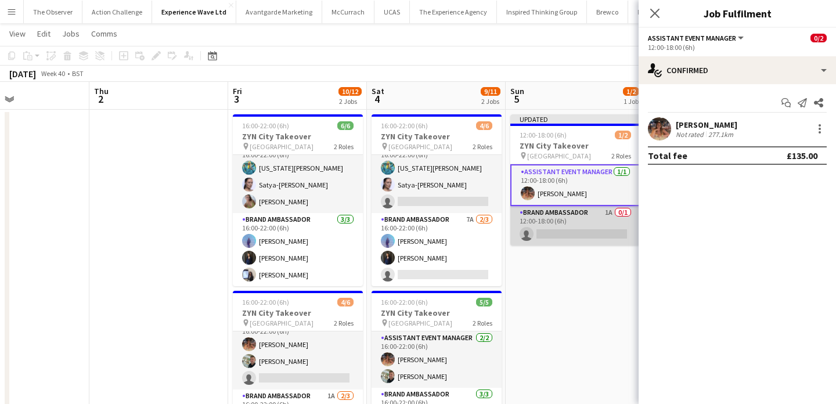
click at [603, 226] on app-card-role "Brand Ambassador 1A 0/1 12:00-18:00 (6h) single-neutral-actions" at bounding box center [575, 225] width 130 height 39
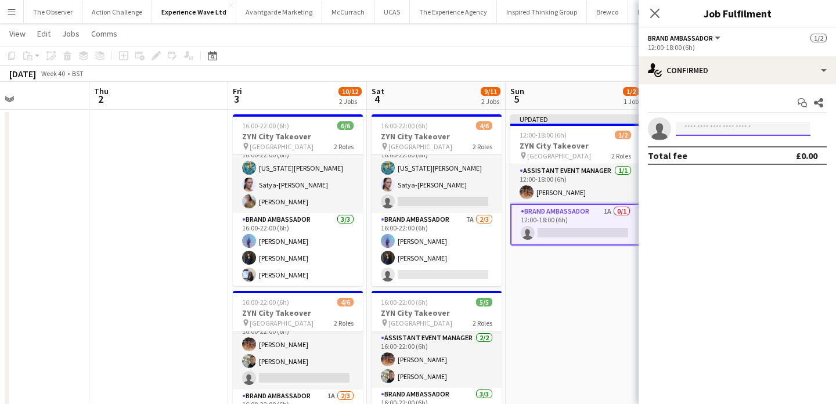
click at [728, 132] on input at bounding box center [743, 129] width 135 height 14
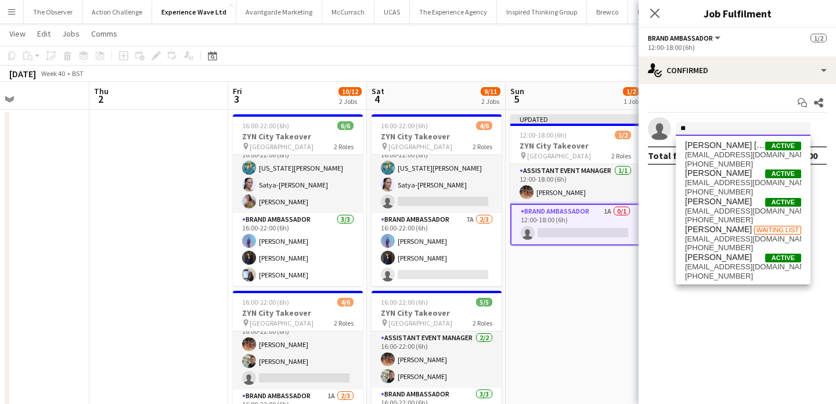
type input "*"
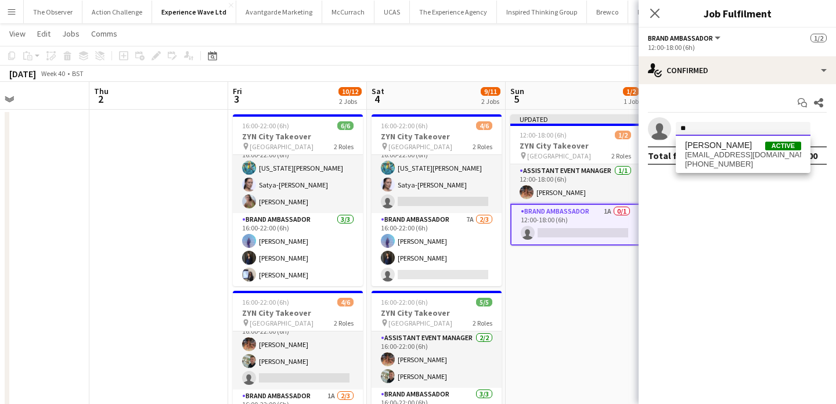
type input "*"
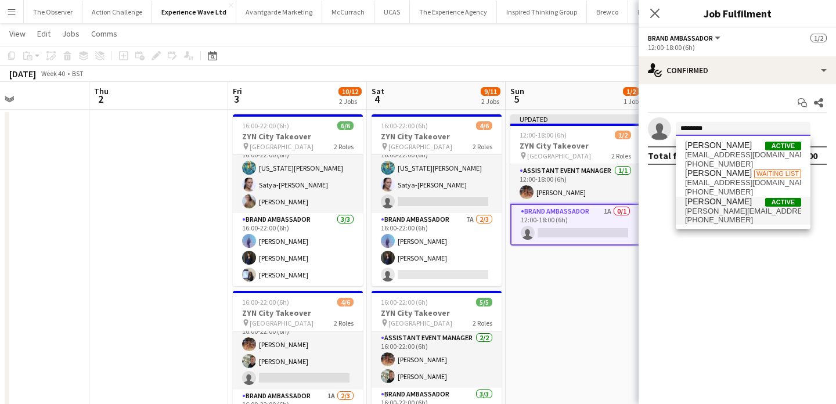
type input "********"
click at [730, 210] on span "kellymariexx@hotmail.com" at bounding box center [743, 211] width 116 height 9
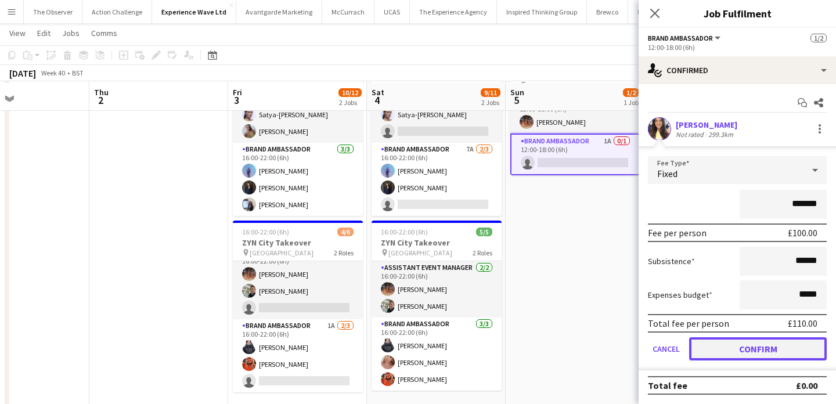
scroll to position [93, 0]
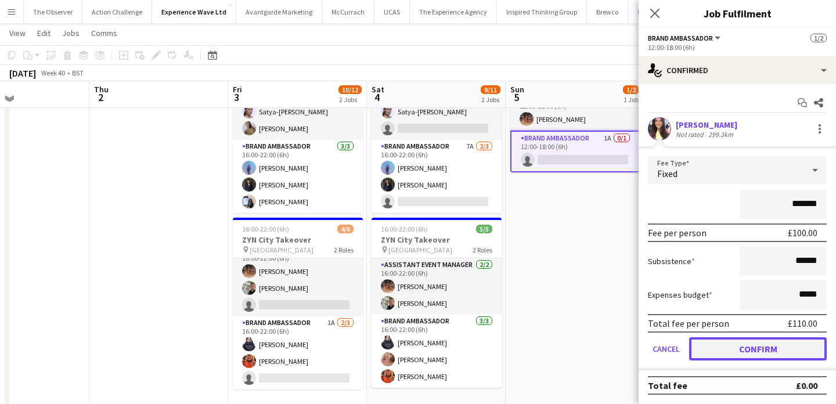
click at [757, 339] on button "Confirm" at bounding box center [758, 348] width 138 height 23
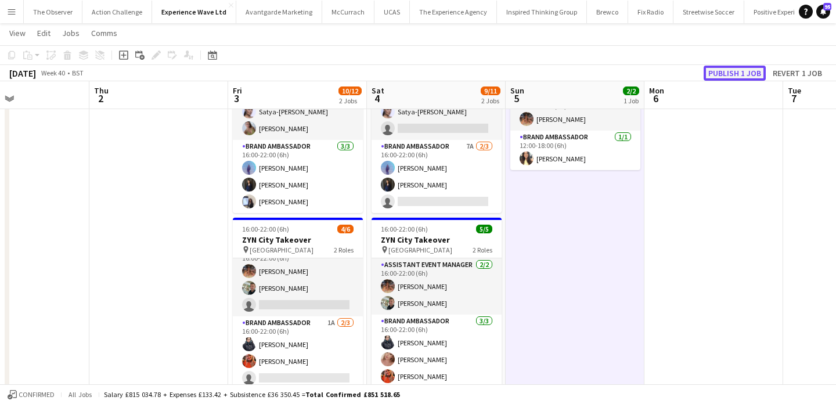
click at [726, 74] on button "Publish 1 job" at bounding box center [735, 73] width 62 height 15
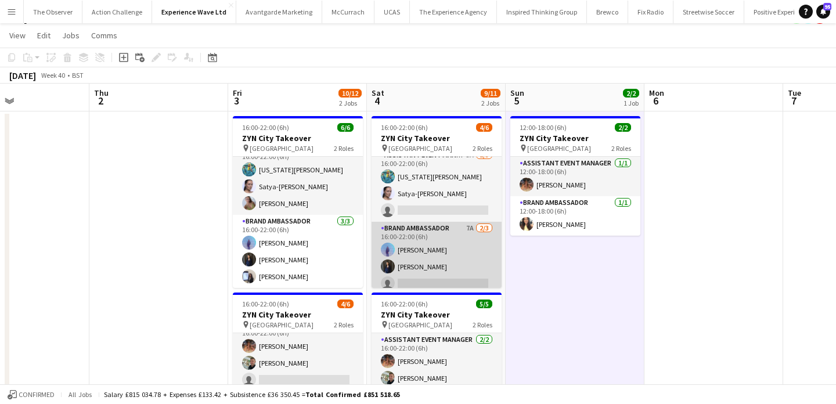
scroll to position [0, 0]
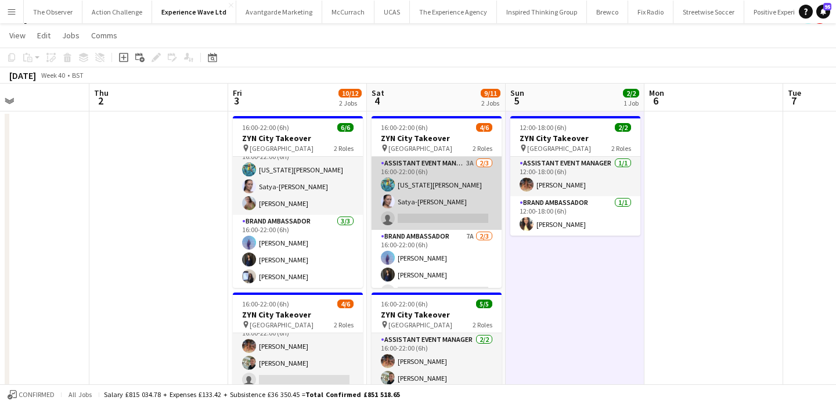
click at [441, 220] on app-card-role "Assistant Event Manager 3A 2/3 16:00-22:00 (6h) georgia komar Satya-Sara Khachi…" at bounding box center [437, 193] width 130 height 73
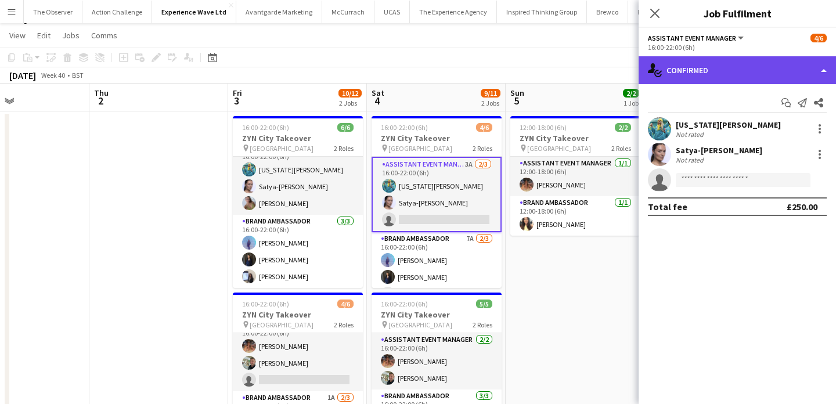
click at [706, 62] on div "single-neutral-actions-check-2 Confirmed" at bounding box center [737, 70] width 197 height 28
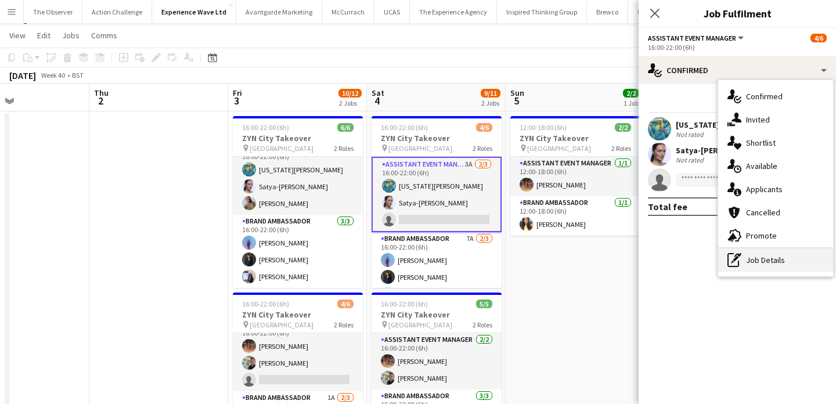
click at [755, 270] on div "pen-write Job Details" at bounding box center [775, 260] width 115 height 23
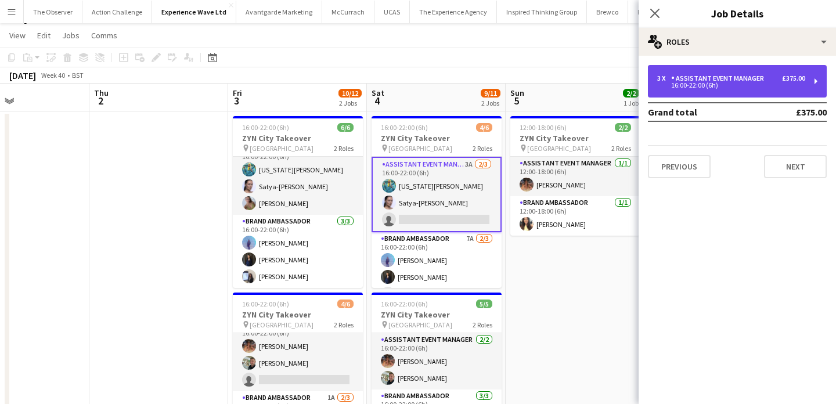
click at [735, 86] on div "16:00-22:00 (6h)" at bounding box center [731, 85] width 148 height 6
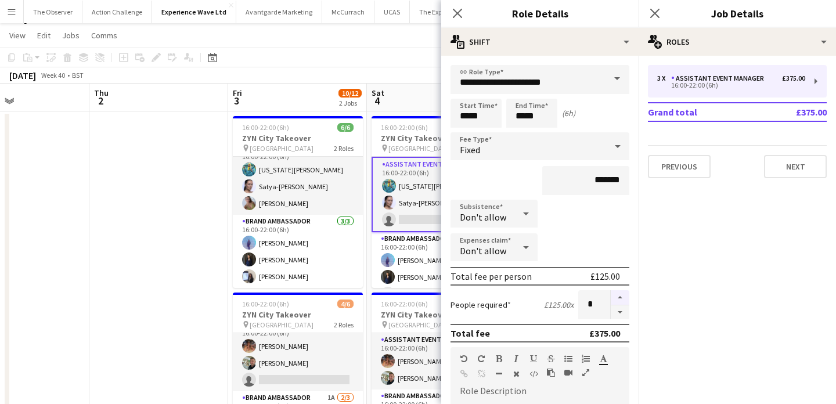
click at [622, 296] on button "button" at bounding box center [620, 297] width 19 height 15
type input "*"
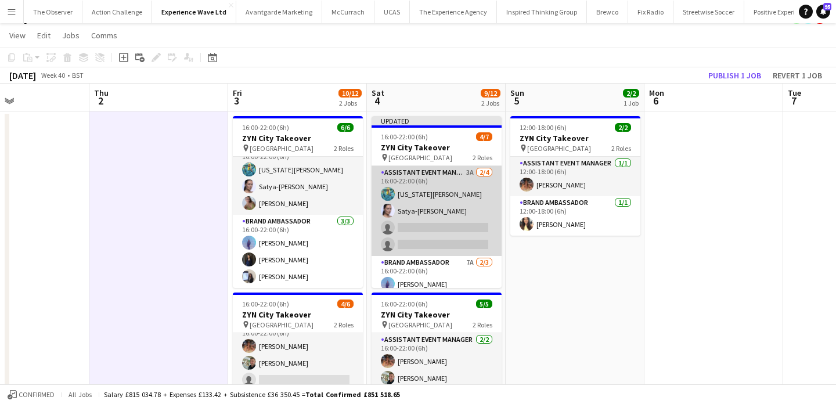
click at [462, 239] on app-card-role "Assistant Event Manager 3A 2/4 16:00-22:00 (6h) georgia komar Satya-Sara Khachi…" at bounding box center [437, 211] width 130 height 90
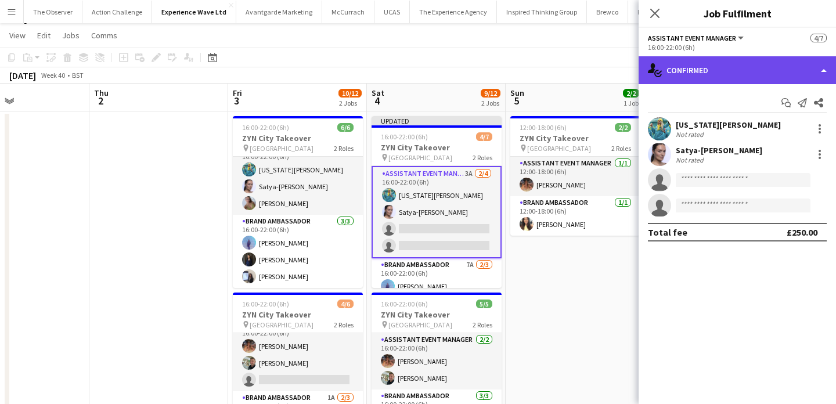
click at [777, 71] on div "single-neutral-actions-check-2 Confirmed" at bounding box center [737, 70] width 197 height 28
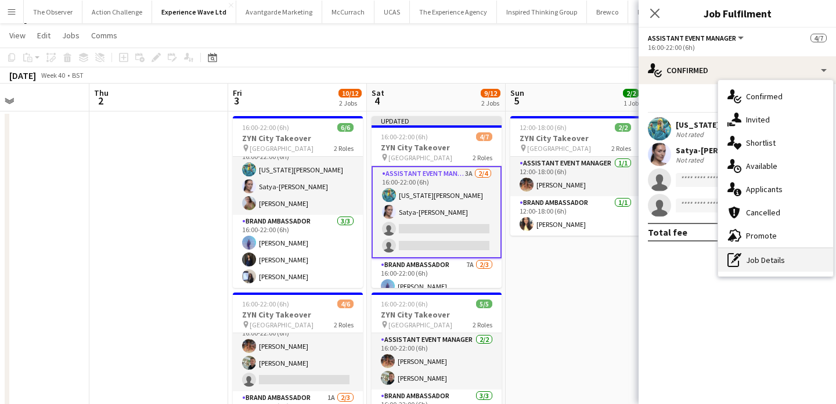
click at [797, 267] on div "pen-write Job Details" at bounding box center [775, 260] width 115 height 23
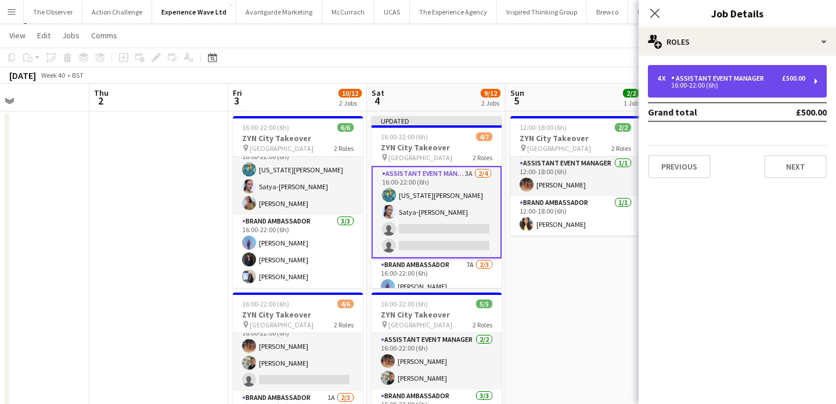
click at [737, 88] on div "4 x Assistant Event Manager £500.00 16:00-22:00 (6h)" at bounding box center [737, 81] width 179 height 33
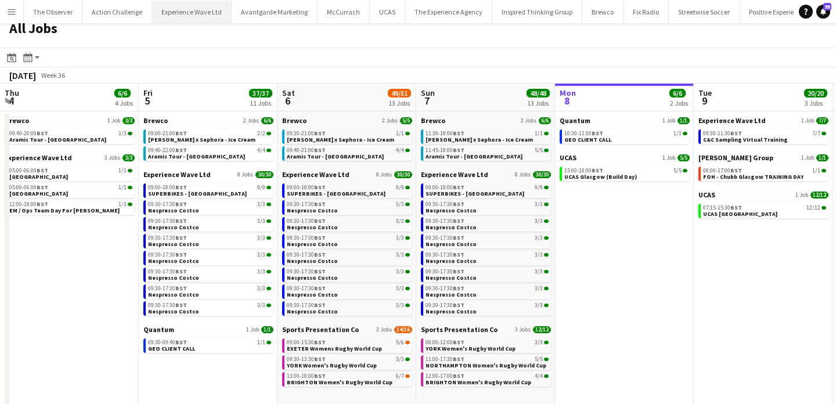
scroll to position [0, 337]
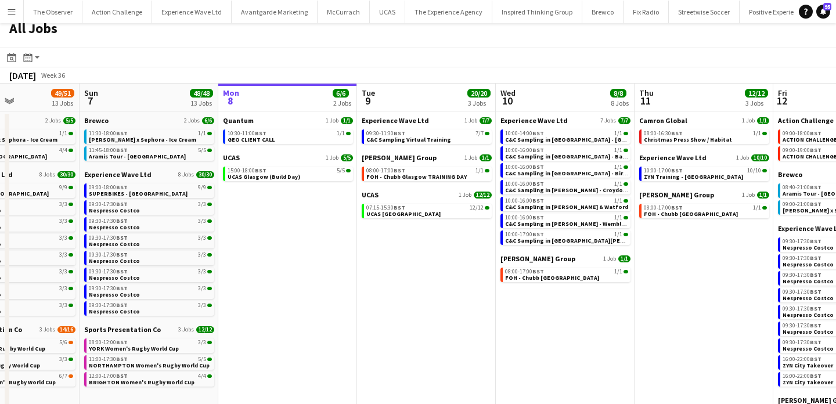
click at [13, 7] on app-icon "Menu" at bounding box center [11, 11] width 9 height 9
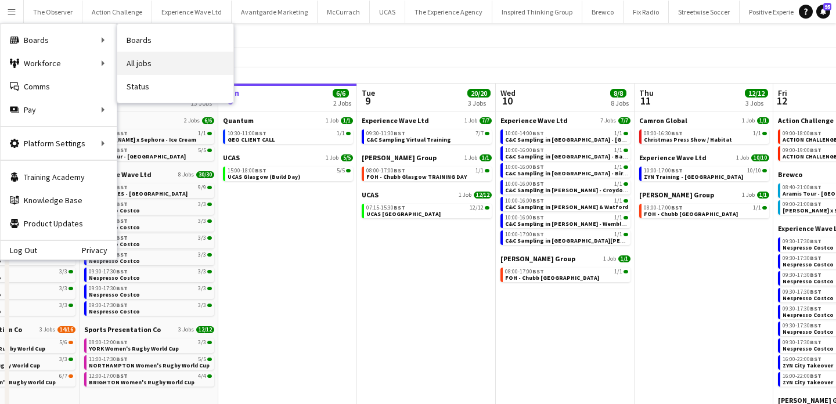
click at [139, 53] on link "All jobs" at bounding box center [175, 63] width 116 height 23
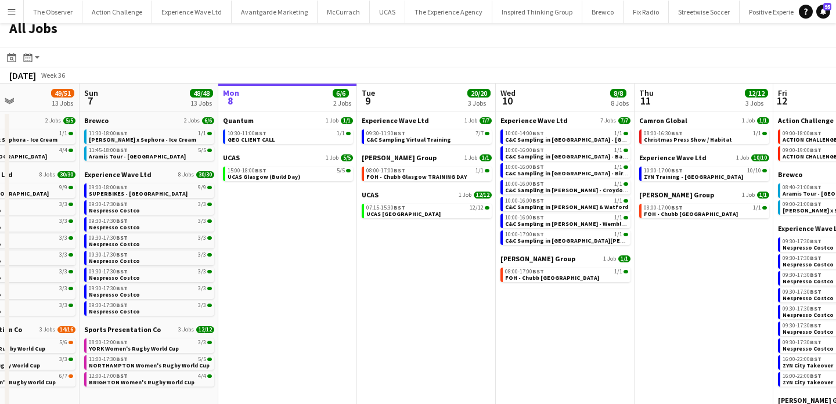
scroll to position [0, 0]
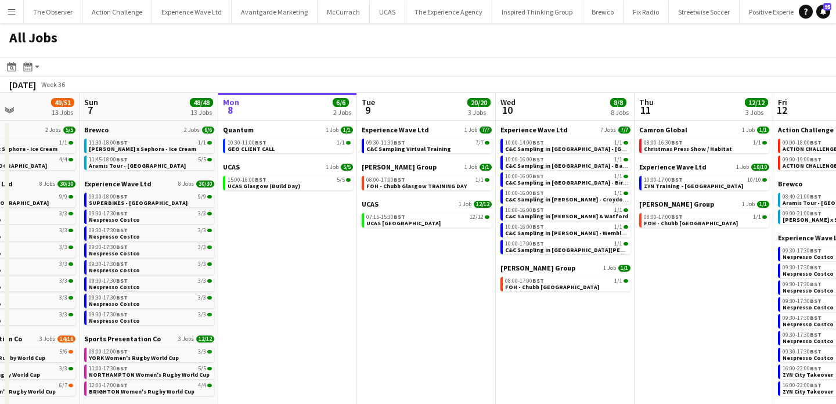
click at [11, 21] on button "Menu" at bounding box center [11, 11] width 23 height 23
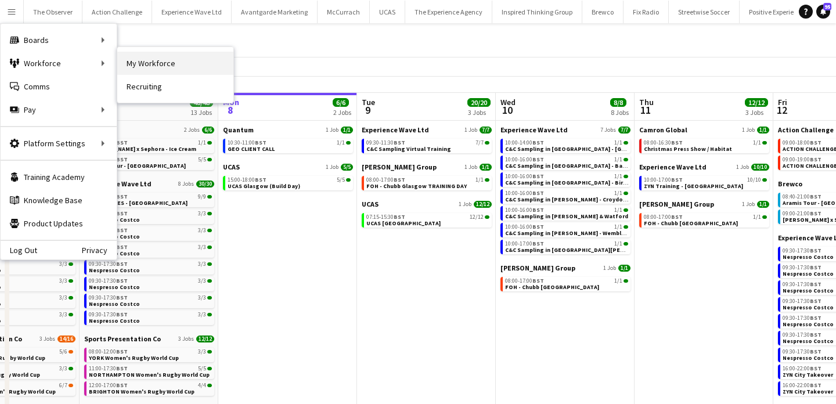
click at [132, 62] on link "My Workforce" at bounding box center [175, 63] width 116 height 23
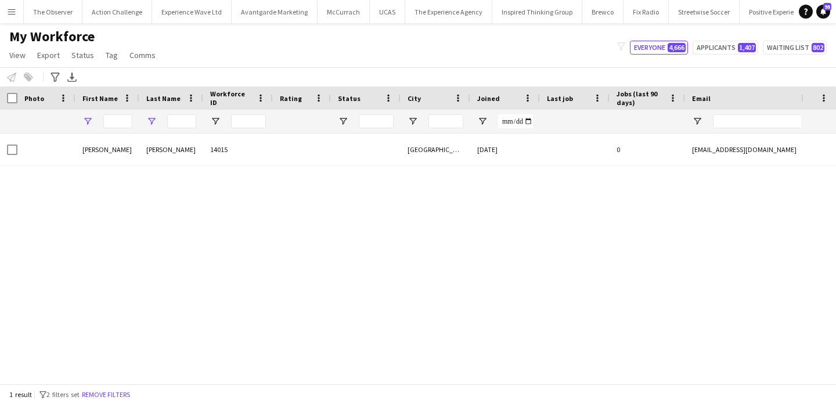
type input "******"
type input "**"
click at [106, 394] on button "Remove filters" at bounding box center [106, 394] width 53 height 13
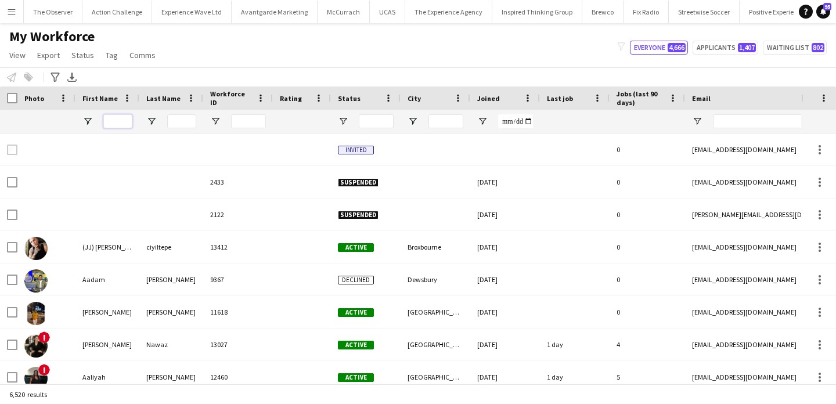
click at [118, 124] on input "First Name Filter Input" at bounding box center [117, 121] width 29 height 14
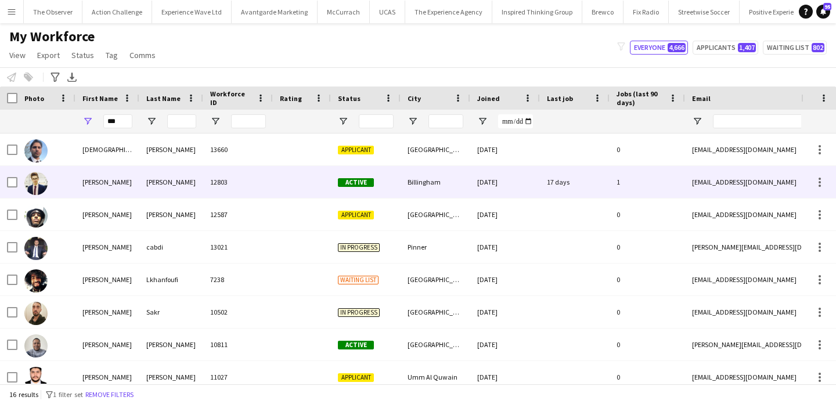
click at [134, 178] on div "Mohamad Khairul" at bounding box center [107, 182] width 64 height 32
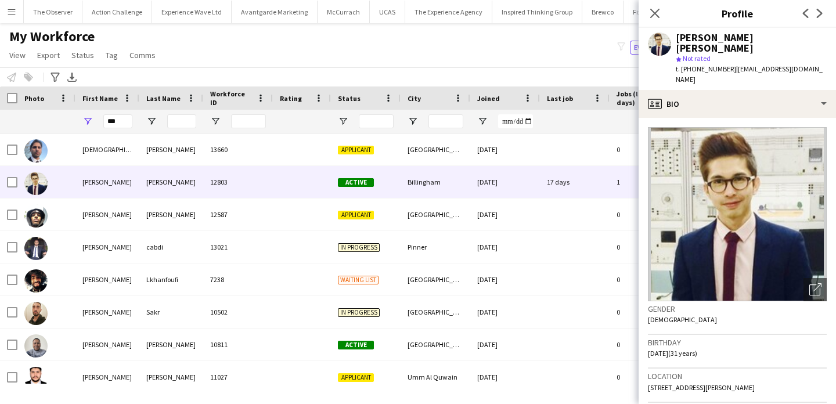
click at [733, 64] on span "| mohdkhairul93@yahoo.com" at bounding box center [749, 73] width 147 height 19
drag, startPoint x: 733, startPoint y: 60, endPoint x: 809, endPoint y: 59, distance: 75.5
click at [809, 64] on span "| mohdkhairul93@yahoo.com" at bounding box center [749, 73] width 147 height 19
copy span "mohdkhairul93@yahoo.com"
click at [117, 120] on input "***" at bounding box center [117, 121] width 29 height 14
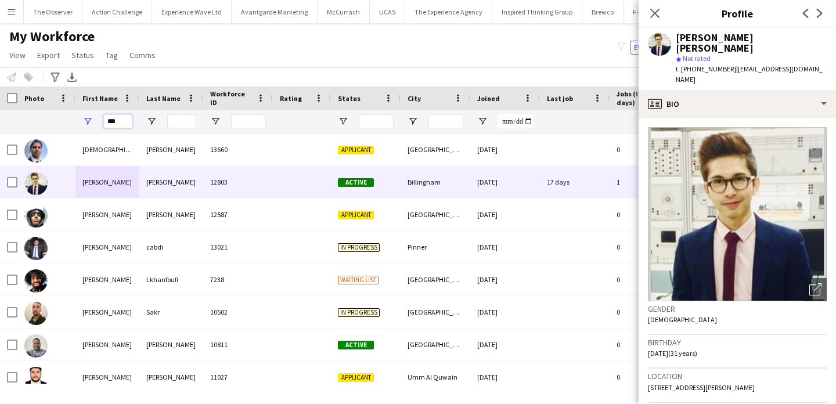
click at [117, 120] on input "***" at bounding box center [117, 121] width 29 height 14
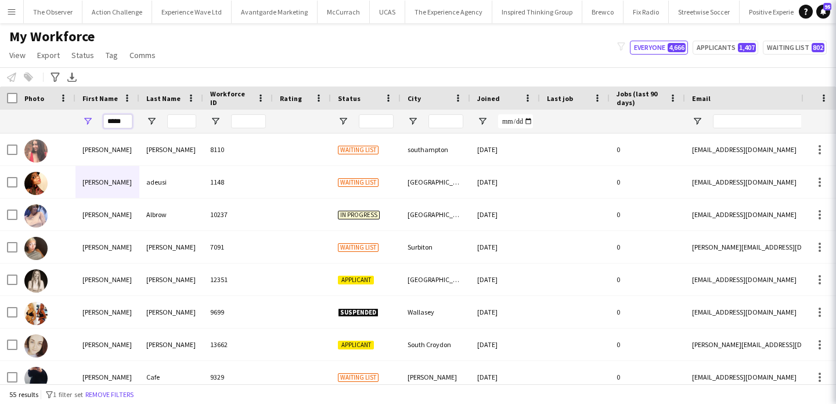
type input "*****"
click at [183, 121] on input "Last Name Filter Input" at bounding box center [181, 121] width 29 height 14
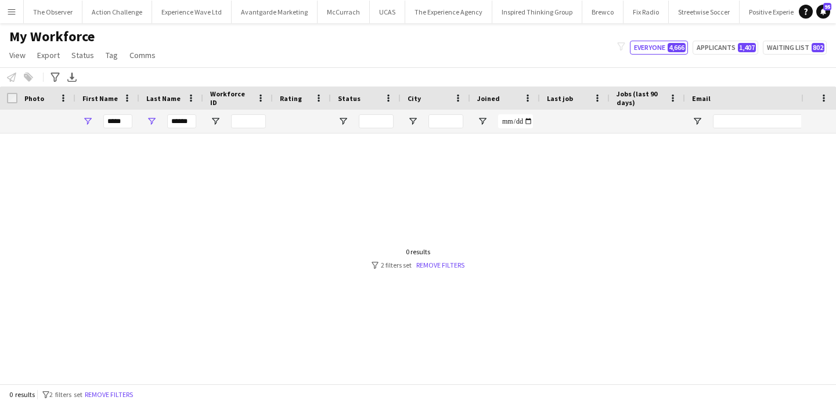
click at [195, 147] on div "Caithness" at bounding box center [171, 150] width 64 height 32
click at [190, 124] on input "******" at bounding box center [181, 121] width 29 height 14
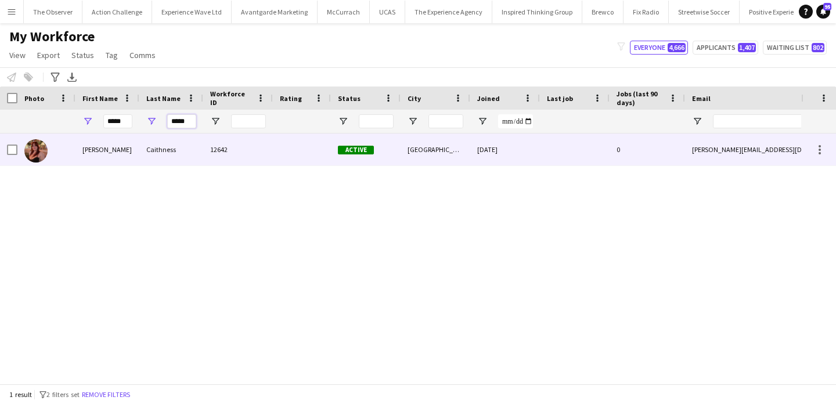
type input "*****"
click at [213, 154] on div "12642" at bounding box center [238, 150] width 70 height 32
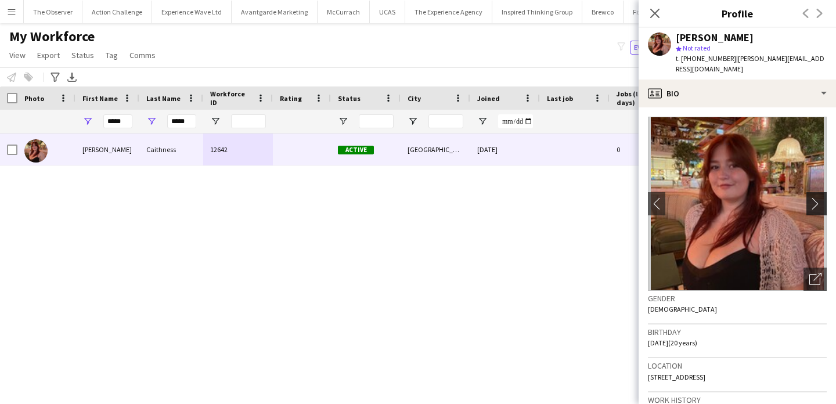
click at [823, 197] on app-icon "chevron-right" at bounding box center [818, 203] width 18 height 12
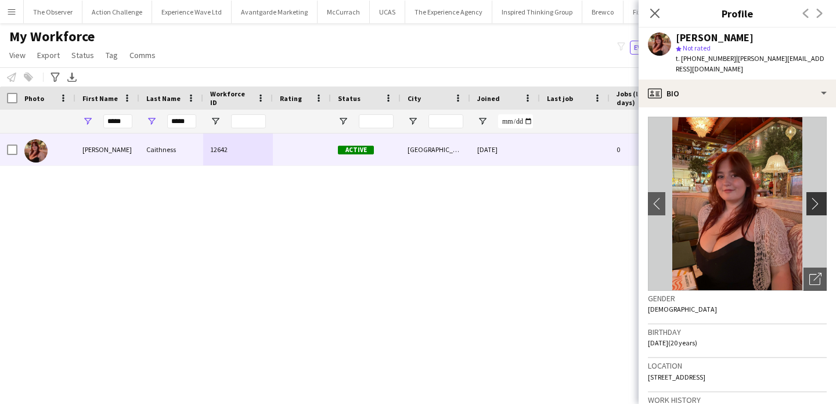
click at [823, 197] on app-icon "chevron-right" at bounding box center [818, 203] width 18 height 12
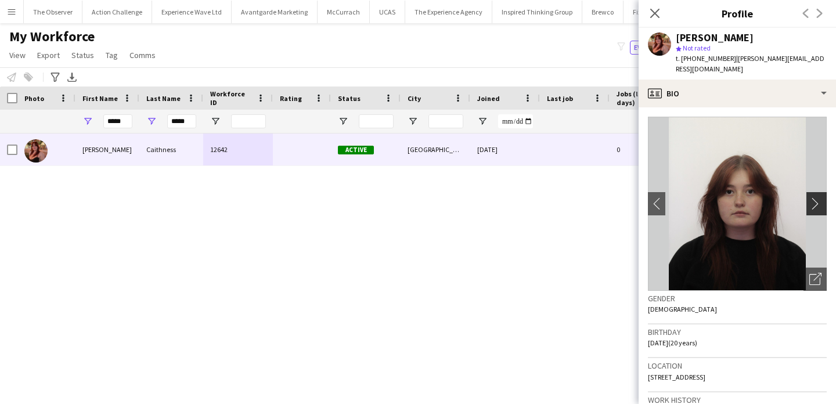
click at [823, 197] on app-icon "chevron-right" at bounding box center [818, 203] width 18 height 12
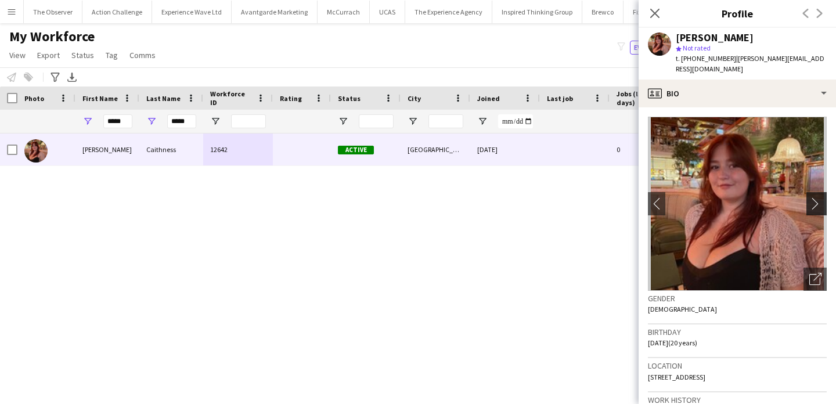
click at [823, 197] on app-icon "chevron-right" at bounding box center [818, 203] width 18 height 12
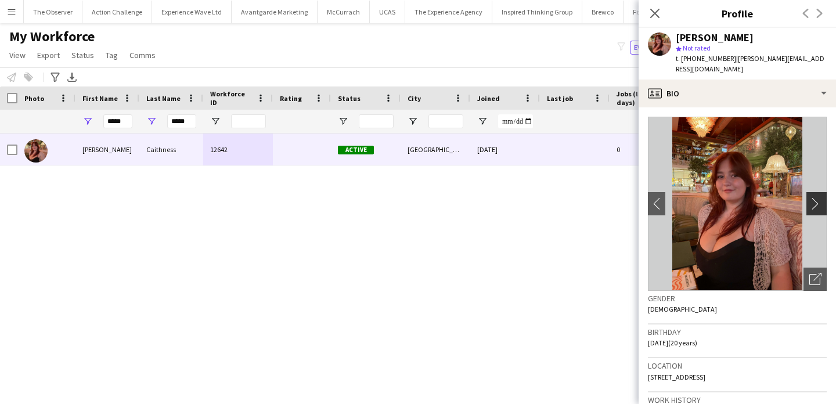
click at [823, 197] on app-icon "chevron-right" at bounding box center [818, 203] width 18 height 12
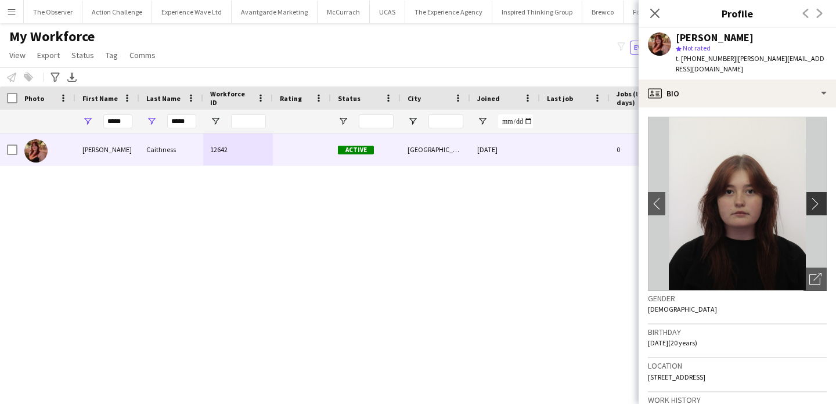
click at [823, 197] on app-icon "chevron-right" at bounding box center [818, 203] width 18 height 12
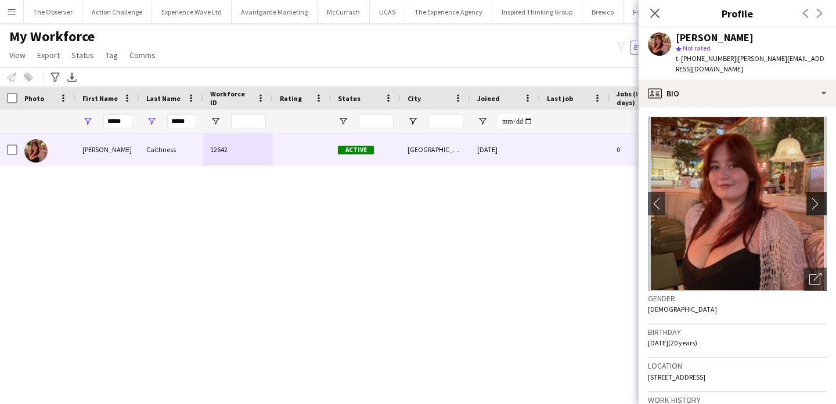
click at [823, 197] on app-icon "chevron-right" at bounding box center [818, 203] width 18 height 12
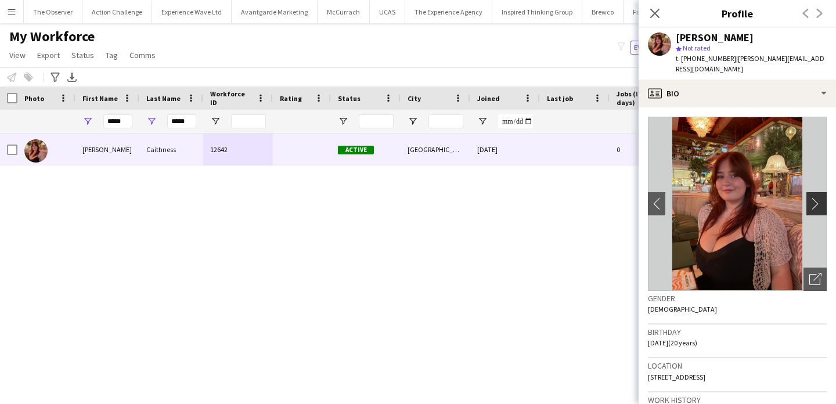
click at [823, 197] on app-icon "chevron-right" at bounding box center [818, 203] width 18 height 12
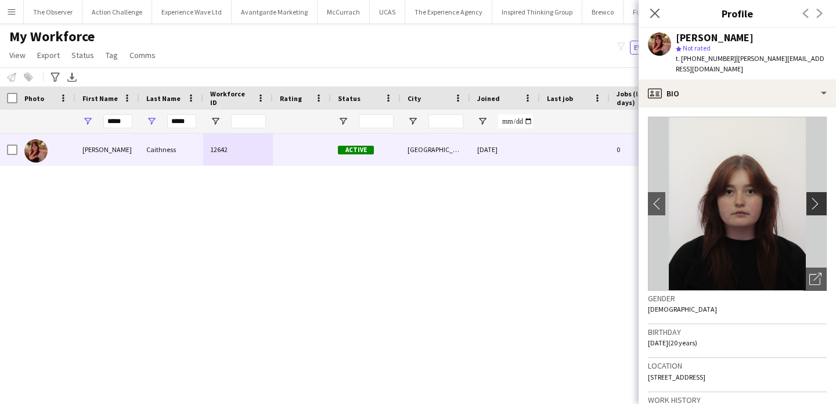
click at [823, 197] on app-icon "chevron-right" at bounding box center [818, 203] width 18 height 12
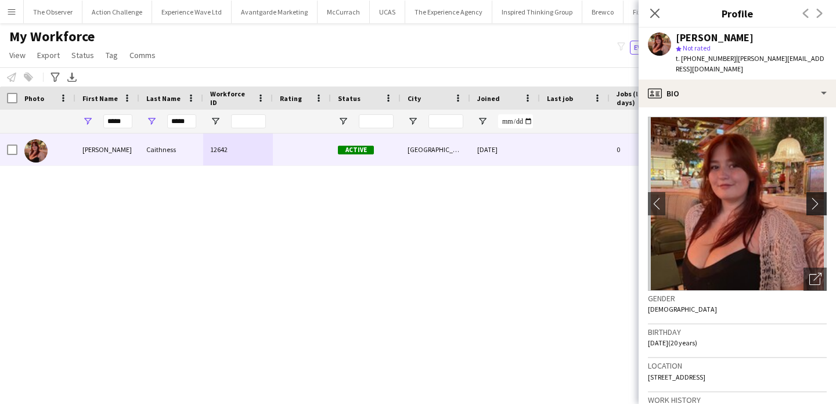
click at [823, 197] on app-icon "chevron-right" at bounding box center [818, 203] width 18 height 12
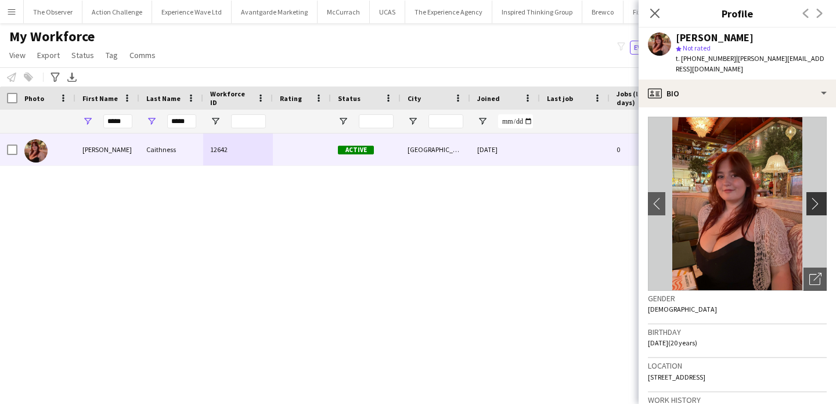
click at [823, 197] on app-icon "chevron-right" at bounding box center [818, 203] width 18 height 12
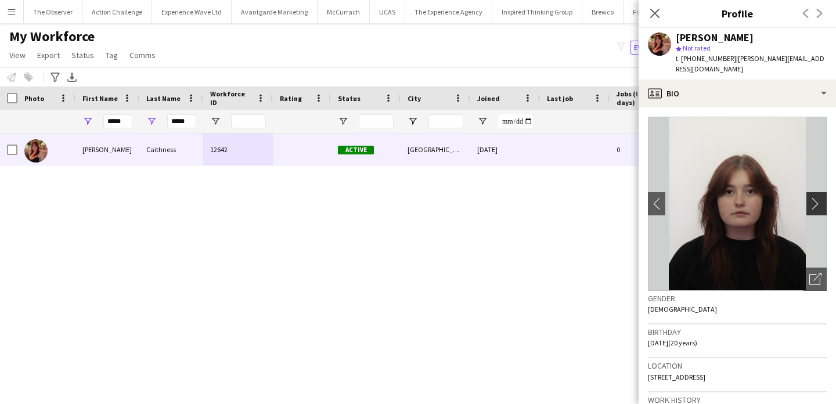
click at [823, 197] on app-icon "chevron-right" at bounding box center [818, 203] width 18 height 12
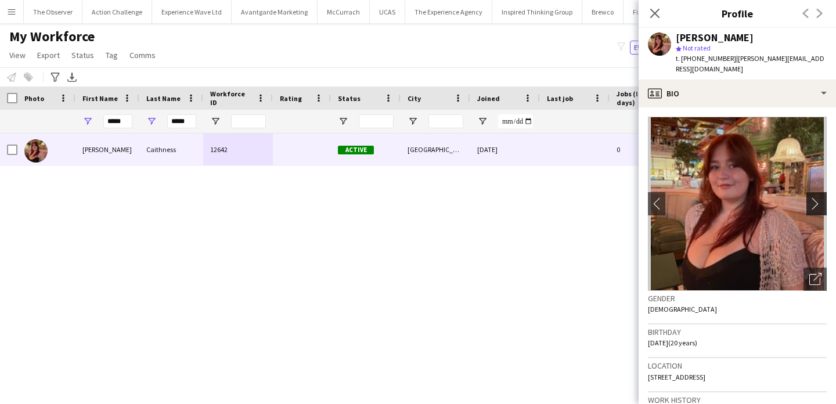
click at [823, 197] on app-icon "chevron-right" at bounding box center [818, 203] width 18 height 12
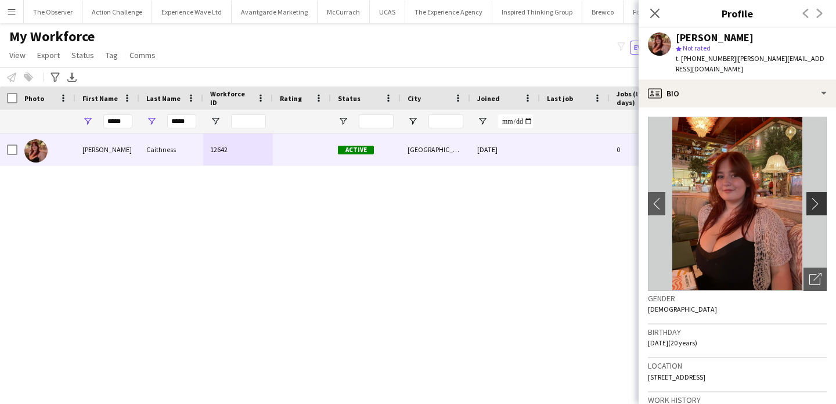
click at [823, 197] on app-icon "chevron-right" at bounding box center [818, 203] width 18 height 12
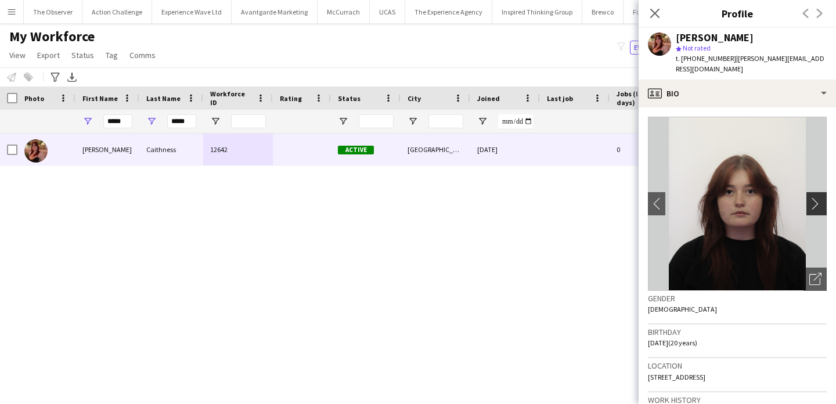
click at [823, 197] on app-icon "chevron-right" at bounding box center [818, 203] width 18 height 12
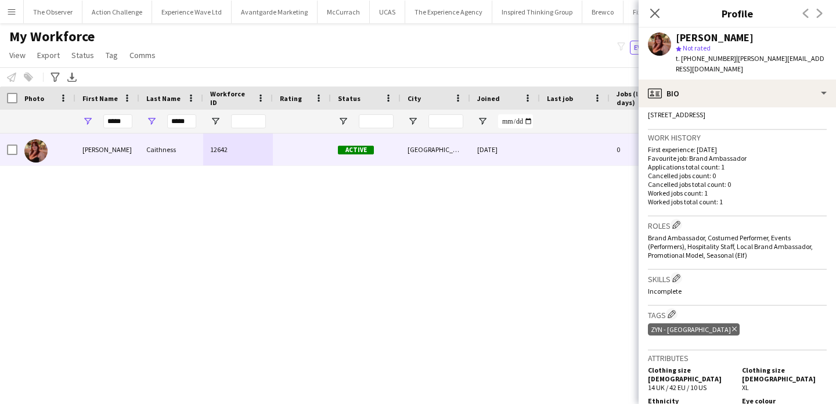
scroll to position [272, 0]
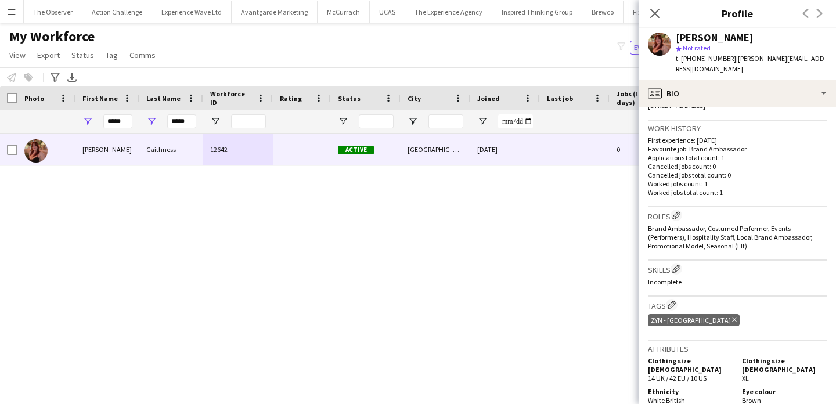
click at [491, 287] on div "Sarah Caithness 12642 Active Newcastle upon Tyne 09-09-2024 0 sarah.caithness66…" at bounding box center [400, 259] width 801 height 250
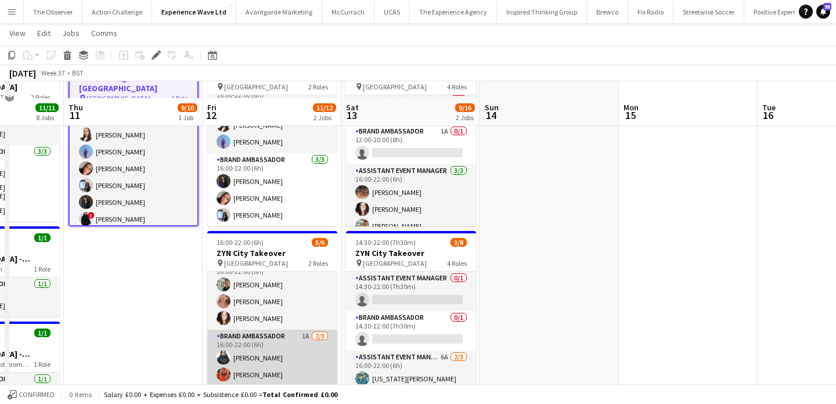
scroll to position [134, 0]
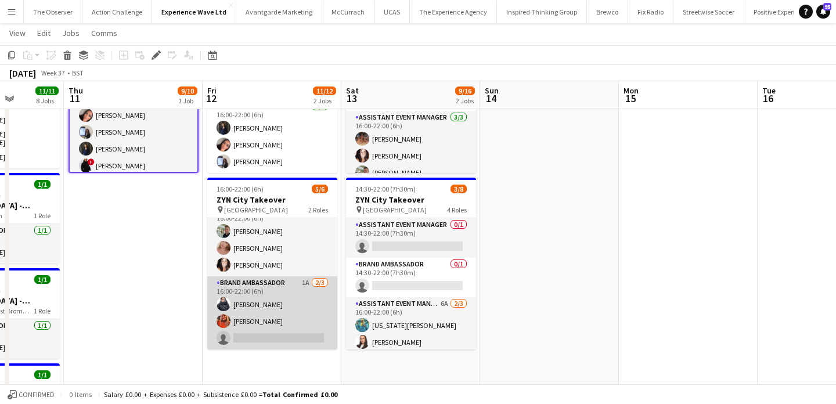
click at [289, 334] on app-card-role "Brand Ambassador 1A [DATE] 16:00-22:00 (6h) [PERSON_NAME] [PERSON_NAME] single-…" at bounding box center [272, 312] width 130 height 73
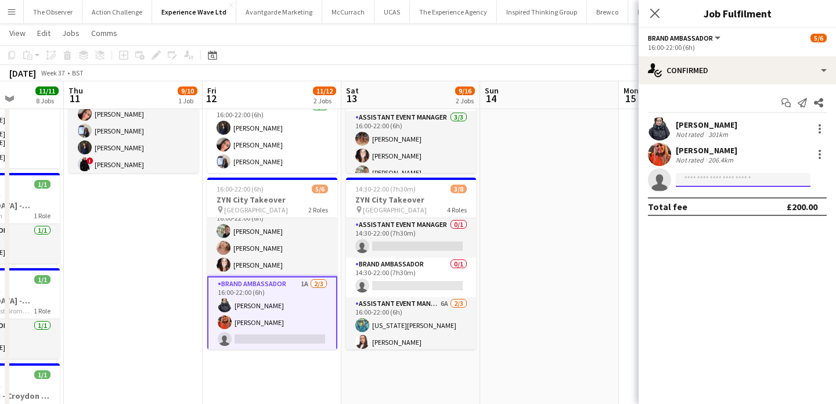
click at [696, 175] on input at bounding box center [743, 180] width 135 height 14
type input "*"
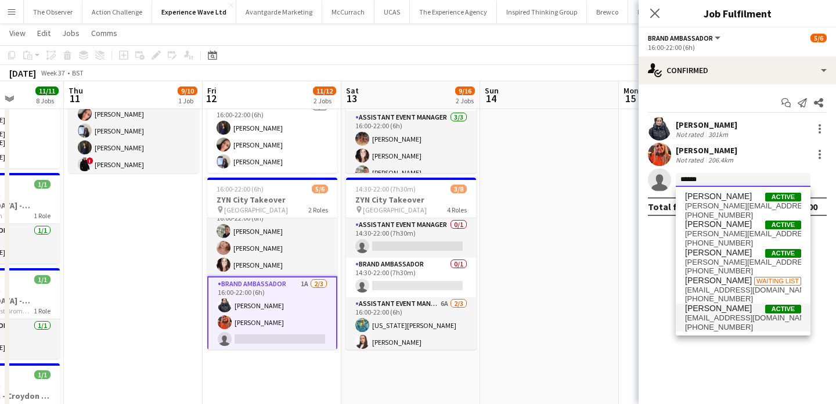
type input "******"
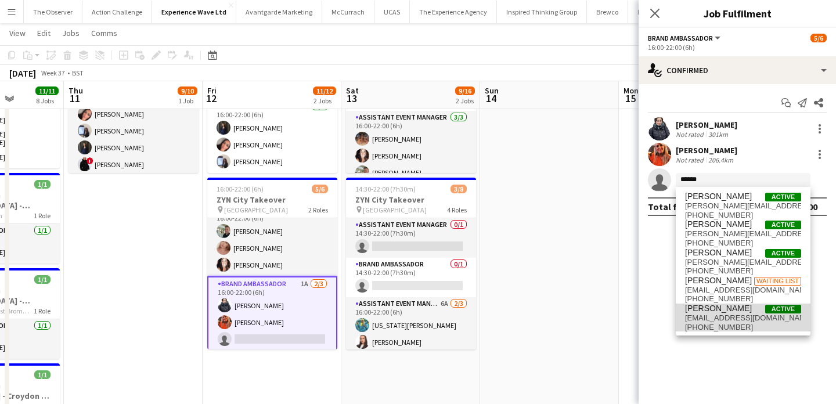
click at [712, 315] on span "[EMAIL_ADDRESS][DOMAIN_NAME]" at bounding box center [743, 318] width 116 height 9
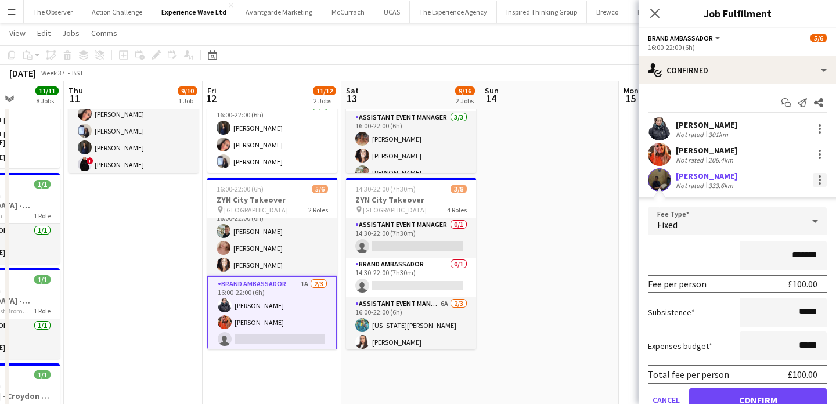
click at [822, 180] on div at bounding box center [820, 180] width 14 height 14
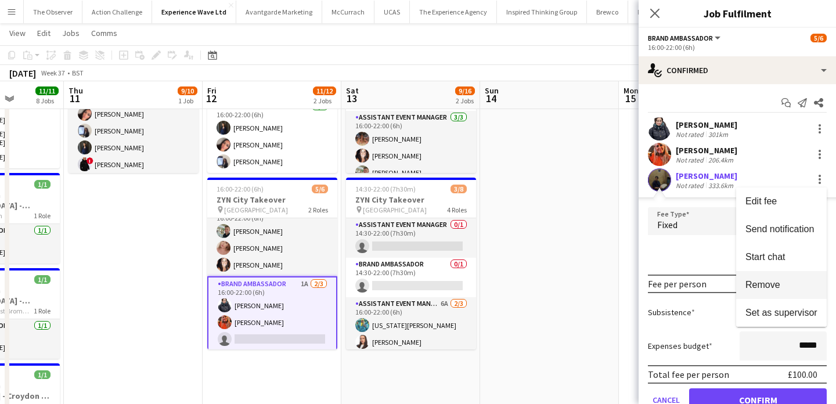
click at [804, 280] on span "Remove" at bounding box center [782, 285] width 72 height 10
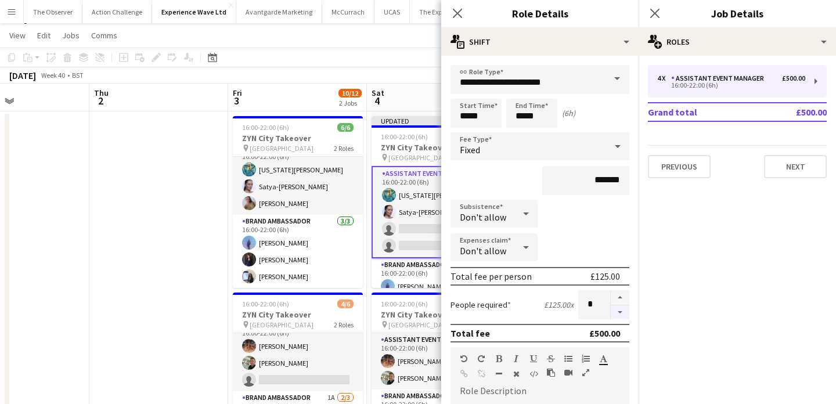
click at [619, 312] on button "button" at bounding box center [620, 312] width 19 height 15
type input "*"
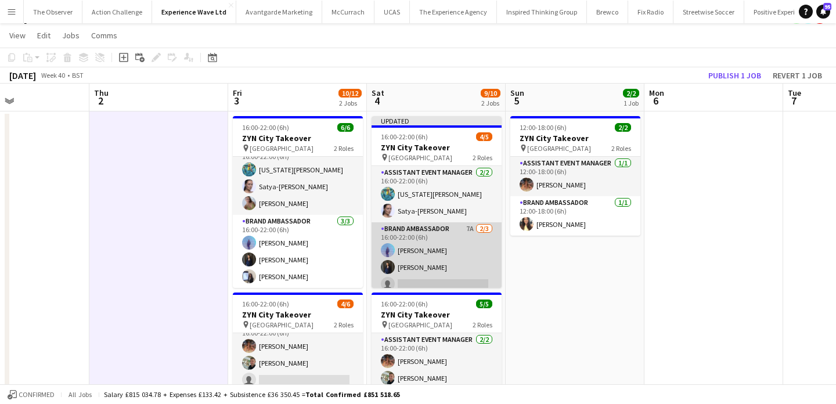
scroll to position [8, 0]
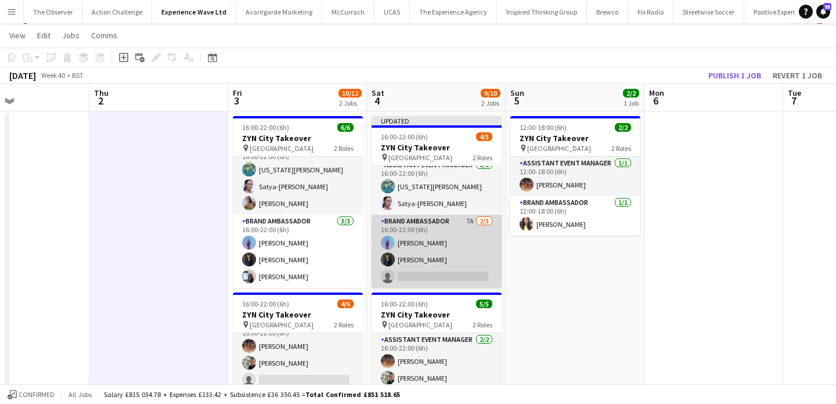
click at [404, 274] on app-card-role "Brand Ambassador 7A [DATE] 16:00-22:00 (6h) [PERSON_NAME] [PERSON_NAME] single-…" at bounding box center [437, 251] width 130 height 73
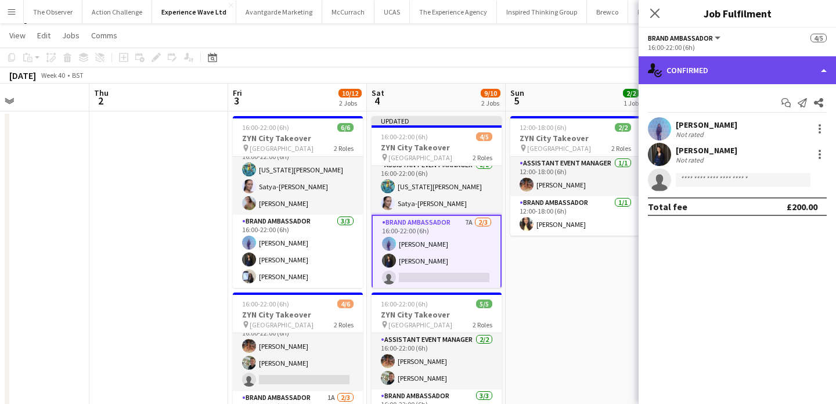
click at [744, 80] on div "single-neutral-actions-check-2 Confirmed" at bounding box center [737, 70] width 197 height 28
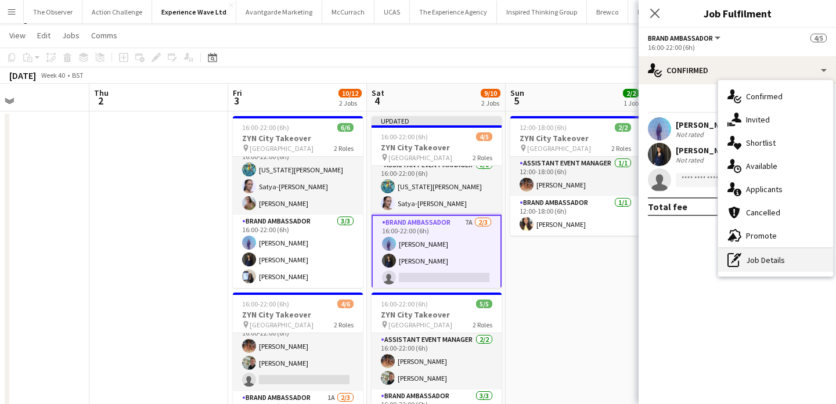
click at [769, 262] on div "pen-write Job Details" at bounding box center [775, 260] width 115 height 23
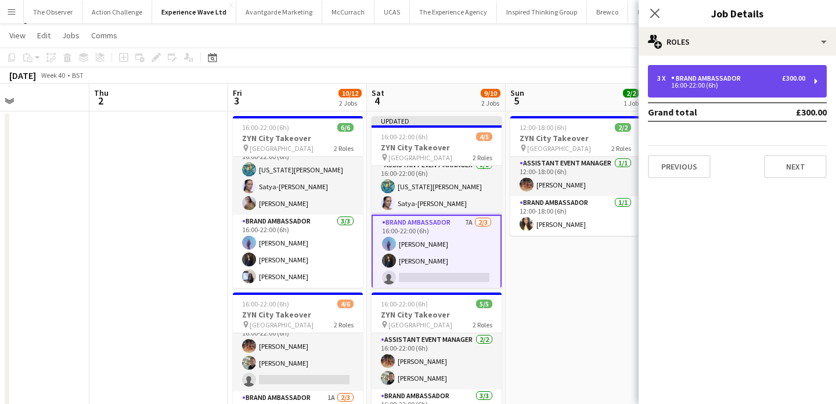
click at [729, 93] on div "3 x Brand Ambassador £300.00 16:00-22:00 (6h)" at bounding box center [737, 81] width 179 height 33
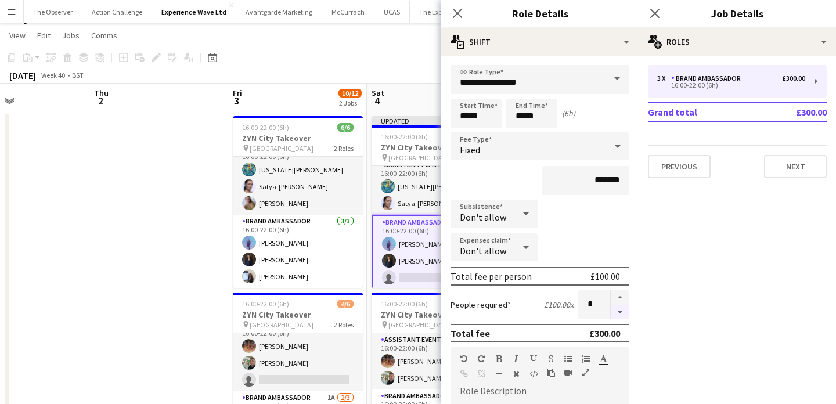
click at [618, 308] on button "button" at bounding box center [620, 312] width 19 height 15
type input "*"
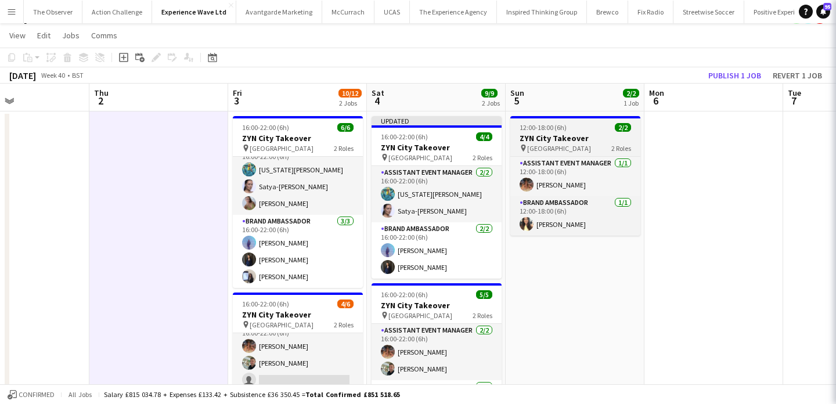
scroll to position [0, 0]
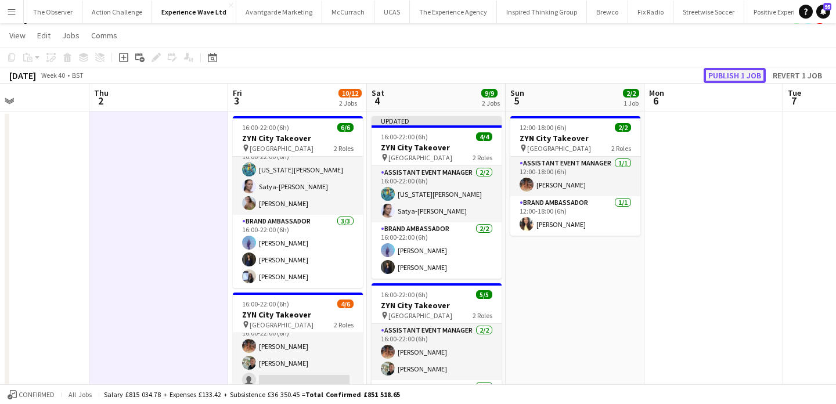
click at [717, 74] on button "Publish 1 job" at bounding box center [735, 75] width 62 height 15
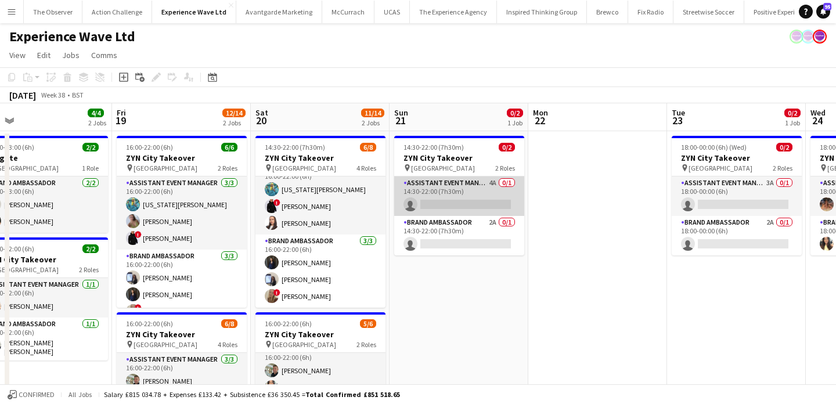
click at [441, 185] on app-card-role "Assistant Event Manager 4A 0/1 14:30-22:00 (7h30m) single-neutral-actions" at bounding box center [459, 196] width 130 height 39
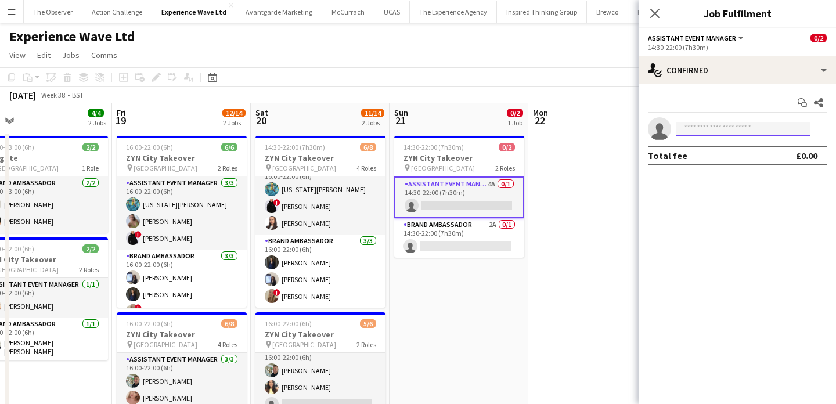
click at [719, 128] on input at bounding box center [743, 129] width 135 height 14
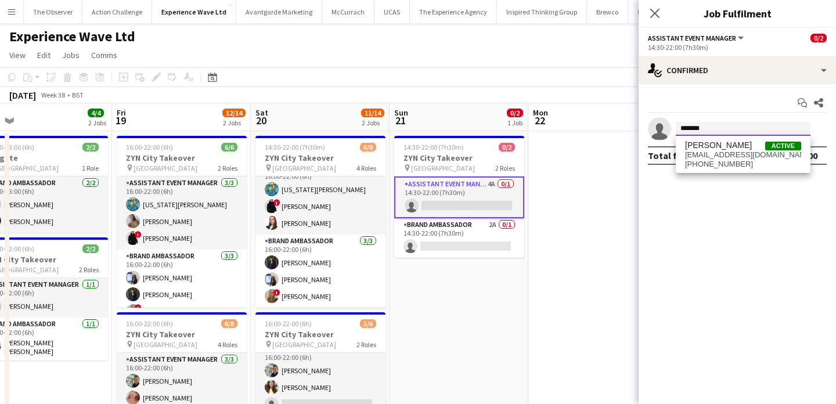
type input "*******"
click at [725, 151] on span "lmtd.edtn.lndn@gmail.com" at bounding box center [743, 154] width 116 height 9
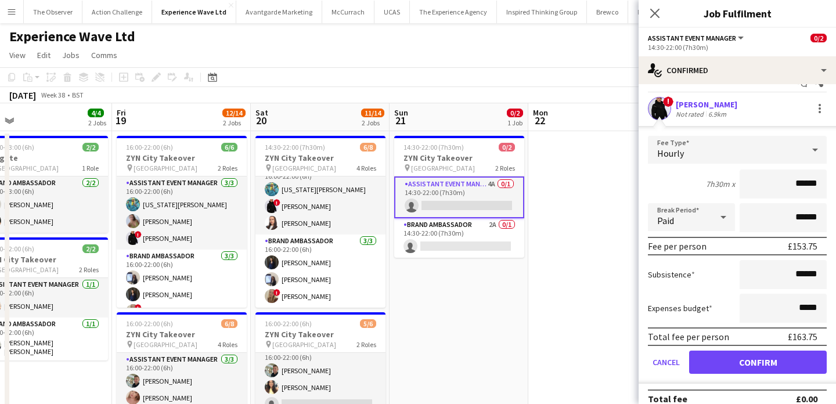
scroll to position [21, 0]
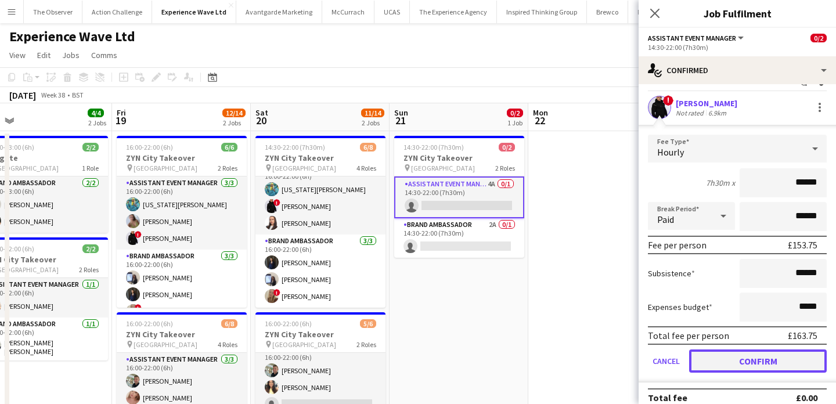
click at [799, 357] on button "Confirm" at bounding box center [758, 361] width 138 height 23
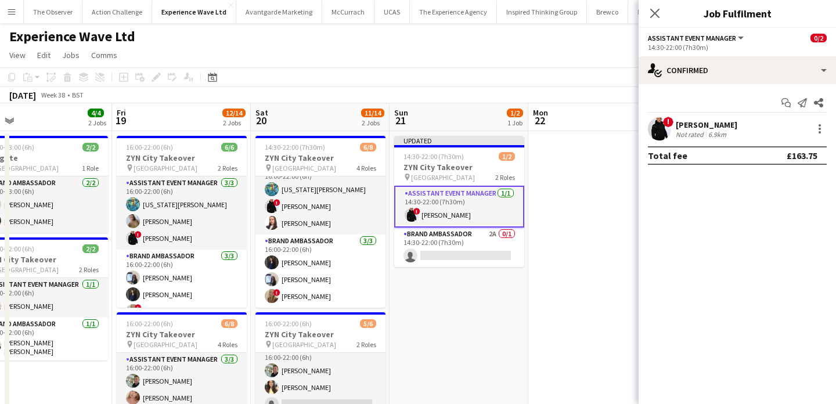
scroll to position [0, 0]
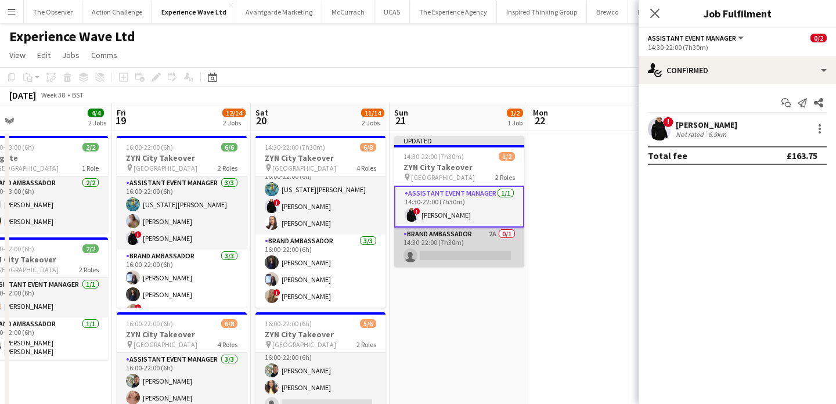
click at [496, 243] on app-card-role "Brand Ambassador 2A 0/1 14:30-22:00 (7h30m) single-neutral-actions" at bounding box center [459, 247] width 130 height 39
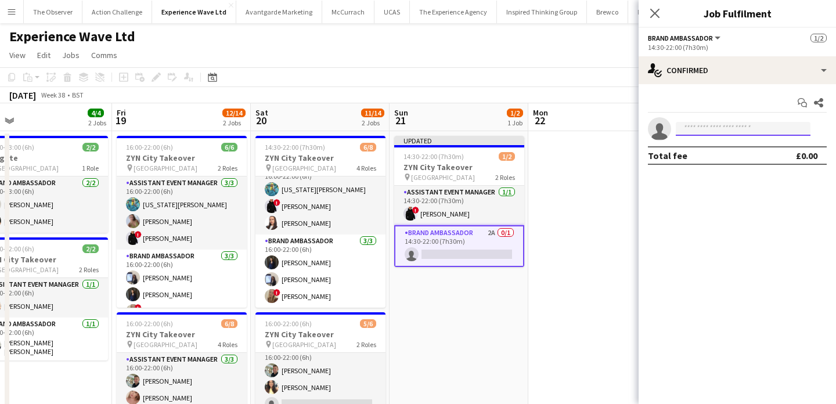
click at [748, 134] on input at bounding box center [743, 129] width 135 height 14
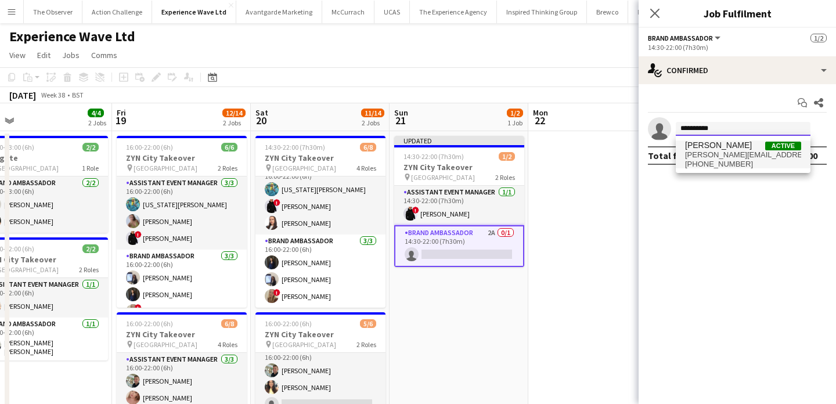
type input "**********"
click at [745, 163] on span "+447787697786" at bounding box center [743, 164] width 116 height 9
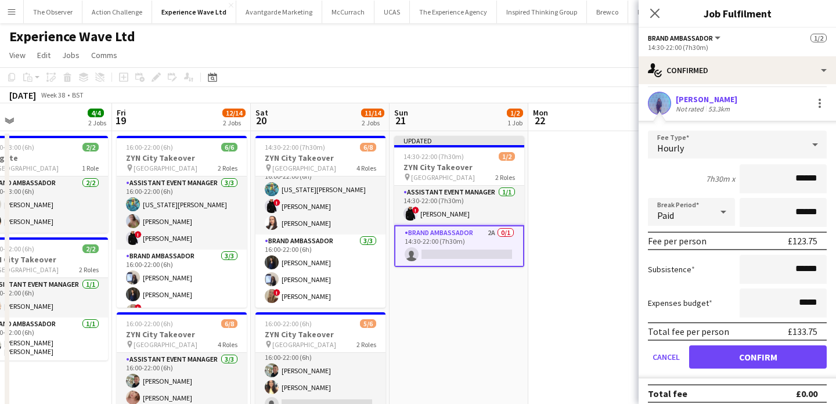
scroll to position [26, 0]
click at [768, 355] on button "Confirm" at bounding box center [758, 356] width 138 height 23
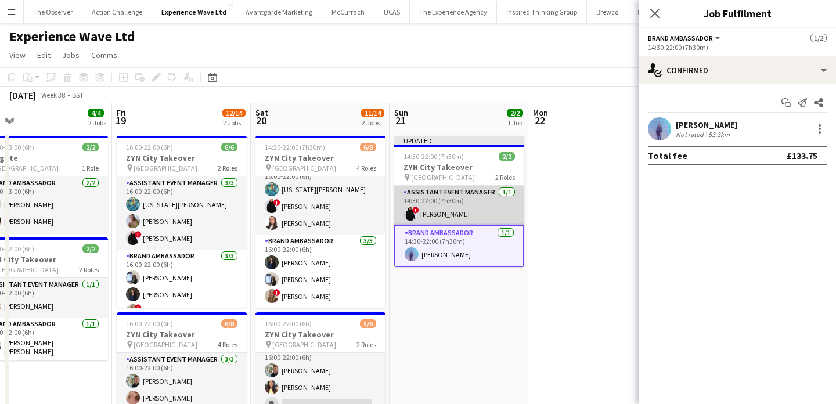
click at [484, 200] on app-card-role "Assistant Event Manager 1/1 14:30-22:00 (7h30m) ! Ian Facer" at bounding box center [459, 205] width 130 height 39
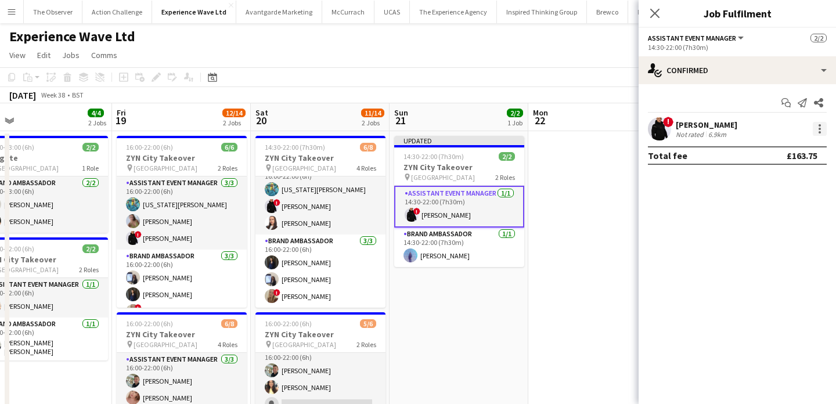
click at [822, 129] on div at bounding box center [820, 129] width 14 height 14
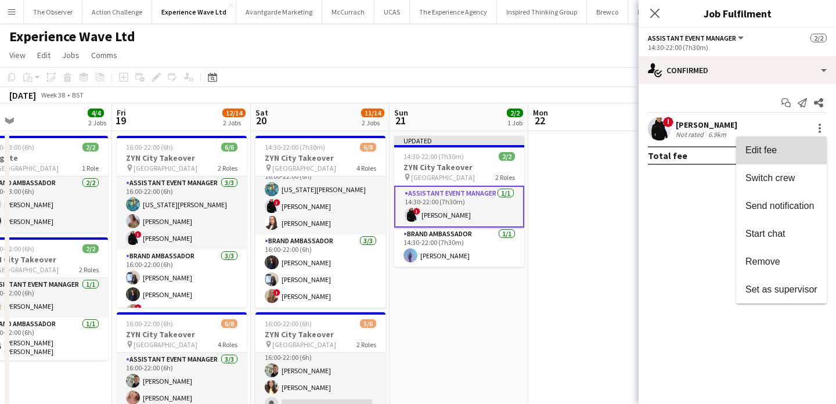
click at [822, 146] on button "Edit fee" at bounding box center [781, 150] width 91 height 28
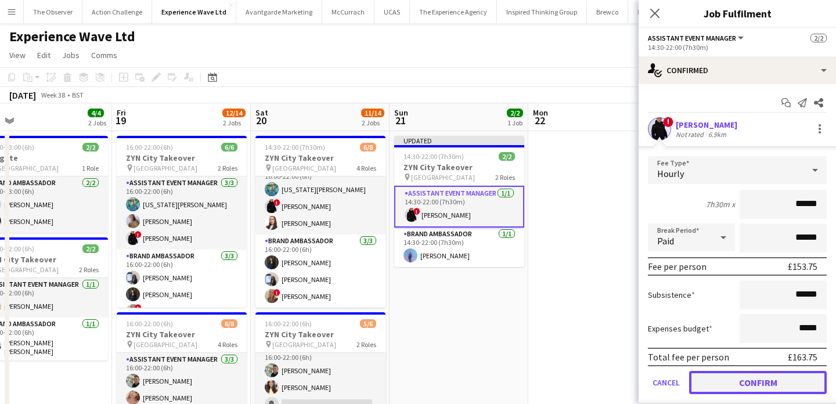
click at [781, 372] on button "Confirm" at bounding box center [758, 382] width 138 height 23
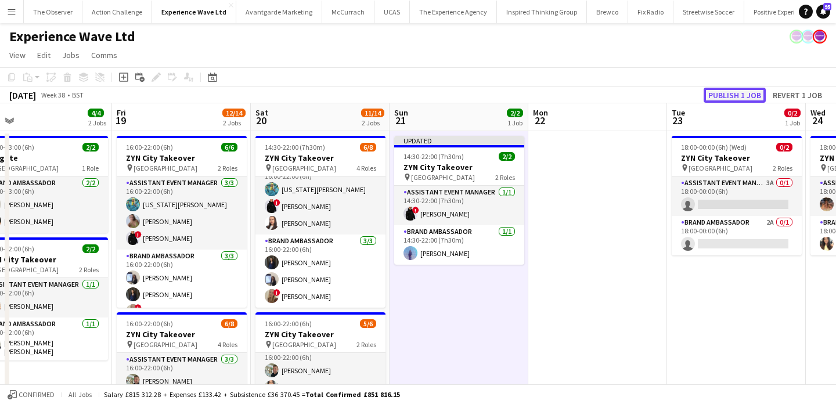
click at [732, 95] on button "Publish 1 job" at bounding box center [735, 95] width 62 height 15
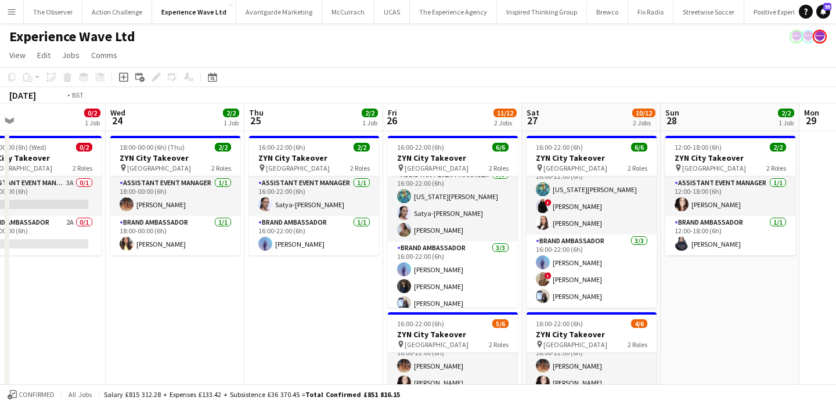
scroll to position [0, 275]
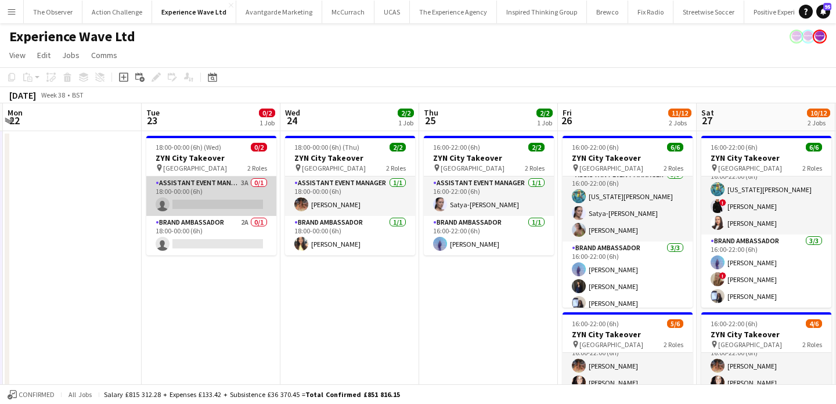
click at [217, 187] on app-card-role "Assistant Event Manager 3A 0/1 18:00-00:00 (6h) single-neutral-actions" at bounding box center [211, 196] width 130 height 39
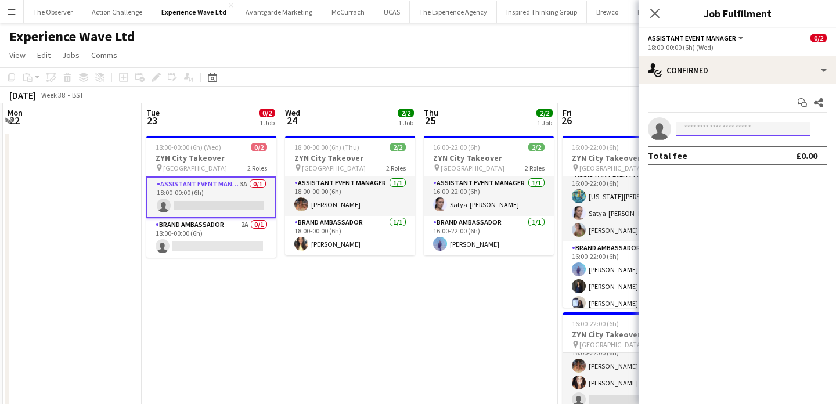
click at [743, 125] on input at bounding box center [743, 129] width 135 height 14
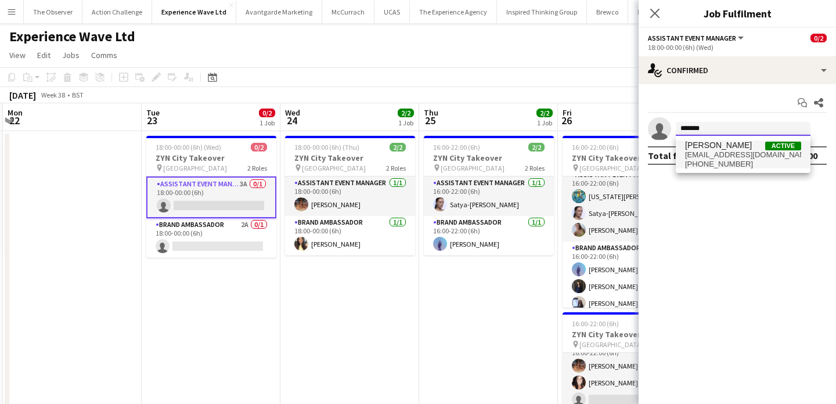
type input "*******"
click at [738, 157] on span "lmtd.edtn.lndn@gmail.com" at bounding box center [743, 154] width 116 height 9
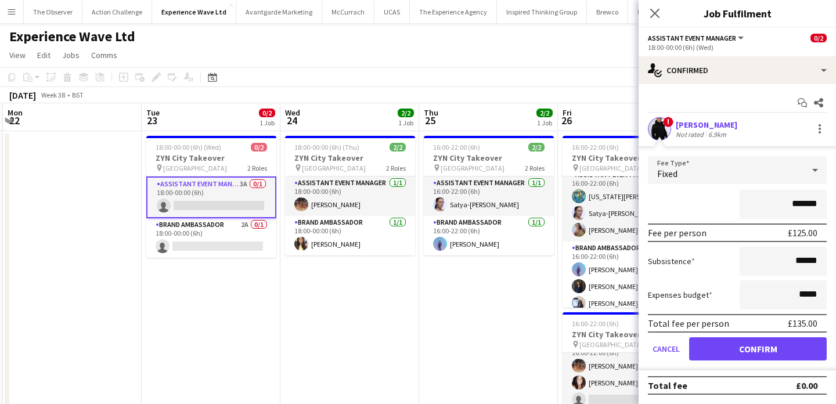
scroll to position [15, 0]
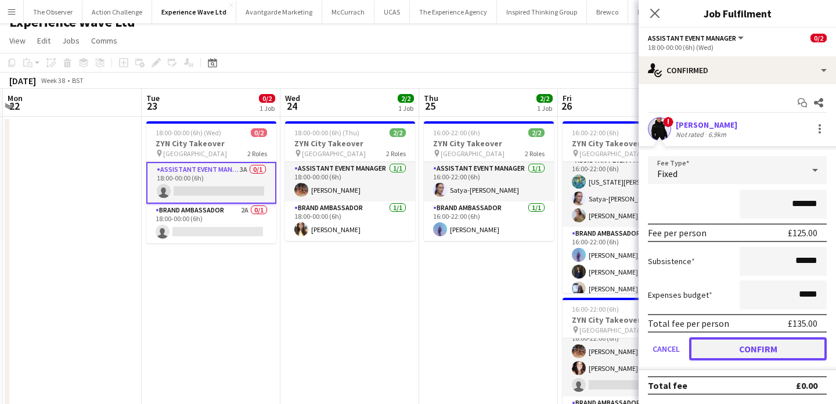
click at [759, 341] on button "Confirm" at bounding box center [758, 348] width 138 height 23
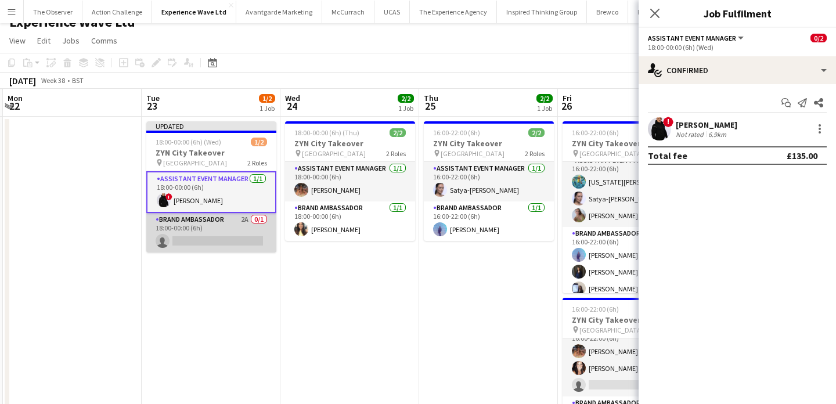
drag, startPoint x: 192, startPoint y: 222, endPoint x: 200, endPoint y: 216, distance: 10.0
click at [192, 222] on app-card-role "Brand Ambassador 2A 0/1 18:00-00:00 (6h) single-neutral-actions" at bounding box center [211, 232] width 130 height 39
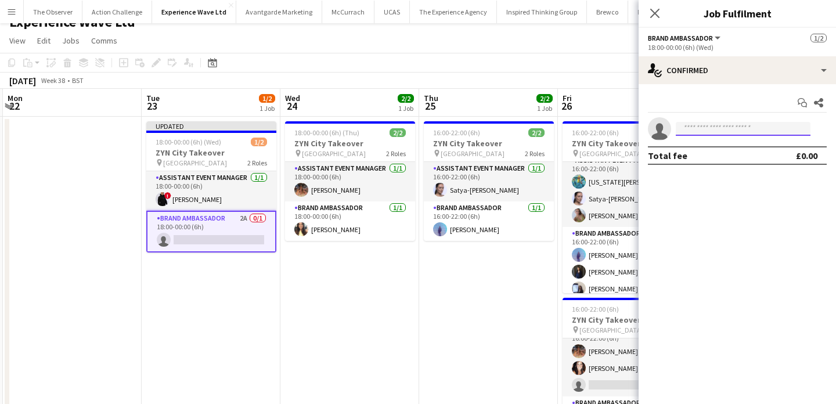
click at [704, 134] on input at bounding box center [743, 129] width 135 height 14
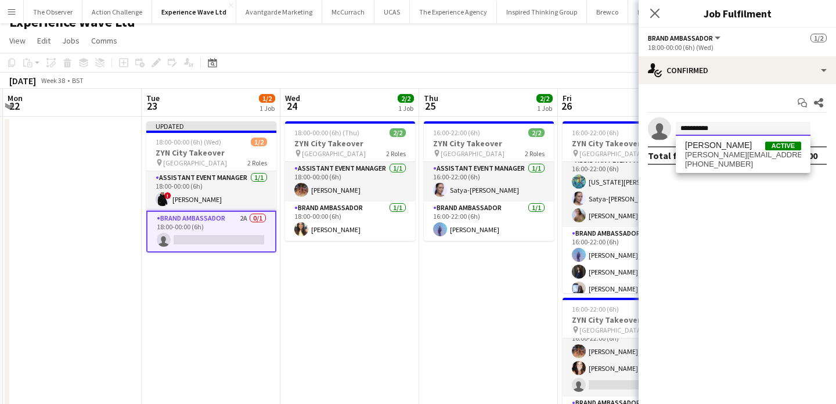
type input "**********"
click at [708, 159] on span "raquellee@rocketmail.com" at bounding box center [743, 154] width 116 height 9
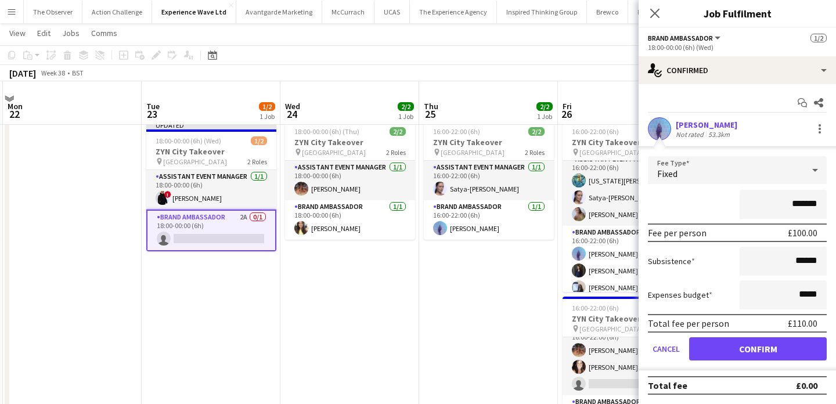
scroll to position [33, 0]
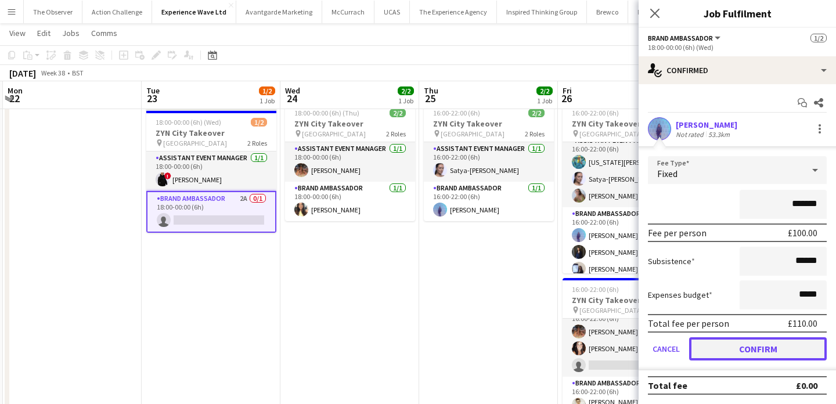
click at [754, 357] on button "Confirm" at bounding box center [758, 348] width 138 height 23
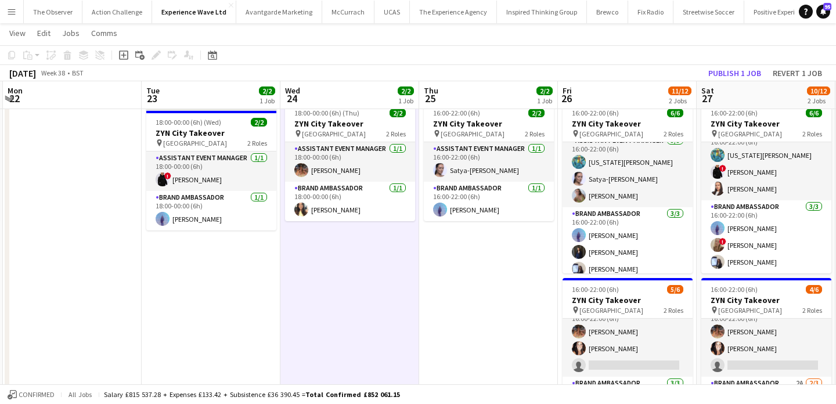
click at [726, 82] on app-board-header-date "Sat 27 10/12 2 Jobs" at bounding box center [766, 95] width 139 height 28
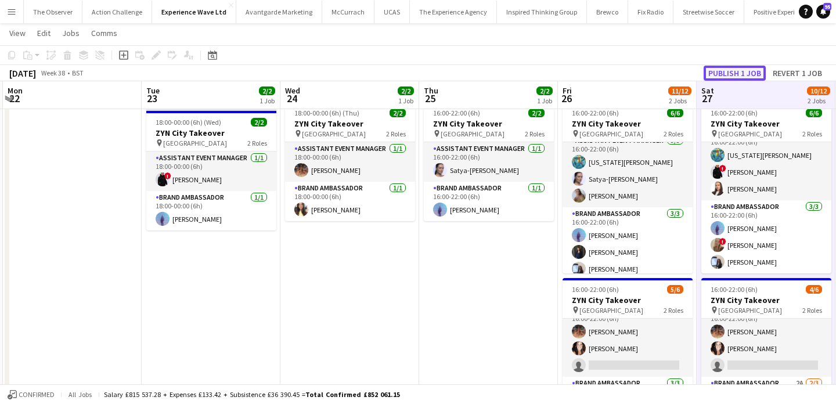
click at [728, 77] on button "Publish 1 job" at bounding box center [735, 73] width 62 height 15
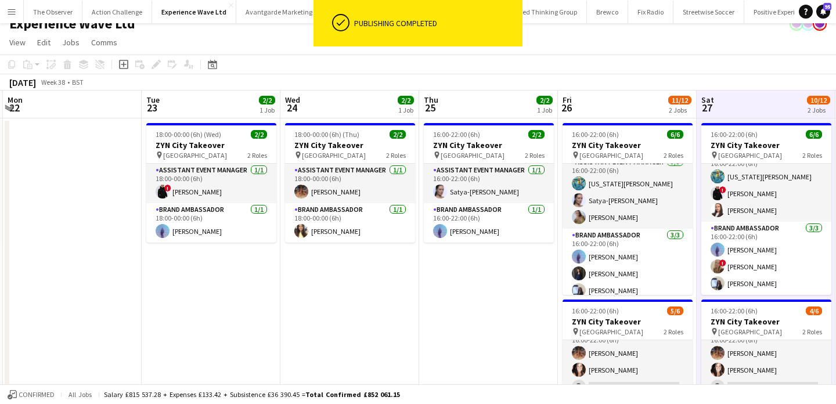
scroll to position [0, 0]
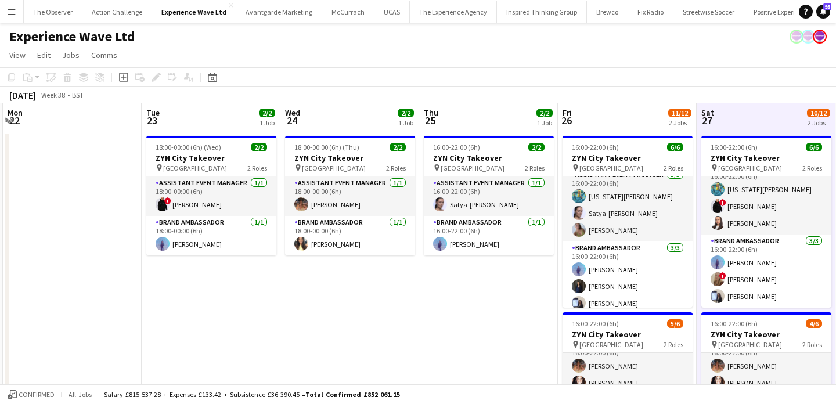
click at [9, 15] on app-icon "Menu" at bounding box center [11, 11] width 9 height 9
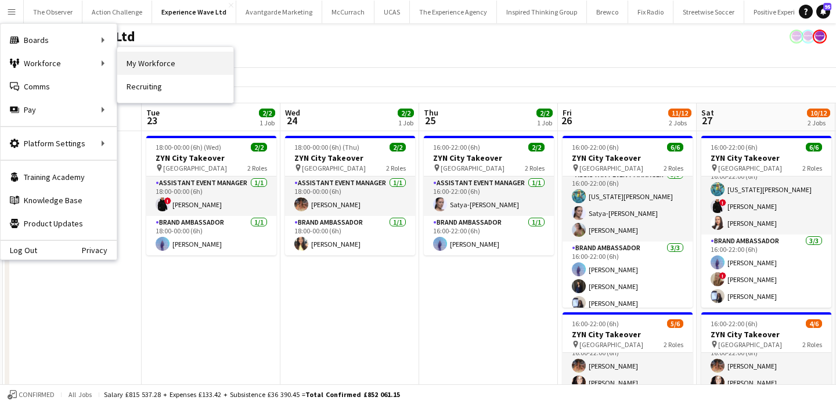
click at [146, 69] on link "My Workforce" at bounding box center [175, 63] width 116 height 23
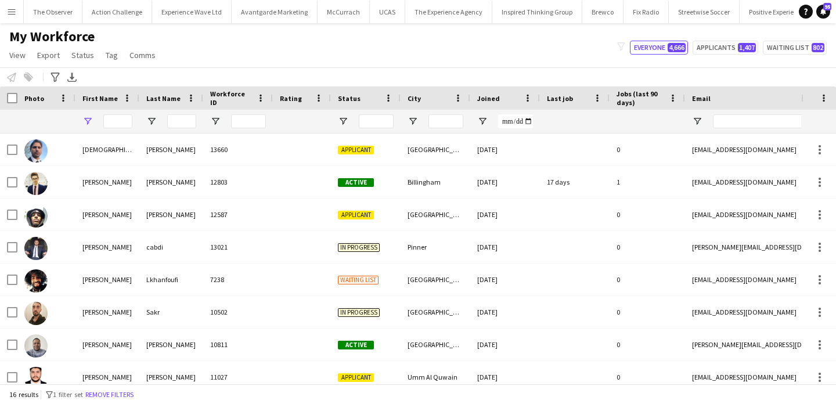
type input "***"
click at [99, 394] on button "Remove filters" at bounding box center [109, 394] width 53 height 13
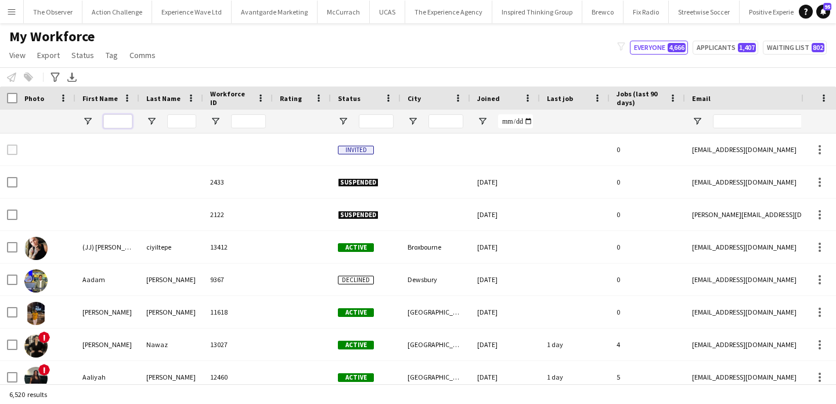
click at [117, 127] on input "First Name Filter Input" at bounding box center [117, 121] width 29 height 14
type input "*****"
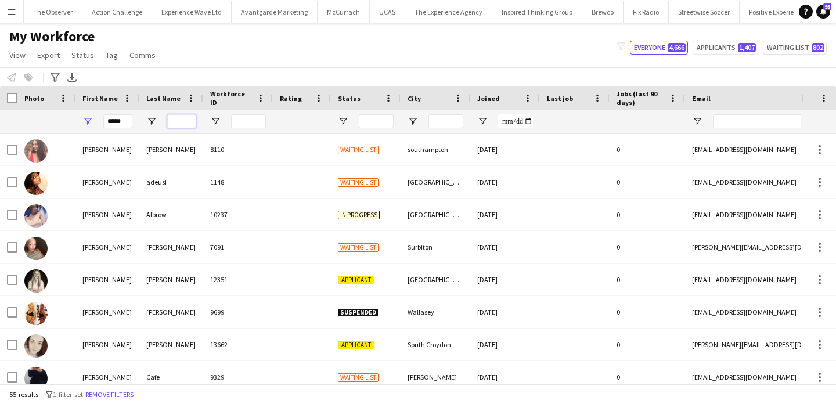
click at [191, 124] on input "Last Name Filter Input" at bounding box center [181, 121] width 29 height 14
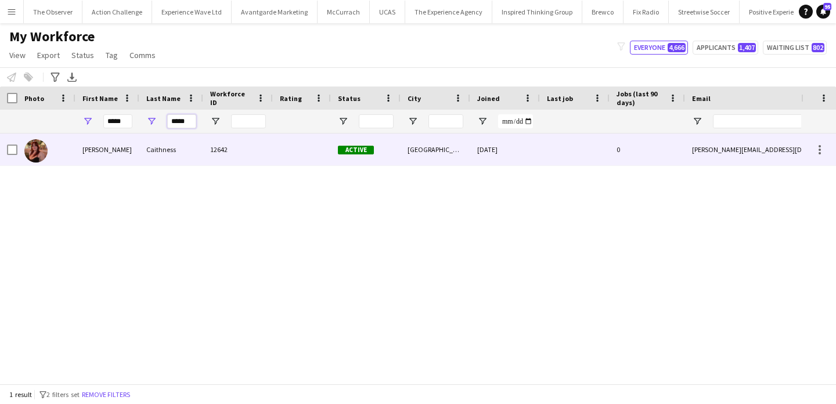
type input "*****"
click at [200, 147] on div "Caithness" at bounding box center [171, 150] width 64 height 32
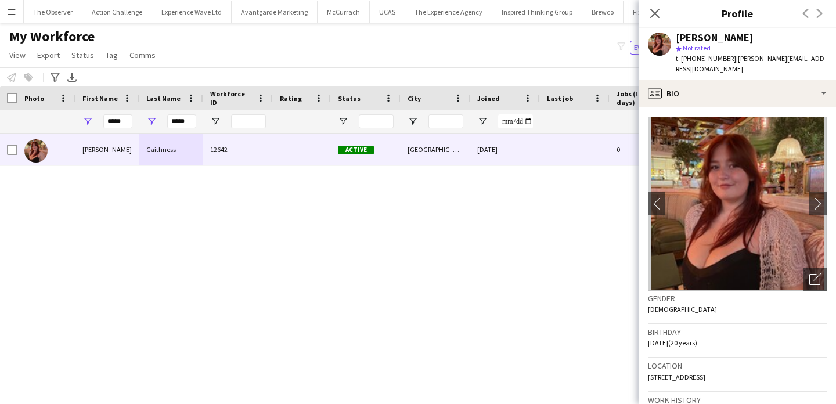
click at [682, 60] on span "t. +447475483045" at bounding box center [706, 58] width 60 height 9
drag, startPoint x: 682, startPoint y: 59, endPoint x: 700, endPoint y: 62, distance: 18.2
click at [700, 62] on span "t. +447475483045" at bounding box center [706, 58] width 60 height 9
copy span "+447475483045"
click at [16, 3] on button "Menu" at bounding box center [11, 11] width 23 height 23
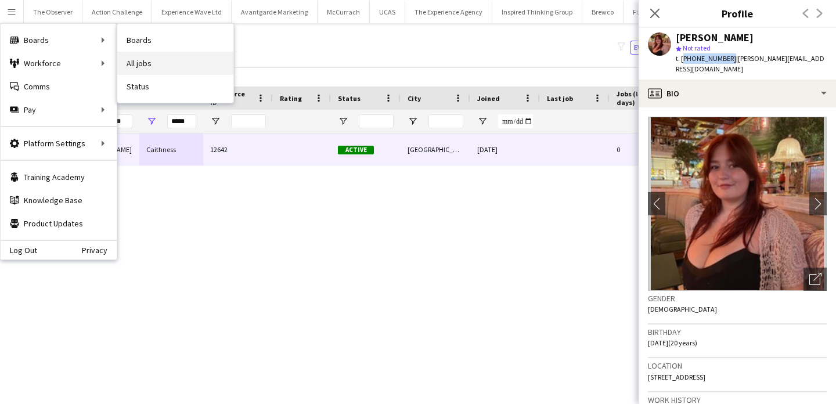
click at [125, 57] on link "All jobs" at bounding box center [175, 63] width 116 height 23
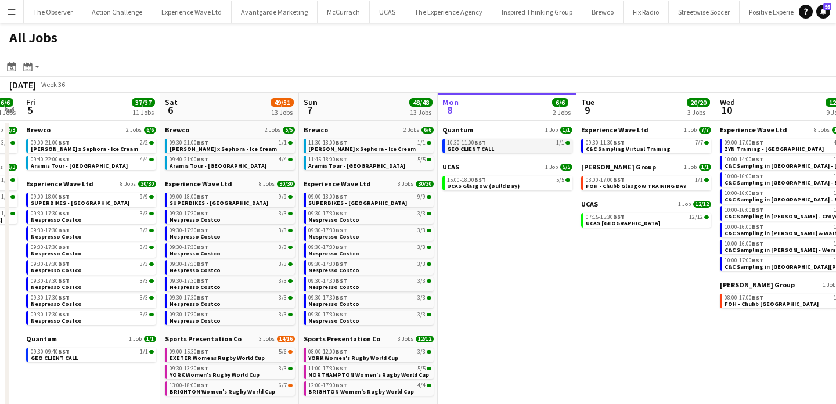
scroll to position [0, 246]
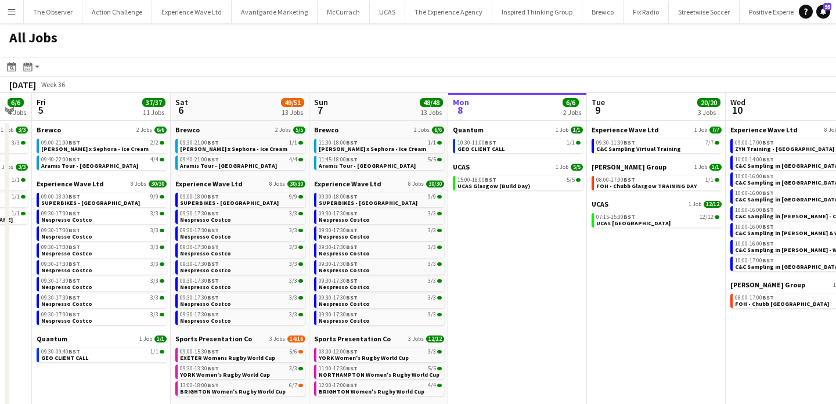
click at [6, 13] on button "Menu" at bounding box center [11, 11] width 23 height 23
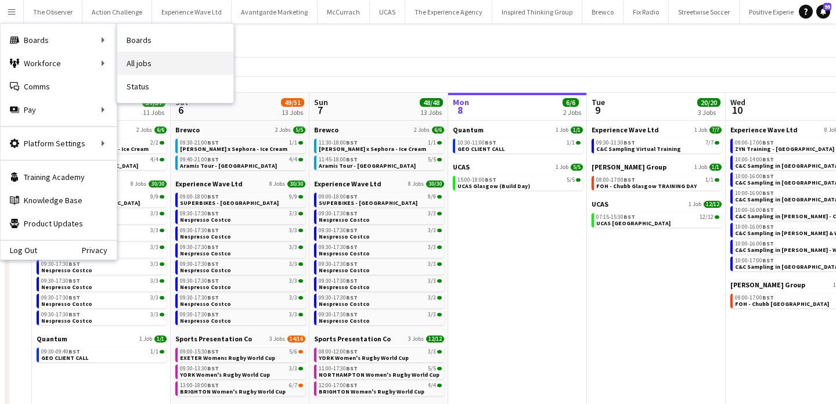
click at [120, 55] on link "All jobs" at bounding box center [175, 63] width 116 height 23
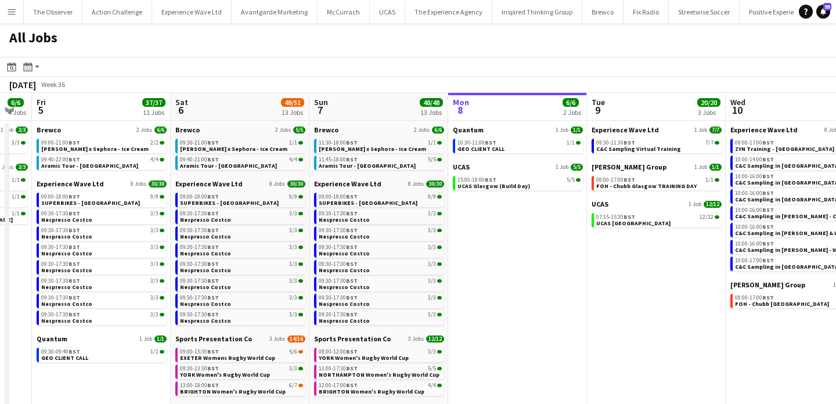
click at [5, 8] on button "Menu" at bounding box center [11, 11] width 23 height 23
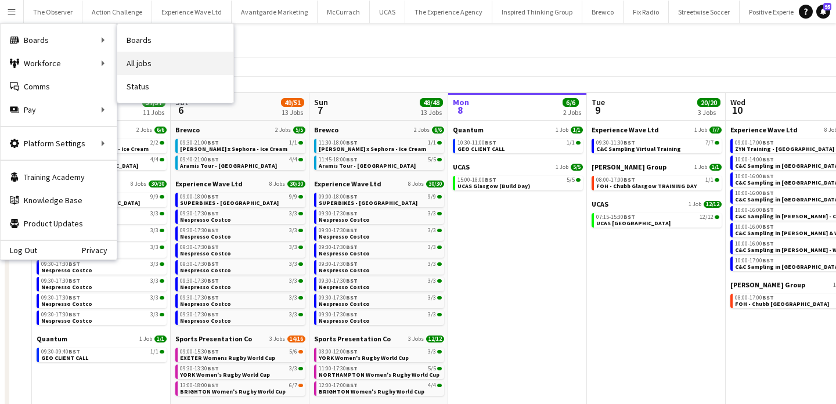
click at [139, 60] on link "All jobs" at bounding box center [175, 63] width 116 height 23
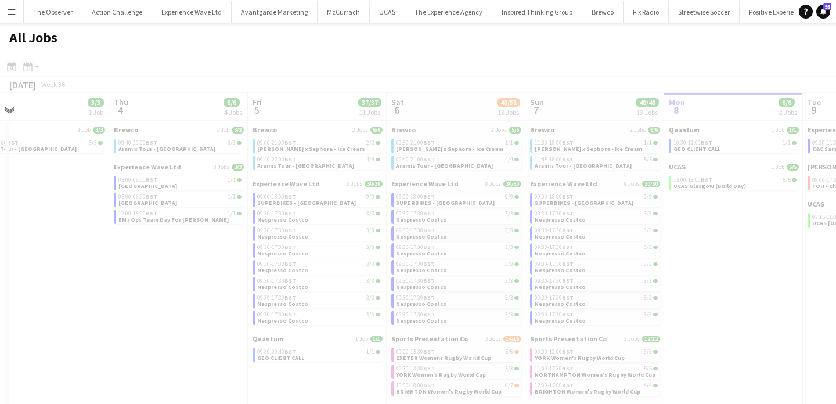
scroll to position [0, 297]
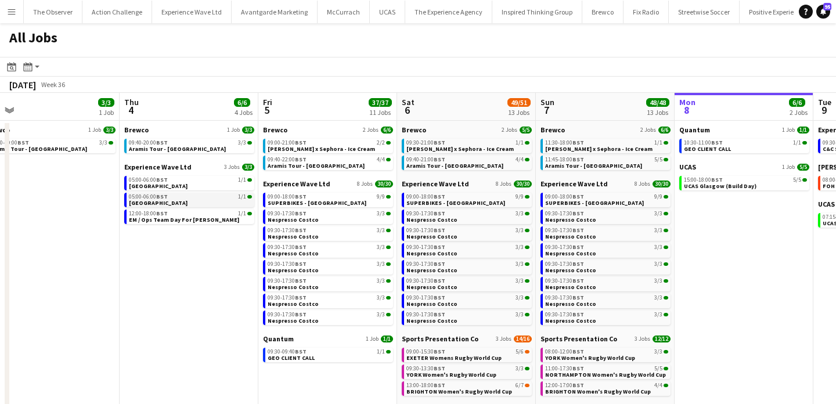
click at [207, 196] on div "05:00-06:00 BST 1/1" at bounding box center [190, 197] width 123 height 6
click at [19, 13] on button "Menu" at bounding box center [11, 11] width 23 height 23
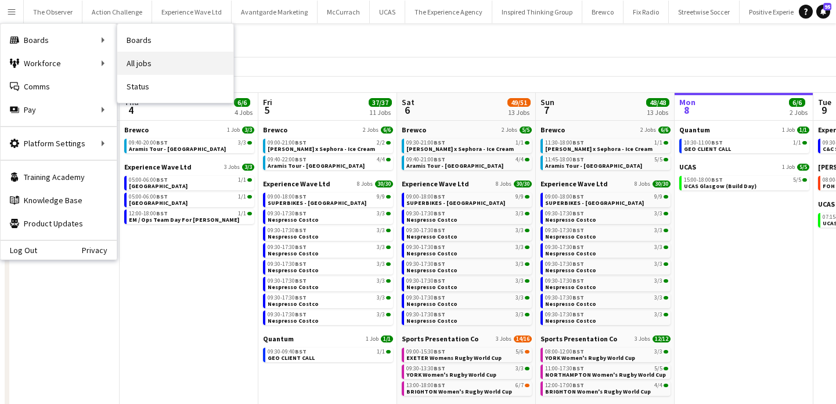
click at [173, 62] on link "All jobs" at bounding box center [175, 63] width 116 height 23
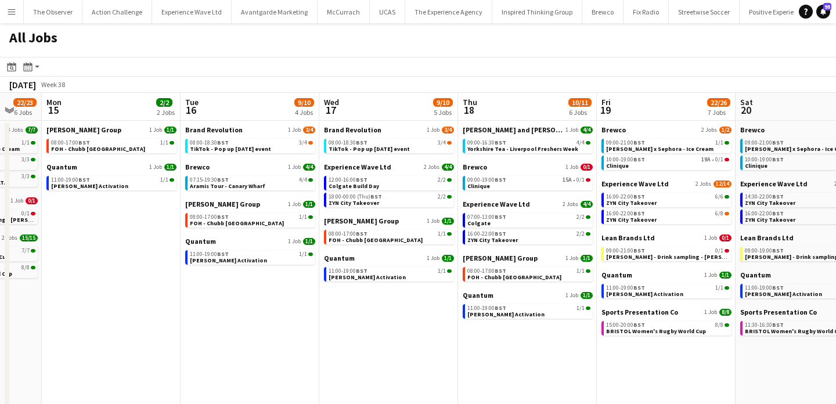
scroll to position [0, 496]
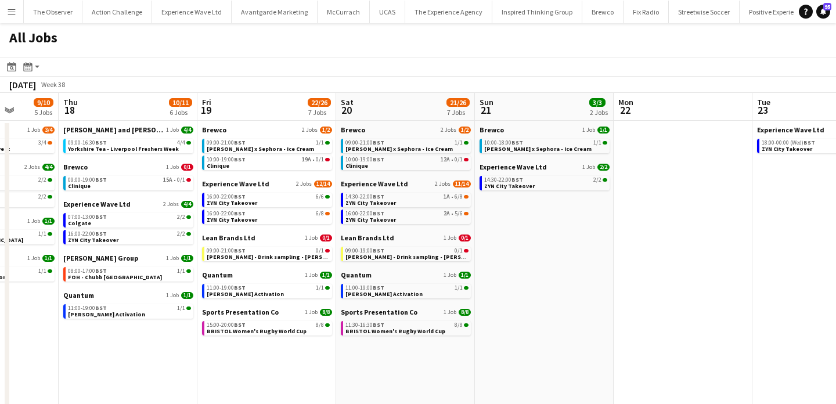
click at [557, 175] on app-calendar-brief-board "Experience Wave Ltd 1 Job 2/2 14:30-22:00 BST 2/2 ZYN City Takeover" at bounding box center [545, 177] width 130 height 28
click at [557, 184] on link "14:30-22:00 BST 2/2 ZYN City Takeover" at bounding box center [545, 182] width 123 height 13
click at [549, 187] on link "14:30-22:00 BST 2/2 ZYN City Takeover" at bounding box center [545, 182] width 123 height 13
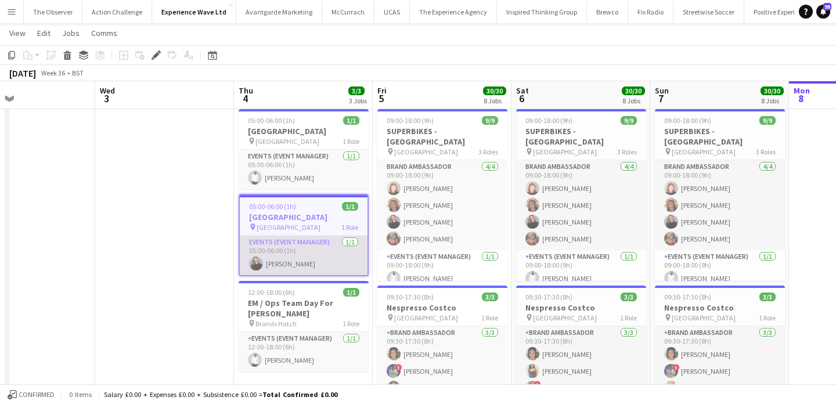
scroll to position [25, 0]
click at [340, 264] on app-card-role "Events (Event Manager) [DATE] 05:00-06:00 (1h) [PERSON_NAME]" at bounding box center [304, 255] width 128 height 39
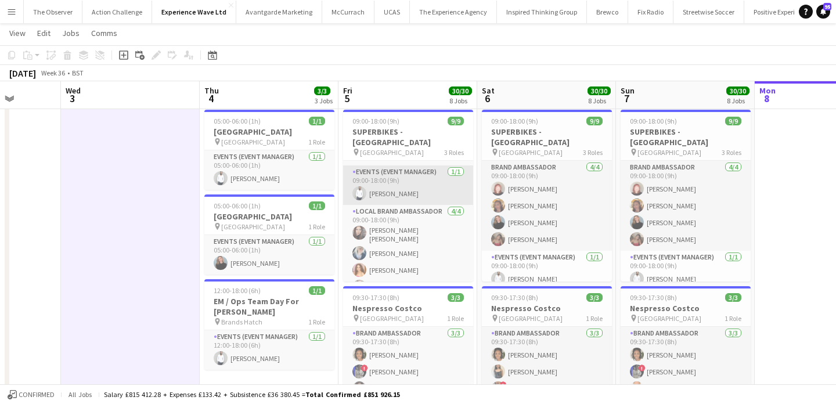
scroll to position [88, 0]
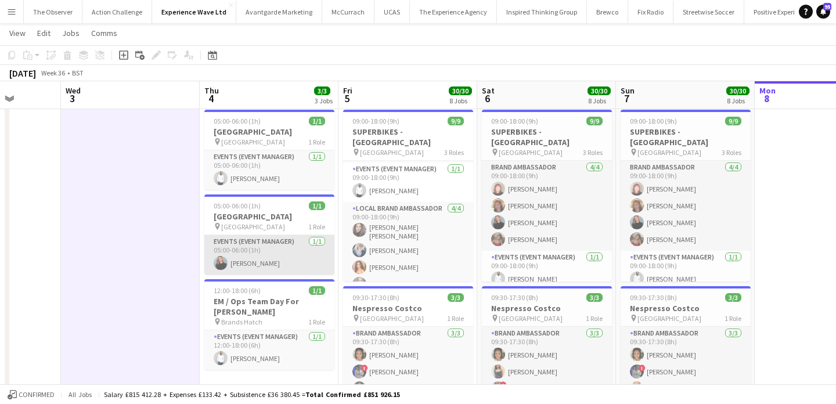
click at [319, 257] on app-card-role "Events (Event Manager) 1/1 05:00-06:00 (1h) Marisa Orton" at bounding box center [269, 254] width 130 height 39
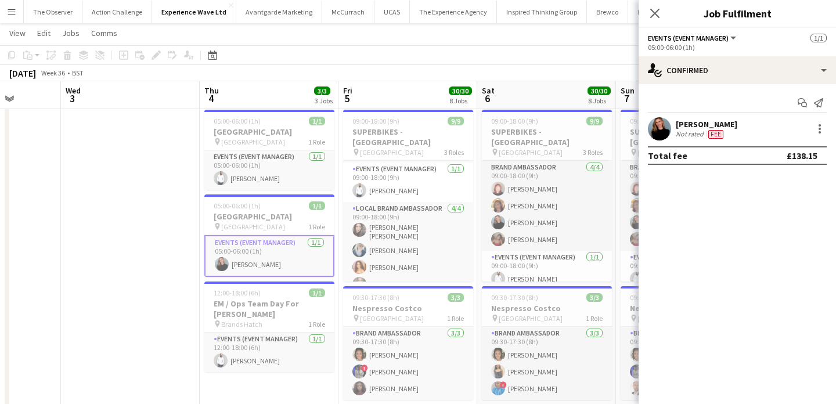
click at [319, 257] on app-card-role "Events (Event Manager) 1/1 05:00-06:00 (1h) Marisa Orton" at bounding box center [269, 256] width 130 height 42
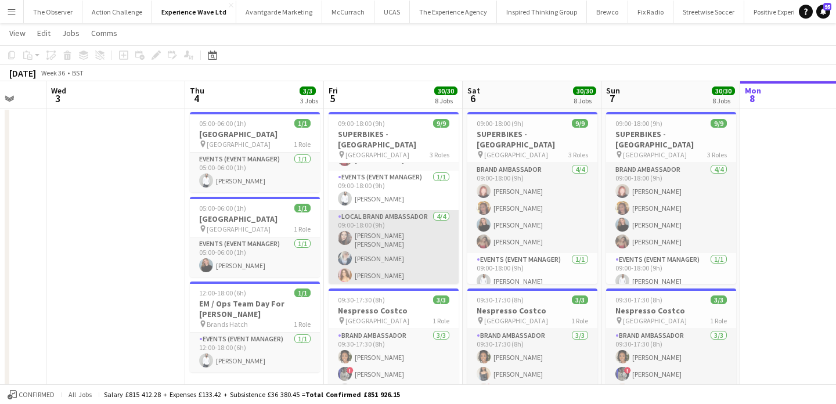
scroll to position [75, 0]
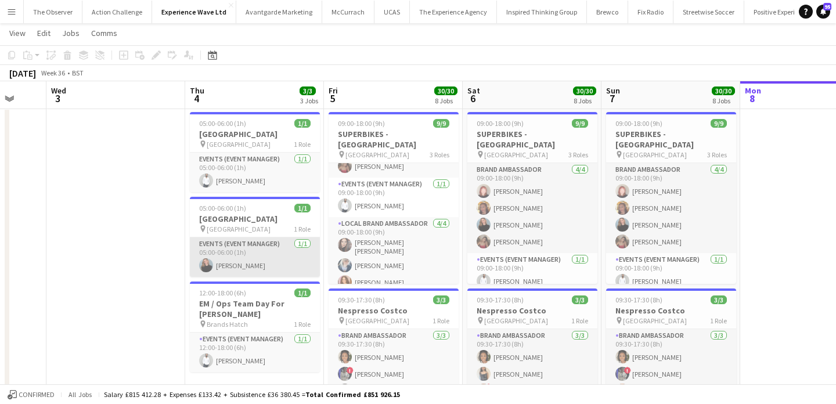
click at [265, 246] on app-card-role "Events (Event Manager) 1/1 05:00-06:00 (1h) Marisa Orton" at bounding box center [255, 256] width 130 height 39
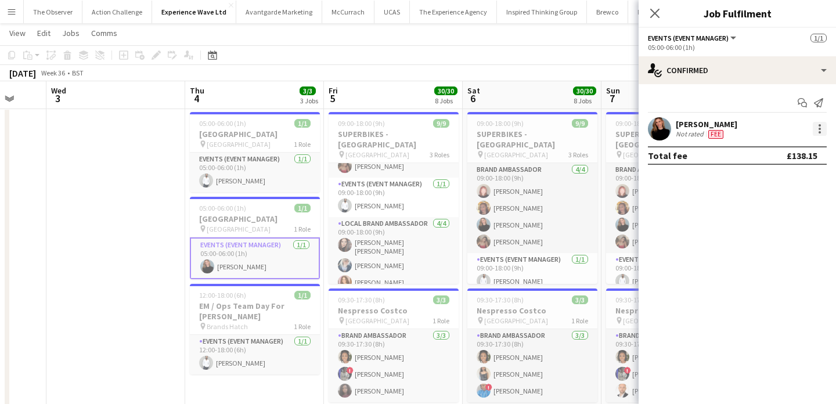
click at [822, 128] on div at bounding box center [820, 129] width 14 height 14
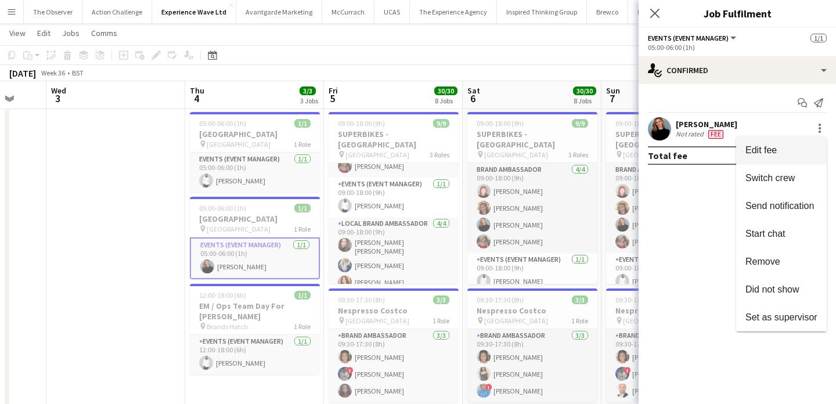
click at [821, 139] on button "Edit fee" at bounding box center [781, 150] width 91 height 28
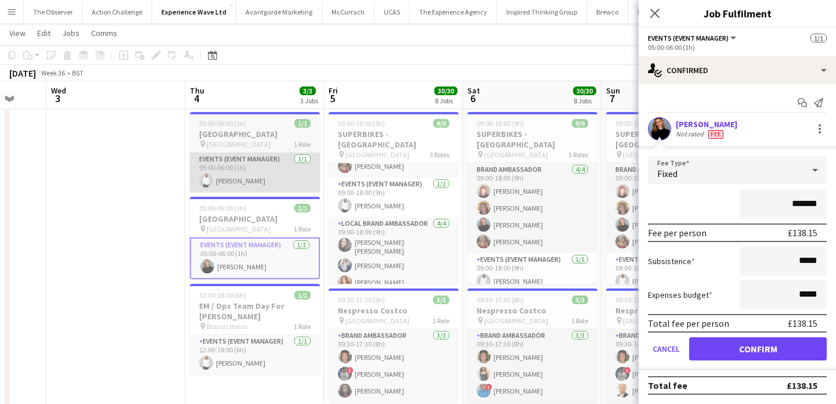
click at [283, 176] on app-card-role "Events (Event Manager) 1/1 05:00-06:00 (1h) Pedro De Marchi" at bounding box center [255, 172] width 130 height 39
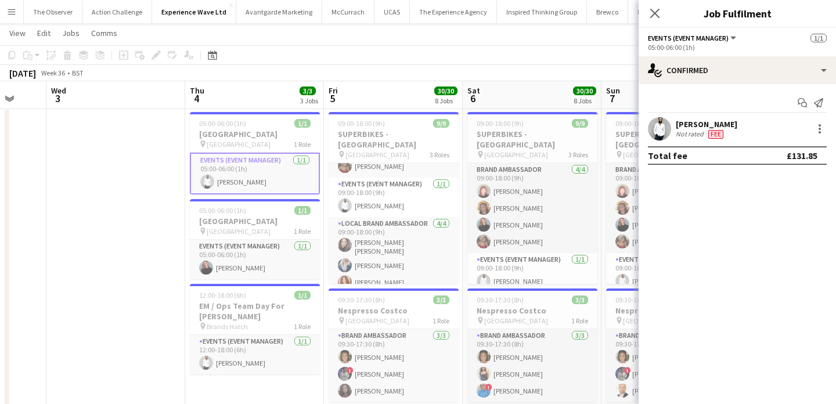
click at [819, 140] on div "Pedro De Marchi Not rated Fee" at bounding box center [737, 128] width 197 height 23
click at [819, 135] on div at bounding box center [820, 129] width 14 height 14
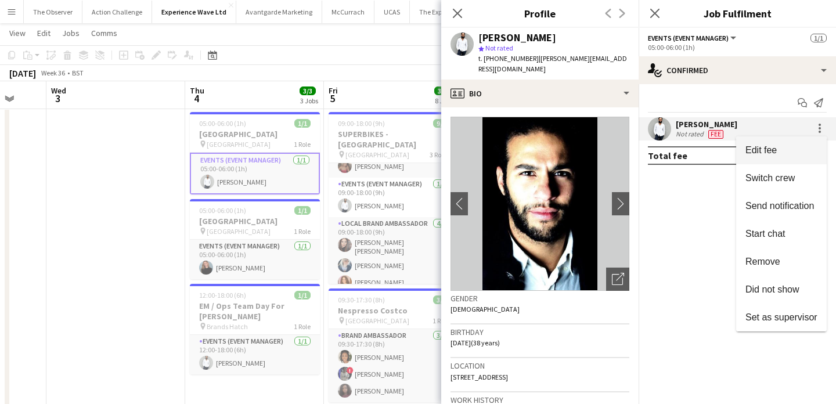
click at [819, 144] on button "Edit fee" at bounding box center [781, 150] width 91 height 28
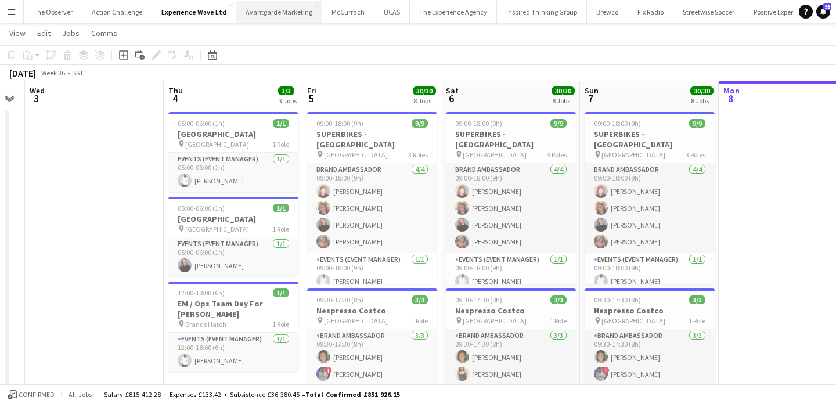
scroll to position [0, 0]
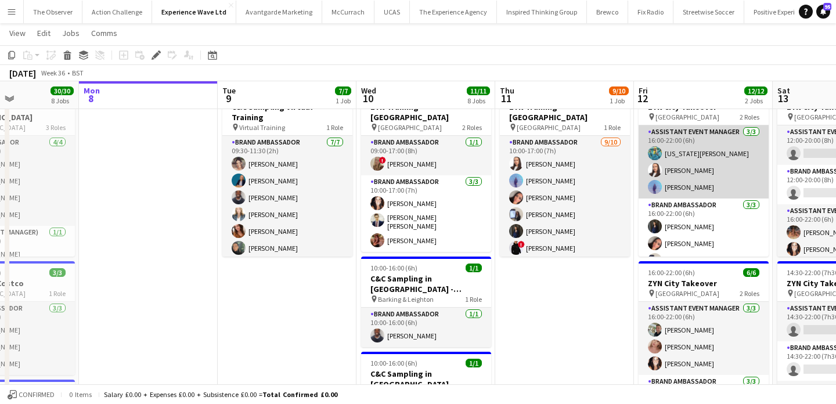
scroll to position [15, 0]
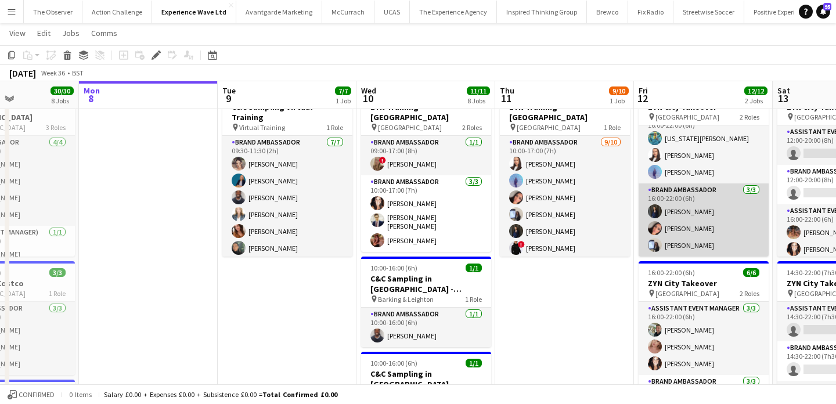
click at [697, 229] on app-card-role "Brand Ambassador [DATE] 16:00-22:00 (6h) [PERSON_NAME] [PERSON_NAME] [PERSON_NA…" at bounding box center [704, 219] width 130 height 73
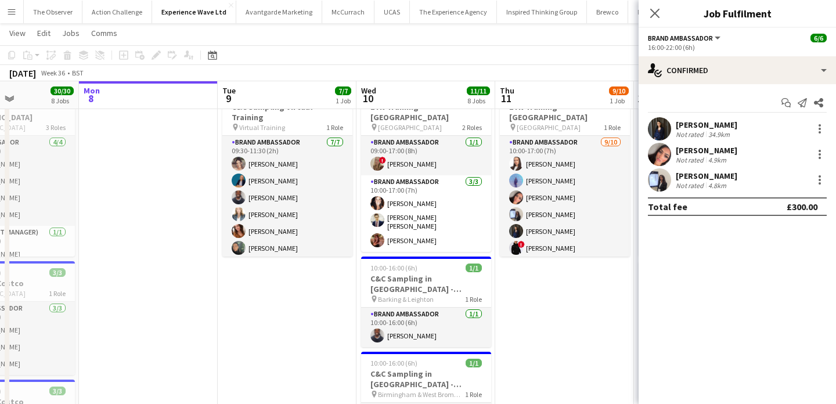
click at [685, 189] on div "Not rated" at bounding box center [691, 185] width 30 height 9
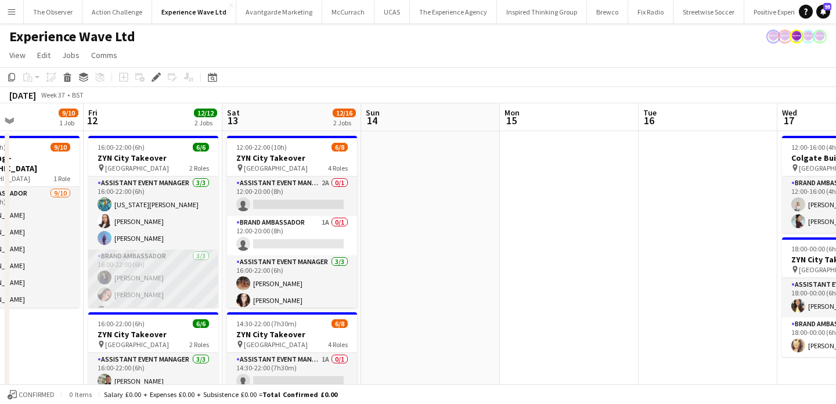
scroll to position [15, 0]
click at [177, 267] on app-card-role "Brand Ambassador [DATE] 16:00-22:00 (6h) [PERSON_NAME] [PERSON_NAME] [PERSON_NA…" at bounding box center [153, 271] width 130 height 73
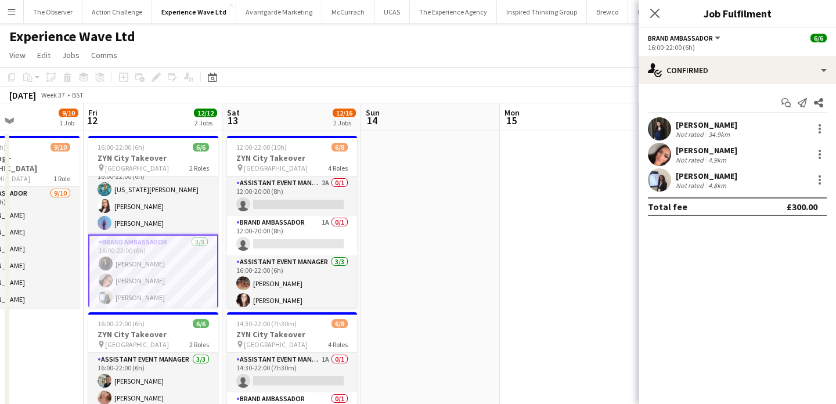
click at [662, 178] on app-user-avatar at bounding box center [659, 179] width 23 height 23
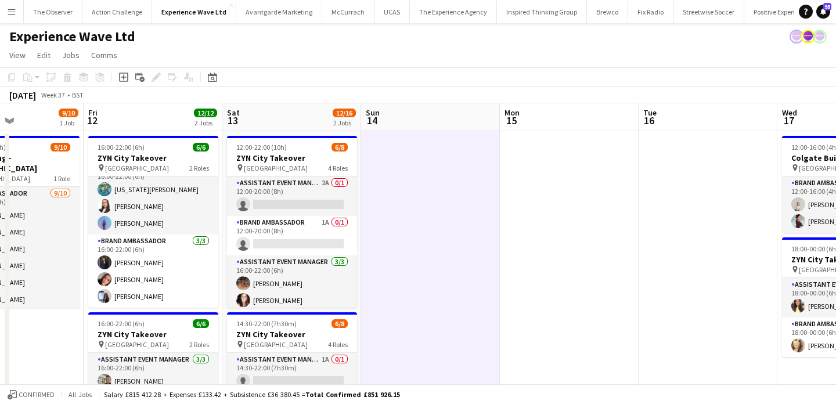
click at [15, 17] on button "Menu" at bounding box center [11, 11] width 23 height 23
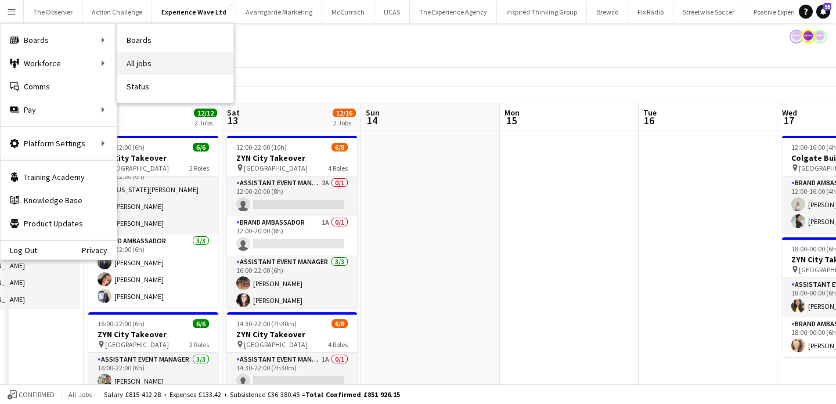
click at [157, 59] on link "All jobs" at bounding box center [175, 63] width 116 height 23
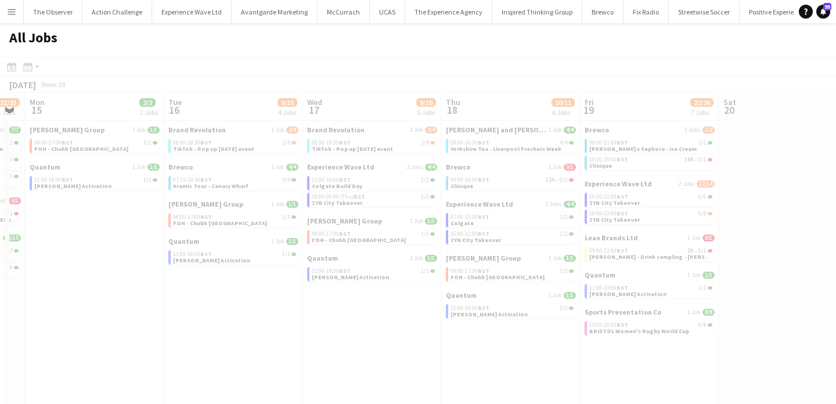
scroll to position [0, 416]
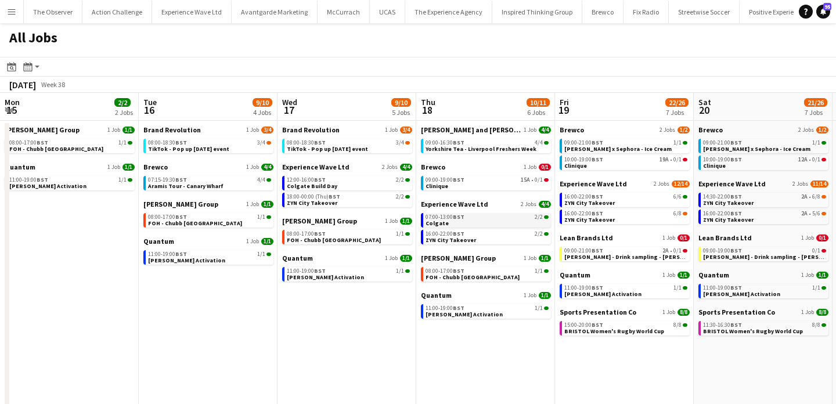
click at [431, 223] on span "Colgate" at bounding box center [437, 223] width 23 height 8
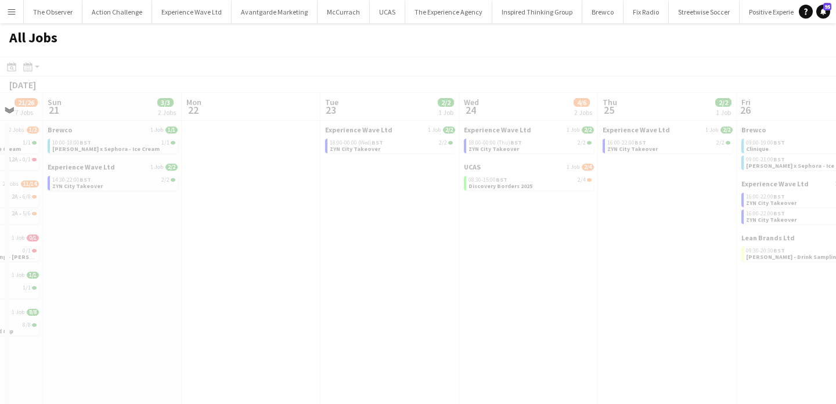
scroll to position [0, 513]
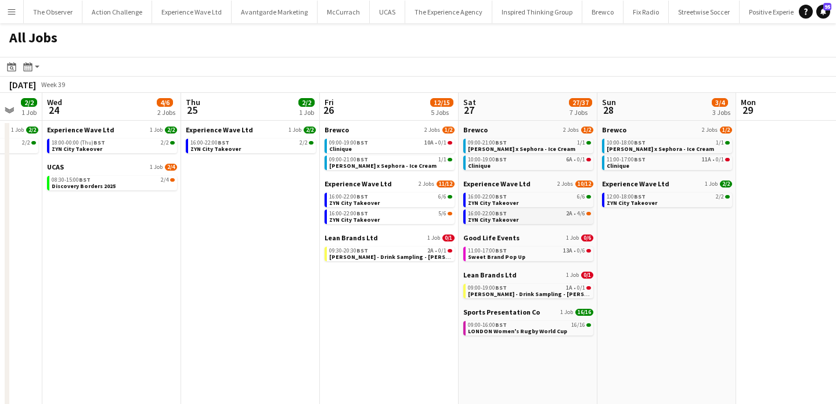
click at [541, 211] on div "16:00-22:00 BST 2A • 4/6" at bounding box center [529, 214] width 123 height 6
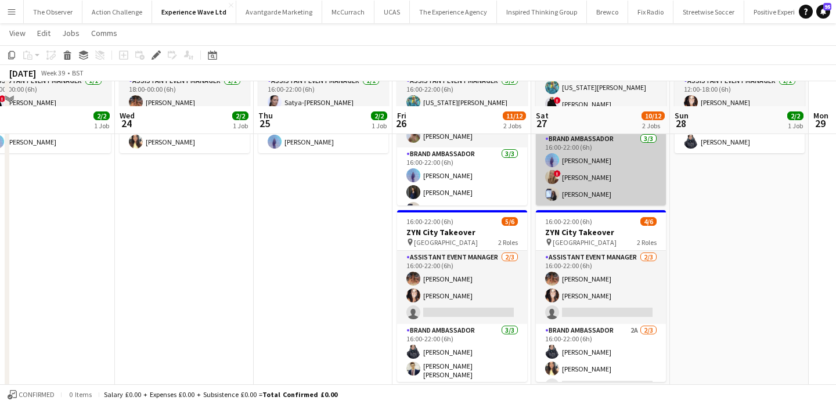
scroll to position [126, 0]
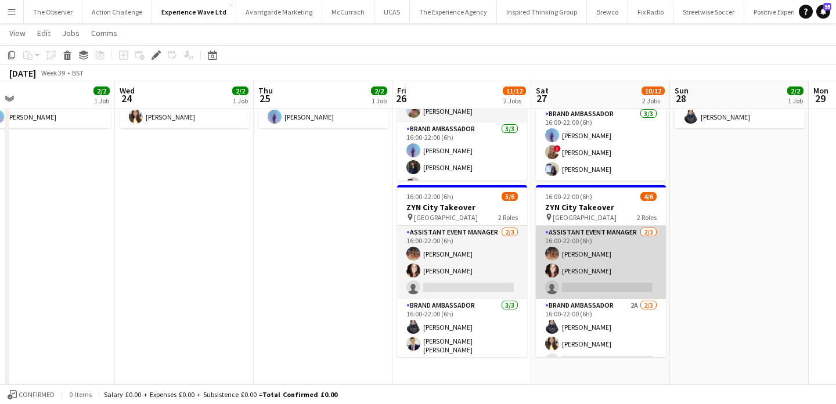
click at [625, 290] on app-card-role "Assistant Event Manager [DATE] 16:00-22:00 (6h) [PERSON_NAME] [PERSON_NAME] sin…" at bounding box center [601, 262] width 130 height 73
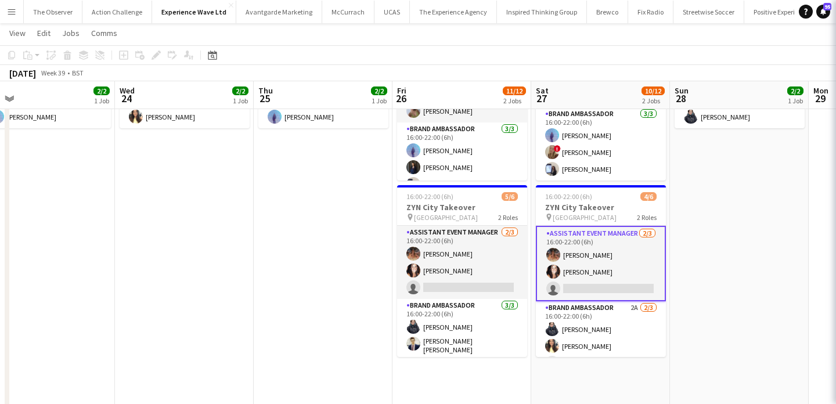
scroll to position [17, 0]
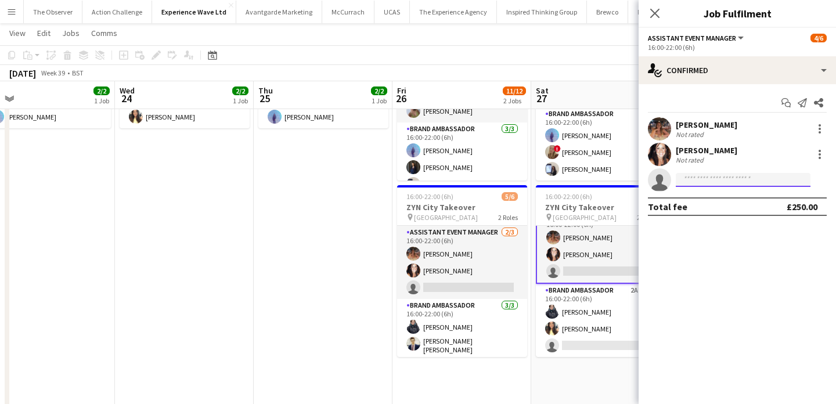
click at [708, 178] on input at bounding box center [743, 180] width 135 height 14
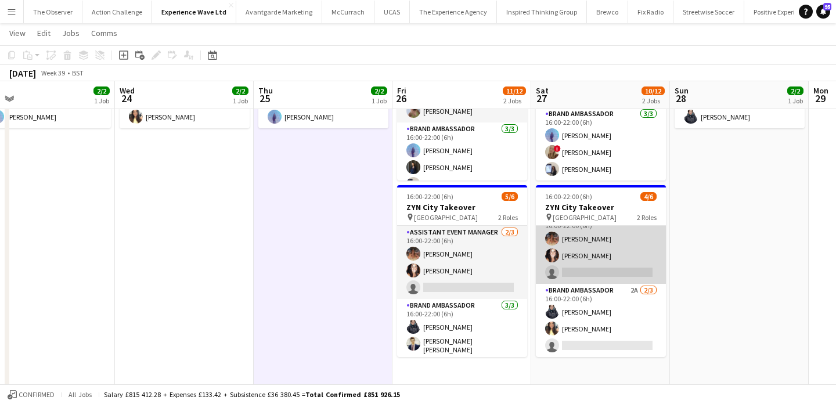
click at [597, 269] on app-card-role "Assistant Event Manager [DATE] 16:00-22:00 (6h) [PERSON_NAME] [PERSON_NAME] sin…" at bounding box center [601, 247] width 130 height 73
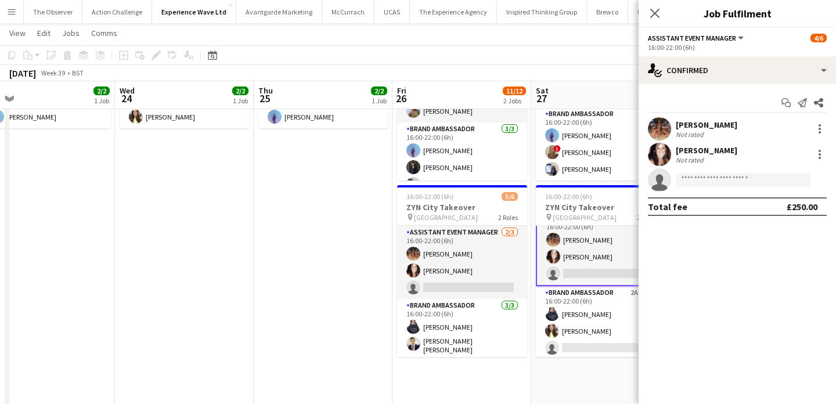
scroll to position [16, 0]
click at [700, 182] on input at bounding box center [743, 180] width 135 height 14
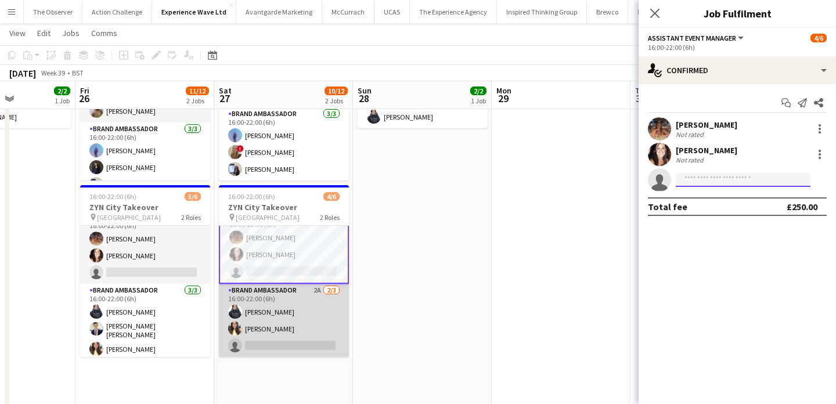
scroll to position [0, 340]
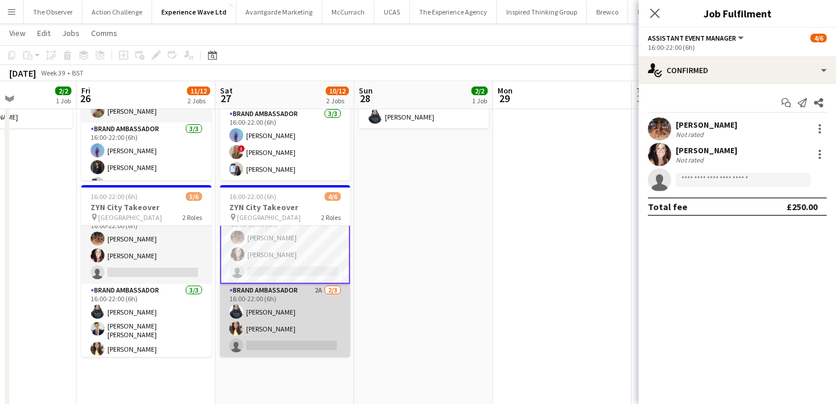
click at [260, 338] on app-card-role "Brand Ambassador 2A [DATE] 16:00-22:00 (6h) [PERSON_NAME] [PERSON_NAME] single-…" at bounding box center [285, 320] width 130 height 73
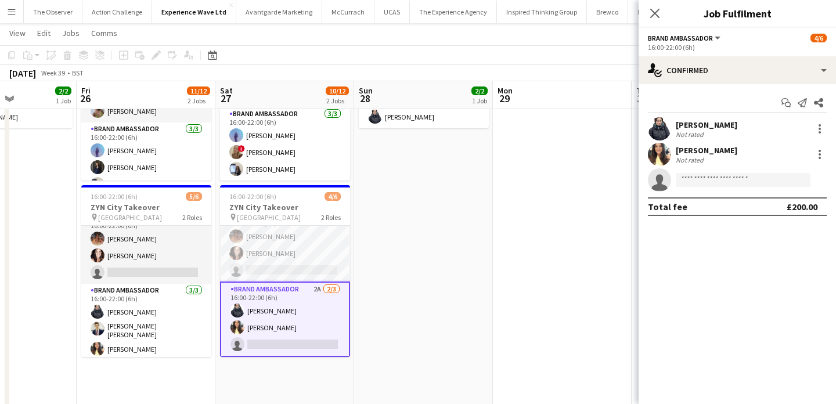
scroll to position [16, 0]
click at [748, 174] on input at bounding box center [743, 180] width 135 height 14
type input "*"
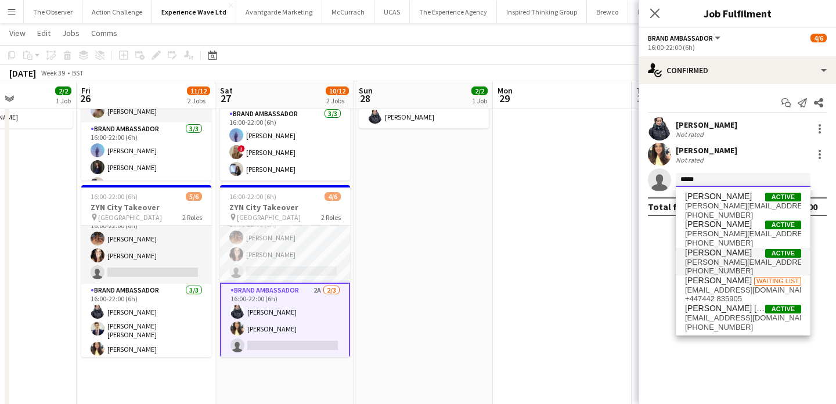
type input "*****"
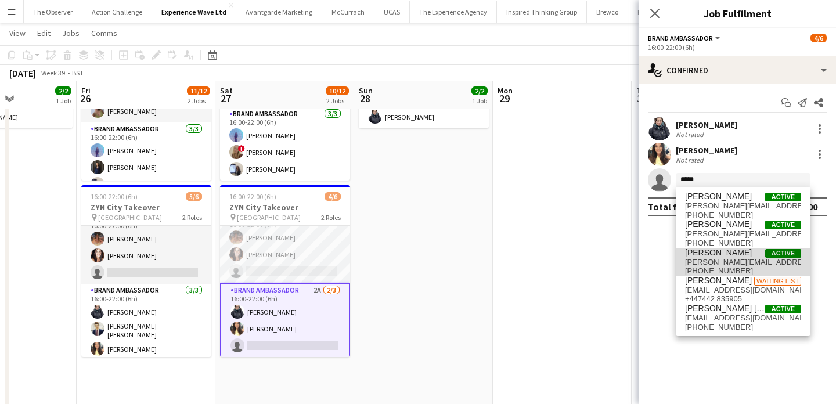
click at [752, 261] on span "[PERSON_NAME][EMAIL_ADDRESS][DOMAIN_NAME]" at bounding box center [743, 262] width 116 height 9
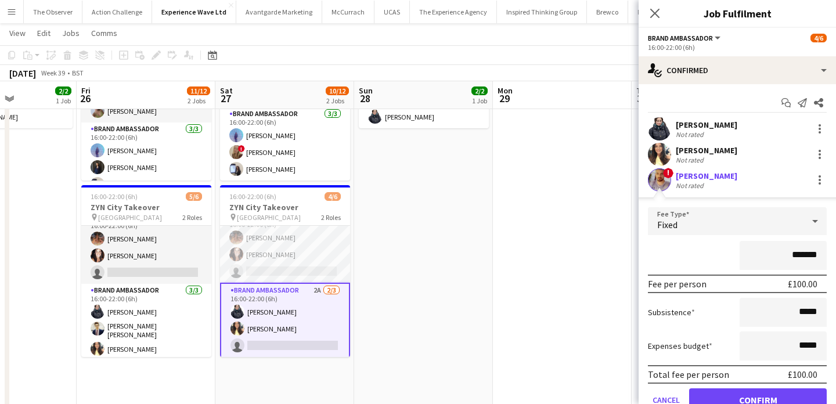
scroll to position [33, 0]
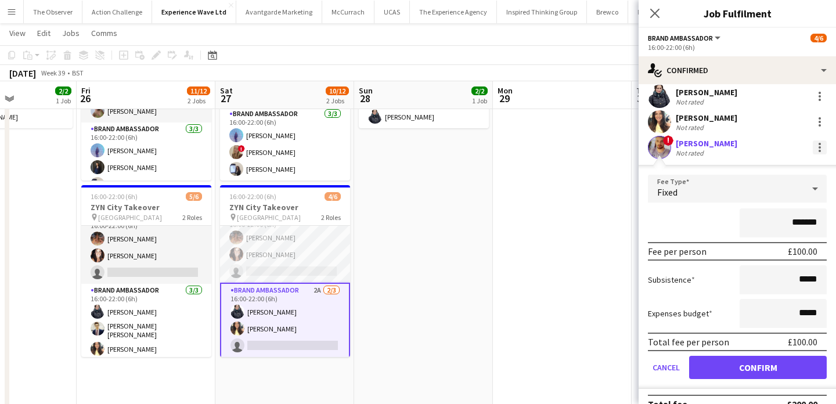
click at [817, 146] on div at bounding box center [820, 148] width 14 height 14
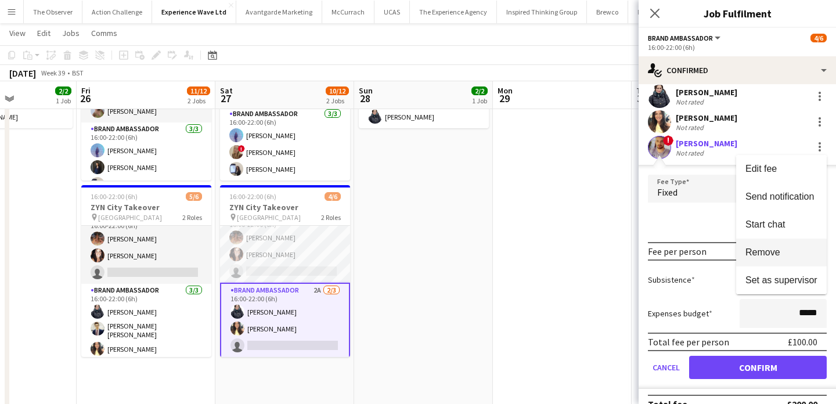
click at [795, 255] on span "Remove" at bounding box center [782, 252] width 72 height 10
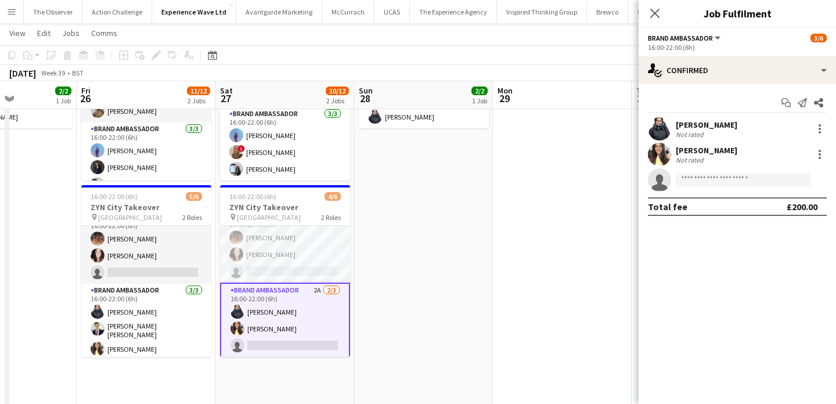
scroll to position [0, 0]
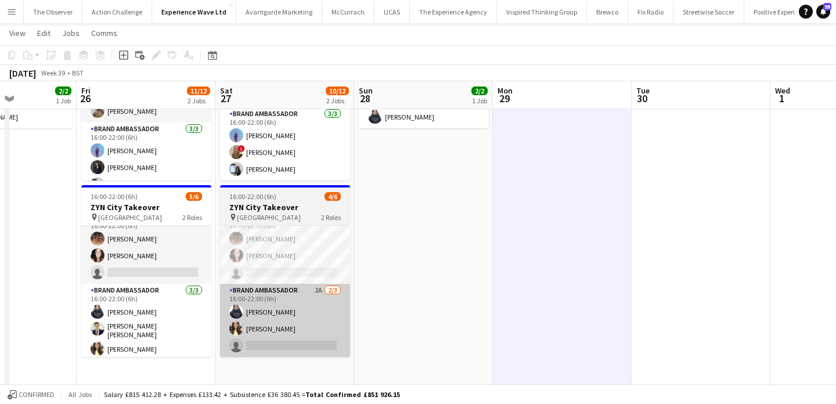
scroll to position [15, 0]
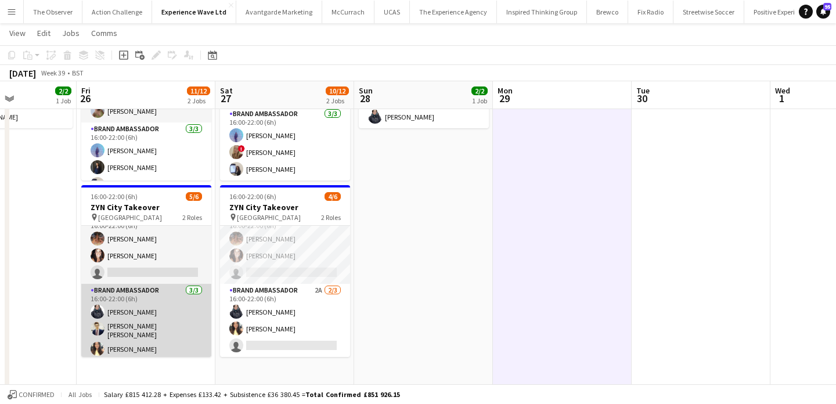
click at [168, 327] on app-card-role "Brand Ambassador [DATE] 16:00-22:00 (6h) [PERSON_NAME] [PERSON_NAME] [PERSON_NA…" at bounding box center [146, 322] width 130 height 77
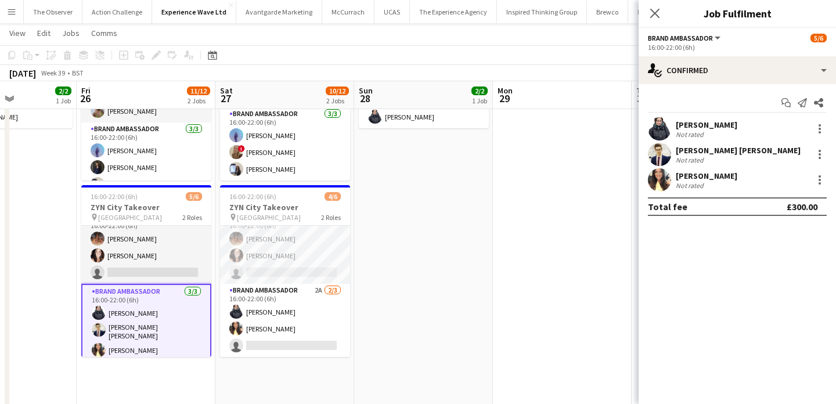
click at [661, 156] on app-user-avatar at bounding box center [659, 154] width 23 height 23
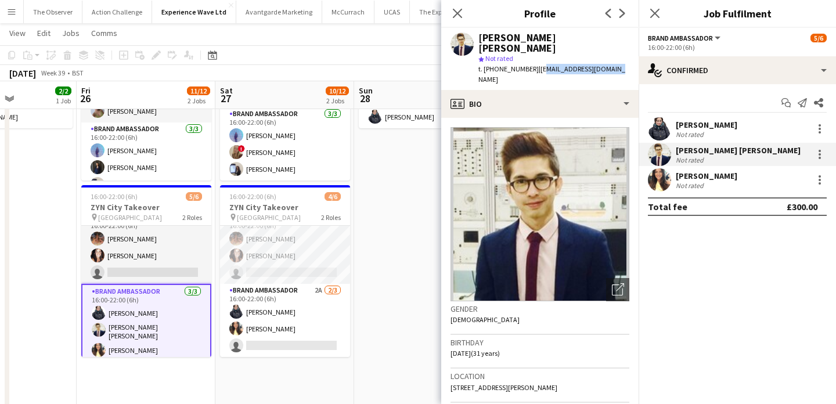
drag, startPoint x: 537, startPoint y: 57, endPoint x: 611, endPoint y: 60, distance: 73.8
click at [611, 64] on span "| mohdkhairul93@yahoo.com" at bounding box center [551, 73] width 147 height 19
drag, startPoint x: 618, startPoint y: 59, endPoint x: 534, endPoint y: 59, distance: 83.6
click at [534, 64] on div "t. +447918114797 | mohdkhairul93@yahoo.com" at bounding box center [553, 74] width 151 height 21
copy span "mohdkhairul93@yahoo.com"
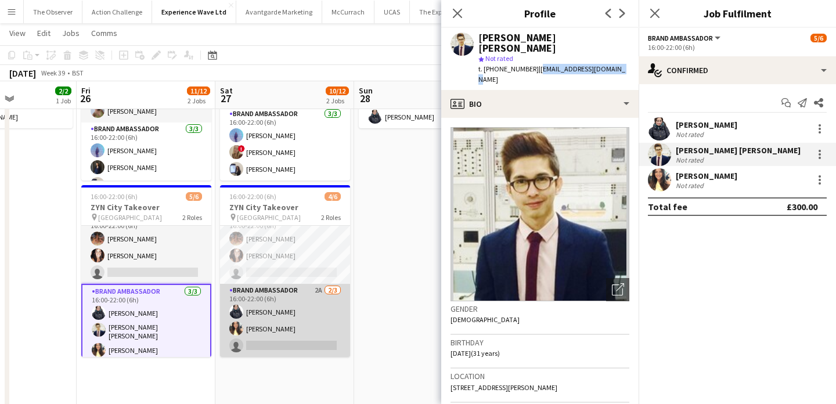
click at [268, 341] on app-card-role "Brand Ambassador 2A 2/3 16:00-22:00 (6h) Adlina Othman Kelly Patterson single-n…" at bounding box center [285, 320] width 130 height 73
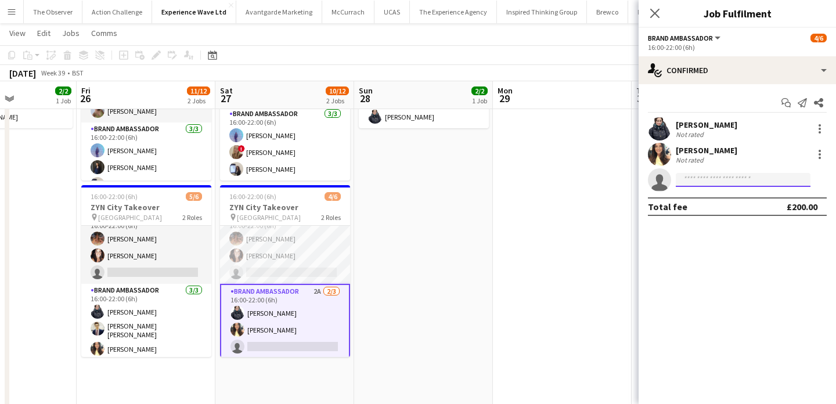
click at [705, 177] on input at bounding box center [743, 180] width 135 height 14
paste input "**********"
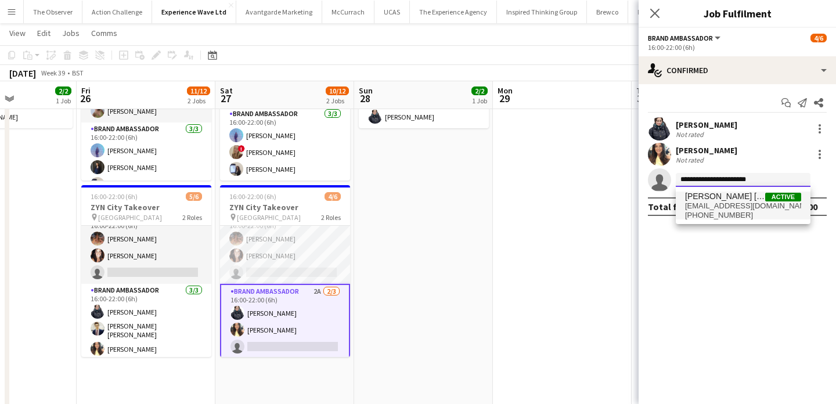
type input "**********"
click at [711, 201] on span "mohdkhairul93@yahoo.com" at bounding box center [743, 205] width 116 height 9
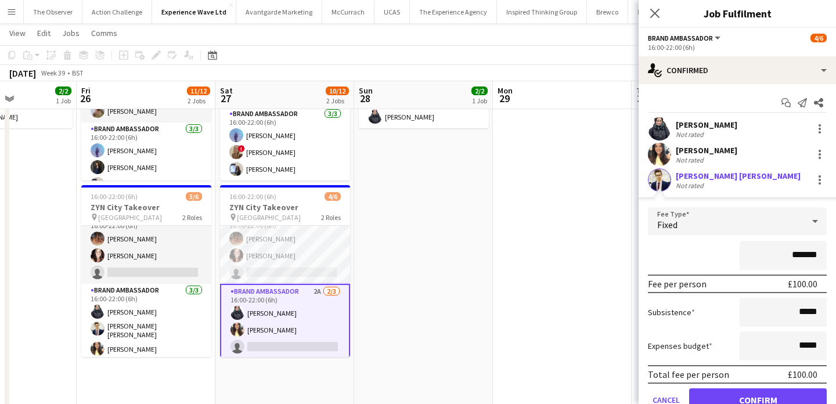
scroll to position [37, 0]
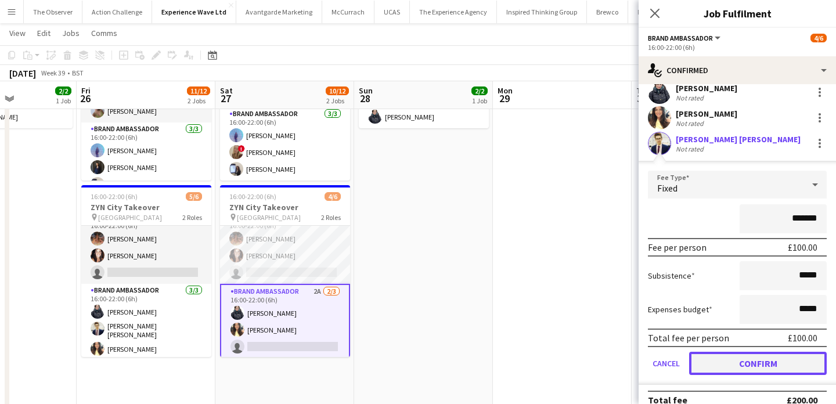
click at [760, 362] on button "Confirm" at bounding box center [758, 363] width 138 height 23
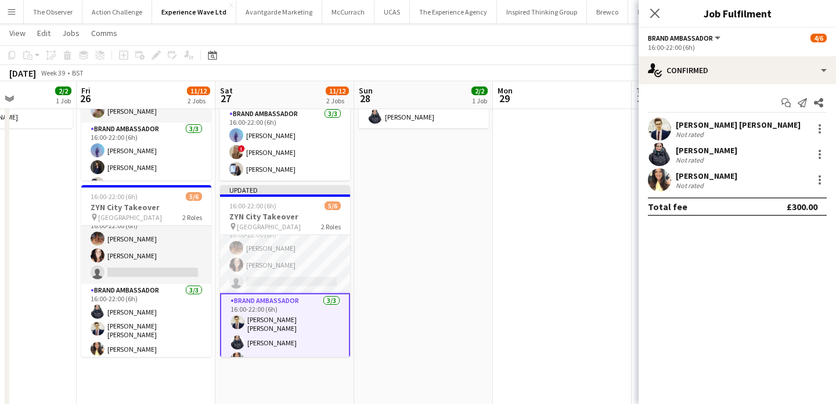
scroll to position [0, 0]
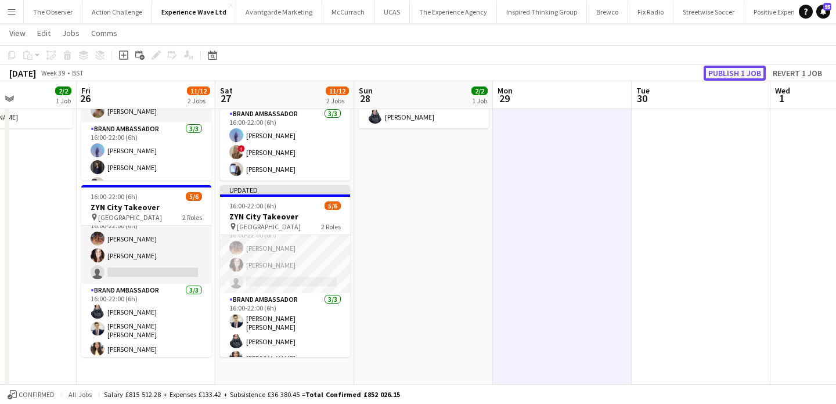
click at [756, 72] on button "Publish 1 job" at bounding box center [735, 73] width 62 height 15
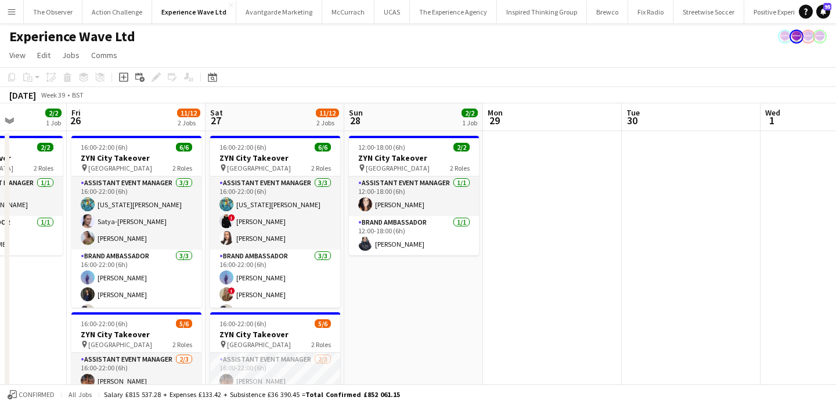
scroll to position [0, 404]
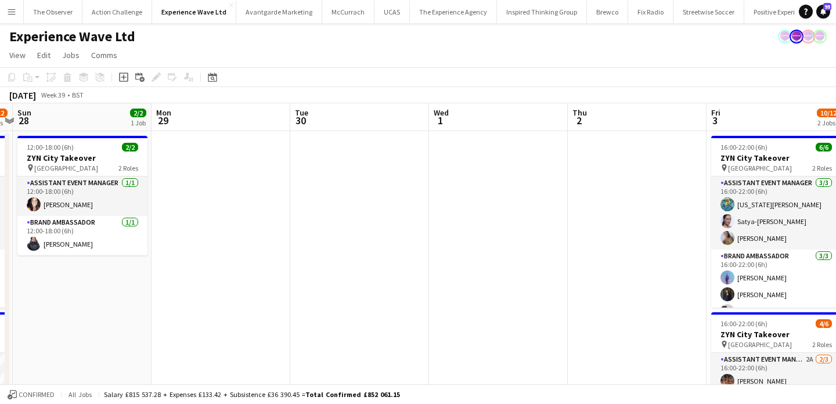
click at [10, 18] on button "Menu" at bounding box center [11, 11] width 23 height 23
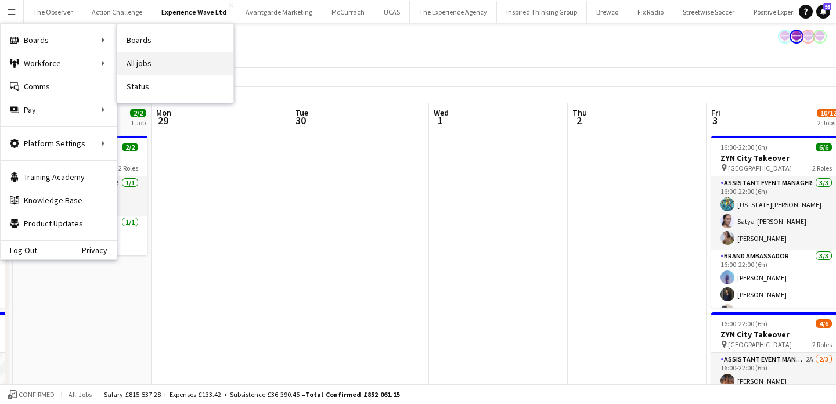
click at [146, 63] on link "All jobs" at bounding box center [175, 63] width 116 height 23
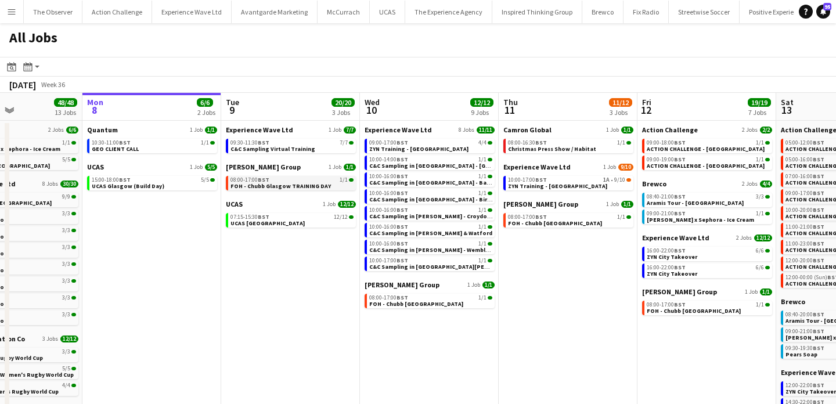
scroll to position [0, 337]
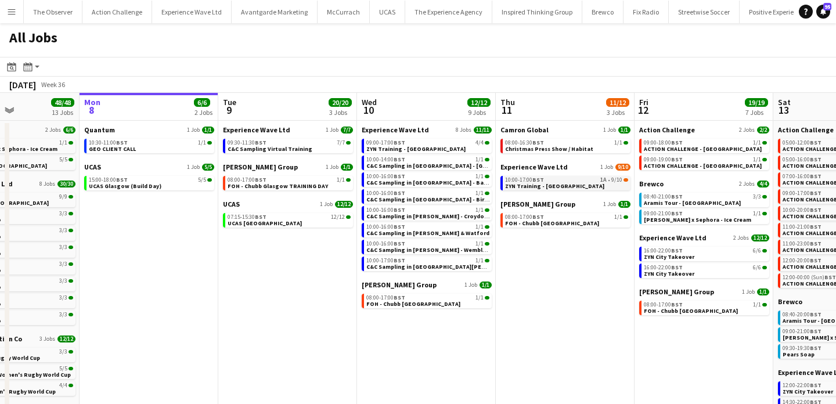
click at [576, 185] on link "10:00-17:00 BST 1A • 9/10 ZYN Training - Manchester" at bounding box center [566, 182] width 123 height 13
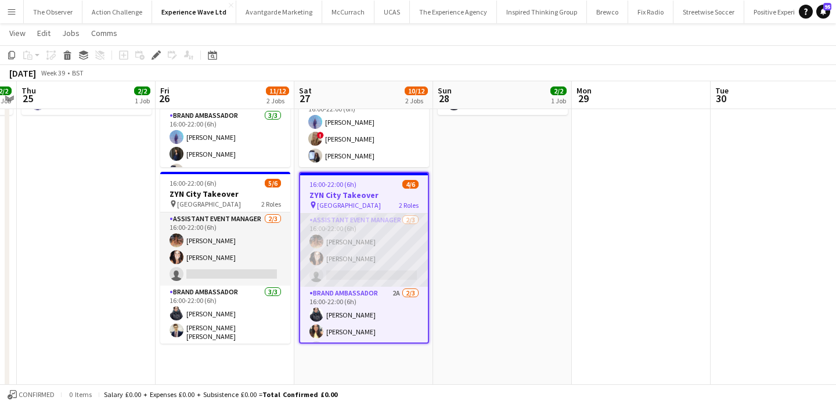
scroll to position [17, 0]
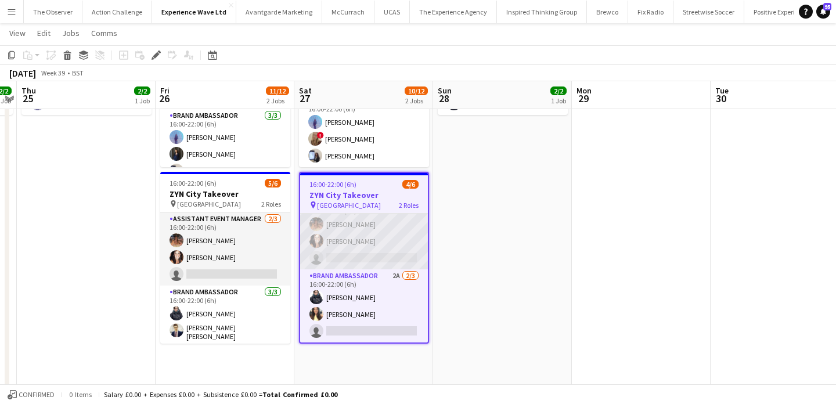
click at [373, 257] on app-card-role "Assistant Event Manager [DATE] 16:00-22:00 (6h) [PERSON_NAME] [PERSON_NAME] sin…" at bounding box center [364, 232] width 128 height 73
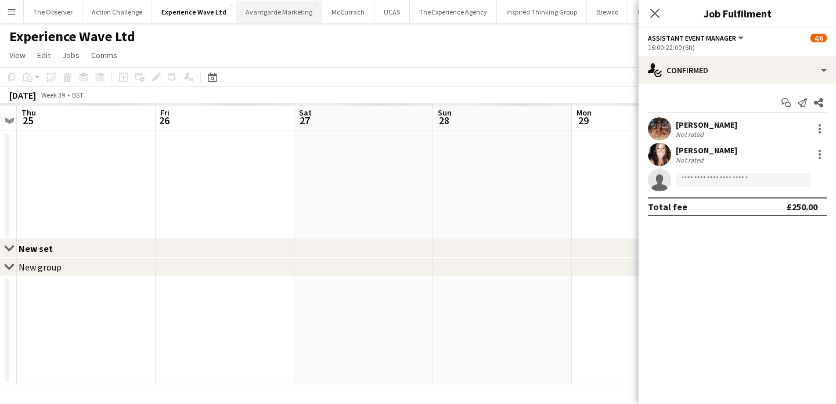
scroll to position [0, 0]
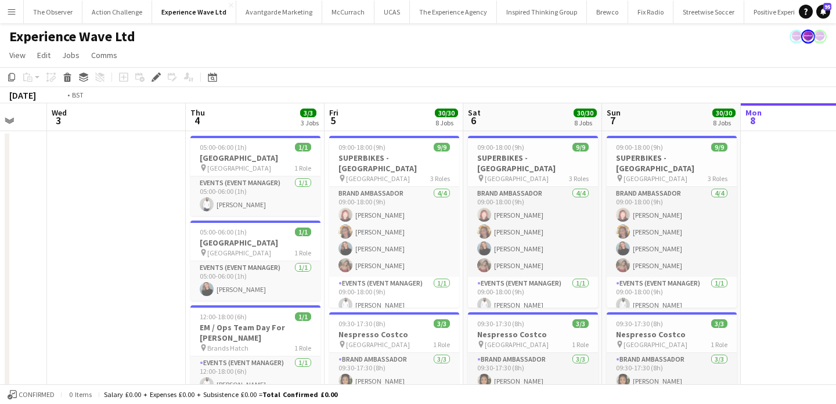
scroll to position [0, 267]
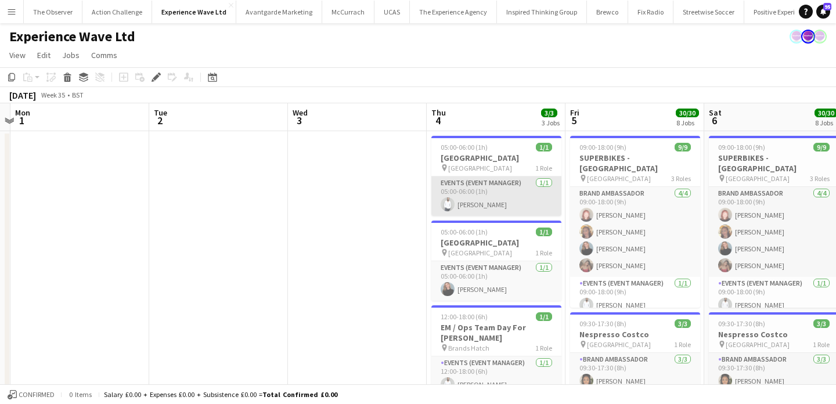
click at [491, 207] on app-card-role "Events (Event Manager) 1/1 05:00-06:00 (1h) Pedro De Marchi" at bounding box center [496, 196] width 130 height 39
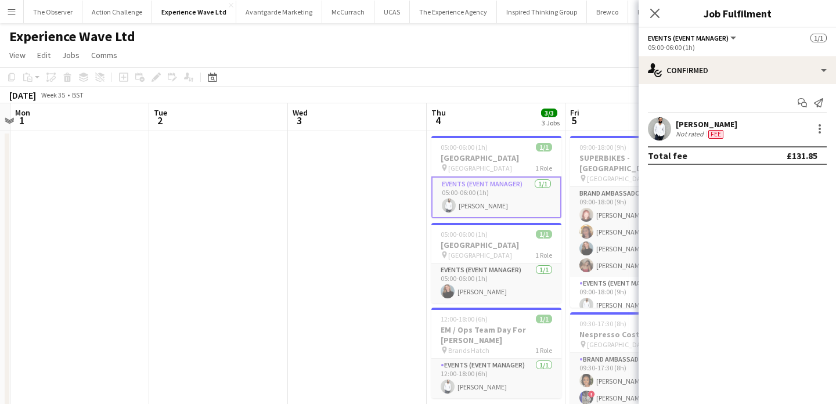
click at [829, 127] on div "Pedro De Marchi Not rated Fee" at bounding box center [737, 128] width 197 height 23
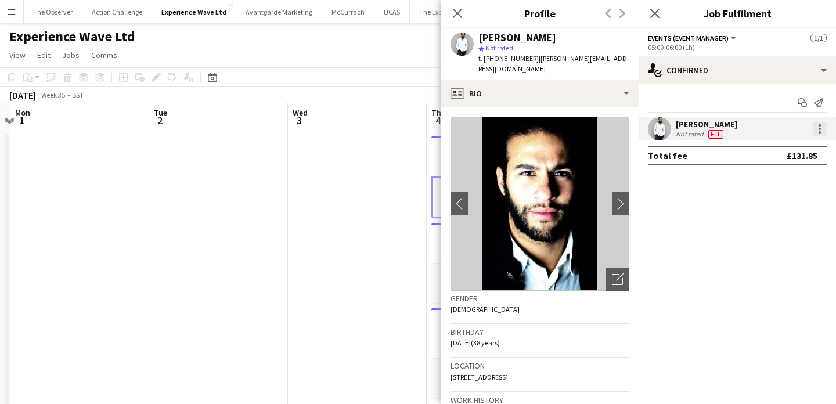
click at [819, 123] on div at bounding box center [820, 129] width 14 height 14
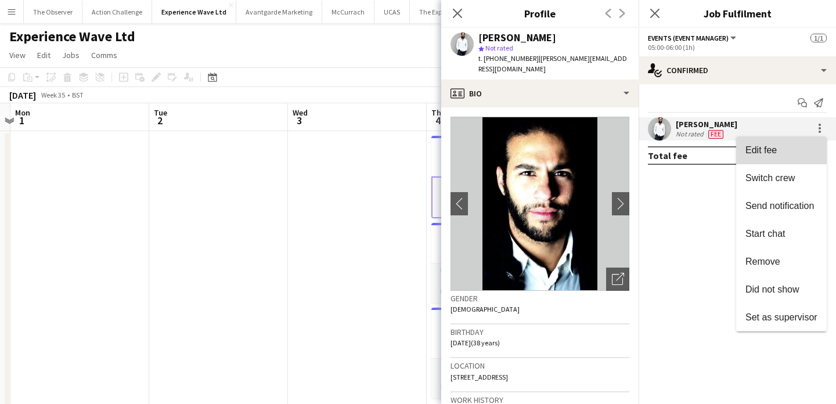
click at [826, 146] on button "Edit fee" at bounding box center [781, 150] width 91 height 28
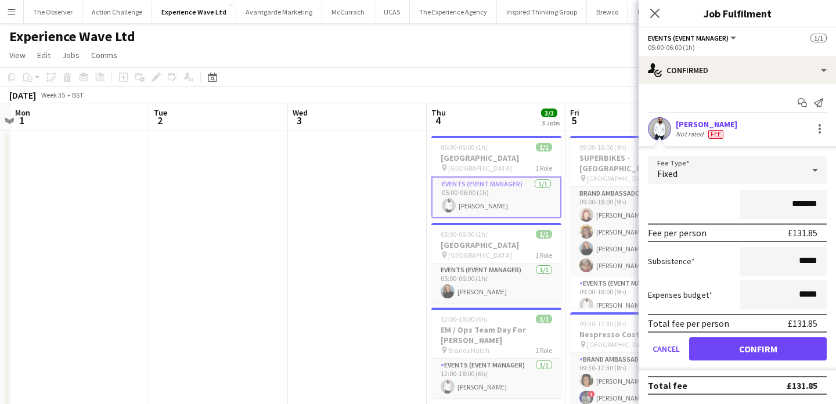
click at [805, 203] on input "*******" at bounding box center [783, 204] width 87 height 29
click at [515, 298] on app-card-role "Events (Event Manager) 1/1 05:00-06:00 (1h) Marisa Orton" at bounding box center [496, 283] width 130 height 39
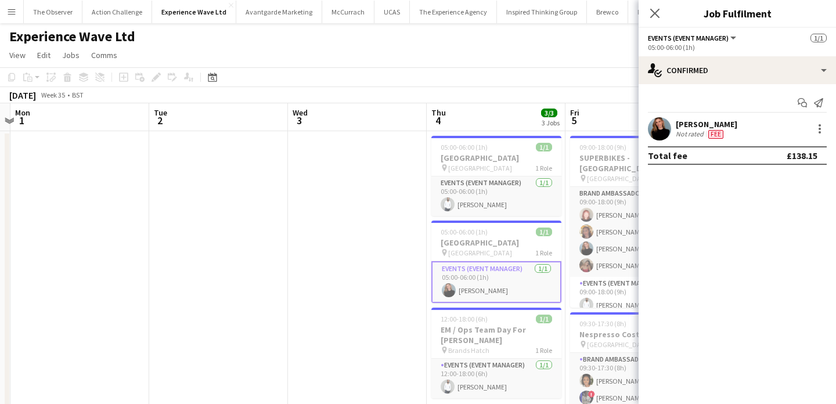
click at [704, 134] on div "Not rated" at bounding box center [691, 133] width 30 height 9
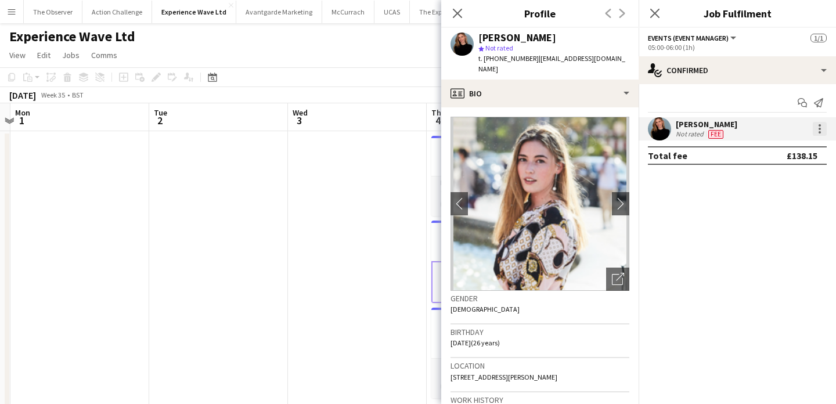
click at [818, 131] on div at bounding box center [820, 129] width 14 height 14
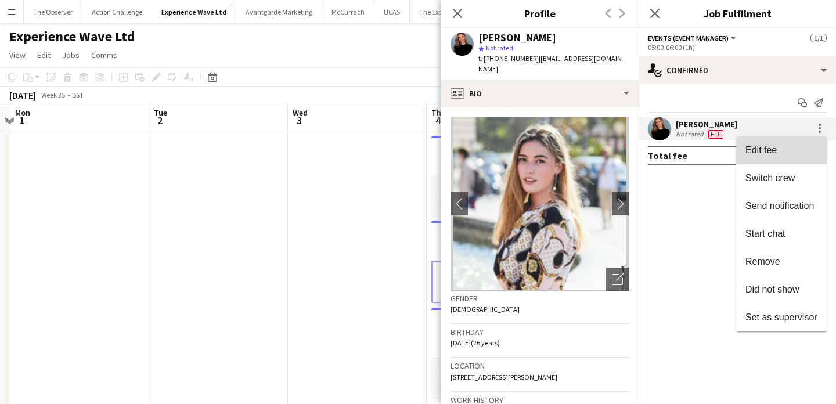
click at [816, 145] on span "Edit fee" at bounding box center [782, 150] width 72 height 10
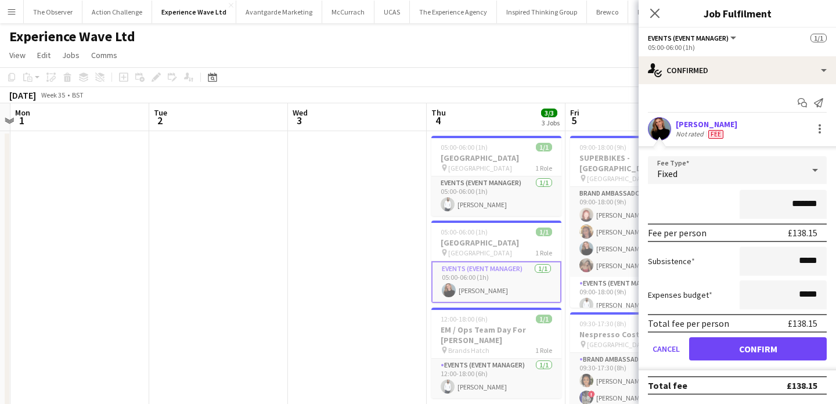
click at [802, 208] on input "*******" at bounding box center [783, 204] width 87 height 29
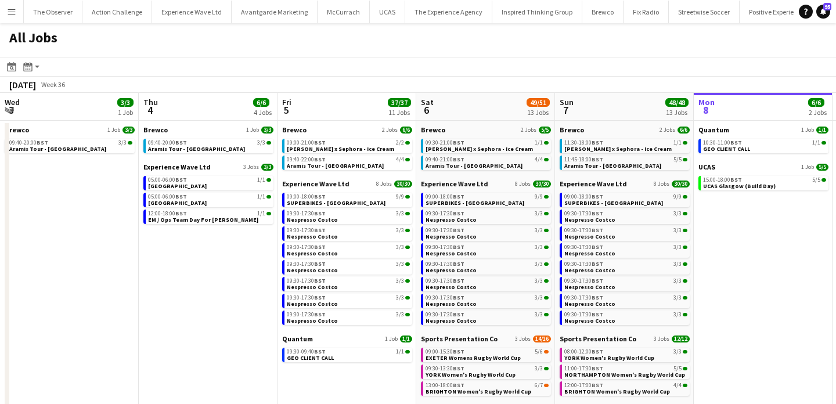
scroll to position [0, 256]
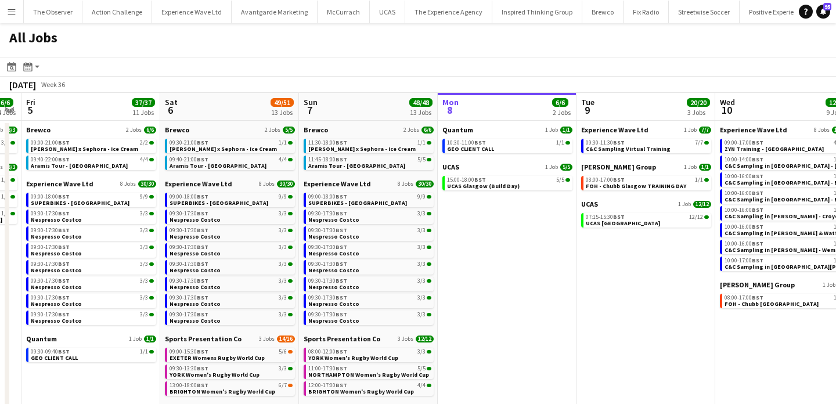
click at [19, 14] on button "Menu" at bounding box center [11, 11] width 23 height 23
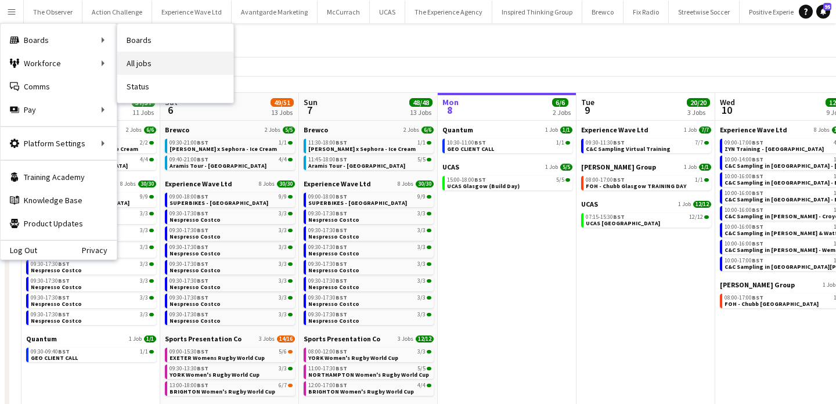
click at [190, 56] on link "All jobs" at bounding box center [175, 63] width 116 height 23
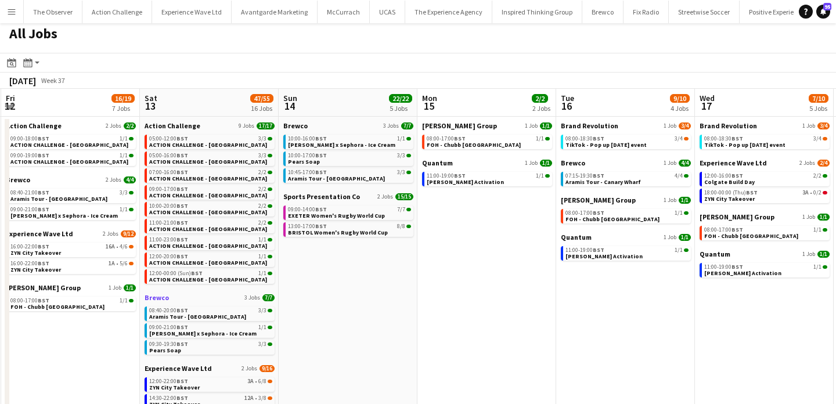
scroll to position [80, 0]
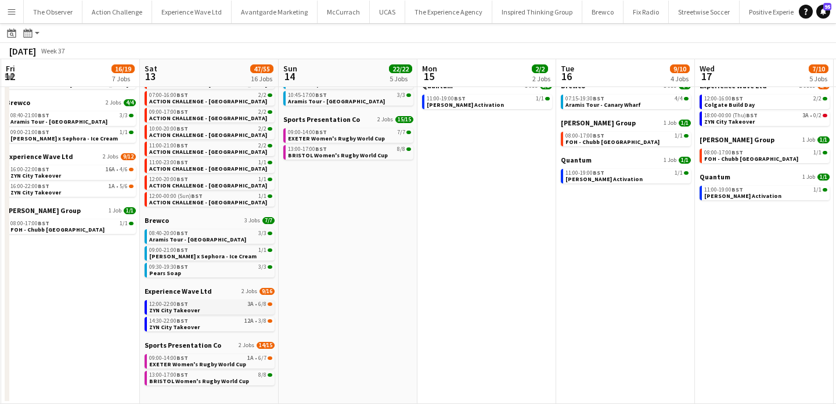
click at [230, 314] on app-brief-job-card "12:00-22:00 BST 3A • 6/8 ZYN City Takeover" at bounding box center [210, 307] width 130 height 15
click at [226, 323] on div "14:30-22:00 BST 12A • 3/8" at bounding box center [210, 321] width 123 height 6
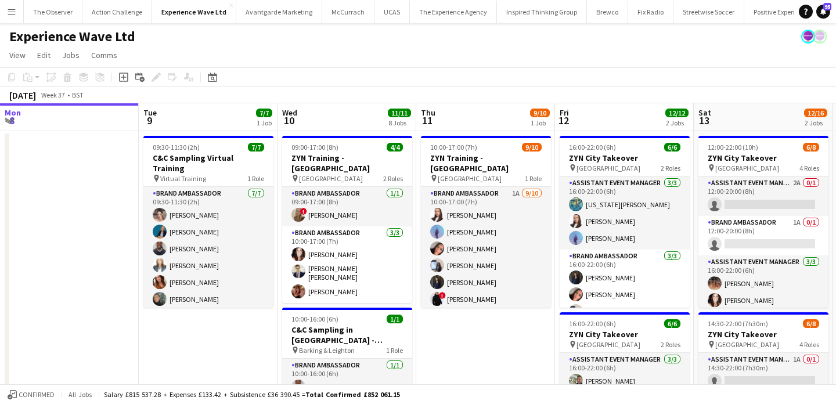
scroll to position [0, 352]
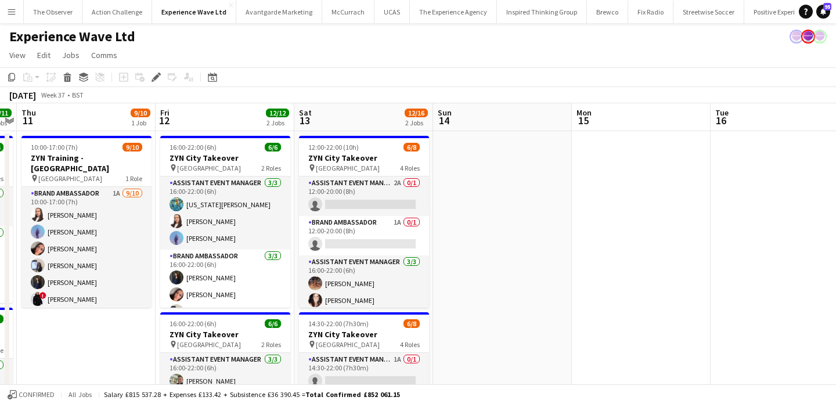
click at [8, 17] on button "Menu" at bounding box center [11, 11] width 23 height 23
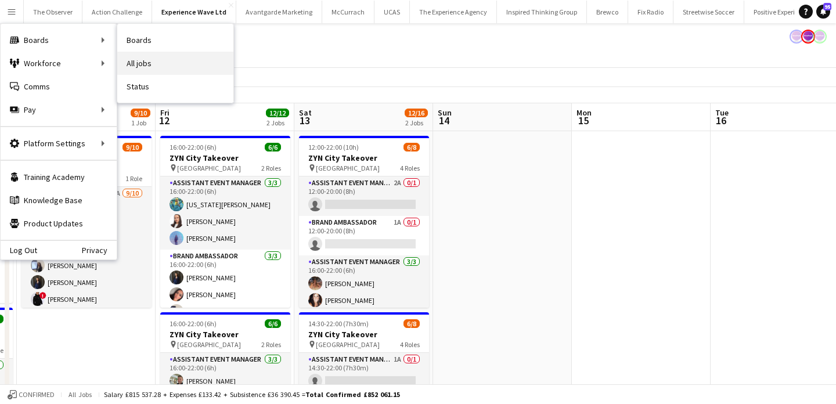
click at [157, 70] on link "All jobs" at bounding box center [175, 63] width 116 height 23
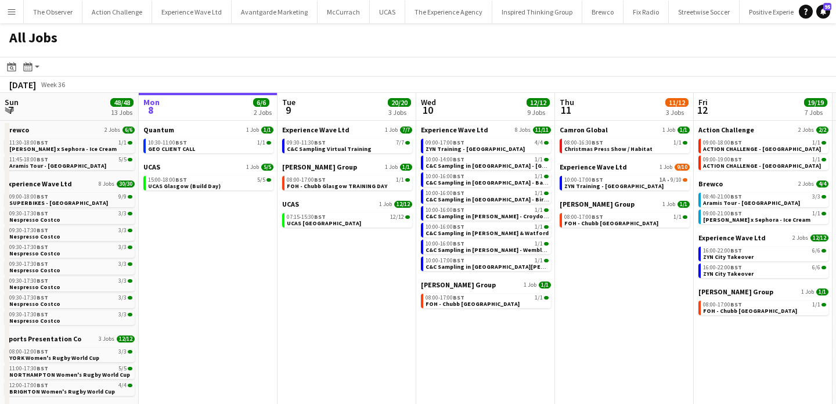
scroll to position [0, 291]
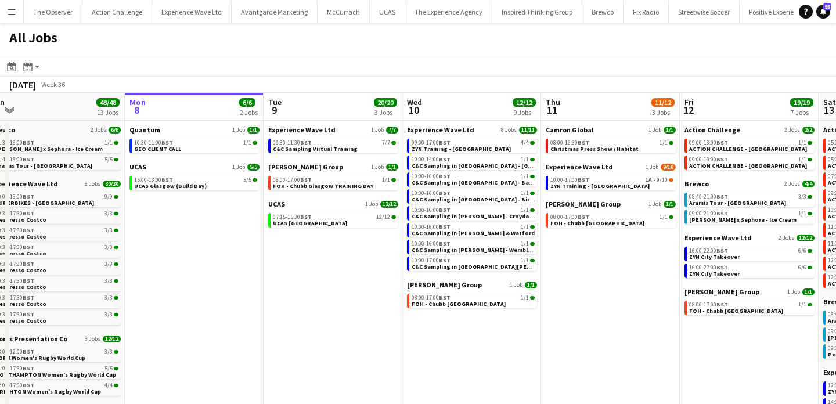
click at [219, 190] on div "UCAS 1 Job [DATE] 15:00-18:00 BST 5/5 UCAS Glasgow (Build Day)" at bounding box center [194, 178] width 130 height 30
click at [219, 184] on link "15:00-18:00 BST 5/5 UCAS Glasgow (Build Day)" at bounding box center [195, 182] width 123 height 13
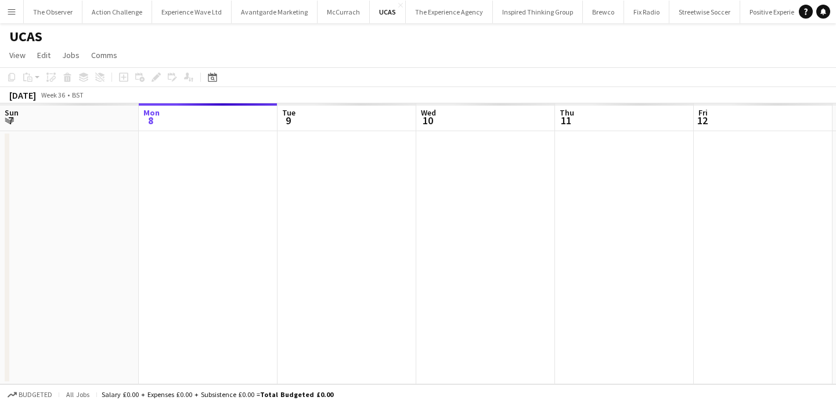
scroll to position [0, 399]
